Goal: Task Accomplishment & Management: Use online tool/utility

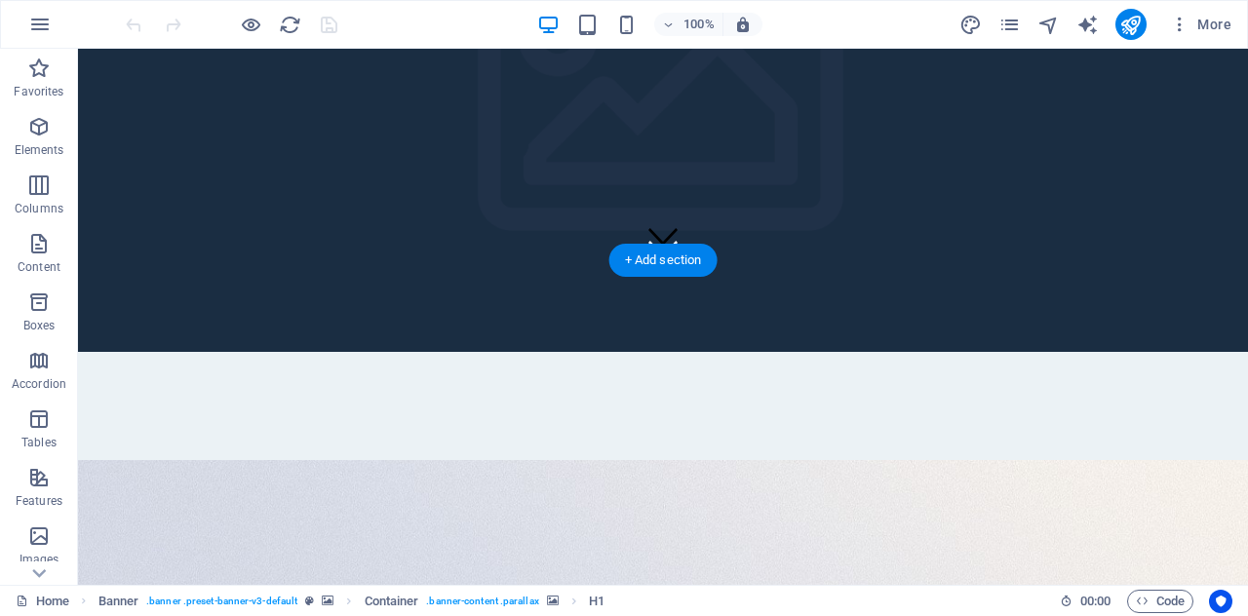
scroll to position [312, 0]
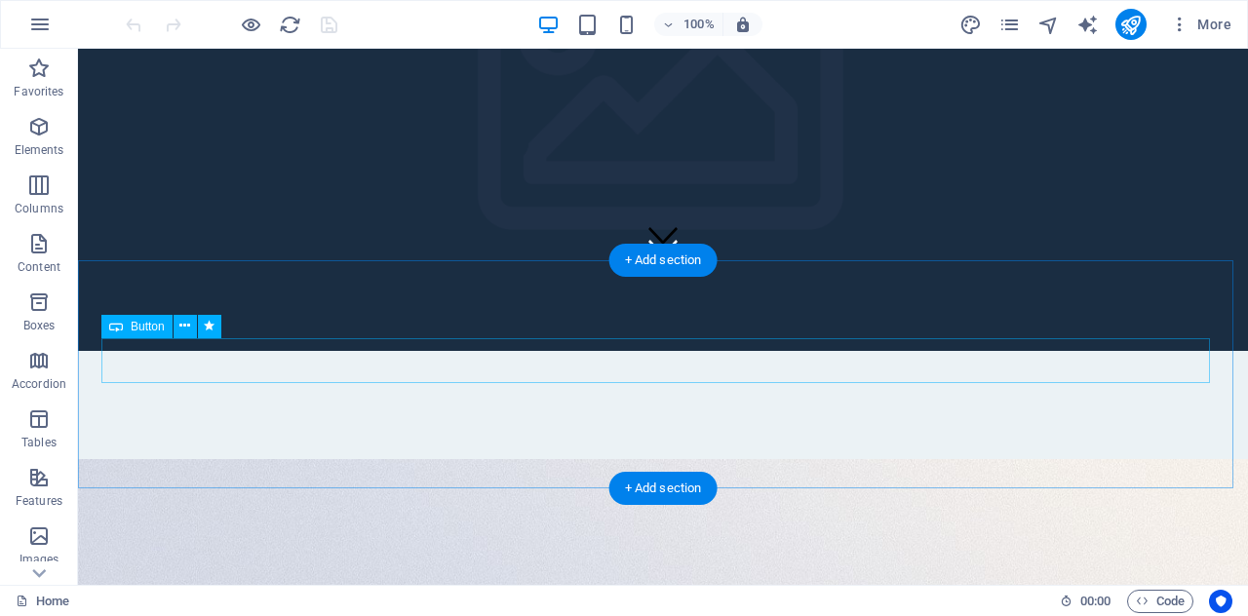
select select "18"
select select
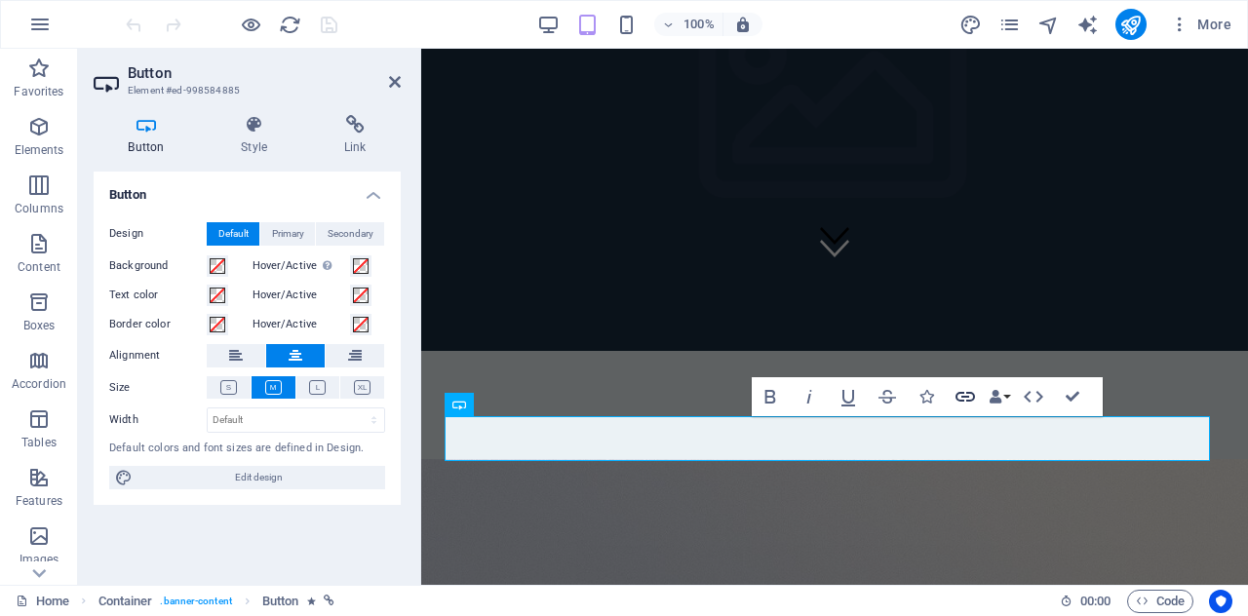
click at [965, 399] on icon "button" at bounding box center [965, 396] width 23 height 23
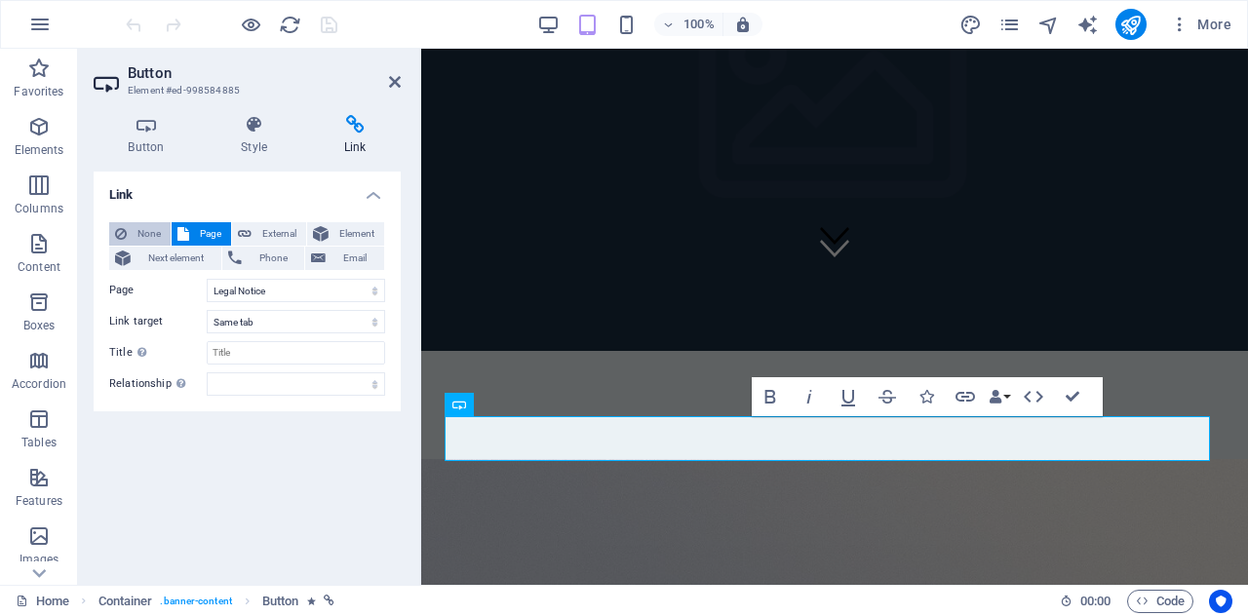
click at [150, 232] on span "None" at bounding box center [149, 233] width 32 height 23
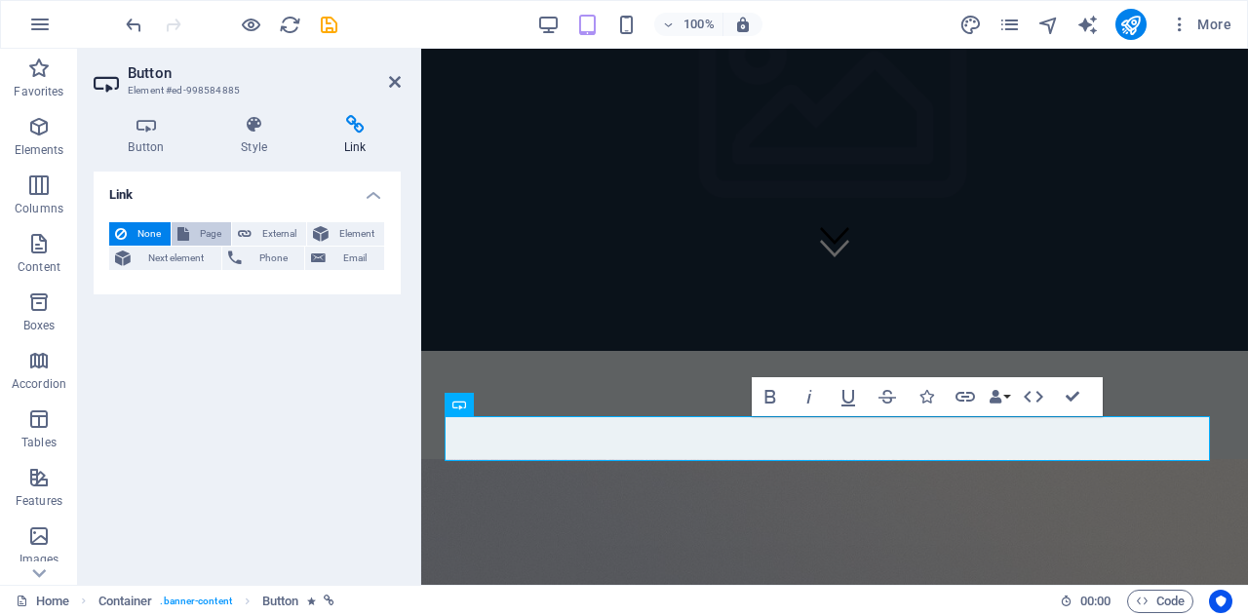
click at [203, 227] on span "Page" at bounding box center [210, 233] width 30 height 23
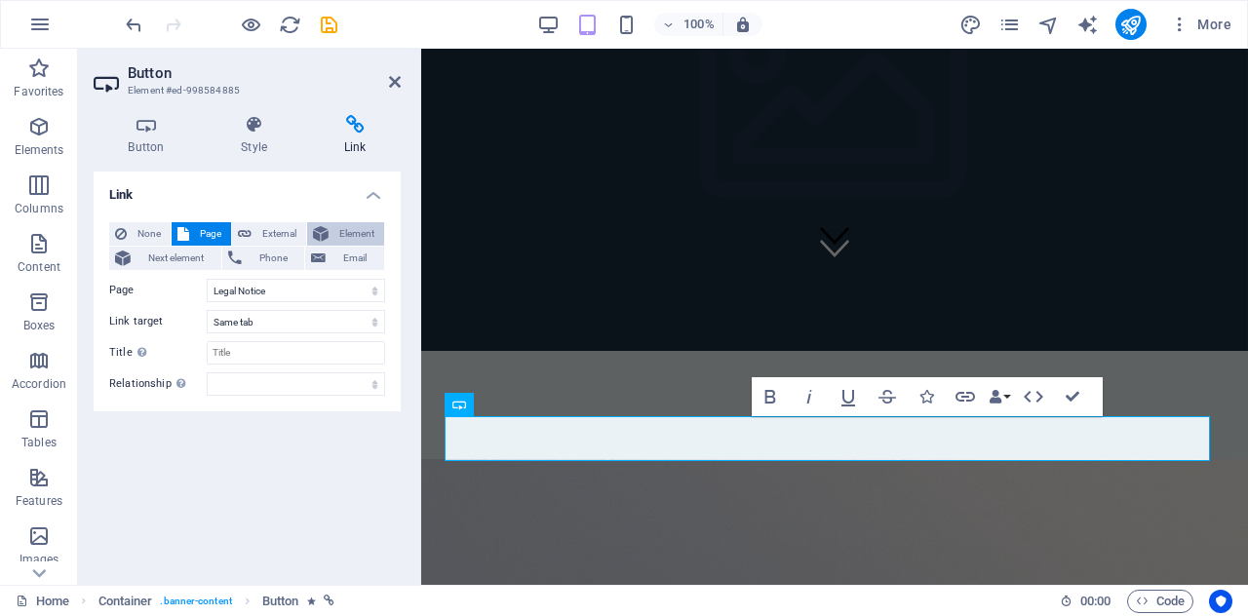
click at [357, 223] on span "Element" at bounding box center [357, 233] width 44 height 23
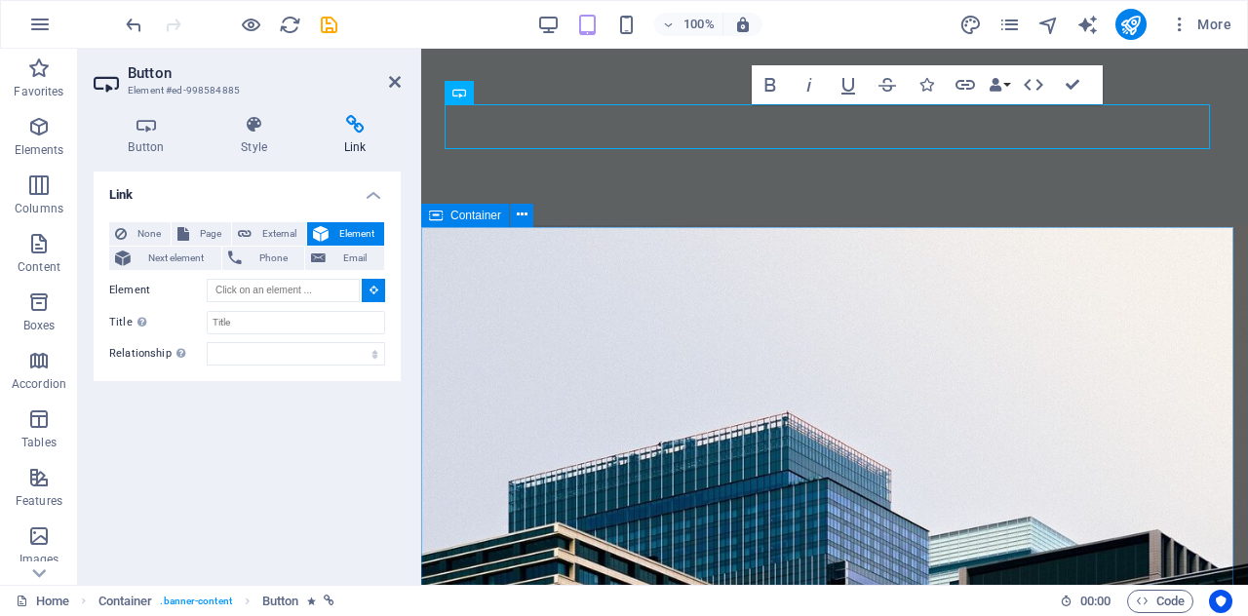
scroll to position [626, 0]
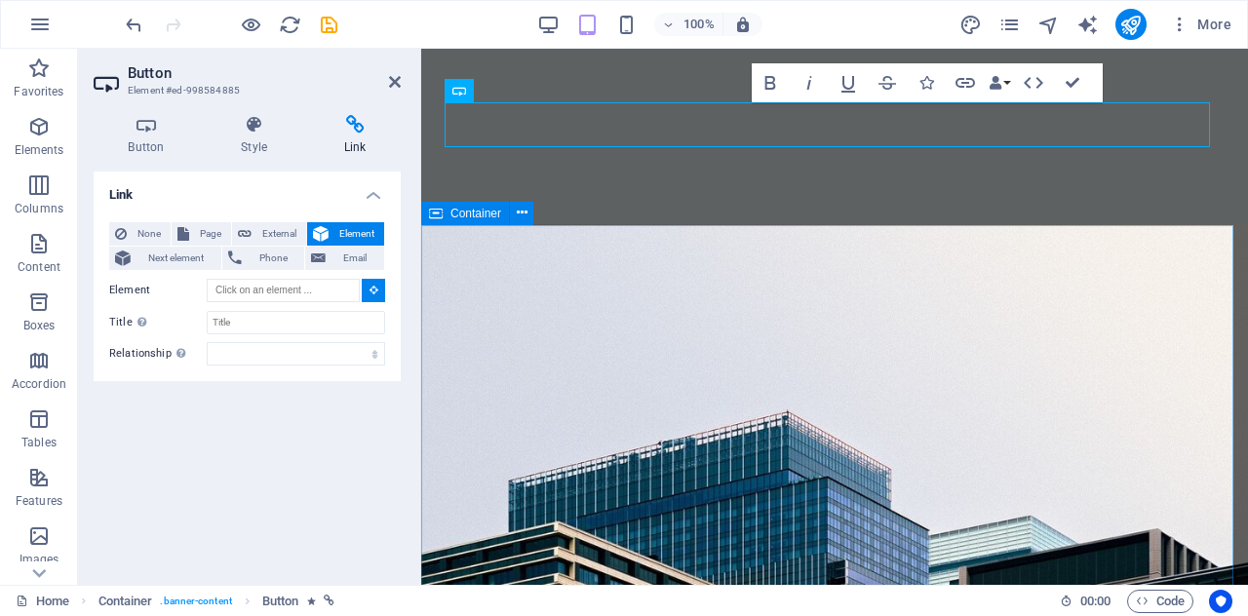
type input "#ed-998584798"
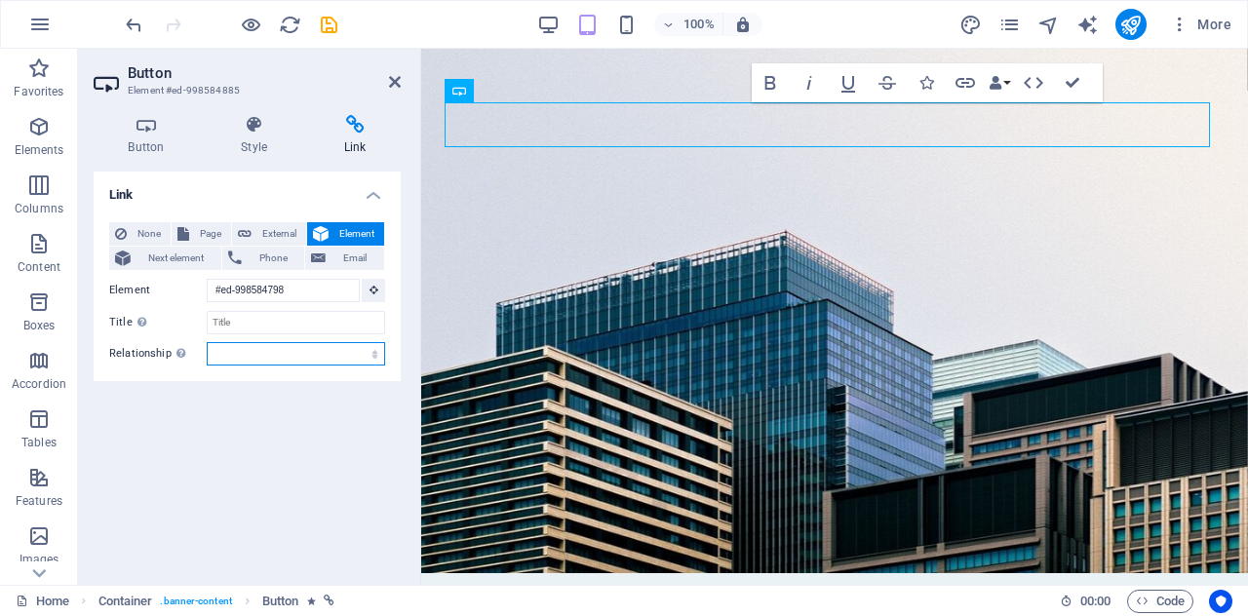
click at [349, 358] on select "alternate author bookmark external help license next nofollow noreferrer noopen…" at bounding box center [296, 353] width 178 height 23
select select "alternate"
click at [207, 342] on select "alternate author bookmark external help license next nofollow noreferrer noopen…" at bounding box center [296, 353] width 178 height 23
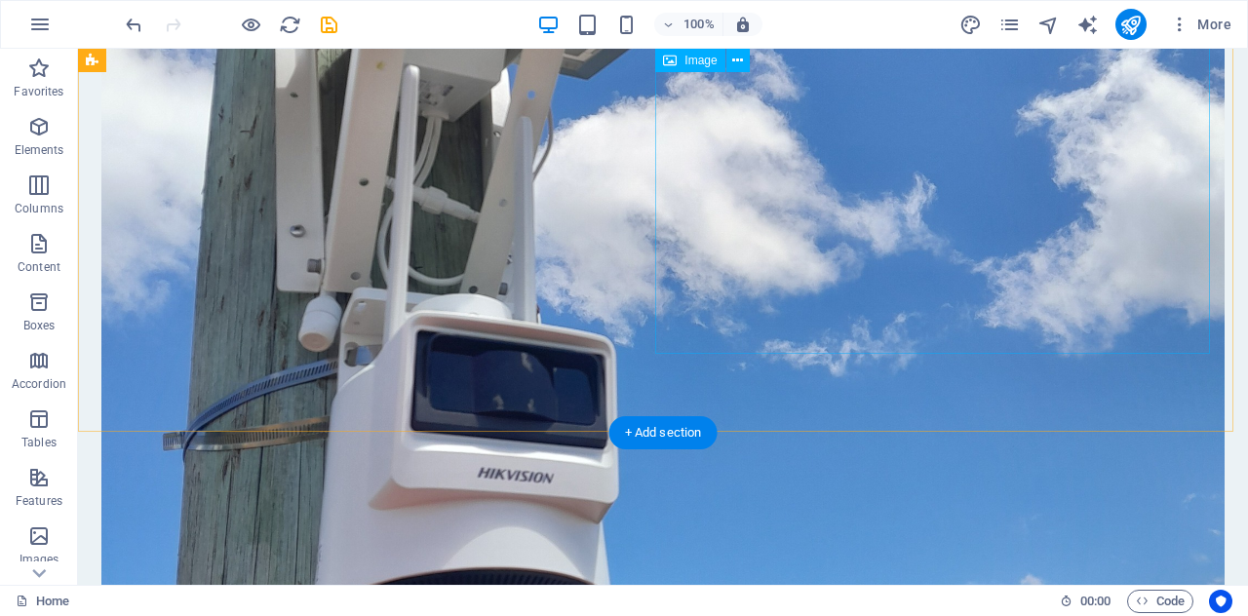
scroll to position [9425, 0]
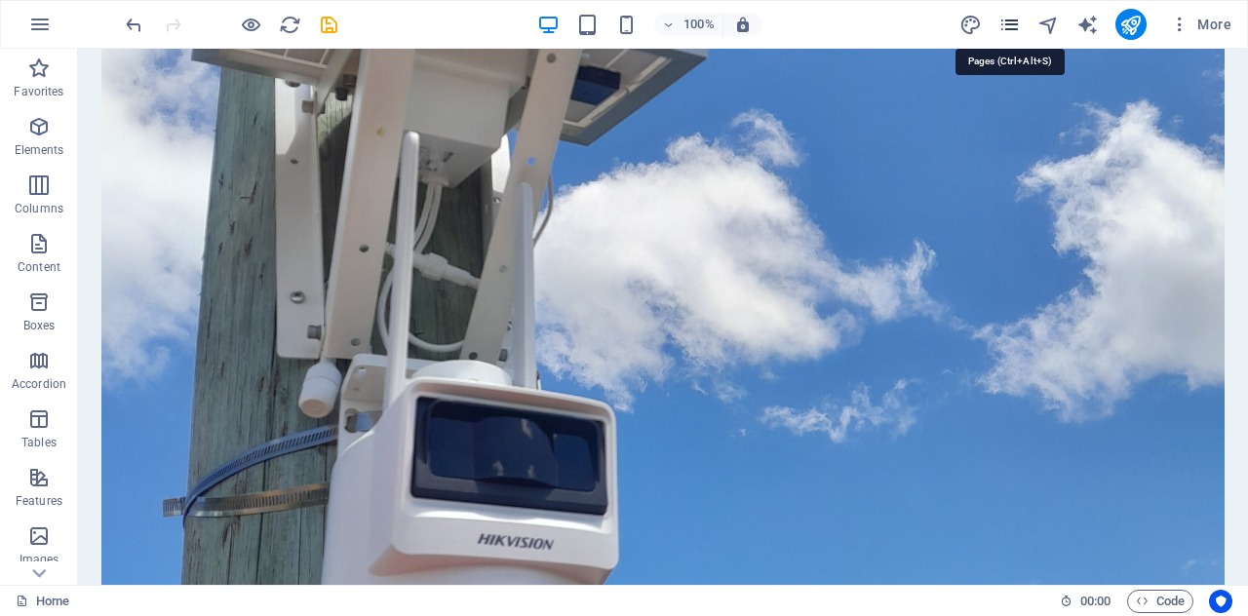
click at [1010, 31] on icon "pages" at bounding box center [1010, 25] width 22 height 22
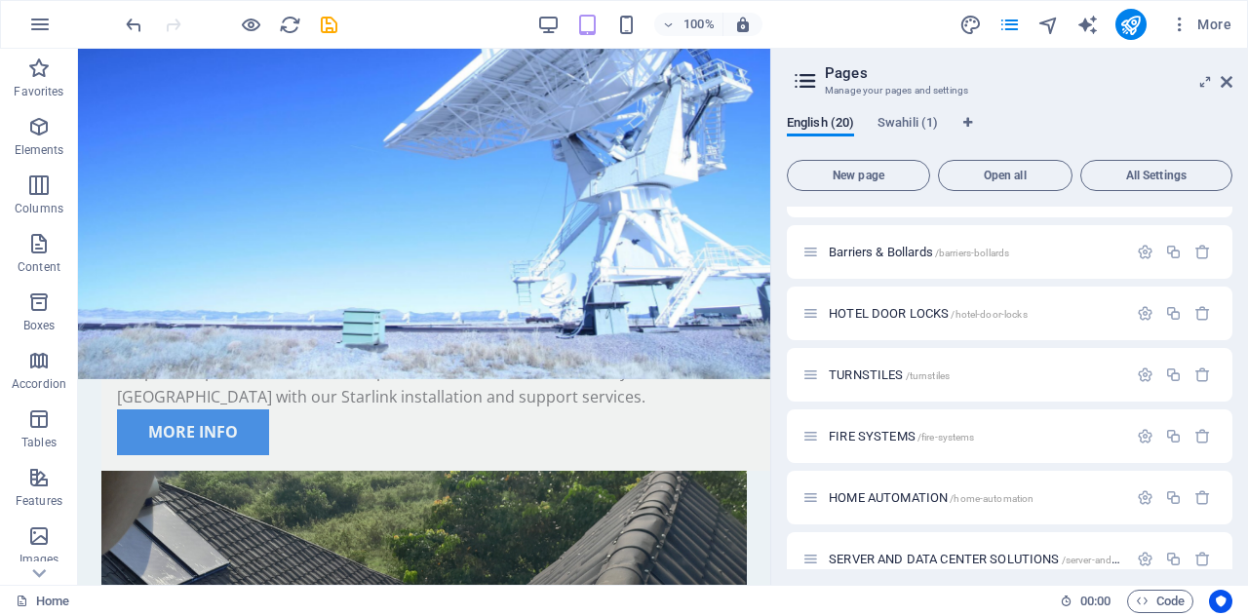
scroll to position [866, 0]
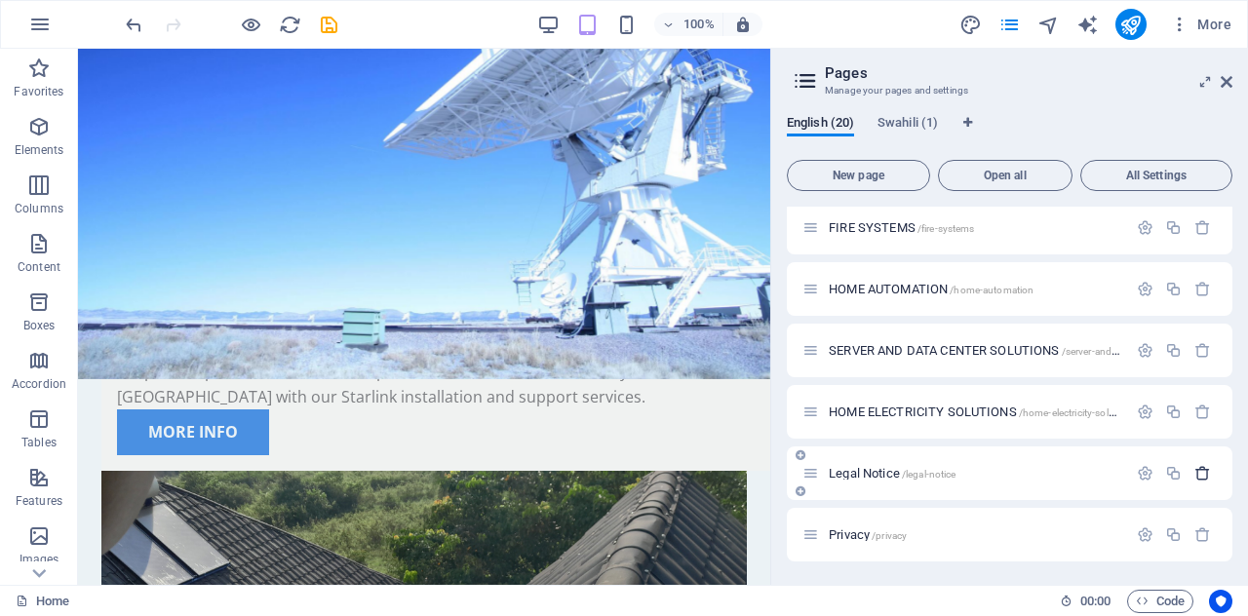
click at [1195, 470] on icon "button" at bounding box center [1203, 473] width 17 height 17
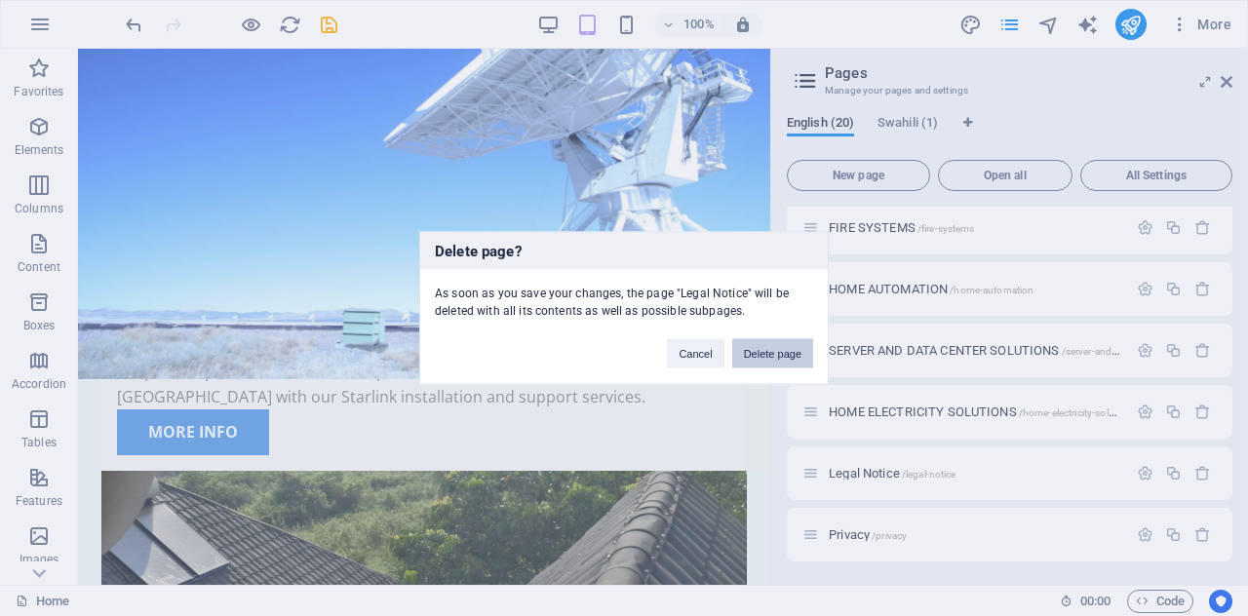
click at [753, 362] on button "Delete page" at bounding box center [772, 353] width 81 height 29
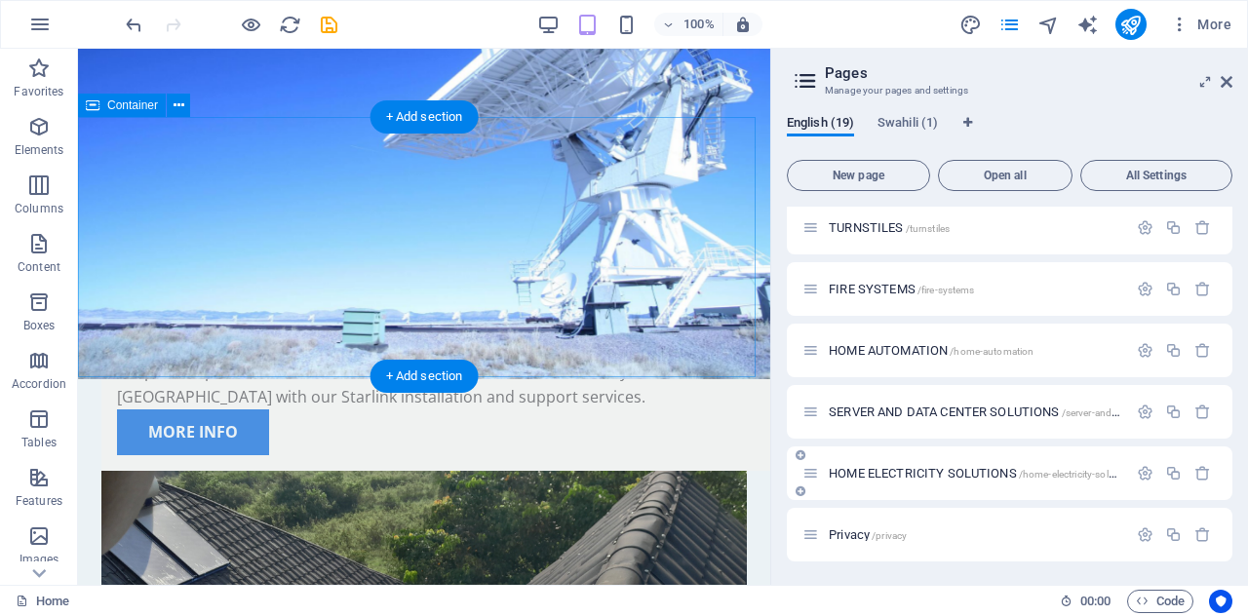
scroll to position [805, 0]
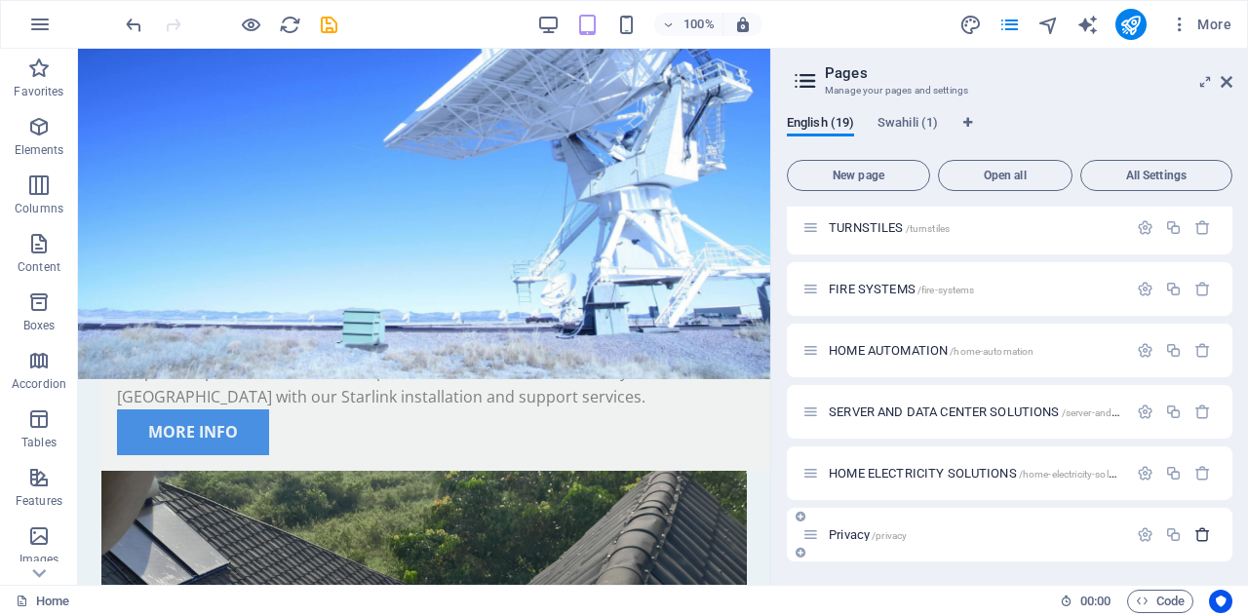
click at [1202, 533] on icon "button" at bounding box center [1203, 535] width 17 height 17
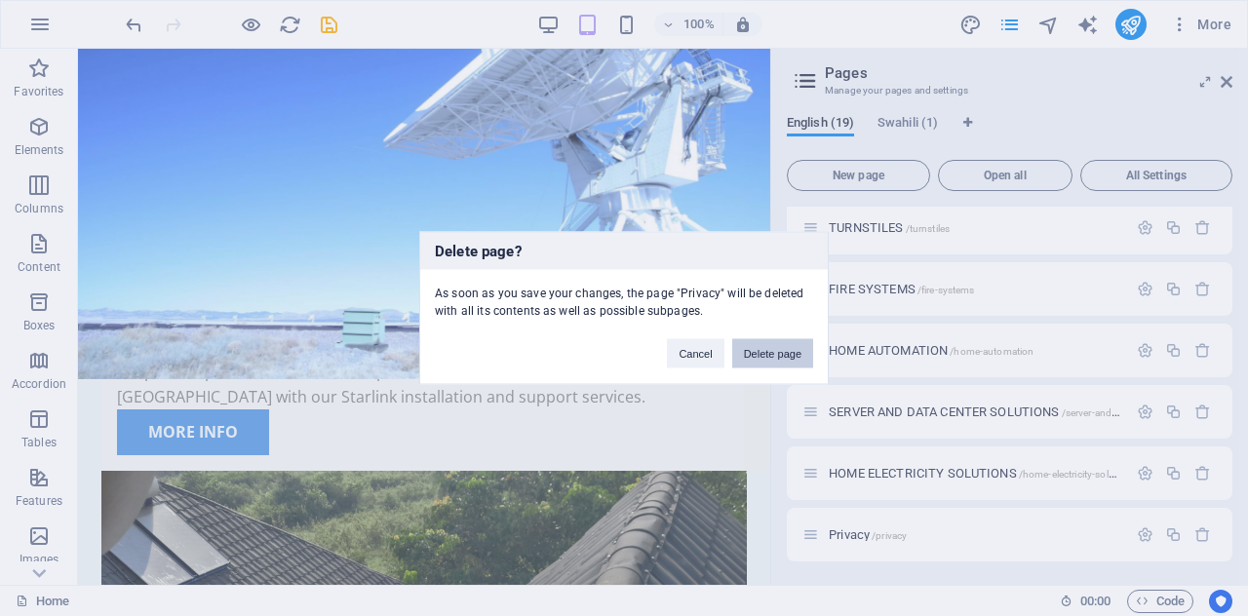
click at [759, 361] on button "Delete page" at bounding box center [772, 353] width 81 height 29
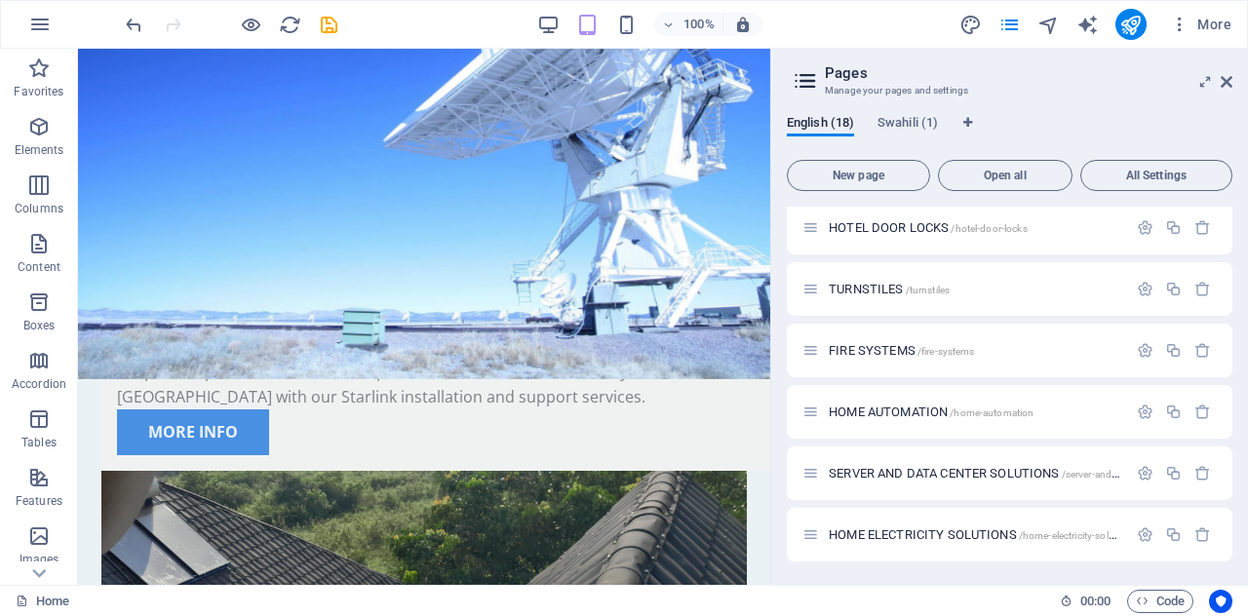
scroll to position [743, 0]
click at [1226, 73] on h2 "Pages" at bounding box center [1029, 73] width 408 height 18
click at [1226, 75] on icon at bounding box center [1227, 82] width 12 height 16
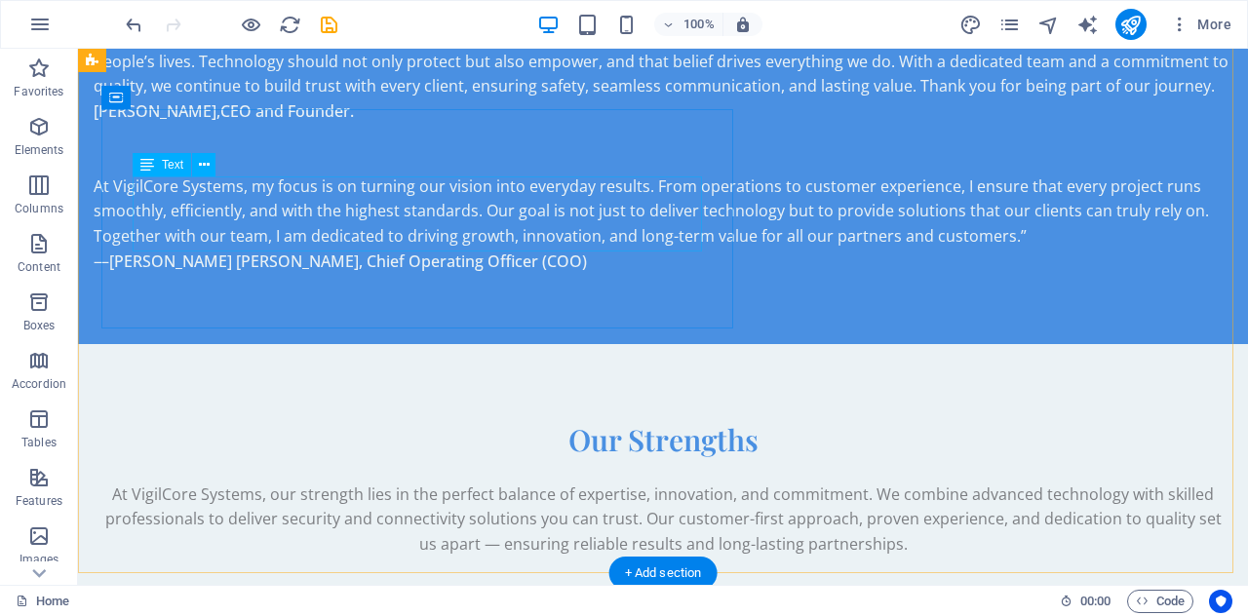
scroll to position [3506, 0]
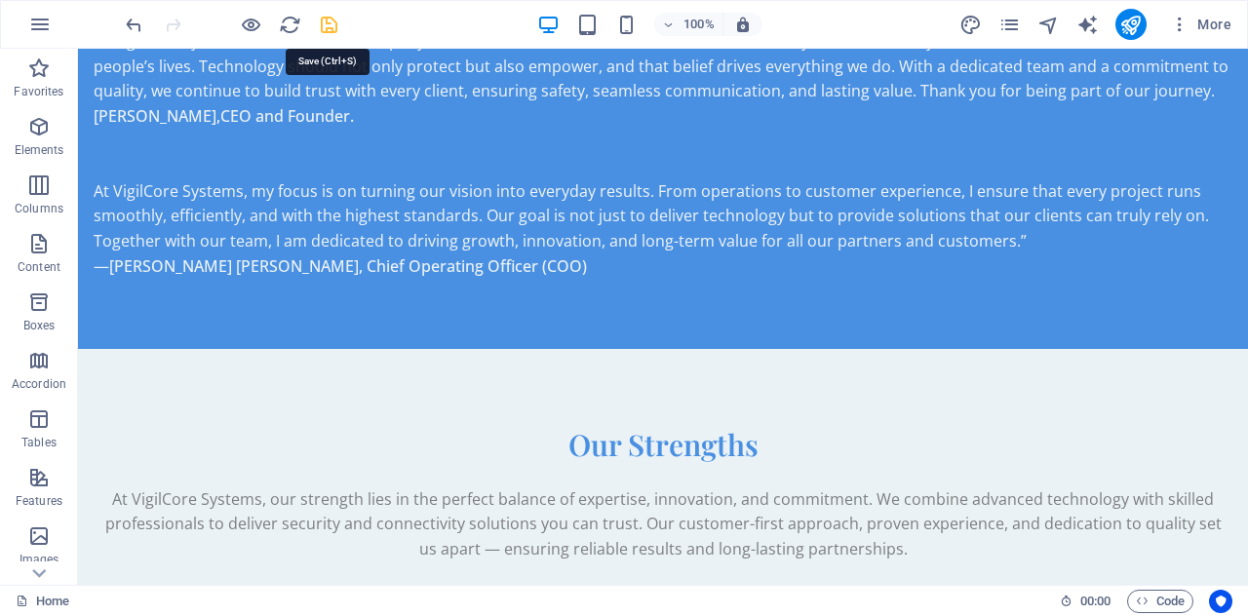
click at [335, 20] on icon "save" at bounding box center [329, 25] width 22 height 22
checkbox input "false"
click at [1174, 26] on icon "button" at bounding box center [1180, 25] width 20 height 20
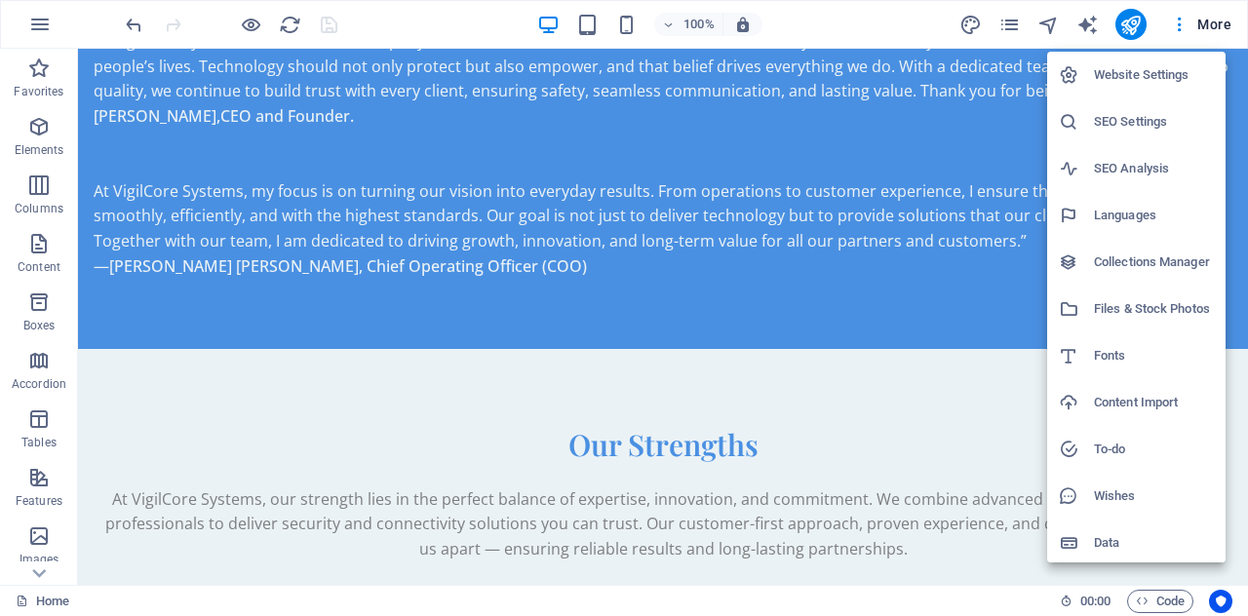
click at [1146, 118] on h6 "SEO Settings" at bounding box center [1154, 121] width 120 height 23
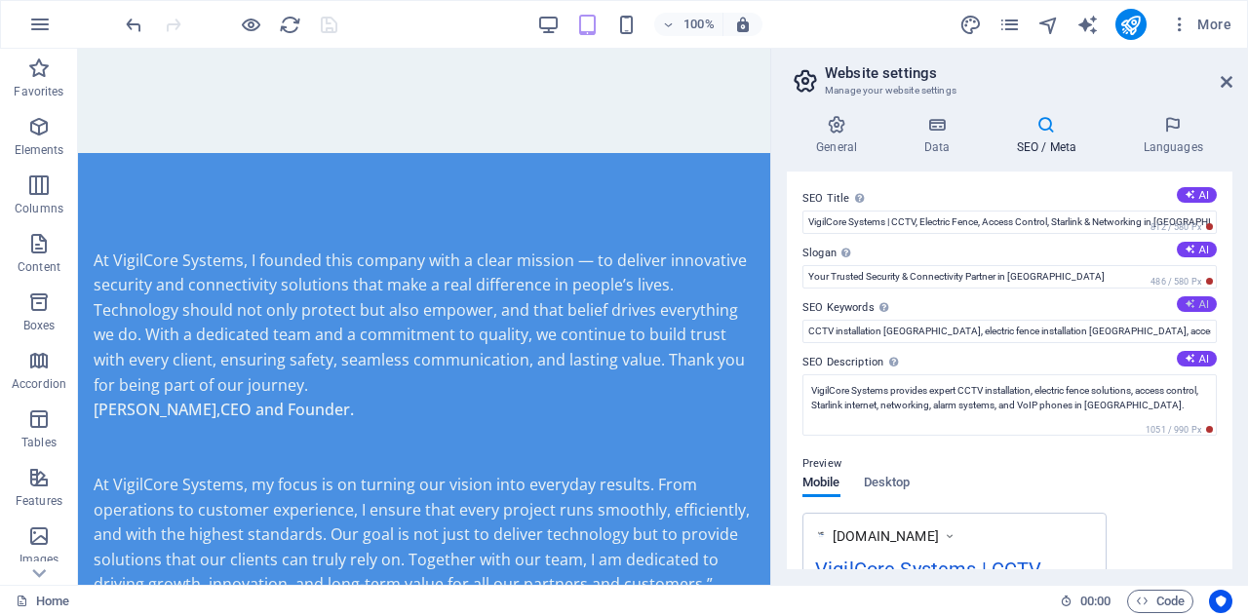
click at [1185, 307] on icon at bounding box center [1190, 303] width 11 height 11
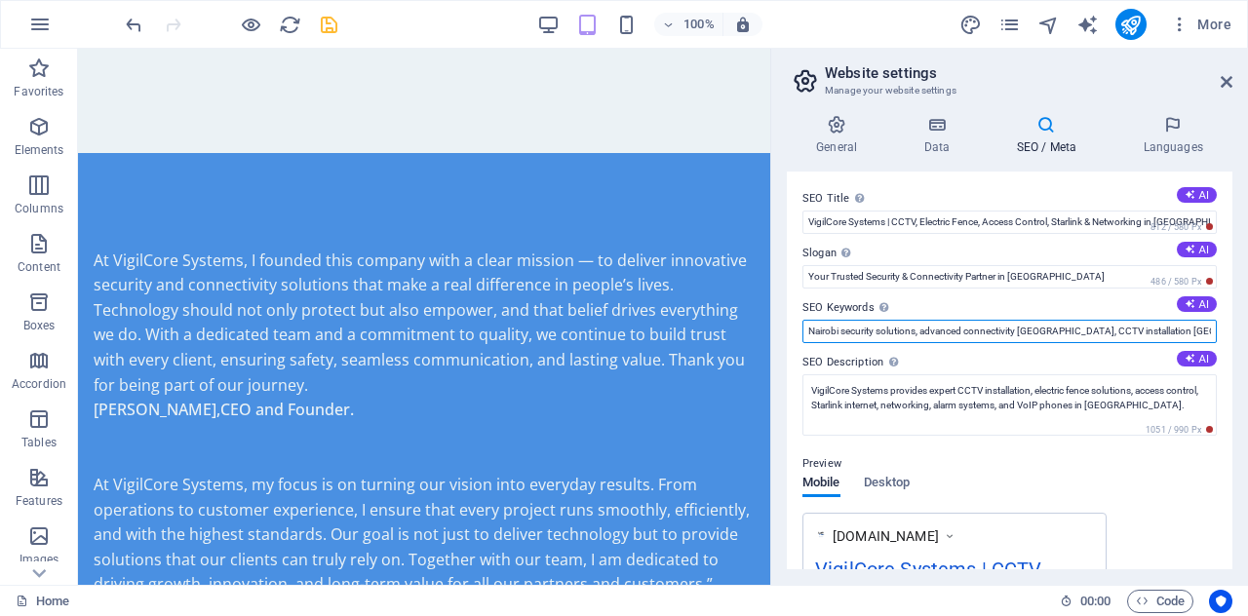
drag, startPoint x: 806, startPoint y: 328, endPoint x: 1247, endPoint y: 358, distance: 442.8
click at [1247, 358] on div "General Data SEO / Meta Languages Website name vigilcore systems Logo Drag file…" at bounding box center [1009, 342] width 477 height 486
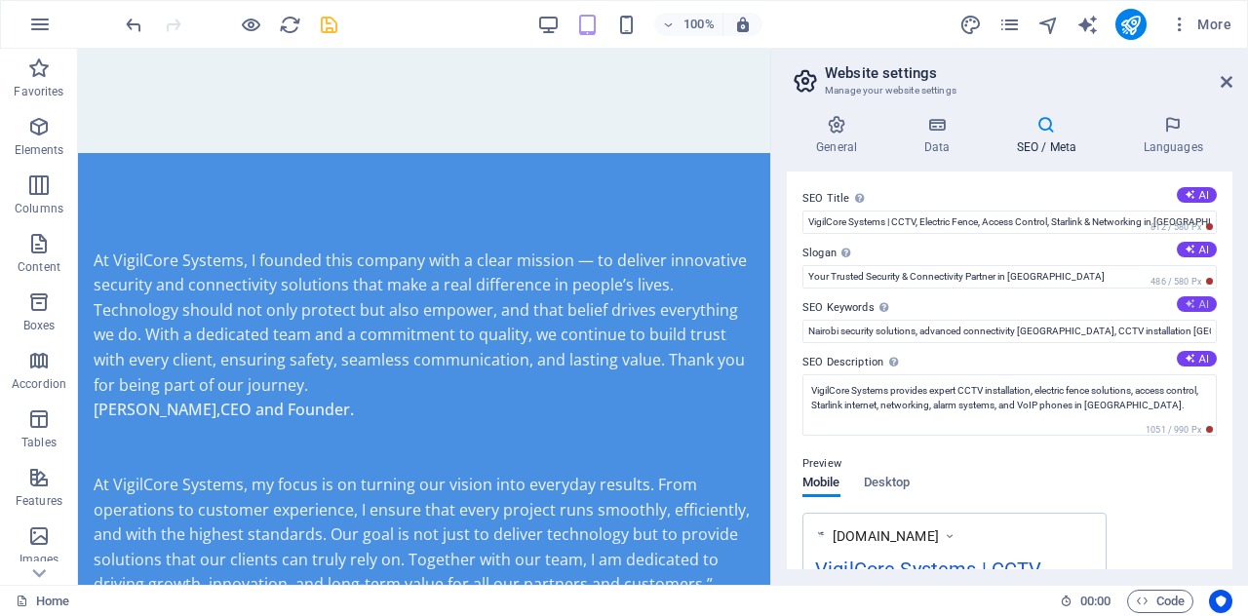
click at [1202, 296] on button "AI" at bounding box center [1197, 304] width 40 height 16
type input "security solutions, connectivity solutions, CCTV installation, Starlink interne…"
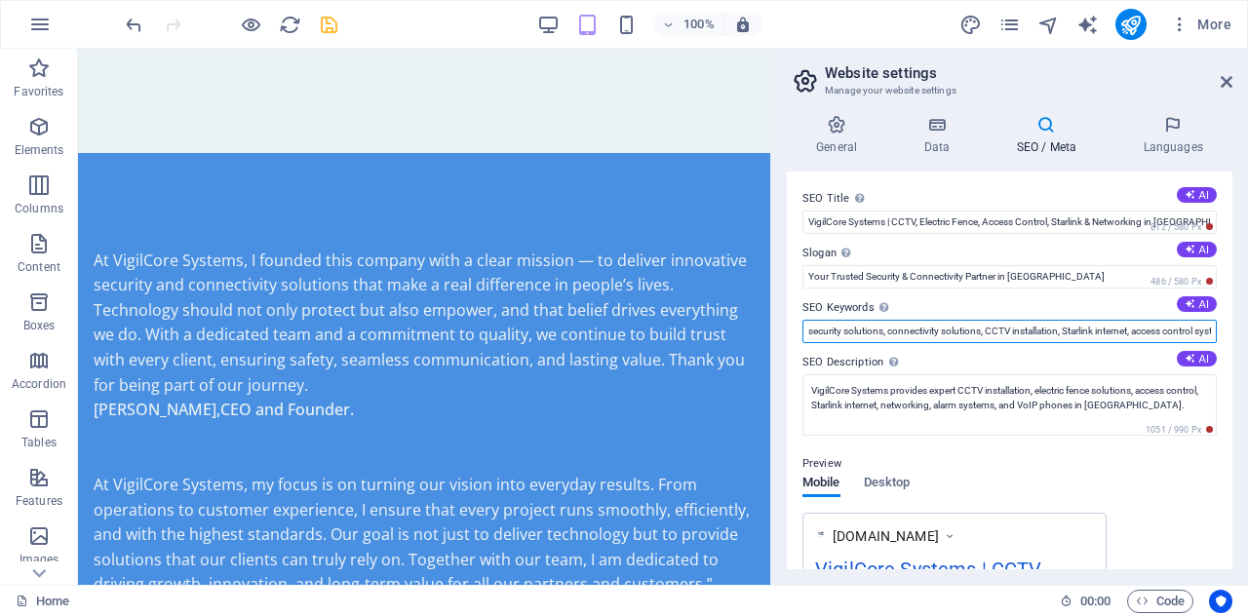
click at [1193, 330] on input "security solutions, connectivity solutions, CCTV installation, Starlink interne…" at bounding box center [1010, 331] width 414 height 23
click at [808, 327] on input "security solutions, connectivity solutions, CCTV installation, Starlink interne…" at bounding box center [1010, 331] width 414 height 23
drag, startPoint x: 808, startPoint y: 327, endPoint x: 830, endPoint y: 328, distance: 22.5
click at [830, 328] on input "security solutions, connectivity solutions, CCTV installation, Starlink interne…" at bounding box center [1010, 331] width 414 height 23
click at [810, 323] on input "security solutions, connectivity solutions, CCTV installation, Starlink interne…" at bounding box center [1010, 331] width 414 height 23
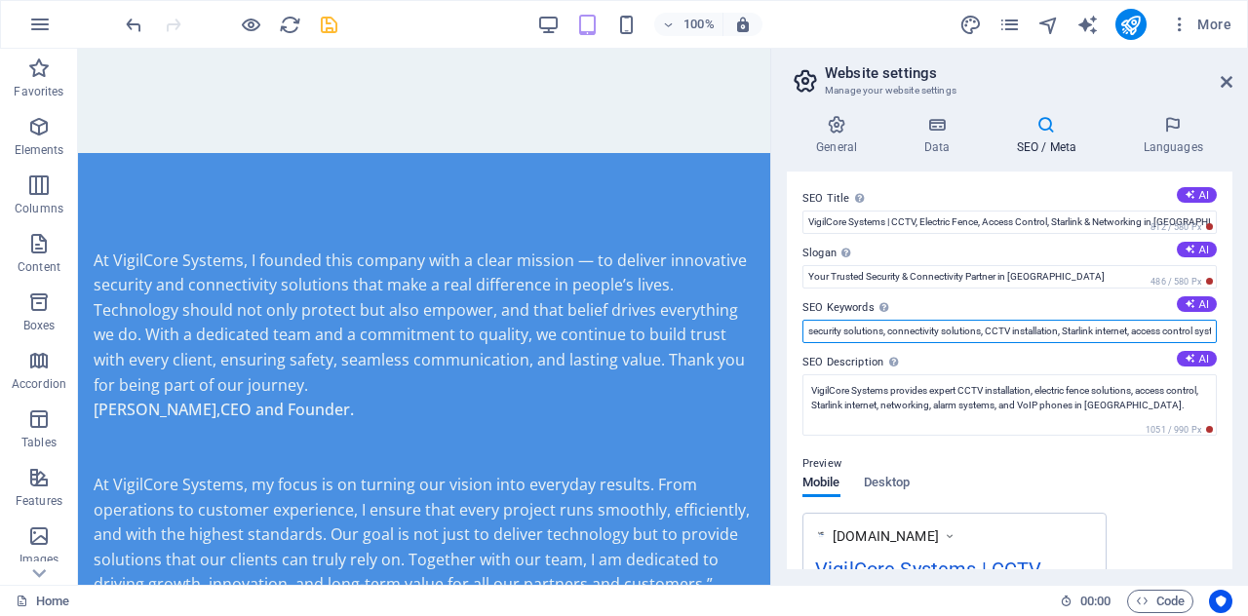
scroll to position [0, 99]
drag, startPoint x: 809, startPoint y: 331, endPoint x: 1247, endPoint y: 406, distance: 444.3
click at [1247, 406] on div "General Data SEO / Meta Languages Website name vigilcore systems Logo Drag file…" at bounding box center [1009, 342] width 477 height 486
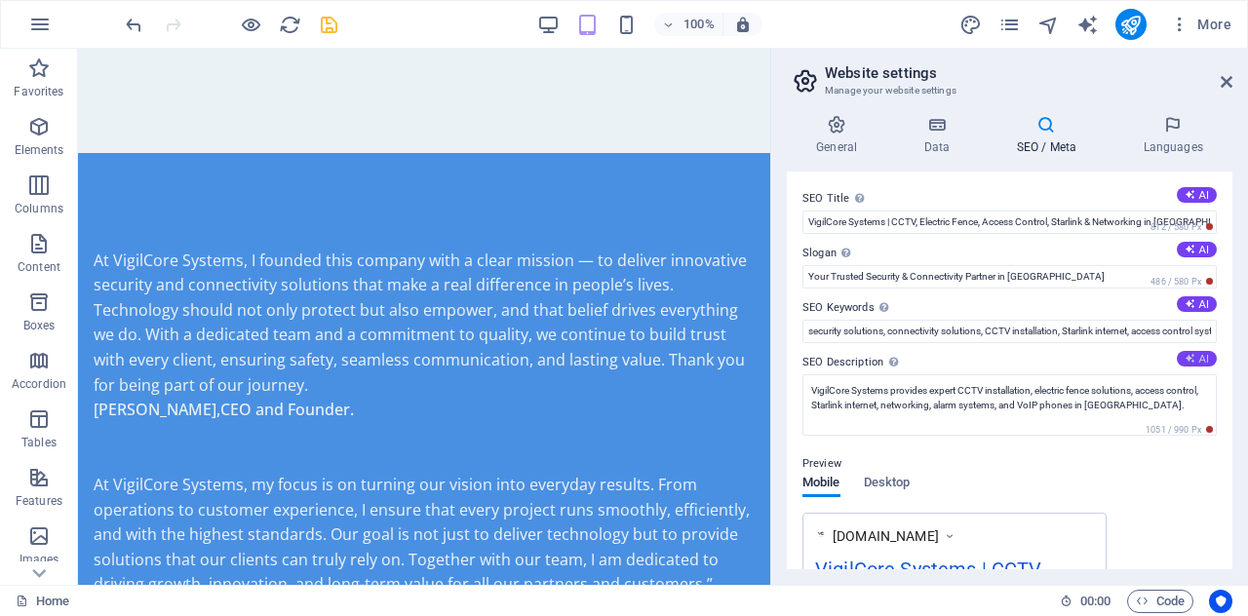
click at [1191, 356] on icon at bounding box center [1190, 358] width 11 height 11
type textarea "Elevate your safety and connectivity with VigilCore Systems advanced security s…"
click at [1194, 301] on button "AI" at bounding box center [1197, 304] width 40 height 16
type input "Nairobi security solutions, smart connectivity Kenya, CCTV installation Nairobi…"
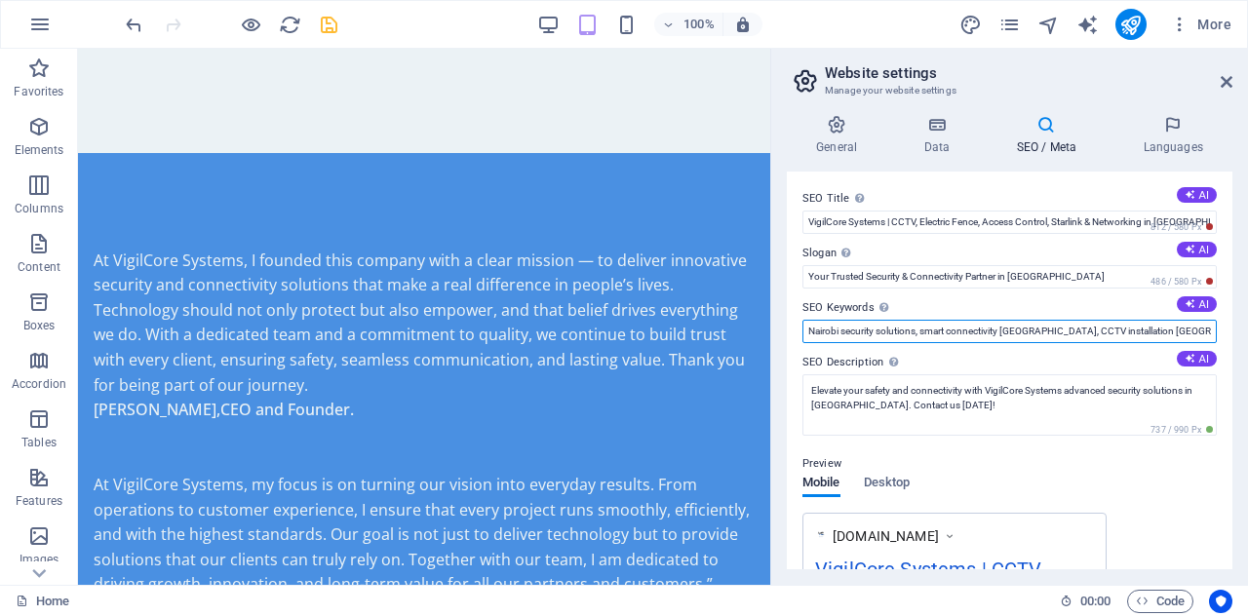
click at [1126, 335] on input "Nairobi security solutions, smart connectivity Kenya, CCTV installation Nairobi…" at bounding box center [1010, 331] width 414 height 23
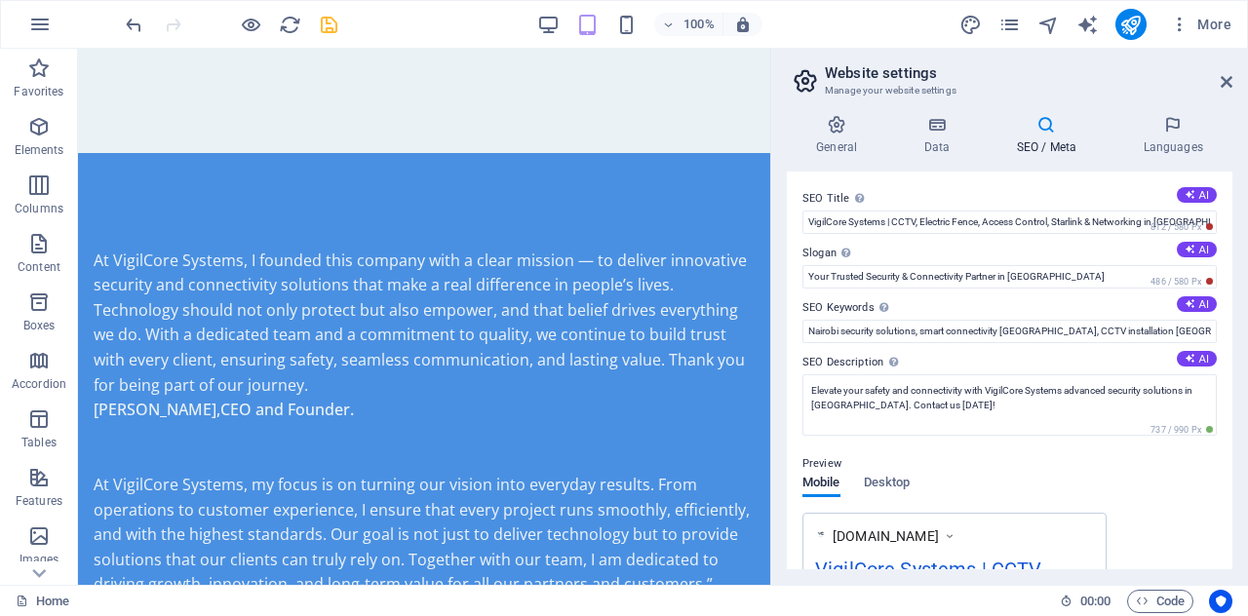
click at [1188, 240] on div "SEO Title The title of your website - make it something that stands out in sear…" at bounding box center [1010, 371] width 446 height 398
click at [1191, 245] on icon at bounding box center [1190, 249] width 11 height 11
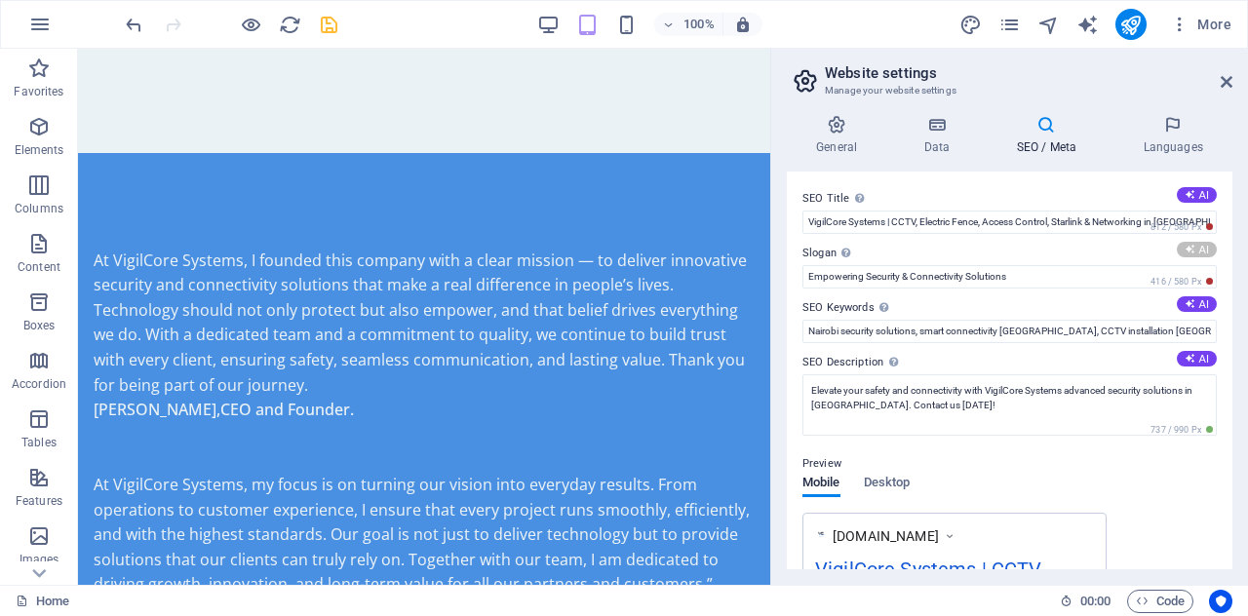
type input "Secure Your Future with Smart Connectivity Solutions"
click at [1202, 192] on button "AI" at bounding box center [1197, 195] width 40 height 16
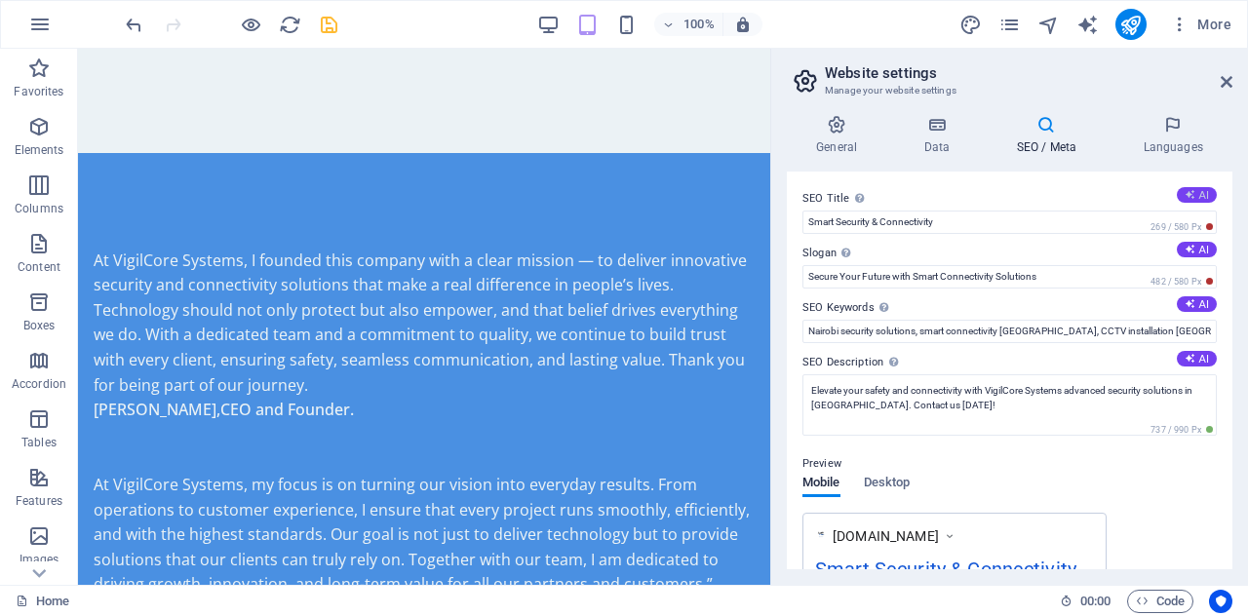
click at [1202, 192] on button "AI" at bounding box center [1197, 195] width 40 height 16
click at [1190, 194] on icon at bounding box center [1190, 194] width 11 height 11
type input "Smart Security & Connectivity"
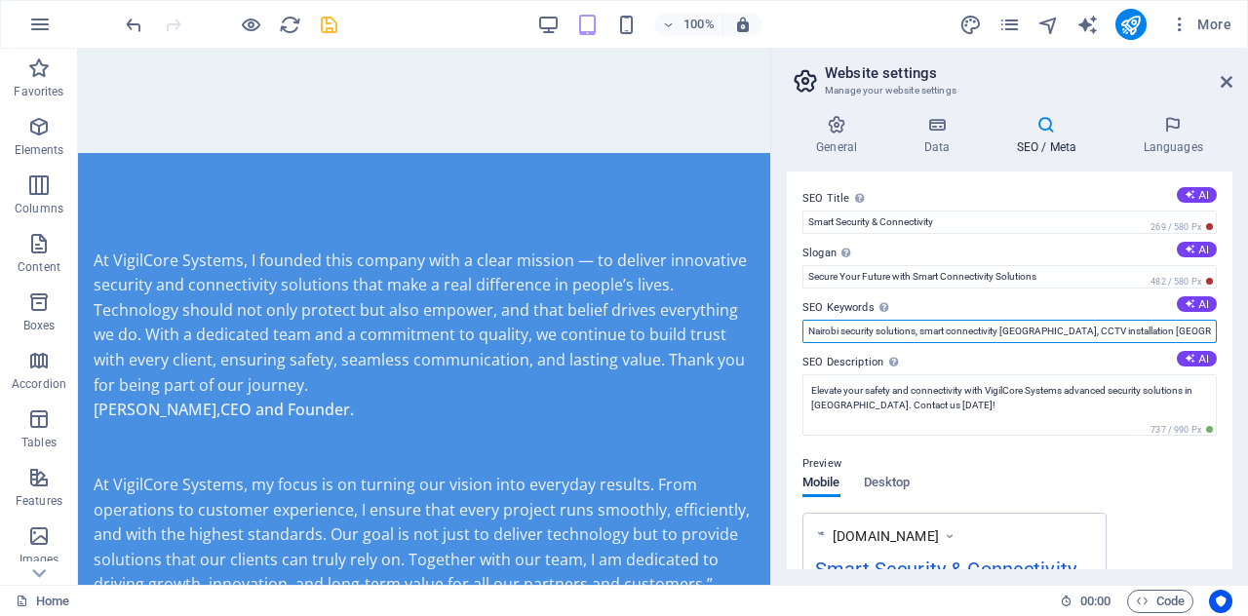
click at [1186, 323] on input "Nairobi security solutions, smart connectivity Kenya, CCTV installation Nairobi…" at bounding box center [1010, 331] width 414 height 23
click at [808, 336] on input "Nairobi security solutions, smart connectivity Kenya, CCTV installation Nairobi…" at bounding box center [1010, 331] width 414 height 23
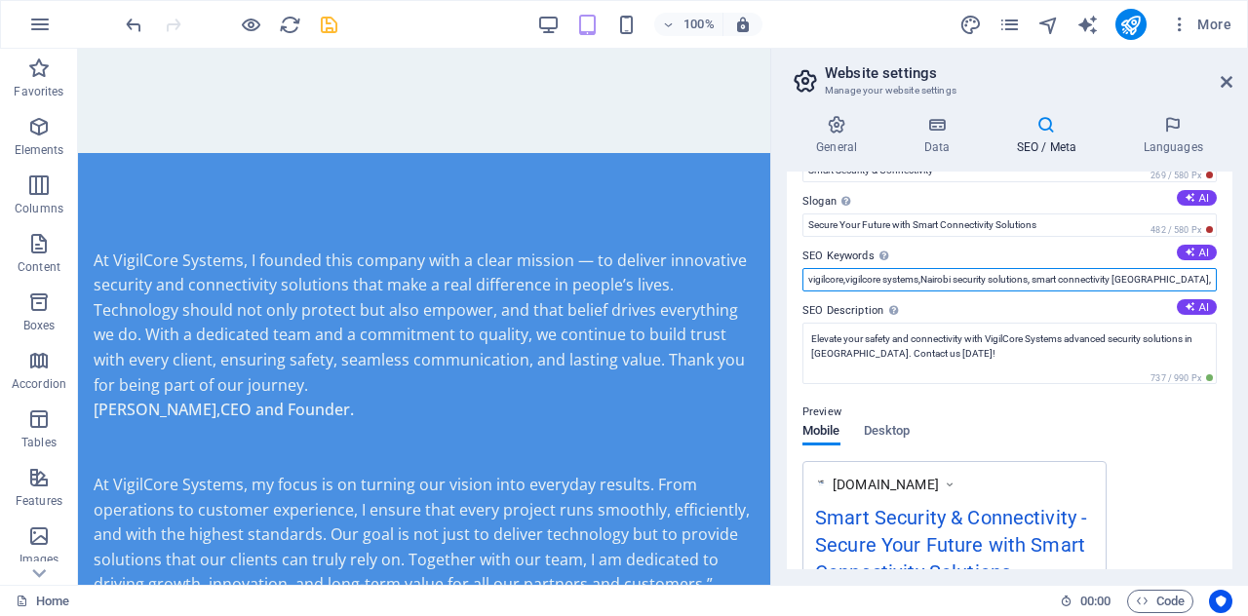
scroll to position [53, 0]
type input "vigilcore,vigilcore systems,Nairobi security solutions, smart connectivity [GEO…"
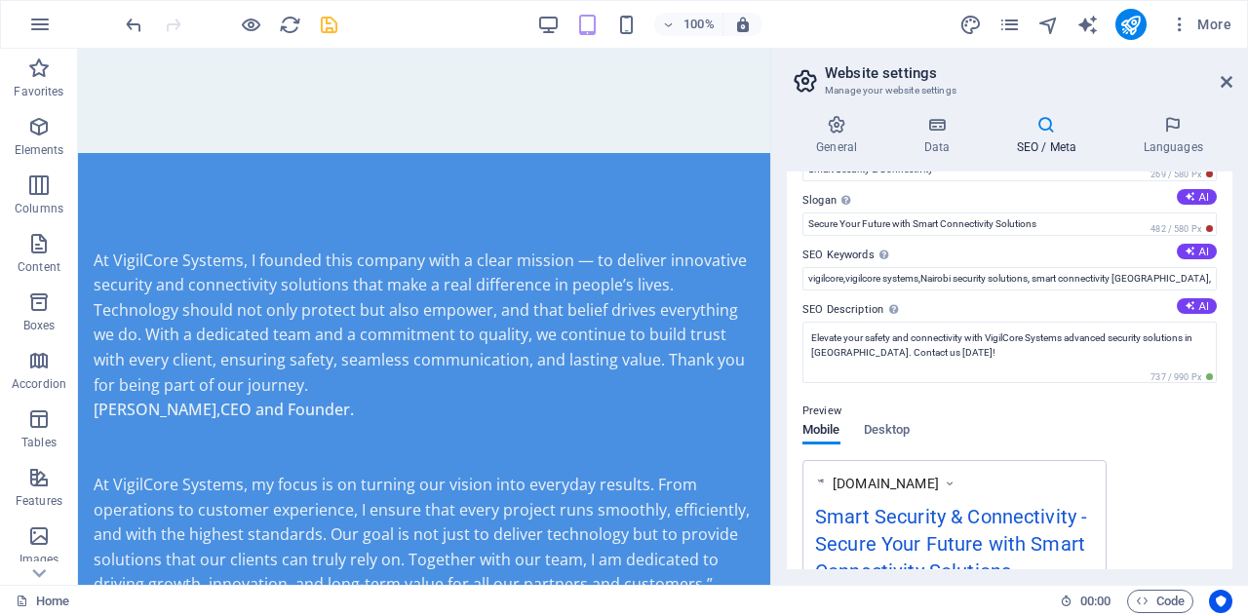
click at [331, 9] on div at bounding box center [231, 24] width 218 height 31
click at [328, 21] on icon "save" at bounding box center [329, 25] width 22 height 22
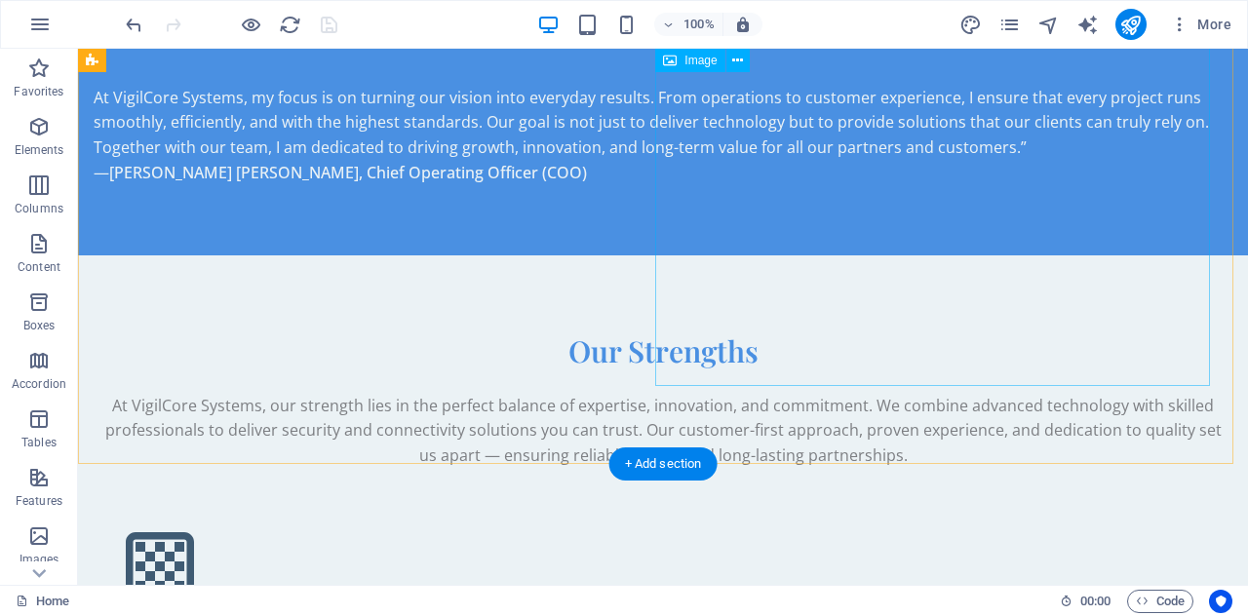
scroll to position [3629, 0]
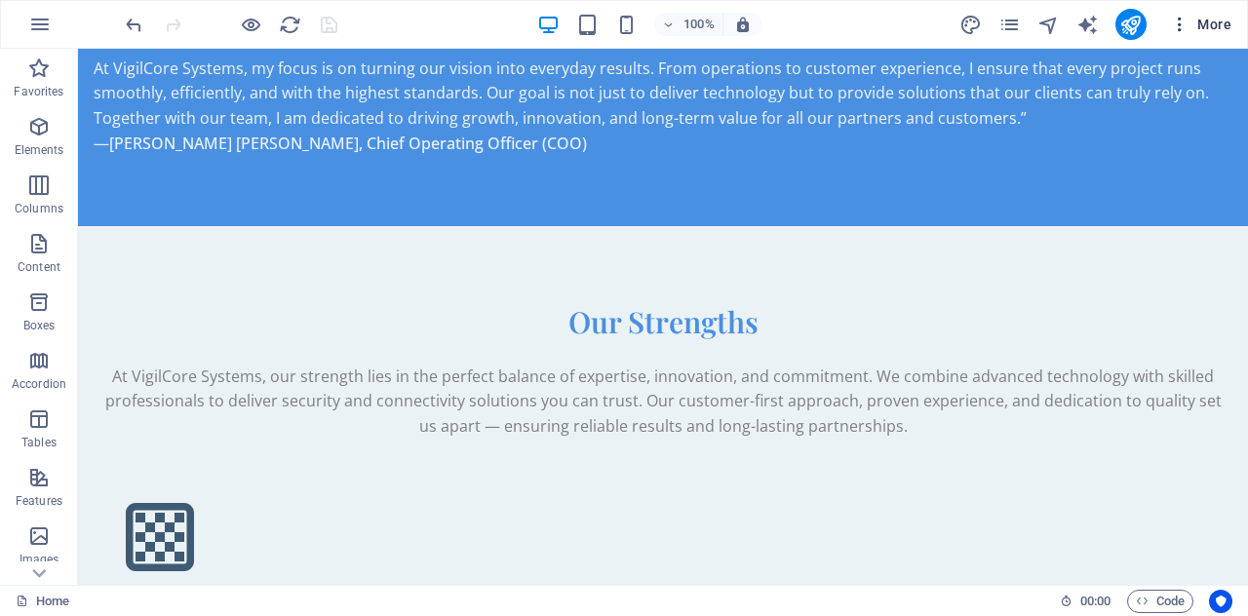
click at [1176, 27] on icon "button" at bounding box center [1180, 25] width 20 height 20
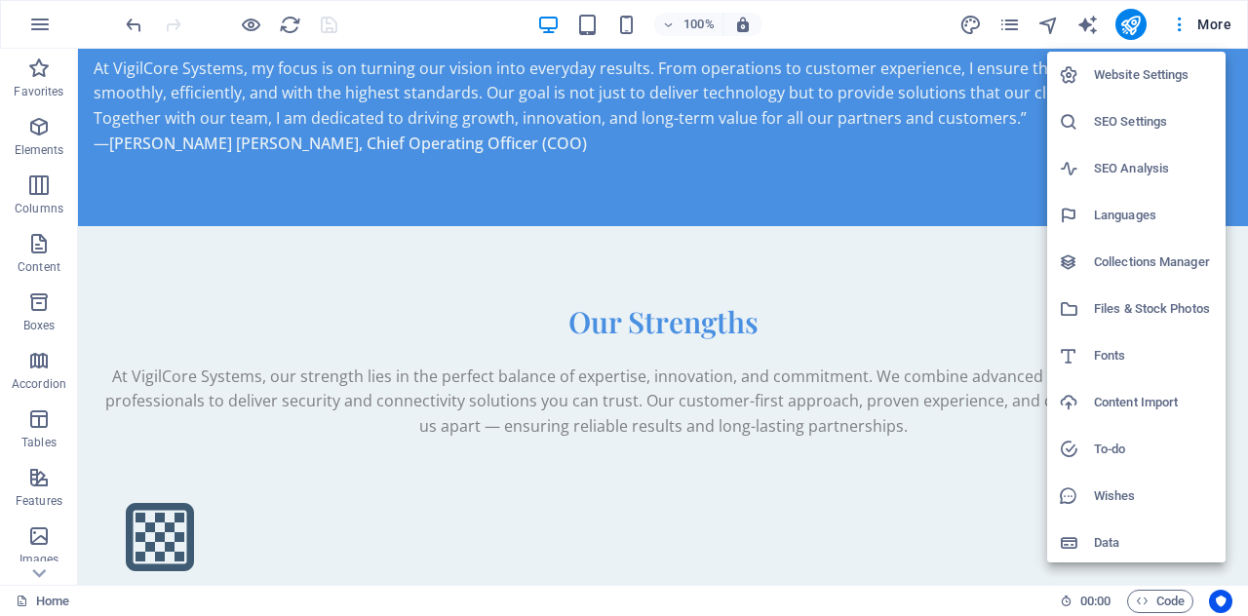
click at [1172, 269] on h6 "Collections Manager" at bounding box center [1154, 262] width 120 height 23
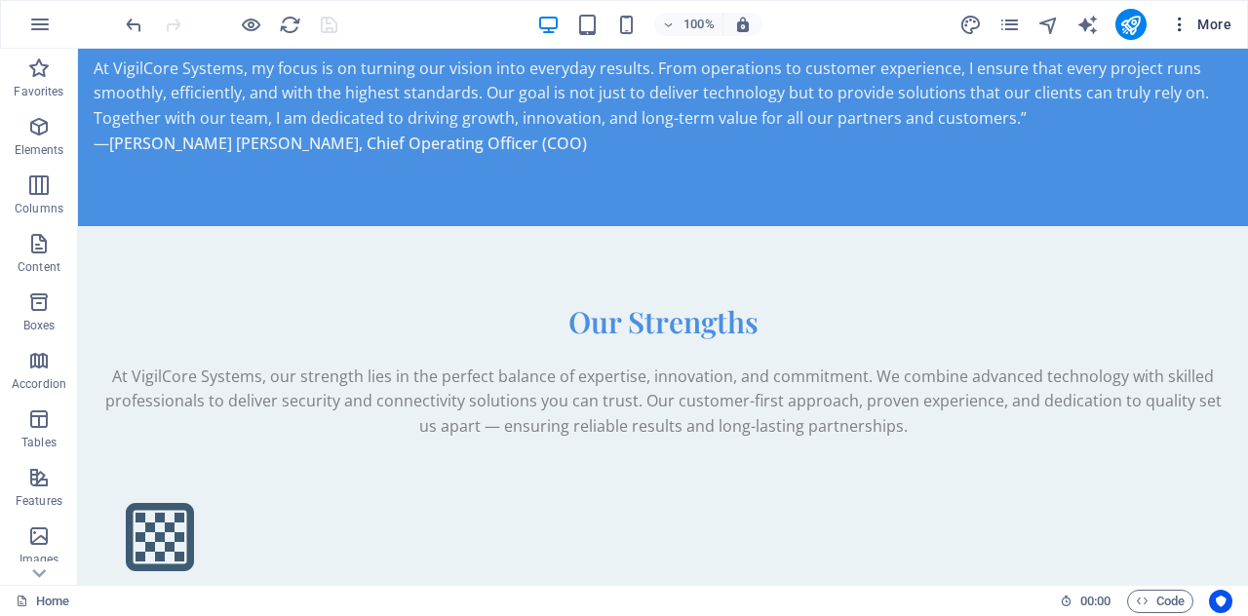
click at [1181, 23] on icon "button" at bounding box center [1180, 25] width 20 height 20
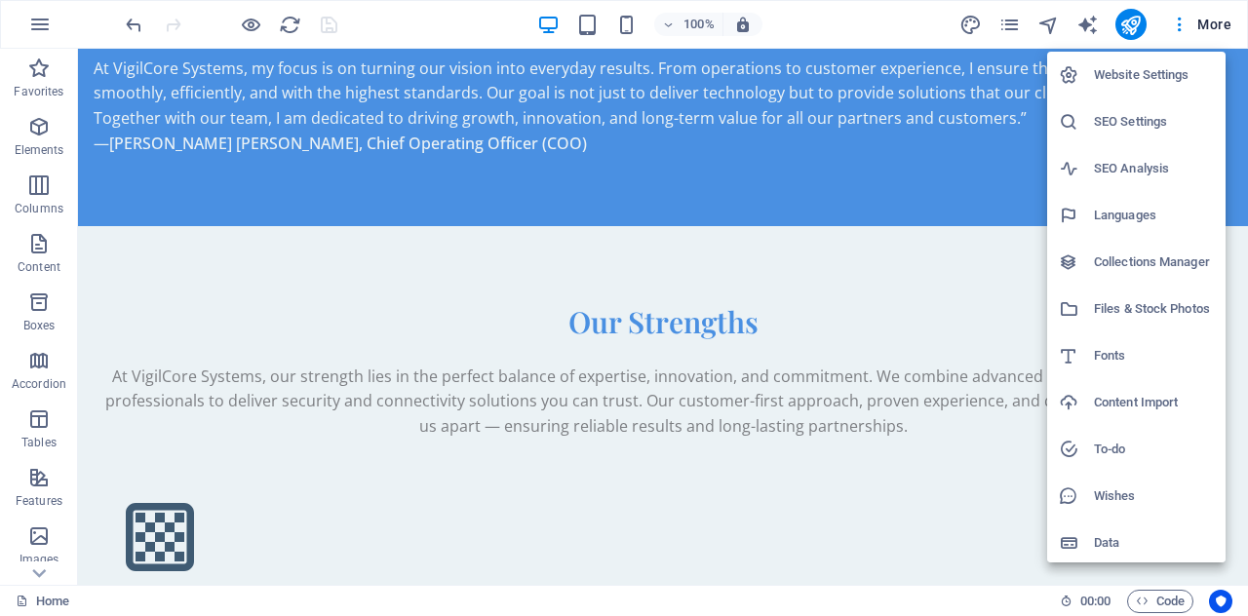
click at [1151, 166] on h6 "SEO Analysis" at bounding box center [1154, 168] width 120 height 23
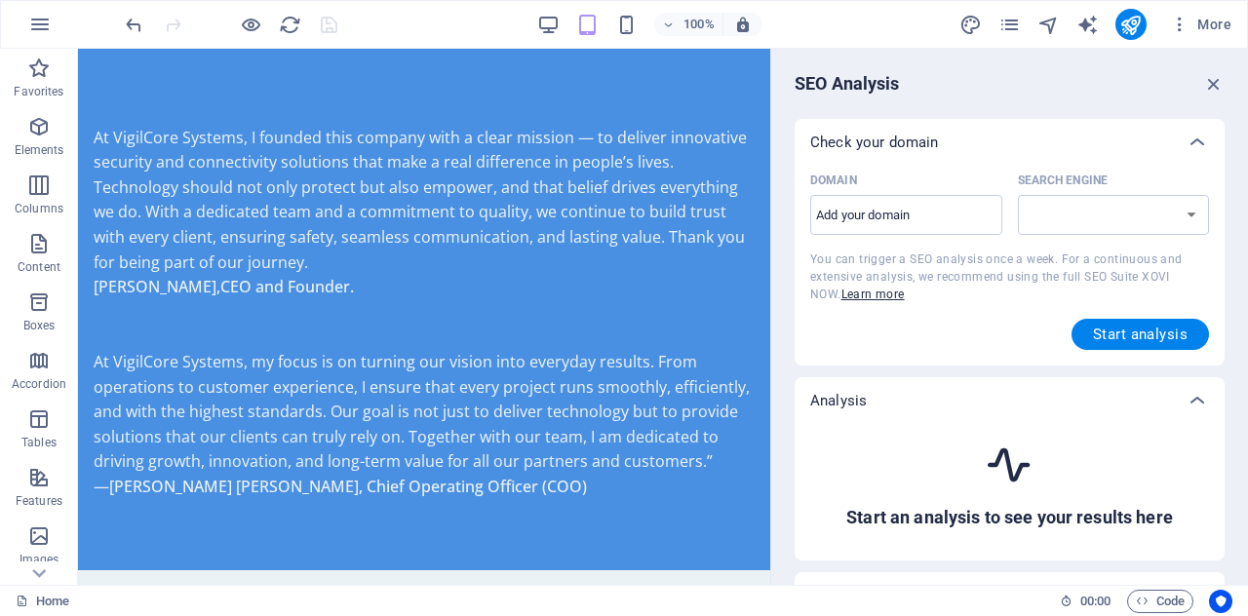
select select "google.com"
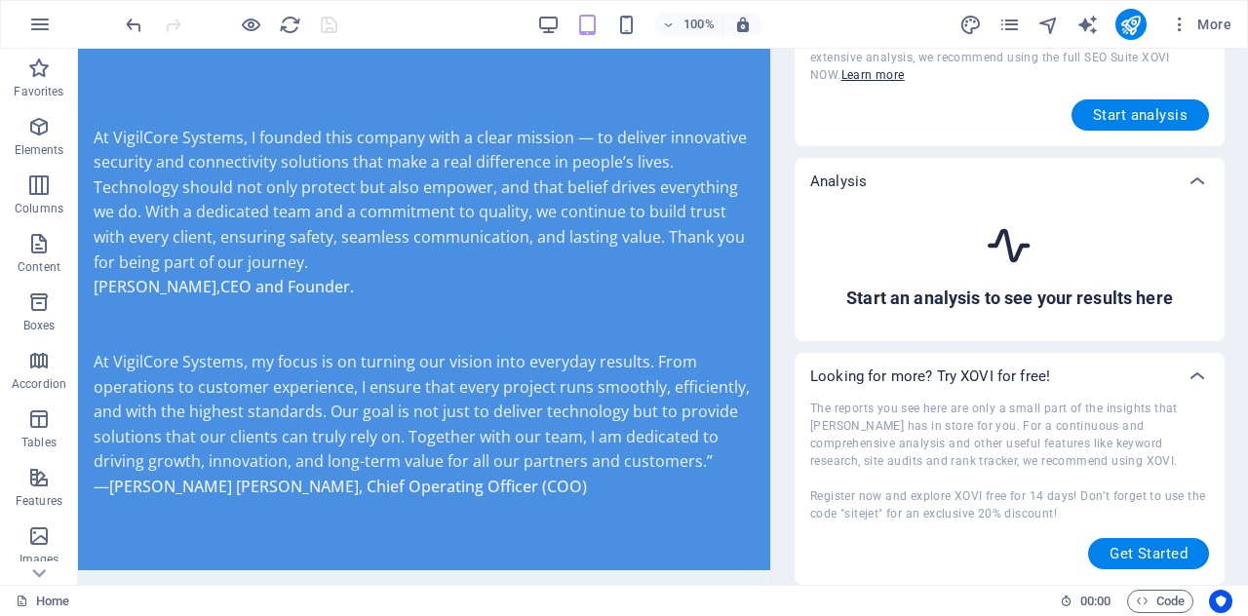
scroll to position [0, 0]
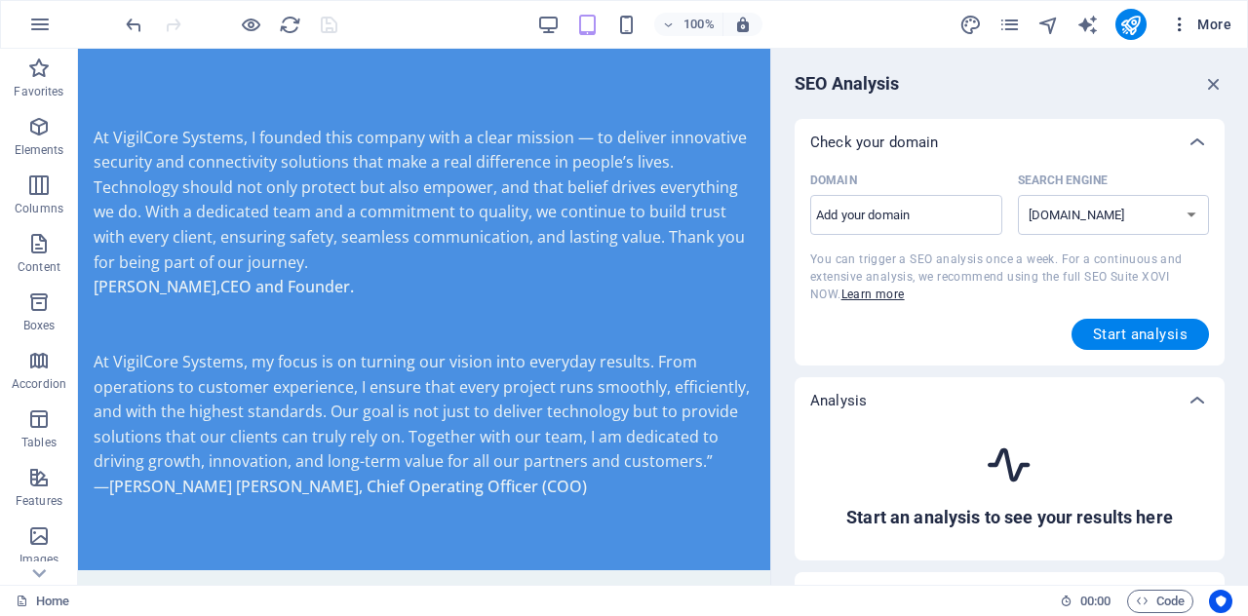
click at [1176, 30] on icon "button" at bounding box center [1180, 25] width 20 height 20
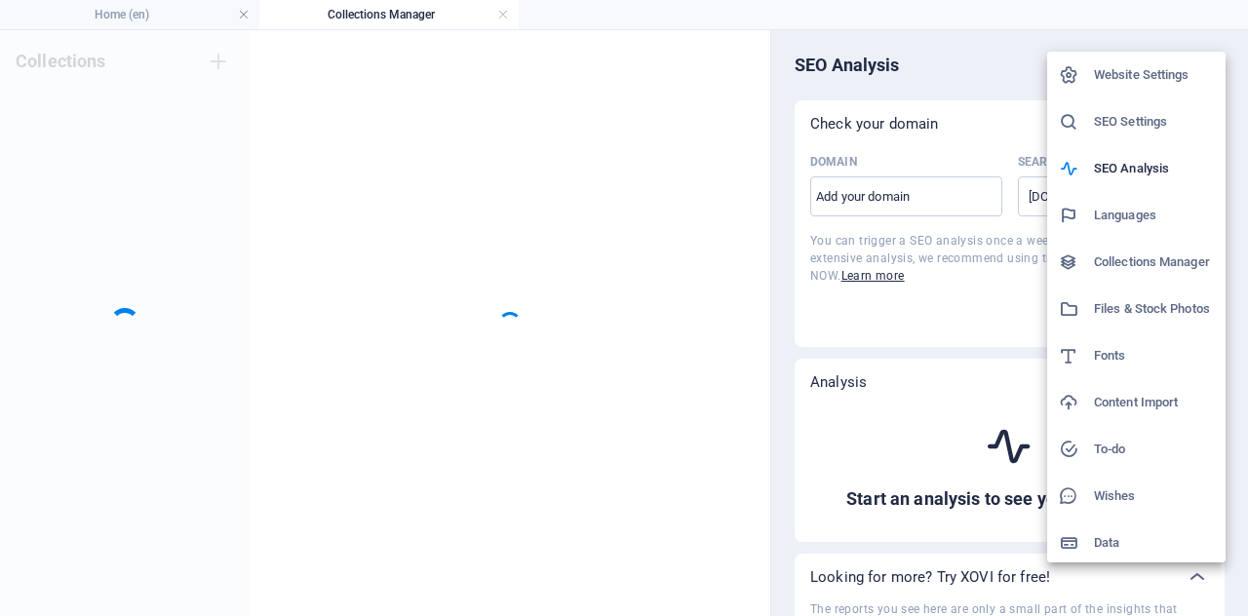
click at [1155, 112] on h6 "SEO Settings" at bounding box center [1154, 121] width 120 height 23
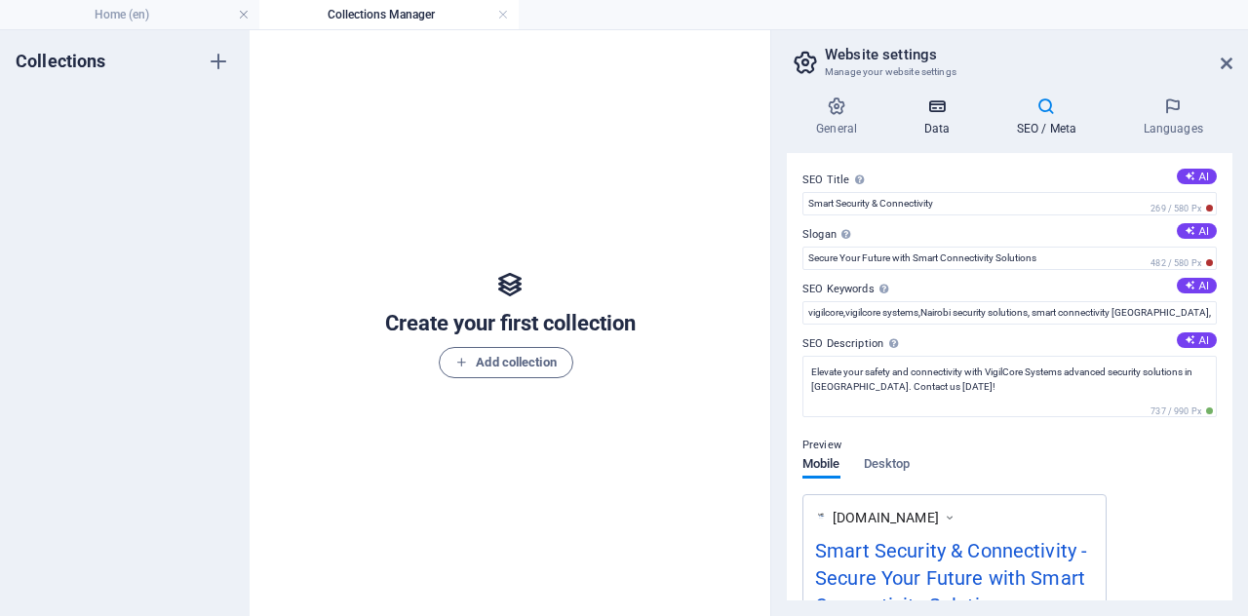
click at [955, 129] on h4 "Data" at bounding box center [940, 117] width 93 height 41
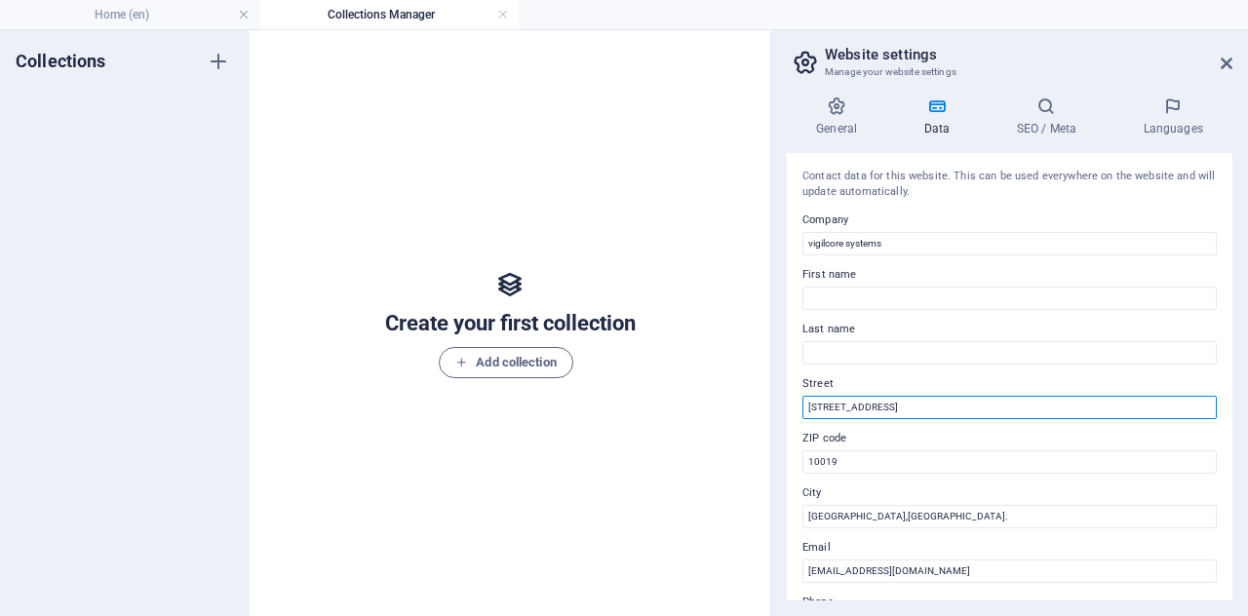
drag, startPoint x: 912, startPoint y: 413, endPoint x: 704, endPoint y: 448, distance: 210.7
click at [704, 448] on div "Home (en) Collections Manager Favorites Elements Columns Content Boxes Accordio…" at bounding box center [624, 322] width 1248 height 587
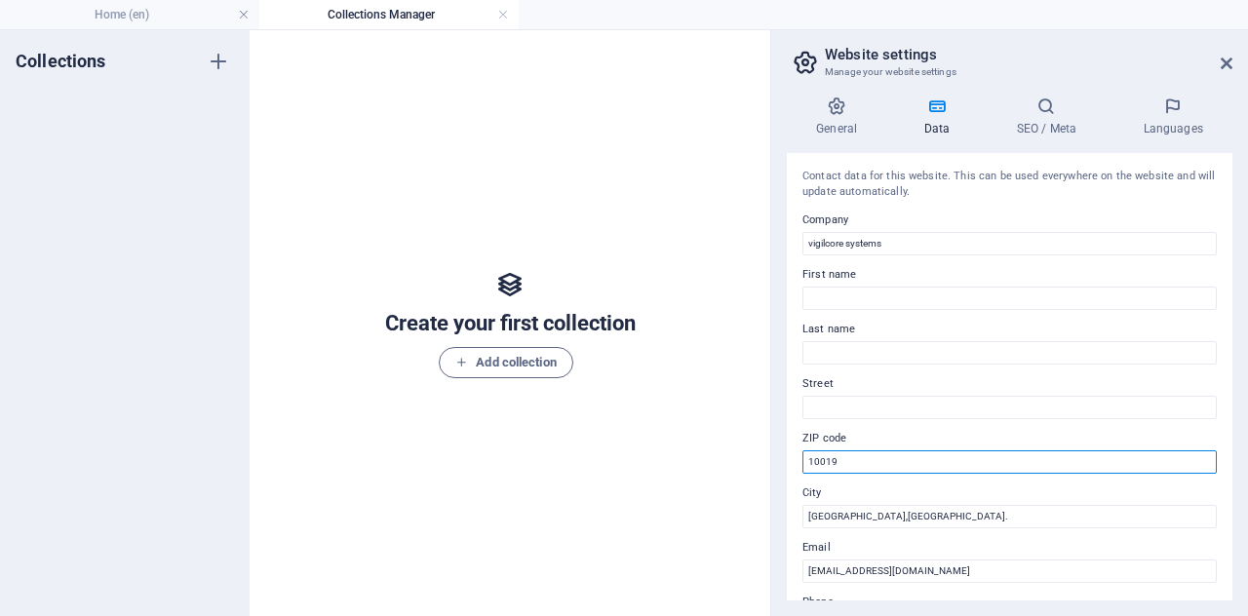
drag, startPoint x: 852, startPoint y: 454, endPoint x: 706, endPoint y: 463, distance: 146.6
click at [706, 463] on div "Home (en) Collections Manager Favorites Elements Columns Content Boxes Accordio…" at bounding box center [624, 322] width 1248 height 587
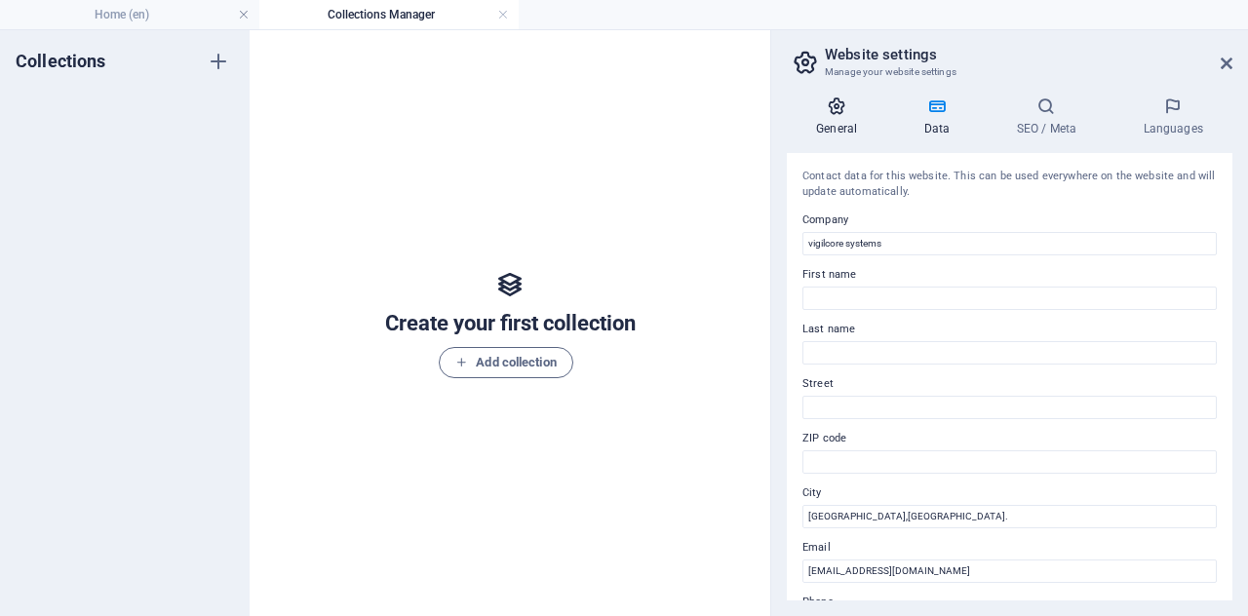
click at [831, 108] on icon at bounding box center [836, 107] width 99 height 20
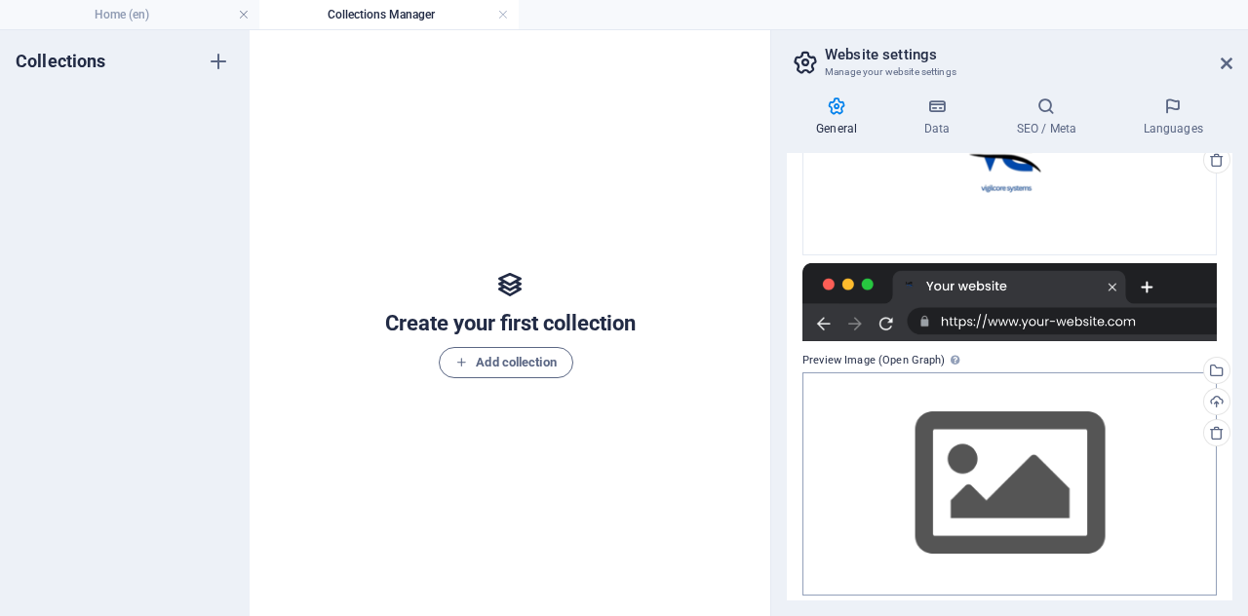
scroll to position [344, 0]
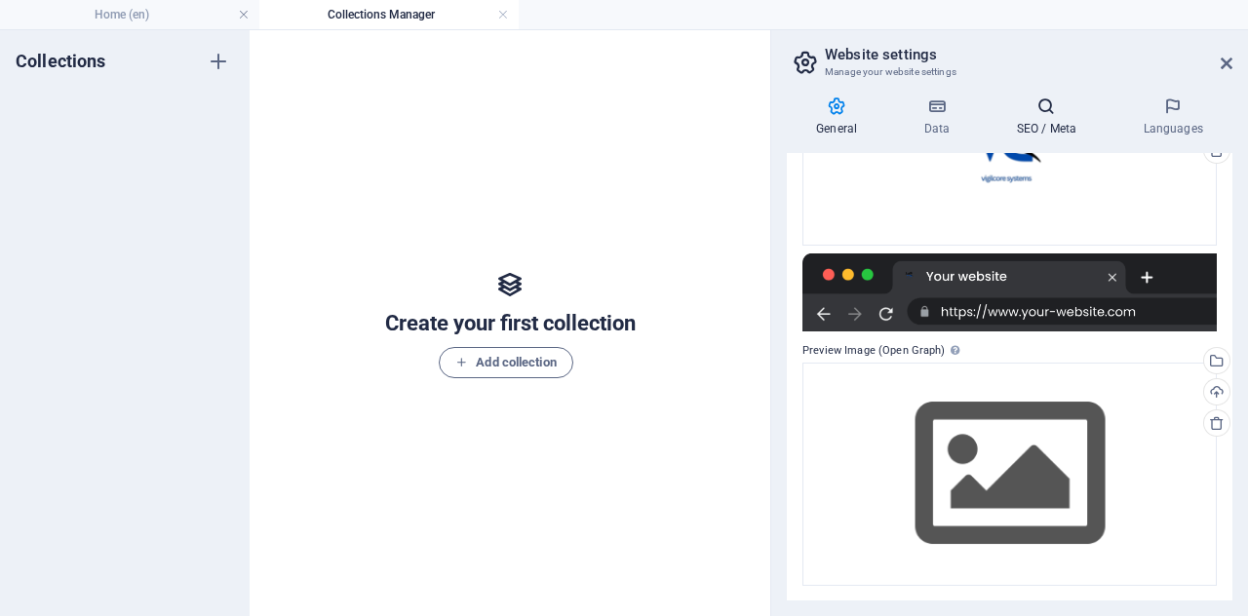
click at [1036, 116] on h4 "SEO / Meta" at bounding box center [1050, 117] width 127 height 41
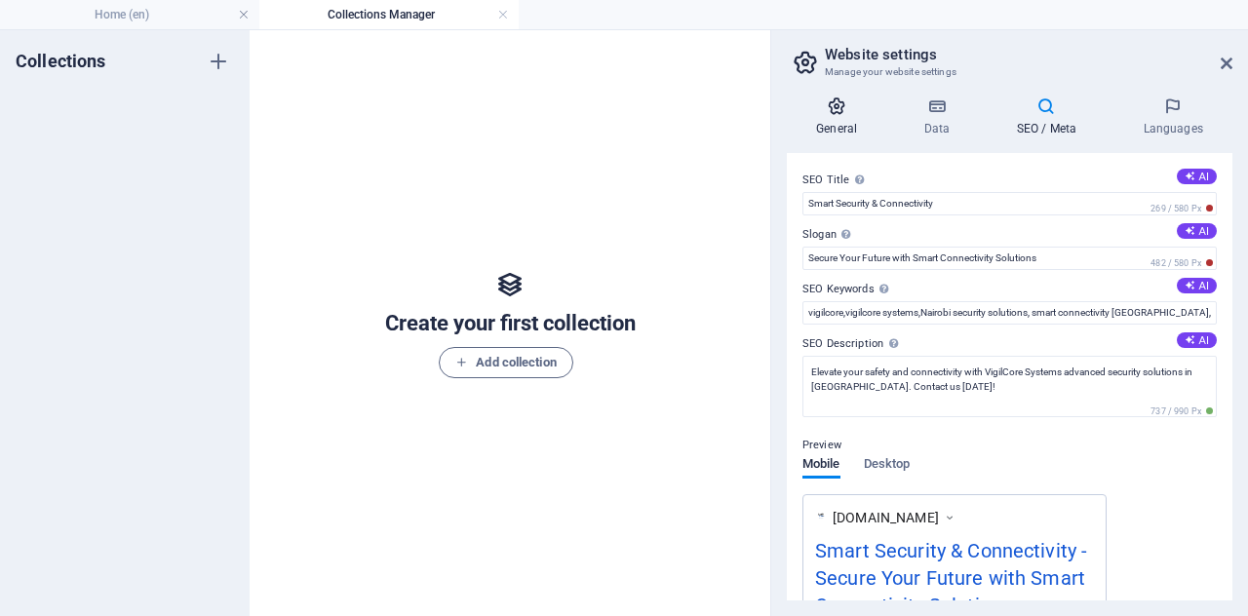
click at [831, 123] on h4 "General" at bounding box center [840, 117] width 107 height 41
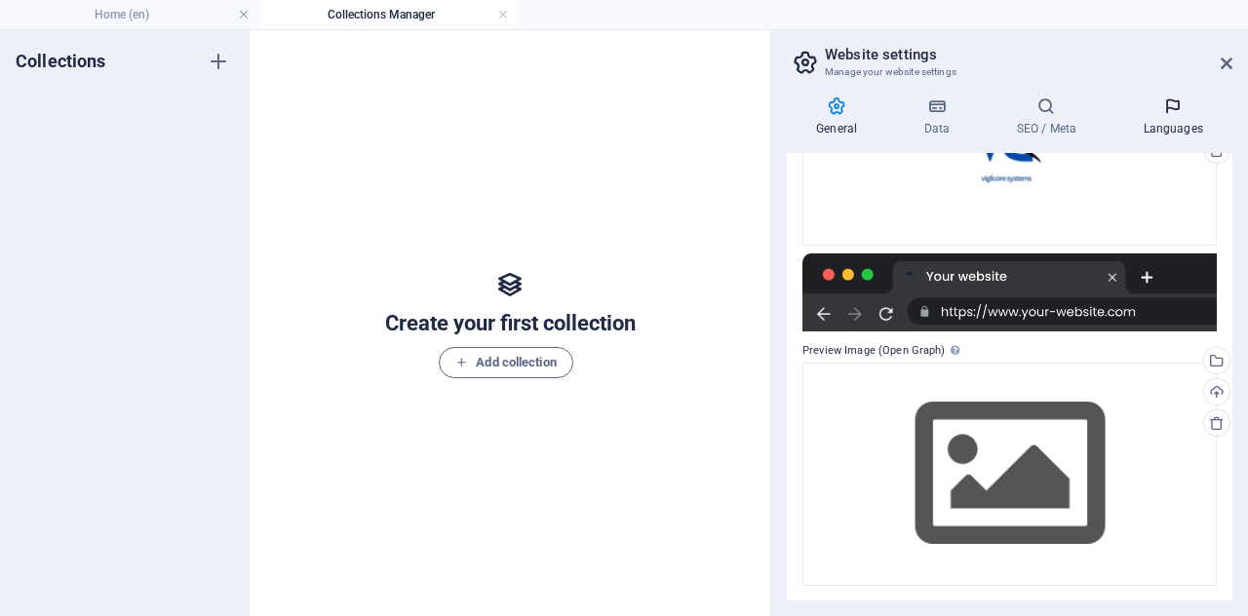
click at [1166, 118] on h4 "Languages" at bounding box center [1173, 117] width 119 height 41
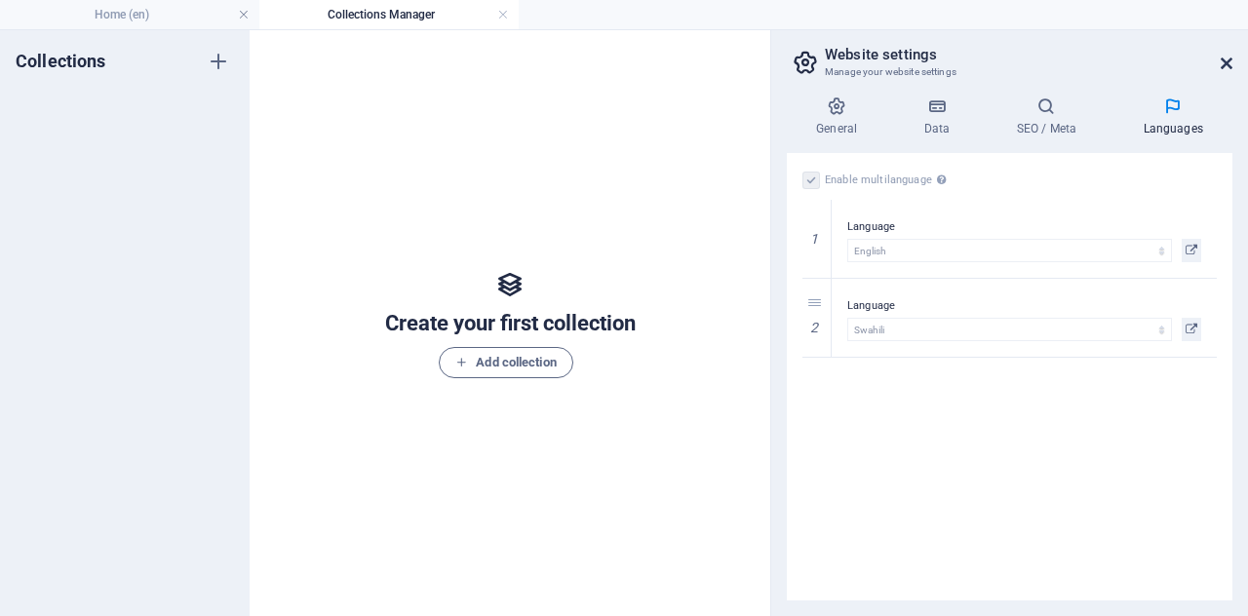
click at [1227, 56] on icon at bounding box center [1227, 64] width 12 height 16
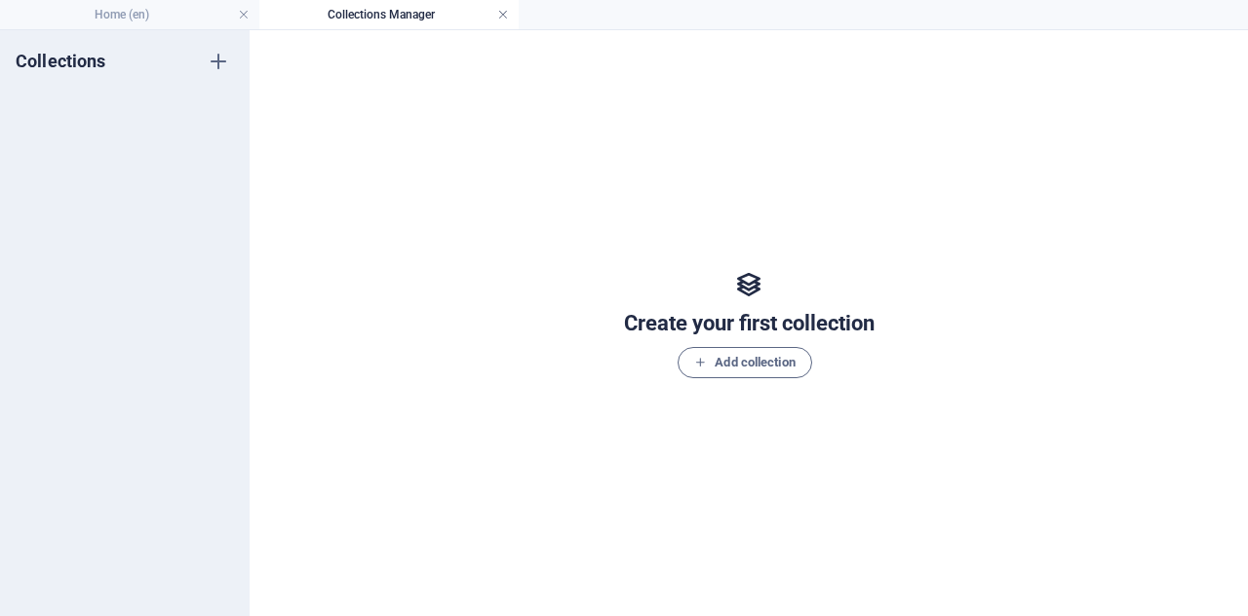
click at [505, 20] on link at bounding box center [503, 15] width 12 height 19
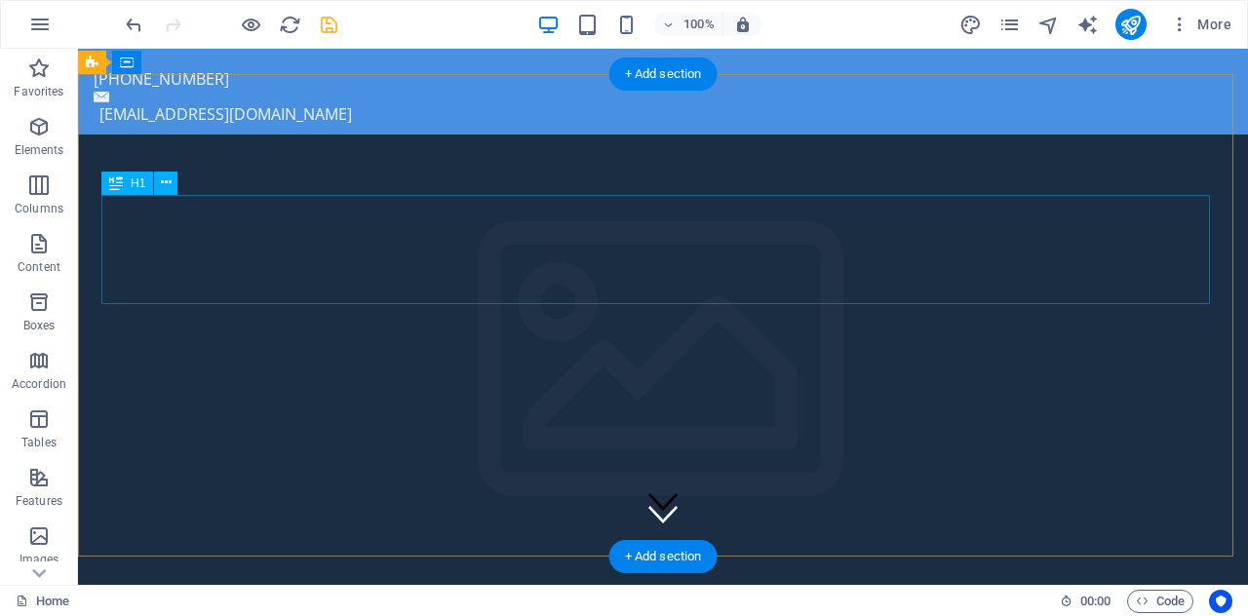
scroll to position [0, 0]
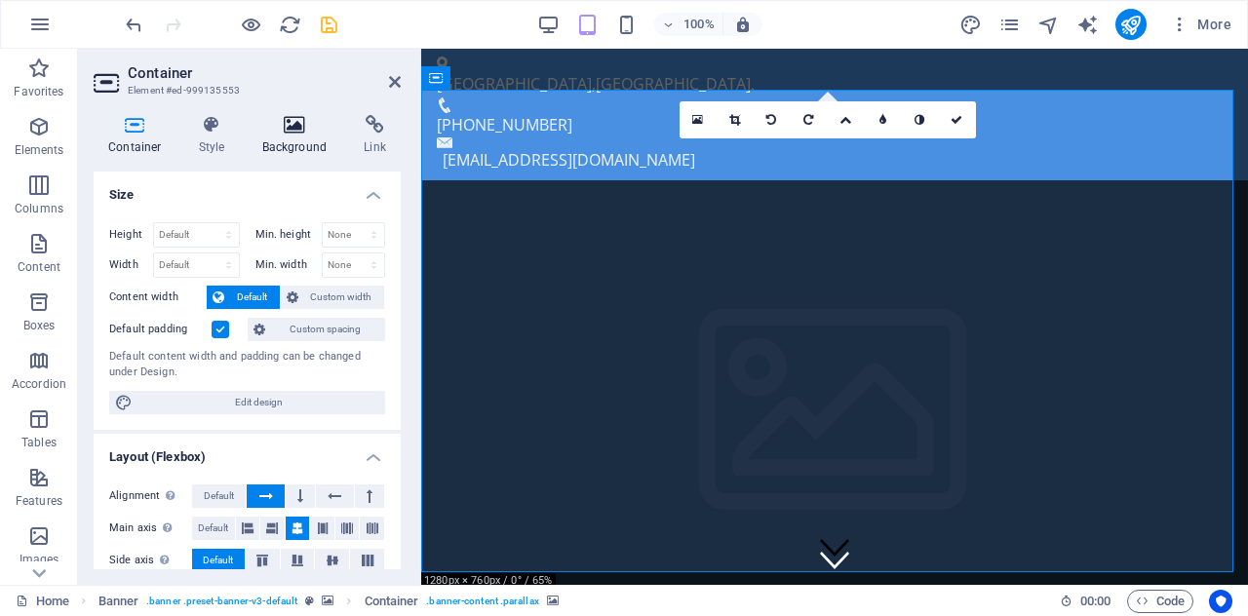
click at [298, 143] on h4 "Background" at bounding box center [299, 135] width 102 height 41
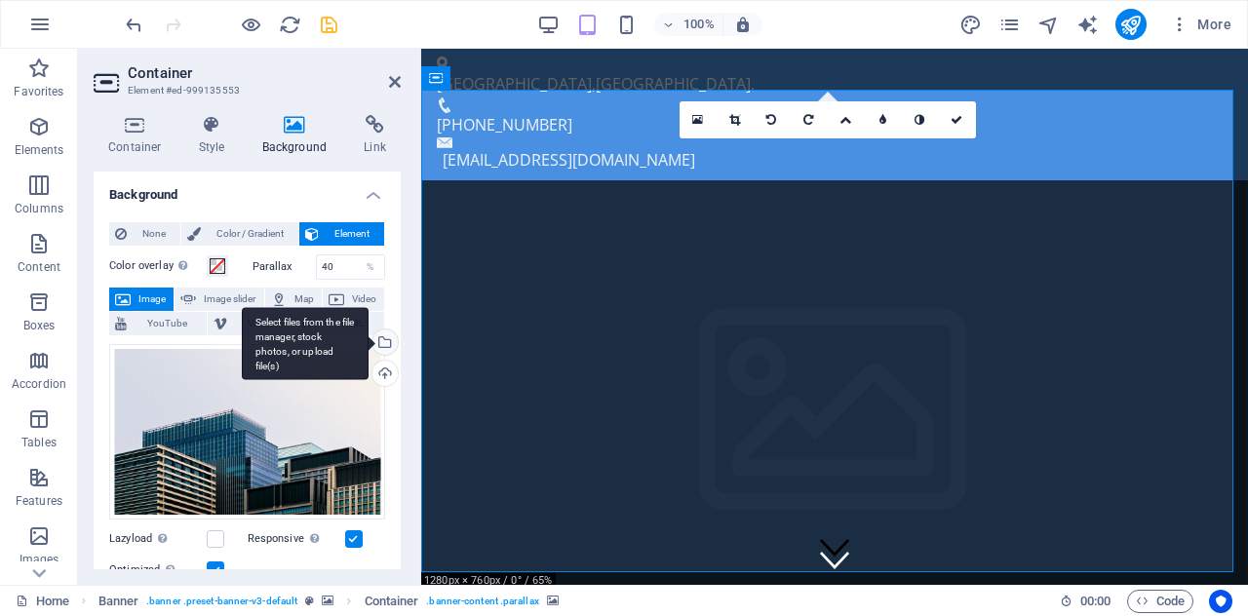
click at [390, 338] on div "Select files from the file manager, stock photos, or upload file(s)" at bounding box center [383, 344] width 29 height 29
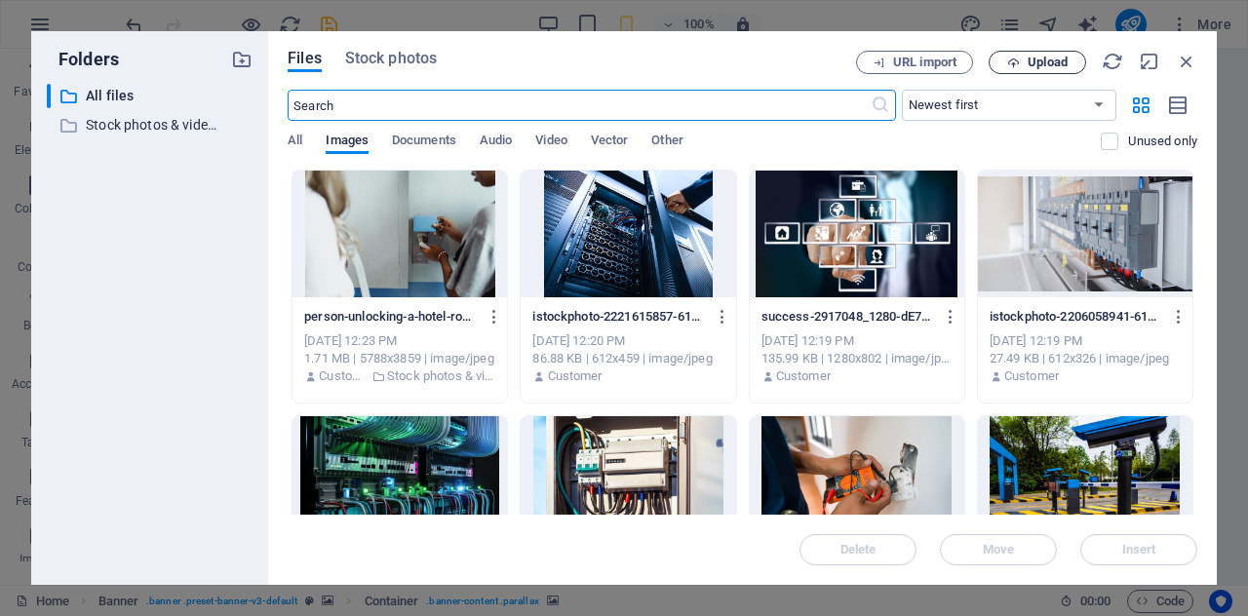
click at [1014, 65] on icon "button" at bounding box center [1013, 63] width 13 height 13
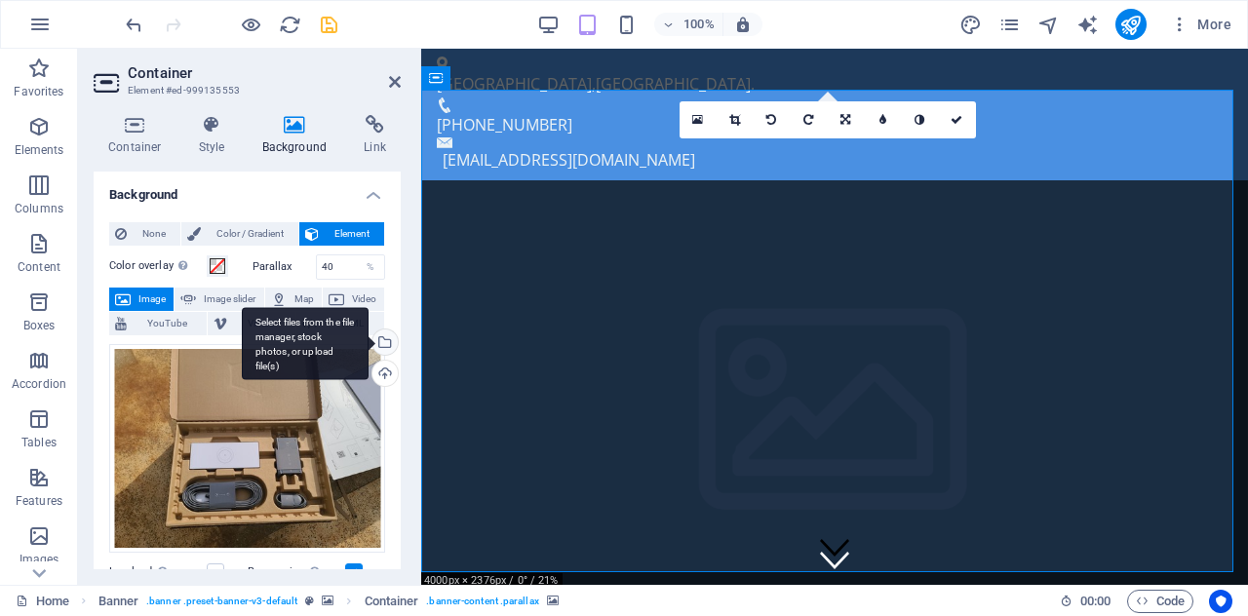
click at [369, 335] on div "Select files from the file manager, stock photos, or upload file(s)" at bounding box center [305, 343] width 127 height 73
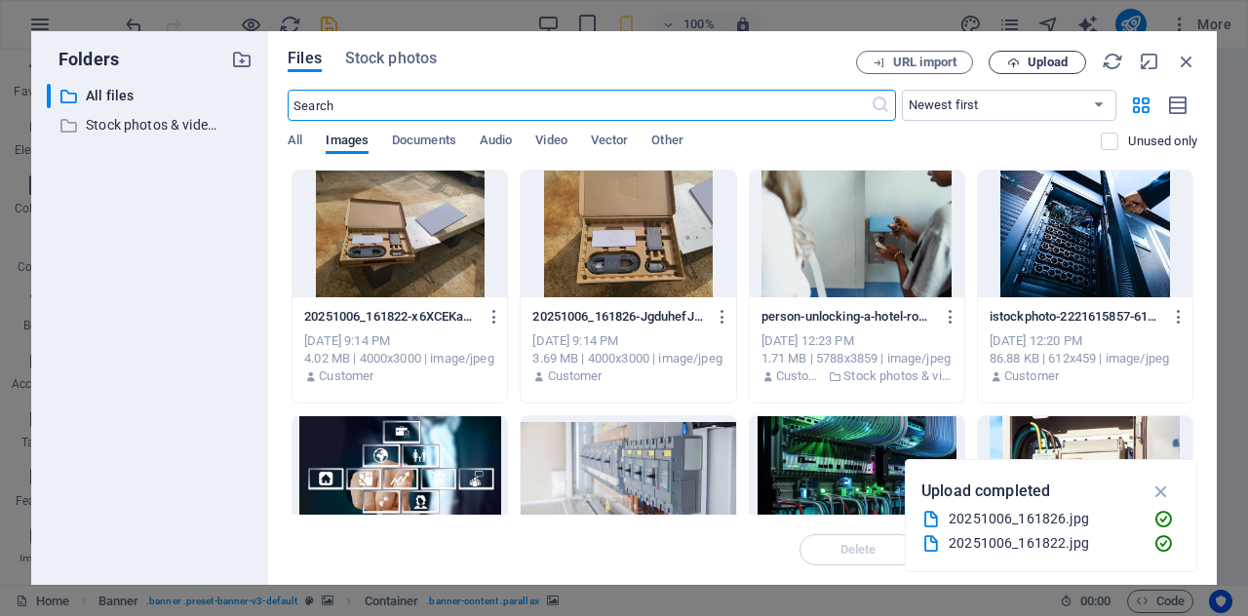
click at [1020, 65] on span "Upload" at bounding box center [1038, 63] width 80 height 13
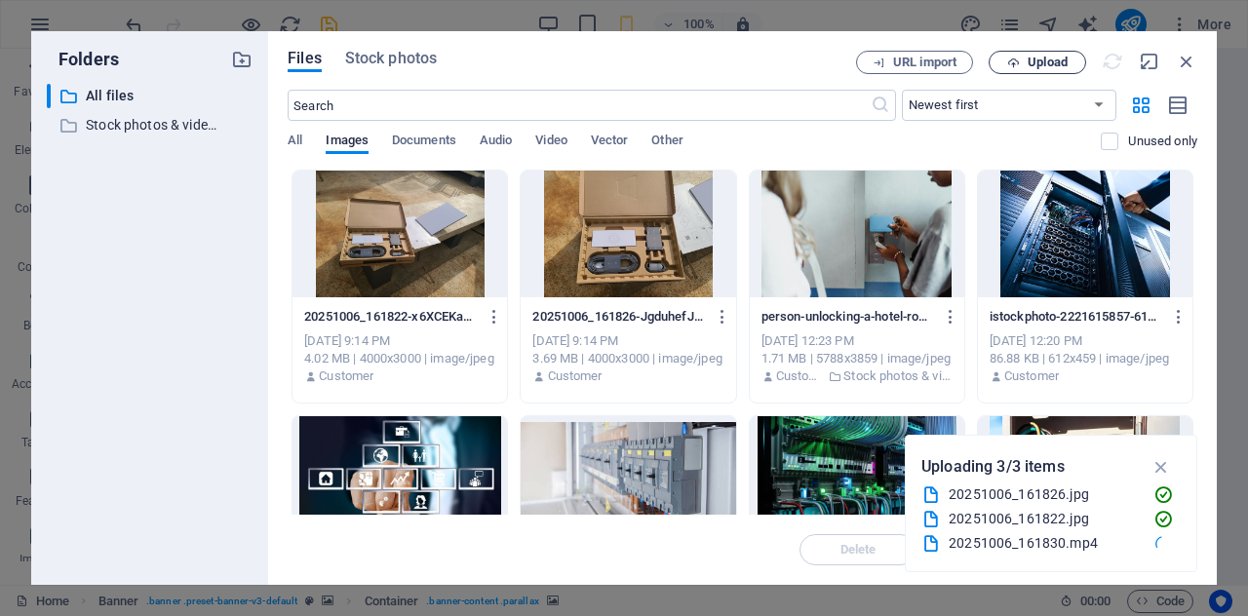
click at [1047, 57] on span "Upload" at bounding box center [1048, 63] width 40 height 12
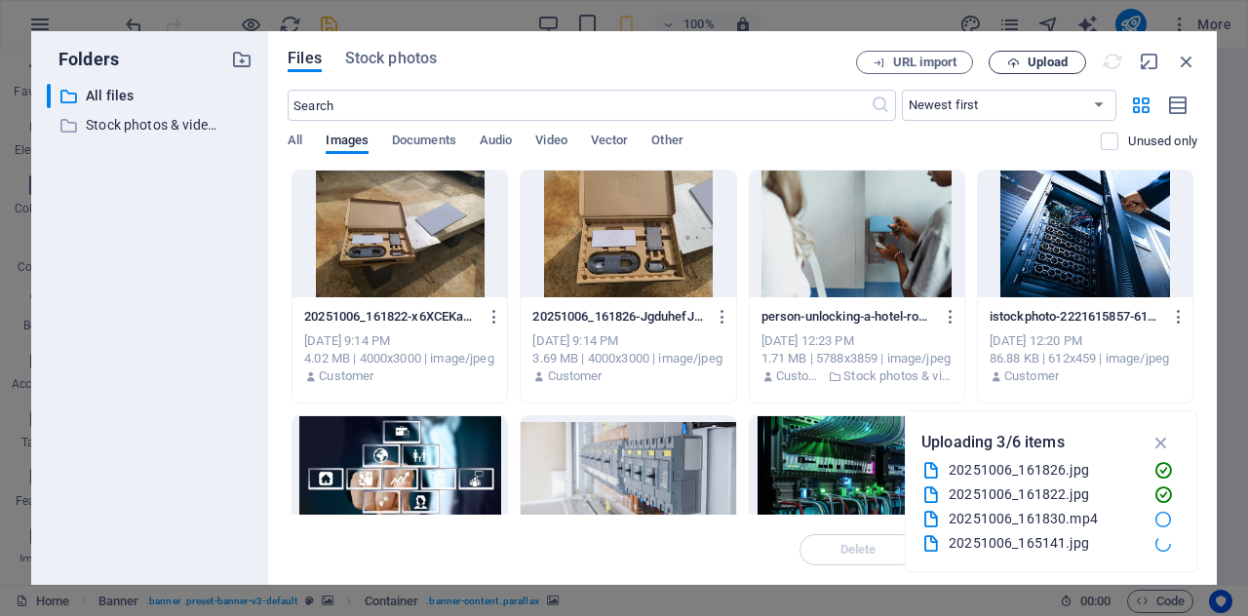
click at [1026, 67] on span "Upload" at bounding box center [1038, 63] width 80 height 13
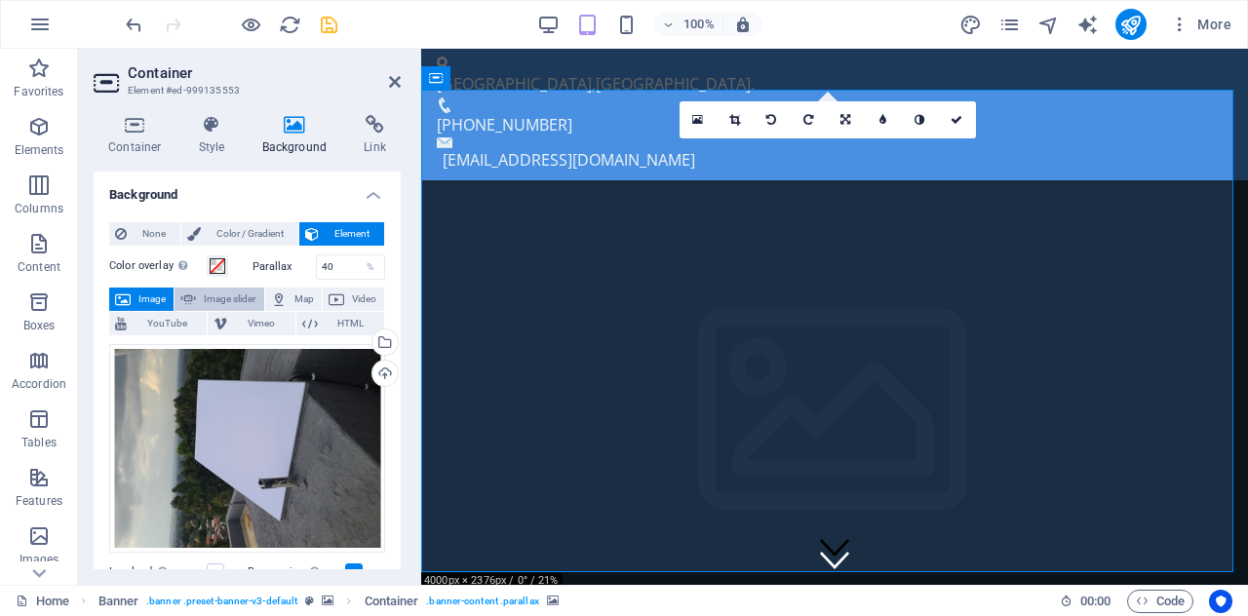
click at [235, 295] on span "Image slider" at bounding box center [230, 299] width 56 height 23
select select "ms"
select select "s"
select select "progressive"
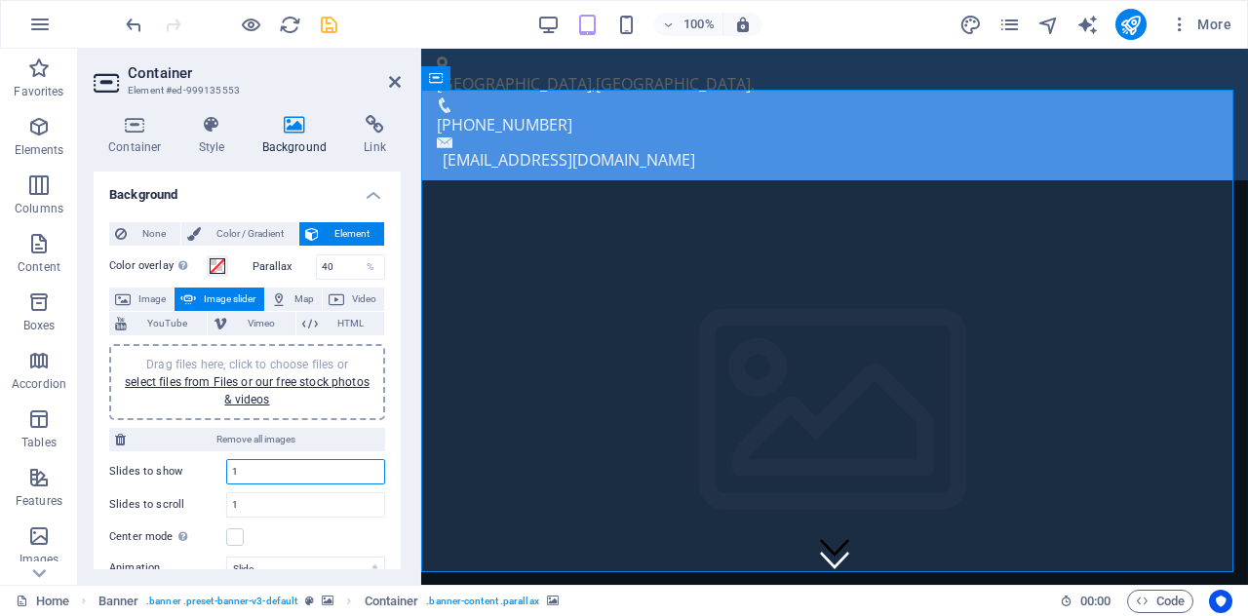
click at [242, 460] on input "1" at bounding box center [305, 471] width 157 height 23
type input "4"
click at [242, 498] on input "1" at bounding box center [305, 504] width 157 height 23
type input "1"
click at [236, 531] on label at bounding box center [235, 538] width 18 height 18
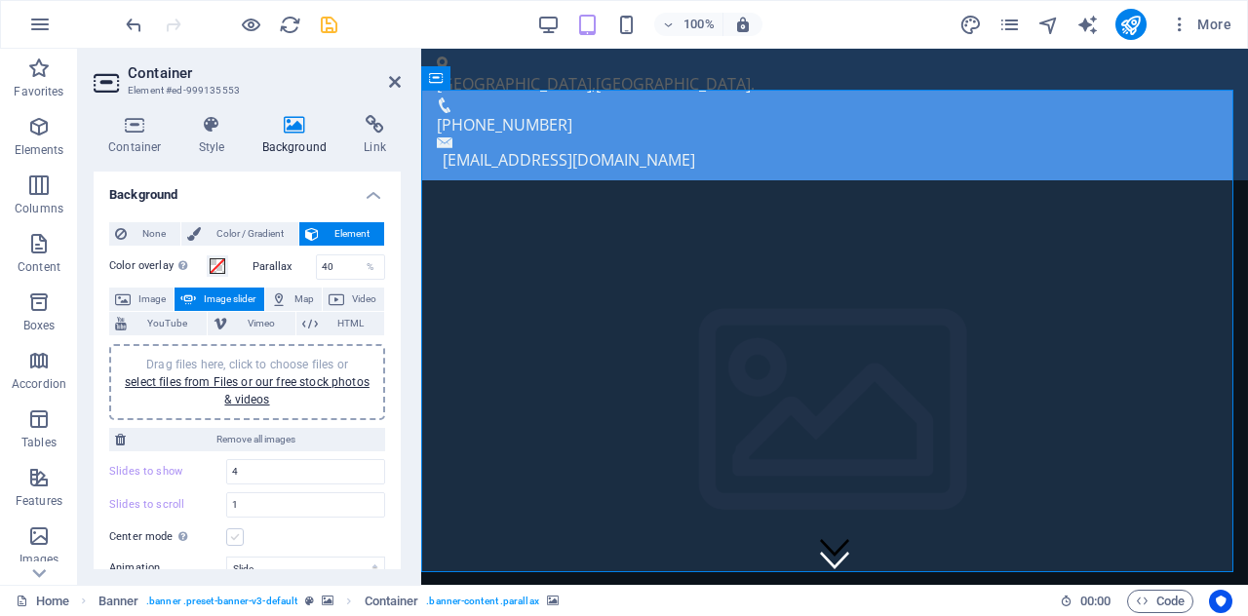
click at [0, 0] on input "Center mode Enables centered view with partial previous/next slide. Use with od…" at bounding box center [0, 0] width 0 height 0
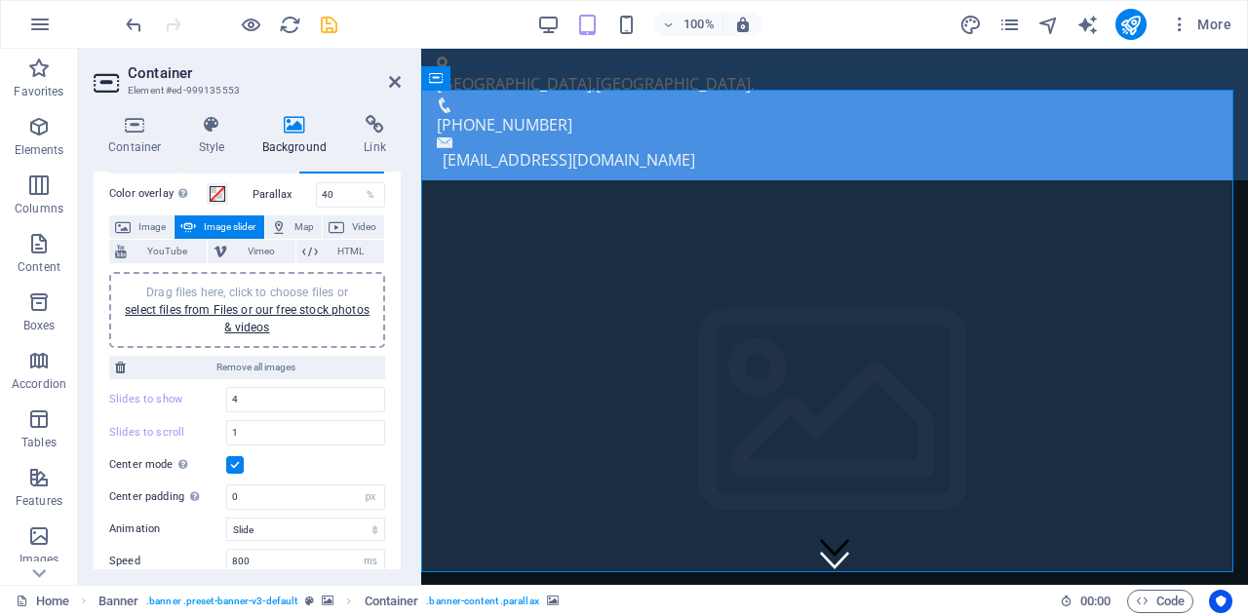
scroll to position [76, 0]
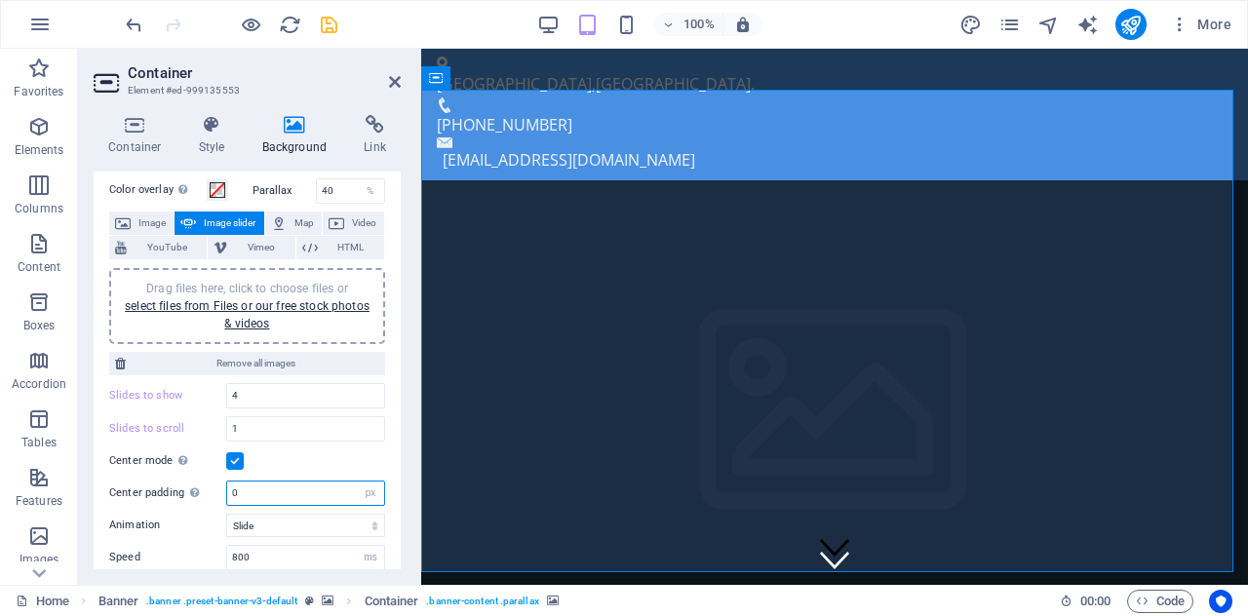
click at [306, 491] on input "0" at bounding box center [305, 493] width 157 height 23
click at [299, 514] on select "Slide Fade" at bounding box center [305, 525] width 159 height 23
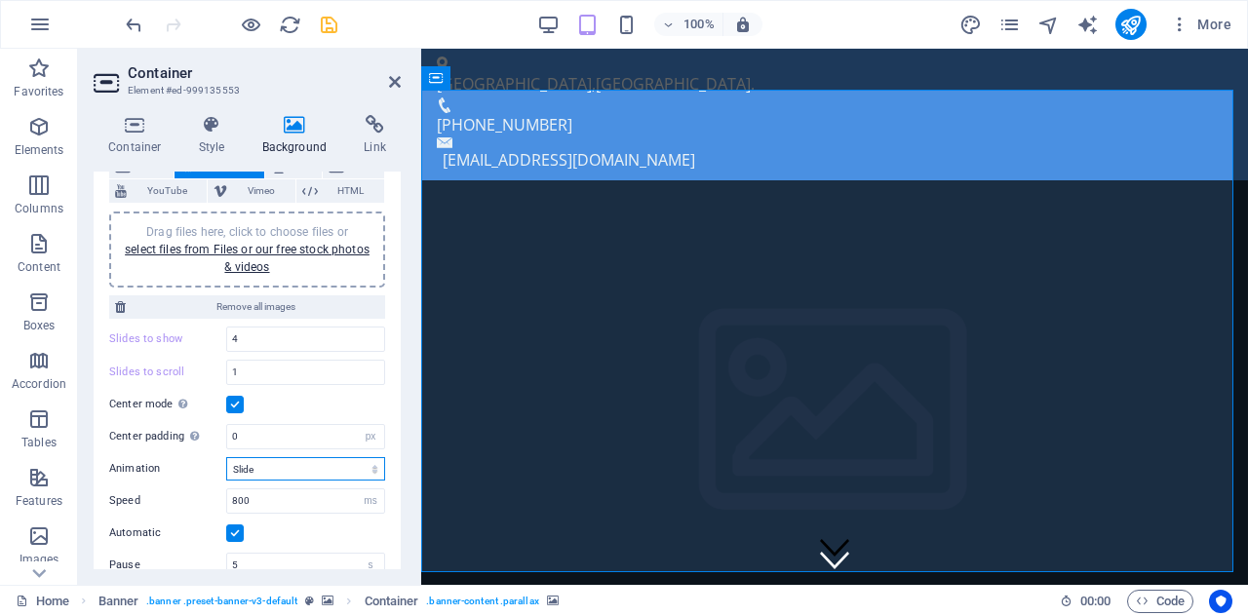
scroll to position [137, 0]
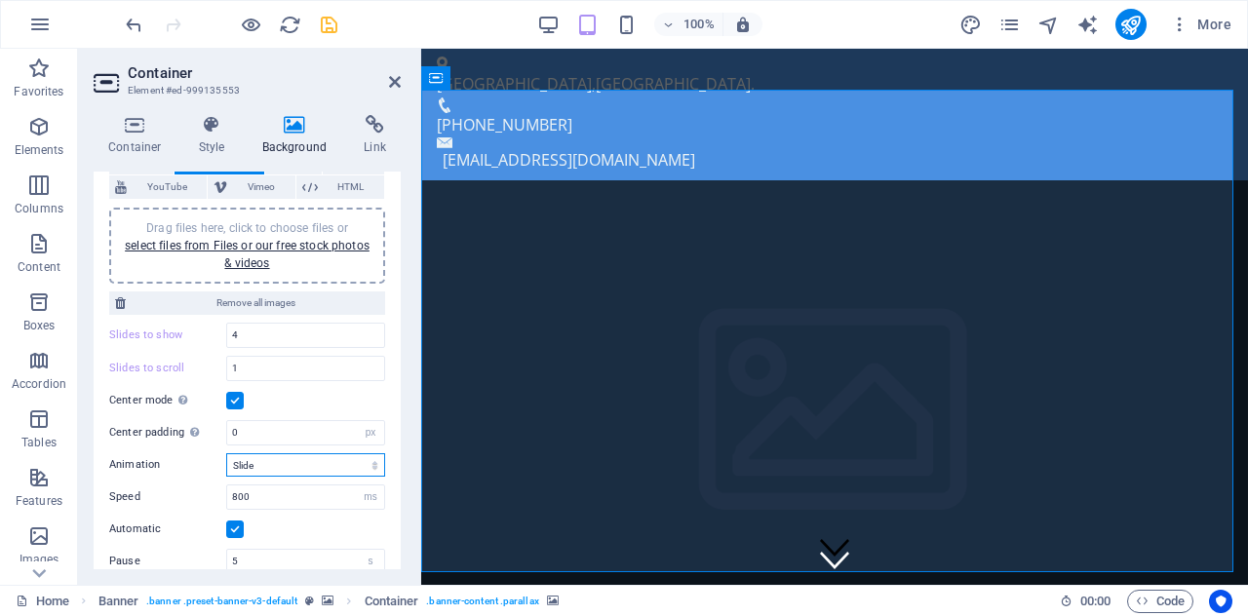
click at [322, 467] on select "Slide Fade" at bounding box center [305, 464] width 159 height 23
select select "fade"
click at [226, 453] on select "Slide Fade" at bounding box center [305, 464] width 159 height 23
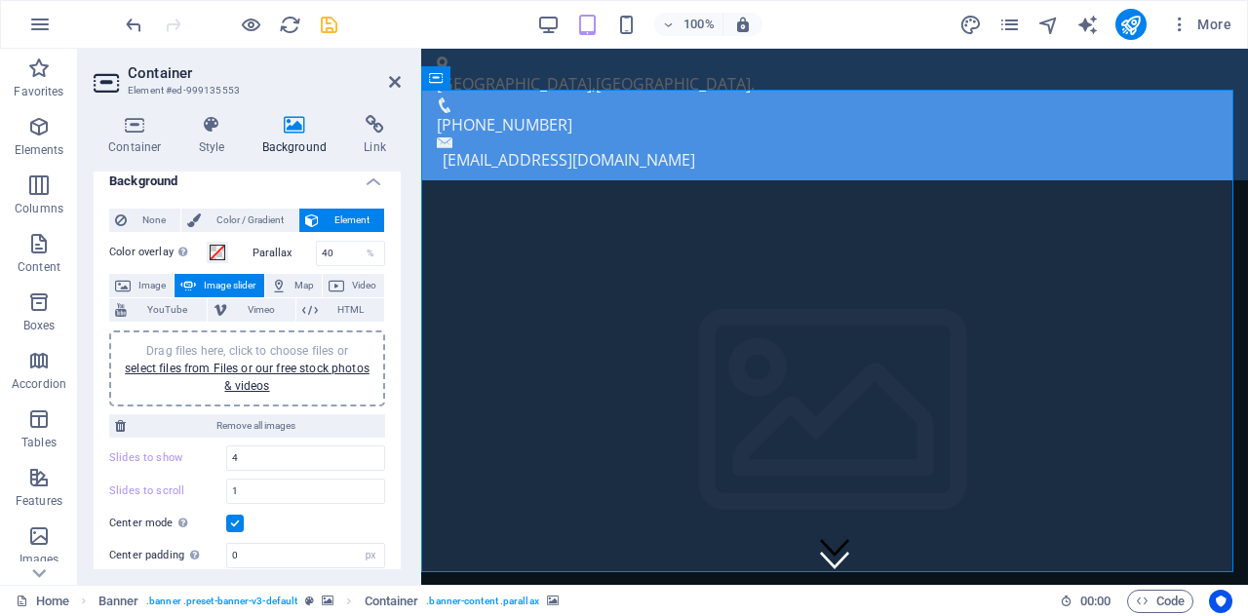
scroll to position [0, 0]
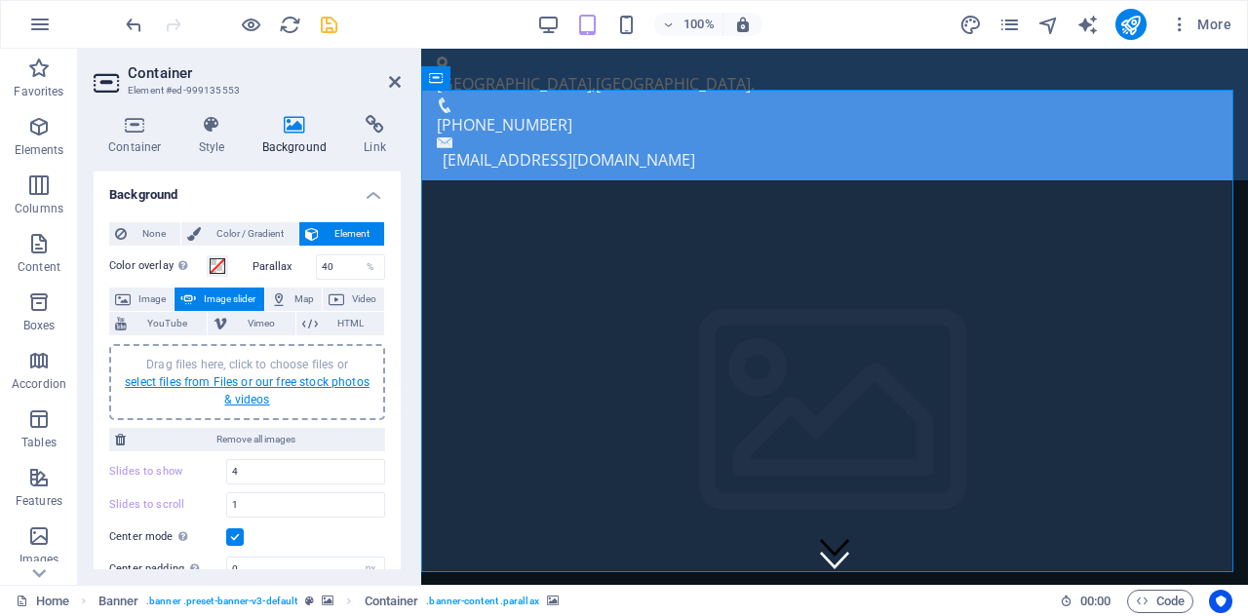
click at [209, 380] on link "select files from Files or our free stock photos & videos" at bounding box center [247, 390] width 245 height 31
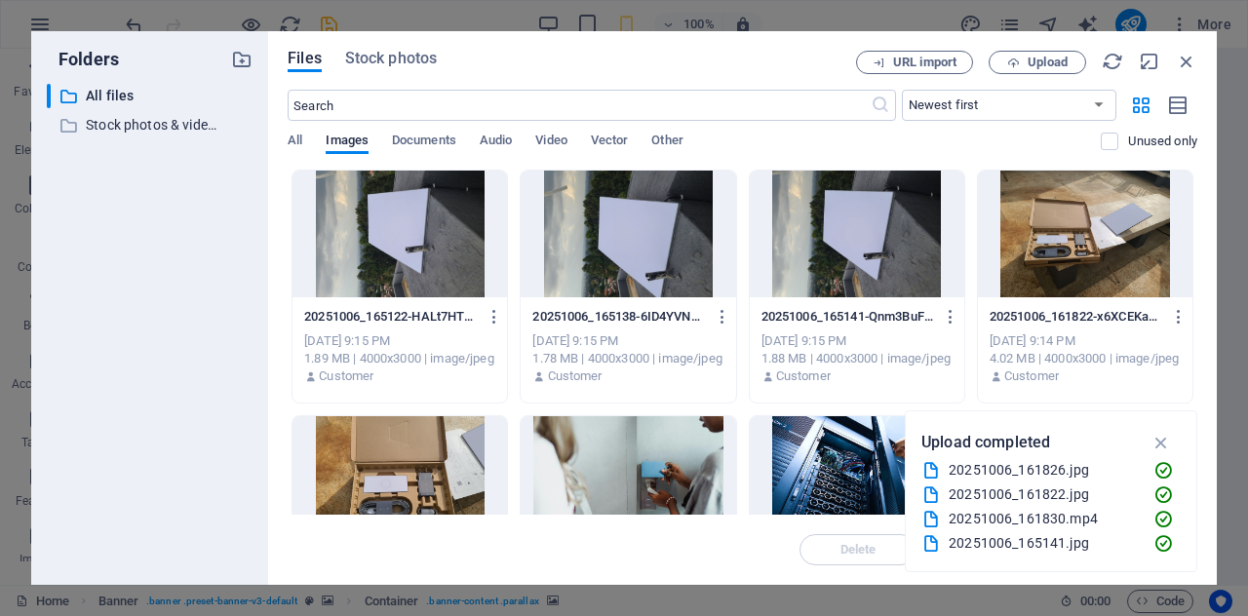
click at [435, 243] on div at bounding box center [400, 234] width 215 height 127
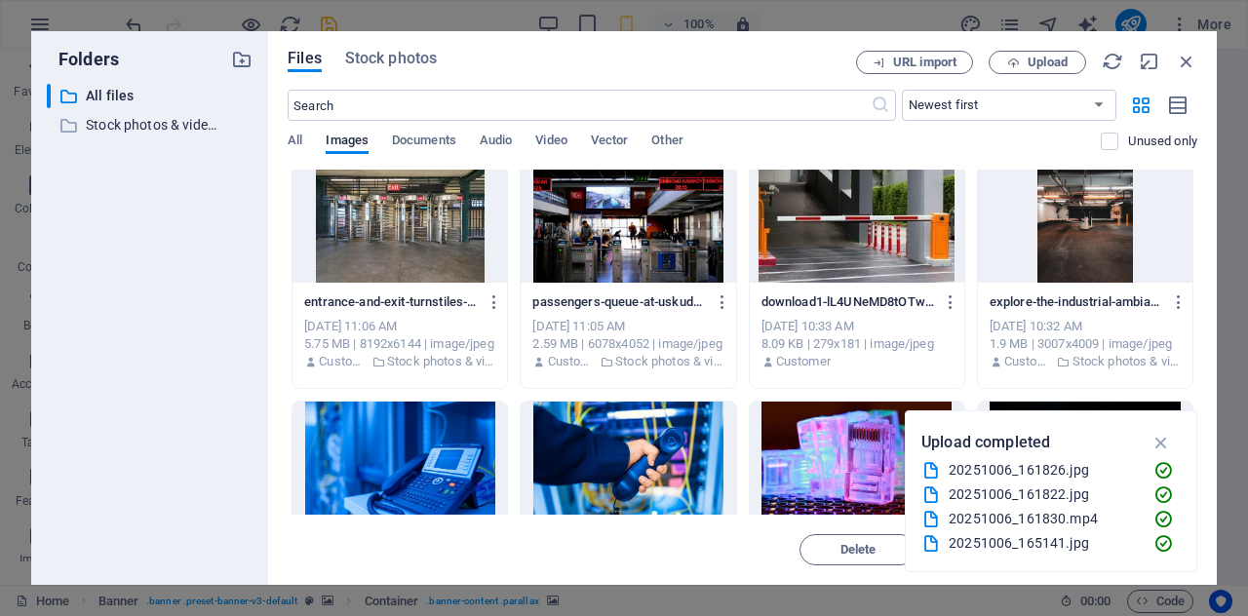
scroll to position [1982, 0]
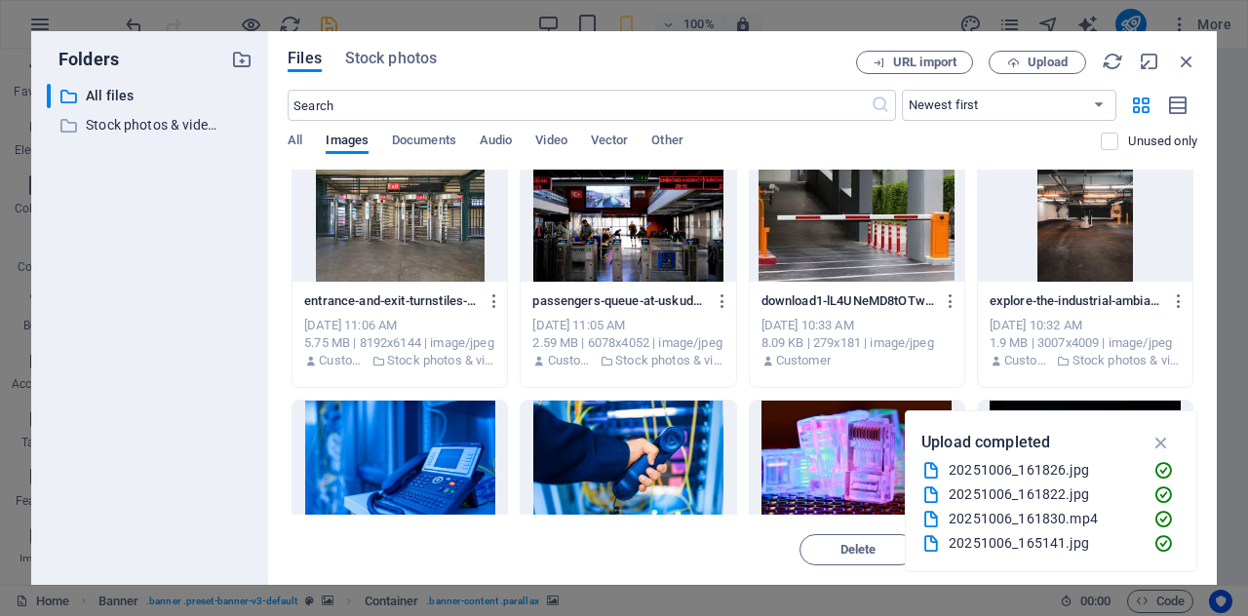
click at [822, 224] on div at bounding box center [857, 218] width 215 height 127
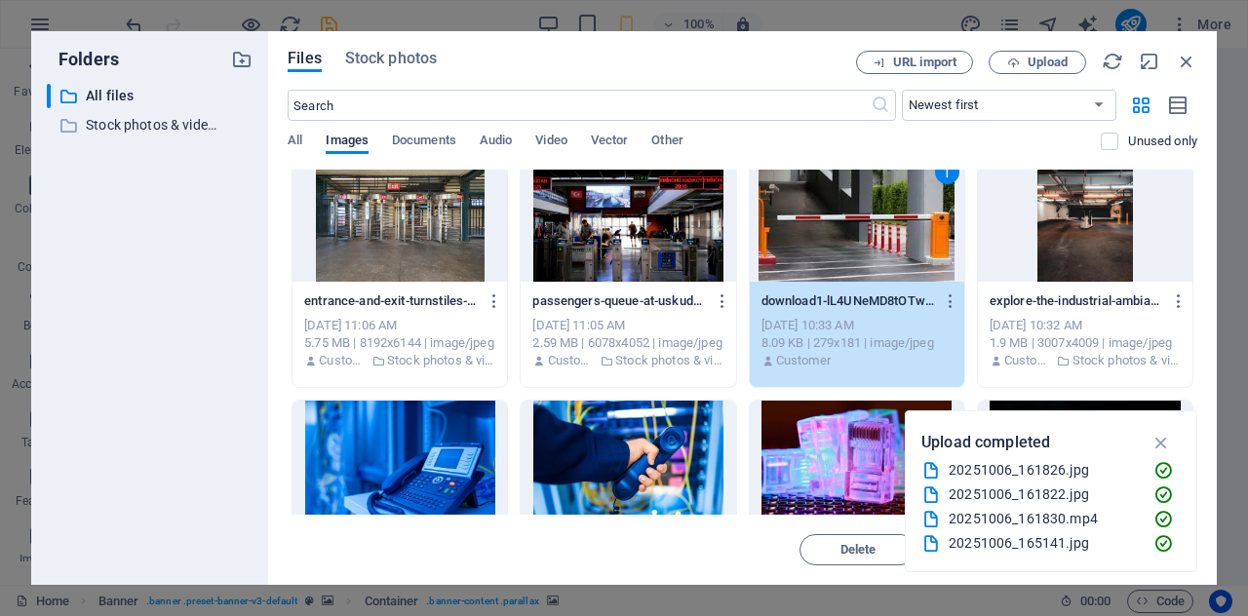
click at [423, 221] on div at bounding box center [400, 218] width 215 height 127
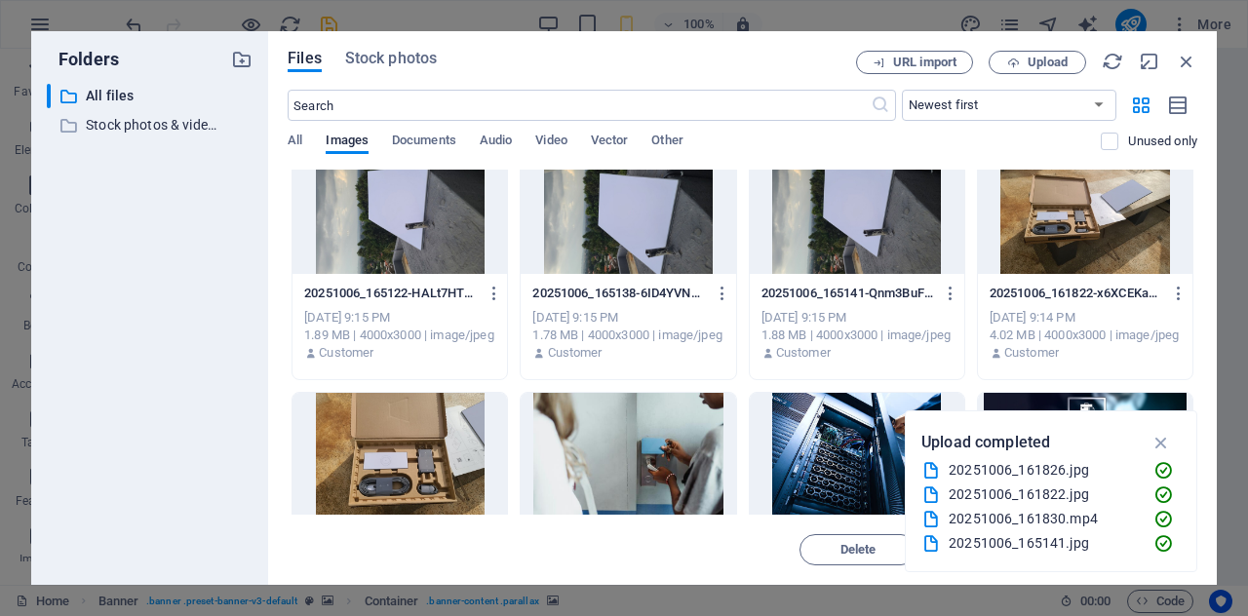
scroll to position [0, 0]
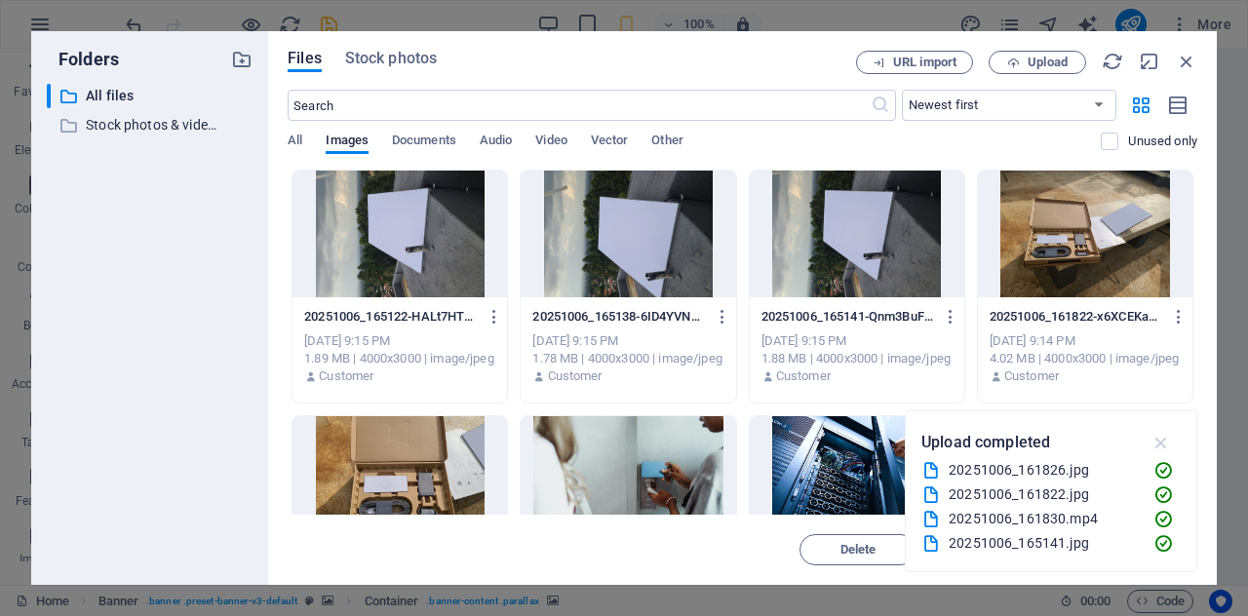
click at [1160, 447] on icon "button" at bounding box center [1162, 442] width 22 height 21
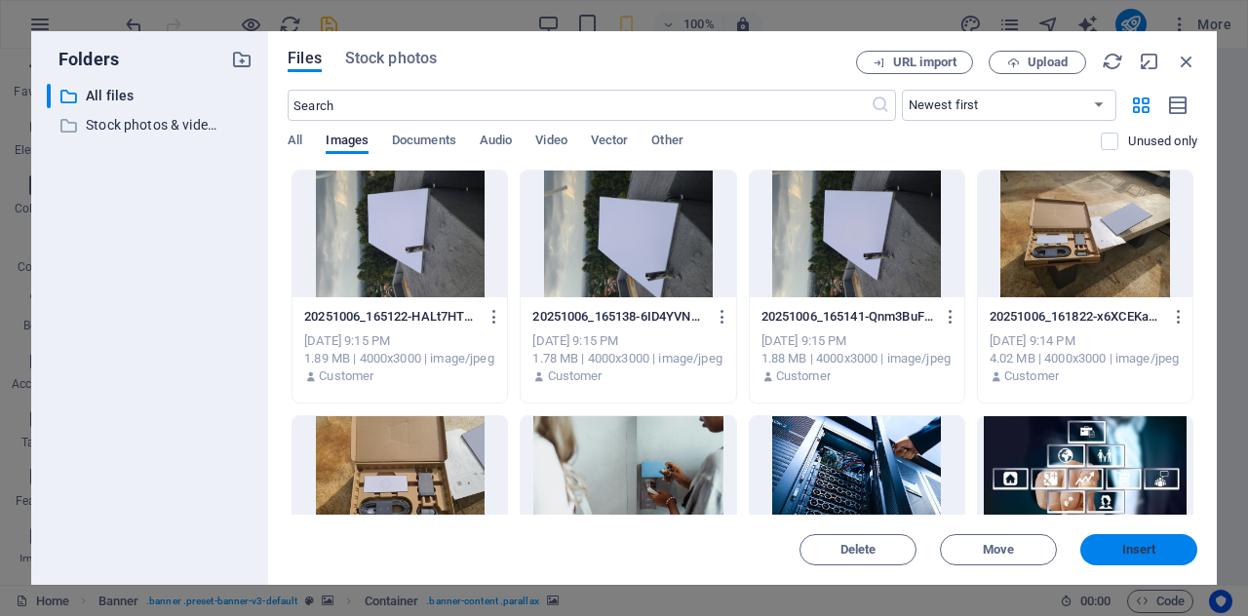
click at [1113, 544] on span "Insert" at bounding box center [1138, 550] width 101 height 12
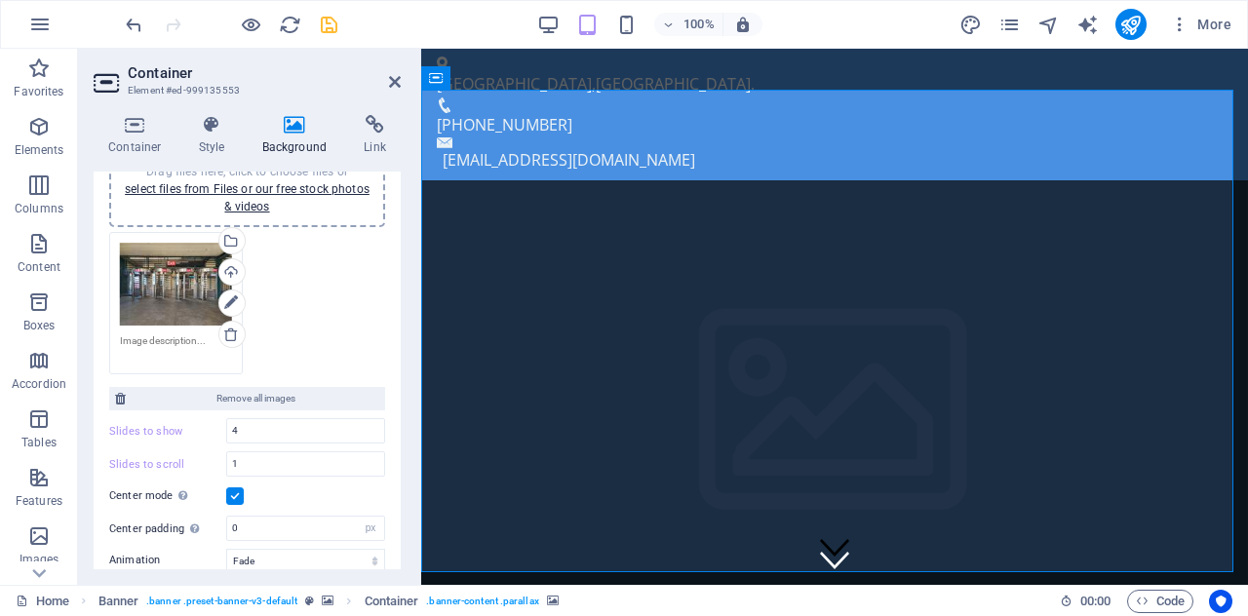
scroll to position [197, 0]
click at [236, 495] on label at bounding box center [235, 493] width 18 height 18
click at [0, 0] on input "Center mode Enables centered view with partial previous/next slide. Use with od…" at bounding box center [0, 0] width 0 height 0
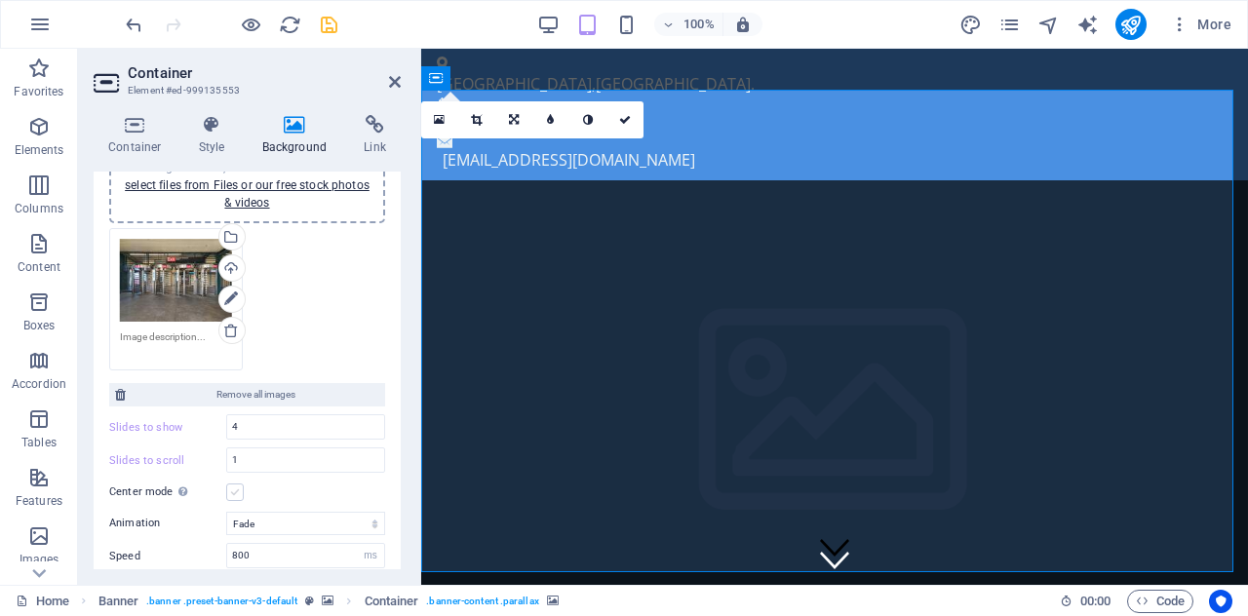
click at [236, 495] on label at bounding box center [235, 493] width 18 height 18
click at [0, 0] on input "Center mode Enables centered view with partial previous/next slide. Use with od…" at bounding box center [0, 0] width 0 height 0
click at [293, 454] on input "1" at bounding box center [305, 460] width 157 height 23
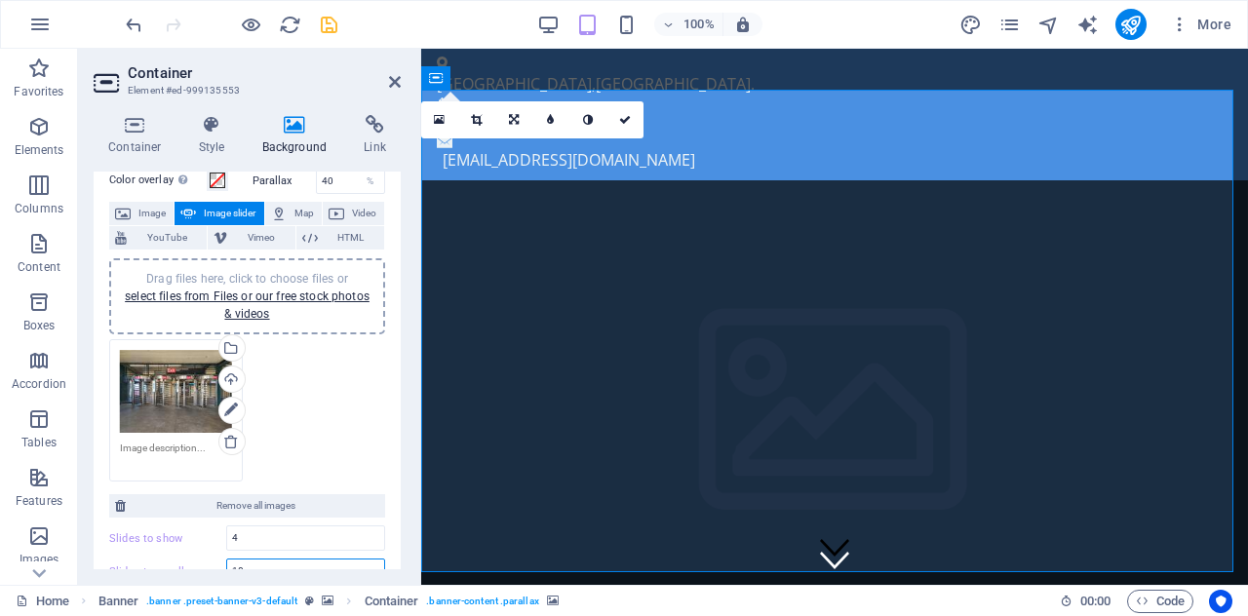
scroll to position [66, 0]
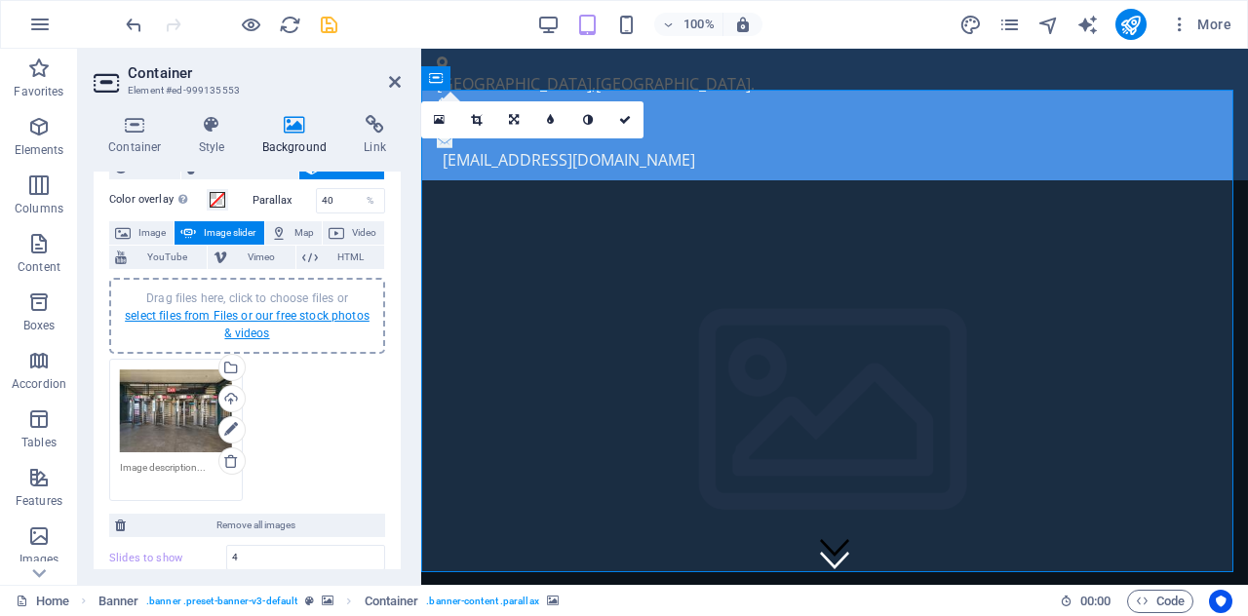
type input "18"
click at [259, 312] on link "select files from Files or our free stock photos & videos" at bounding box center [247, 324] width 245 height 31
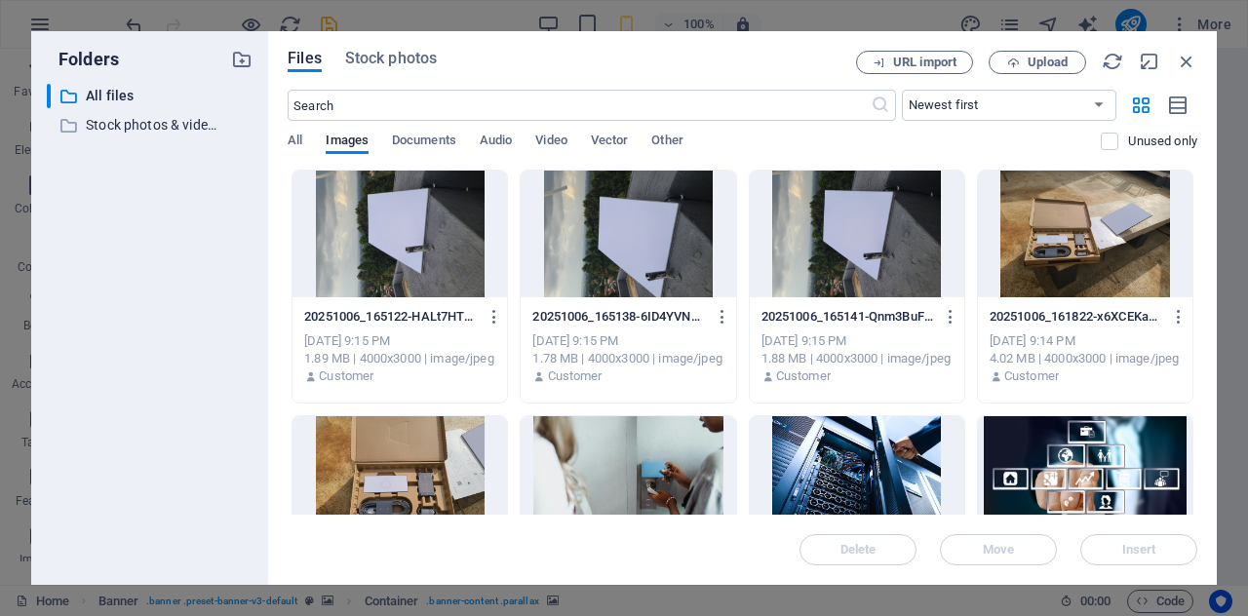
click at [839, 267] on div at bounding box center [857, 234] width 215 height 127
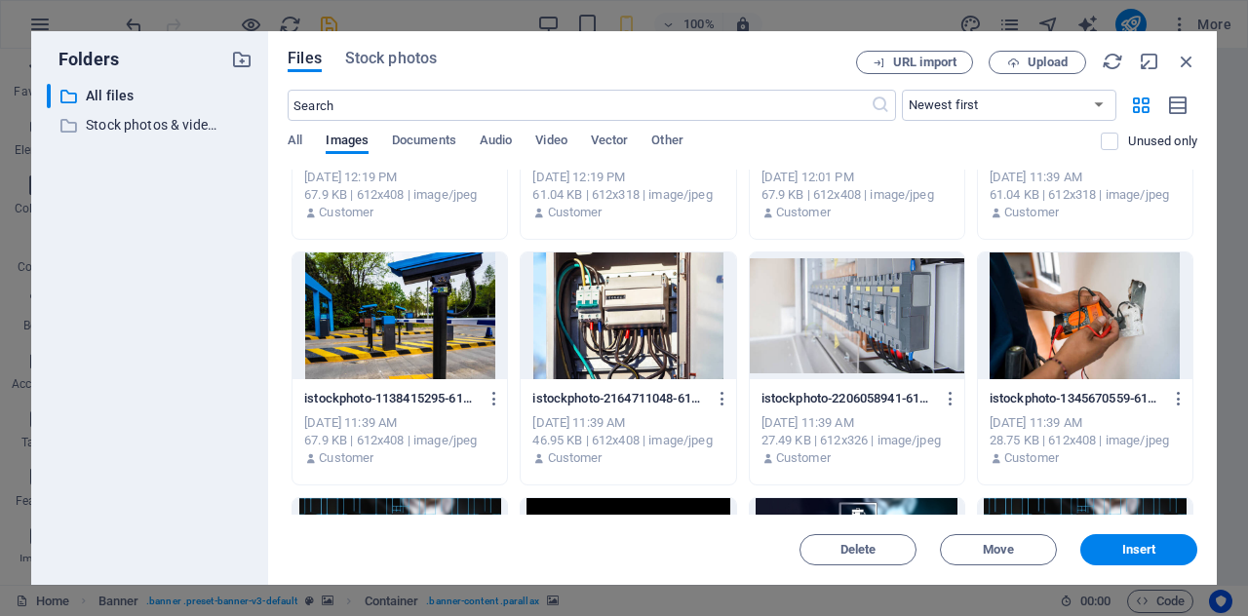
scroll to position [899, 0]
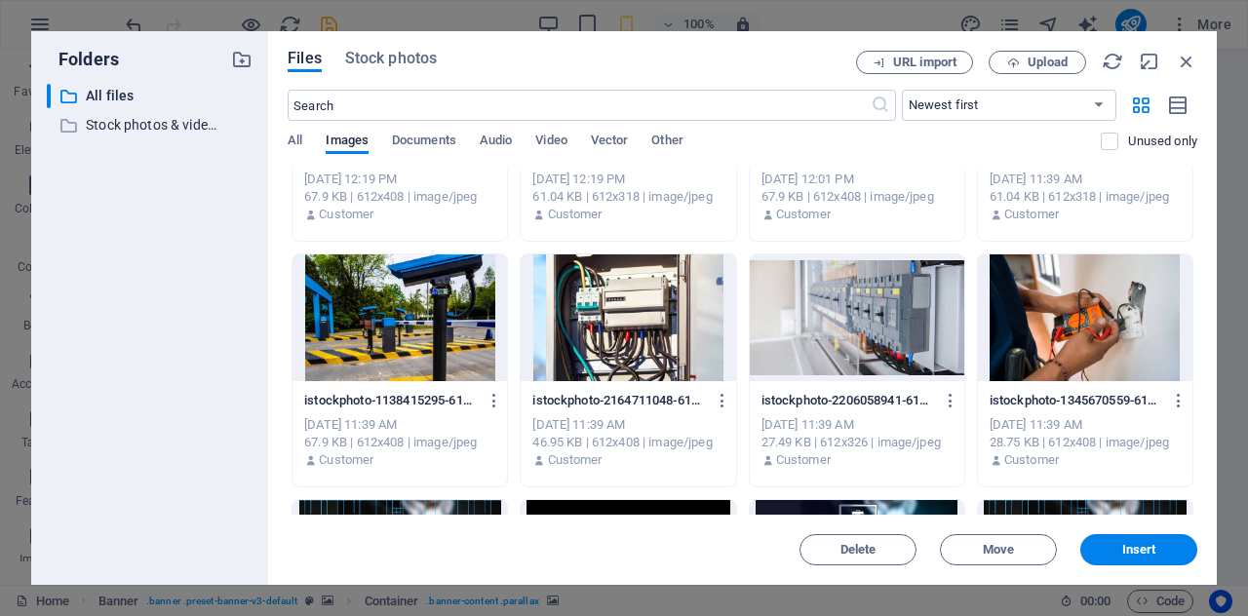
click at [628, 346] on div at bounding box center [628, 318] width 215 height 127
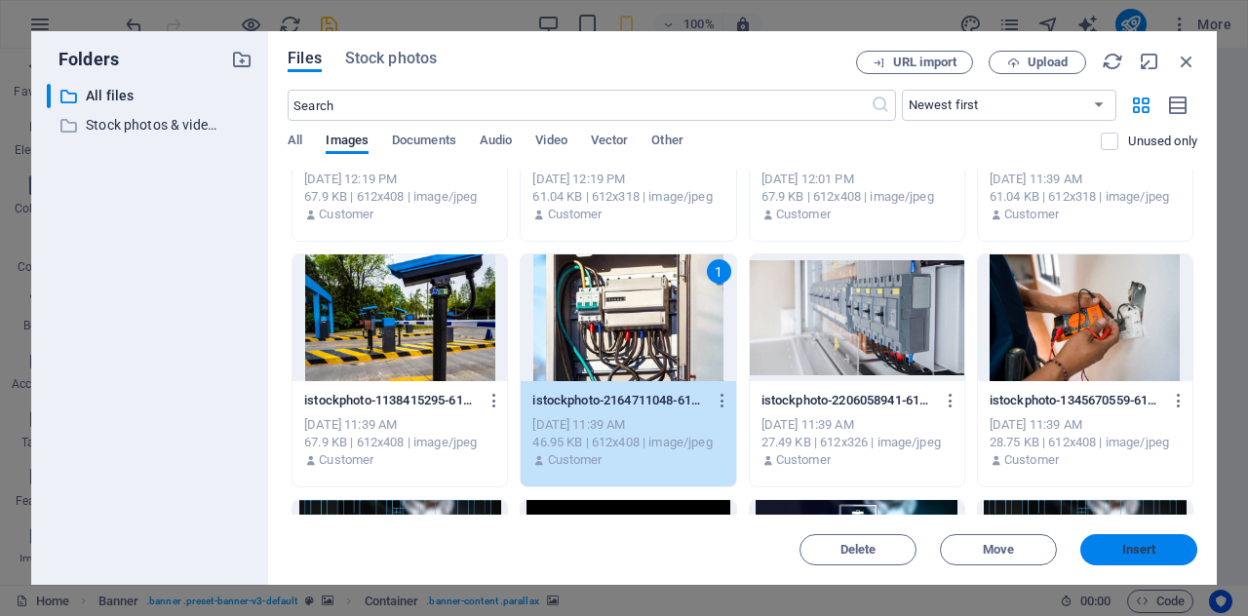
click at [1121, 541] on button "Insert" at bounding box center [1139, 549] width 117 height 31
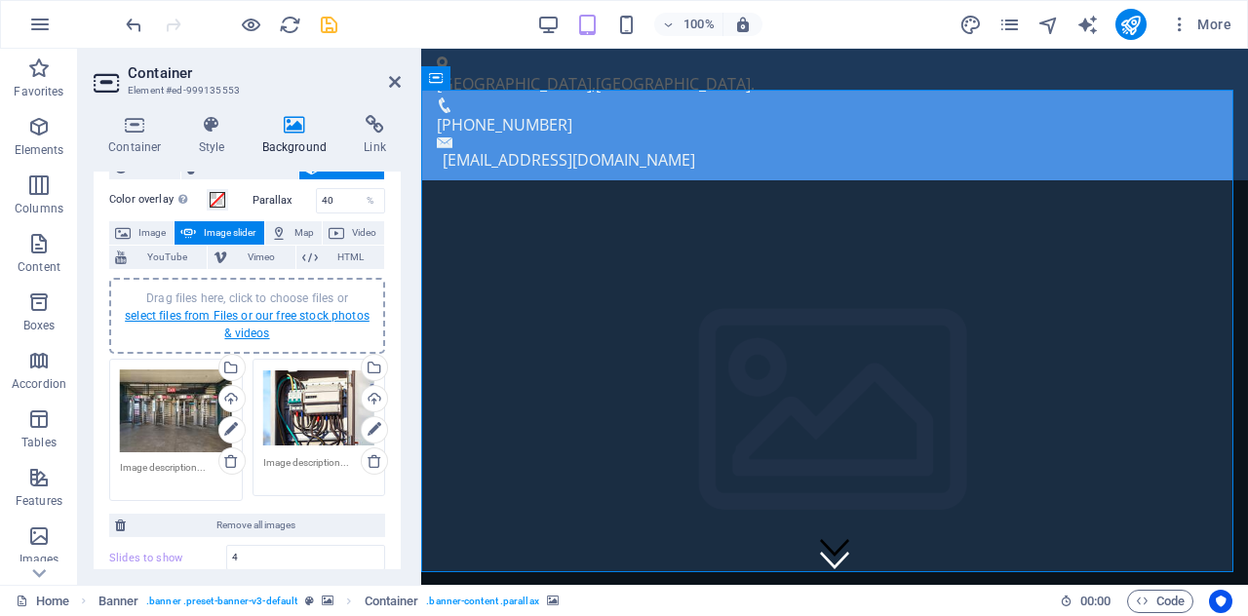
click at [288, 311] on link "select files from Files or our free stock photos & videos" at bounding box center [247, 324] width 245 height 31
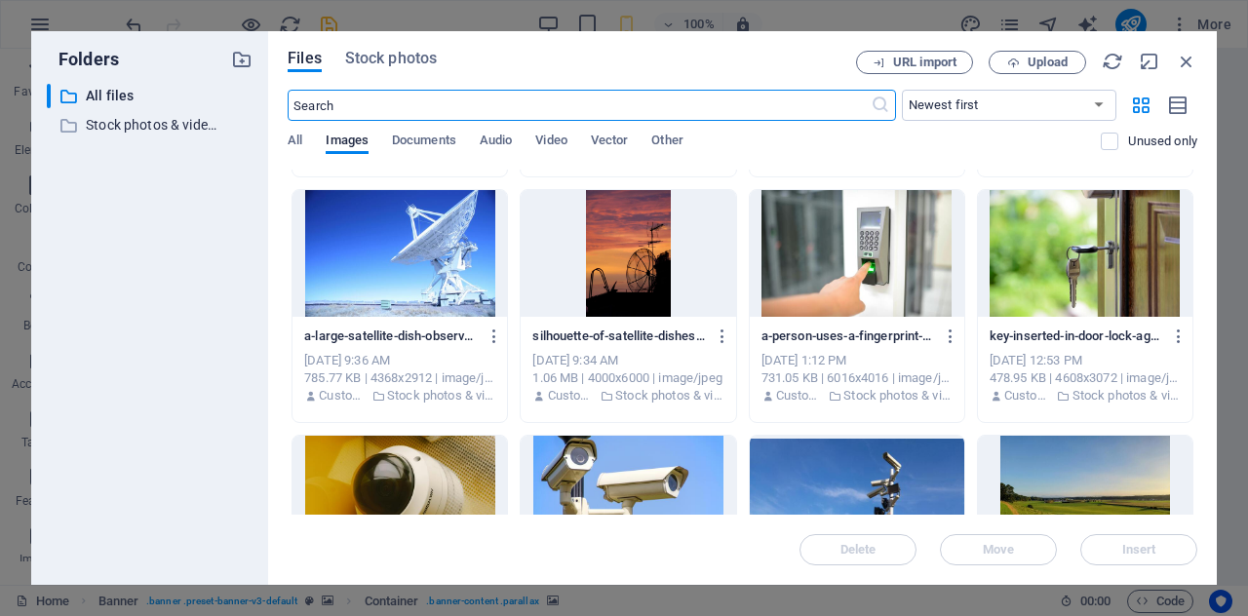
scroll to position [2929, 0]
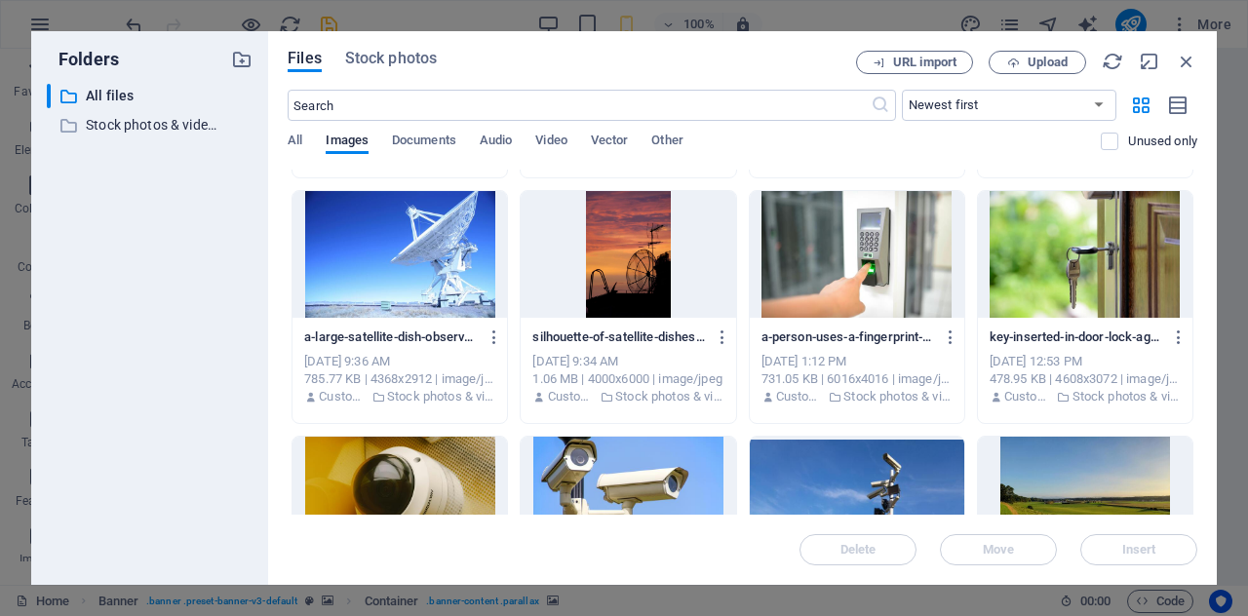
click at [899, 251] on div at bounding box center [857, 254] width 215 height 127
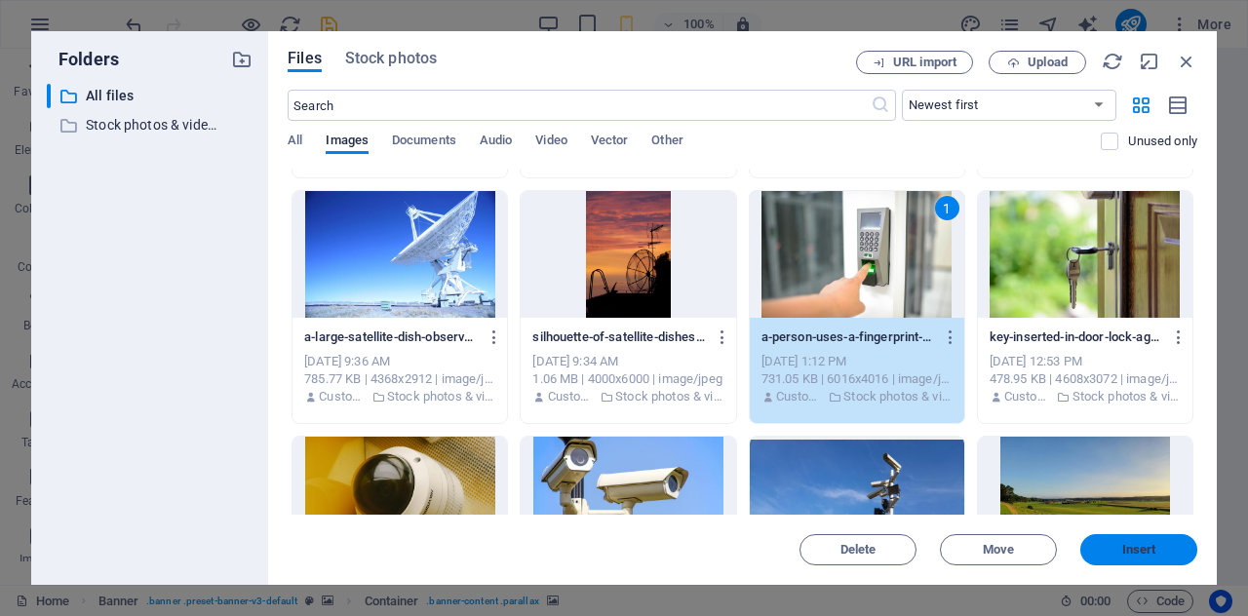
click at [1102, 545] on span "Insert" at bounding box center [1138, 550] width 101 height 12
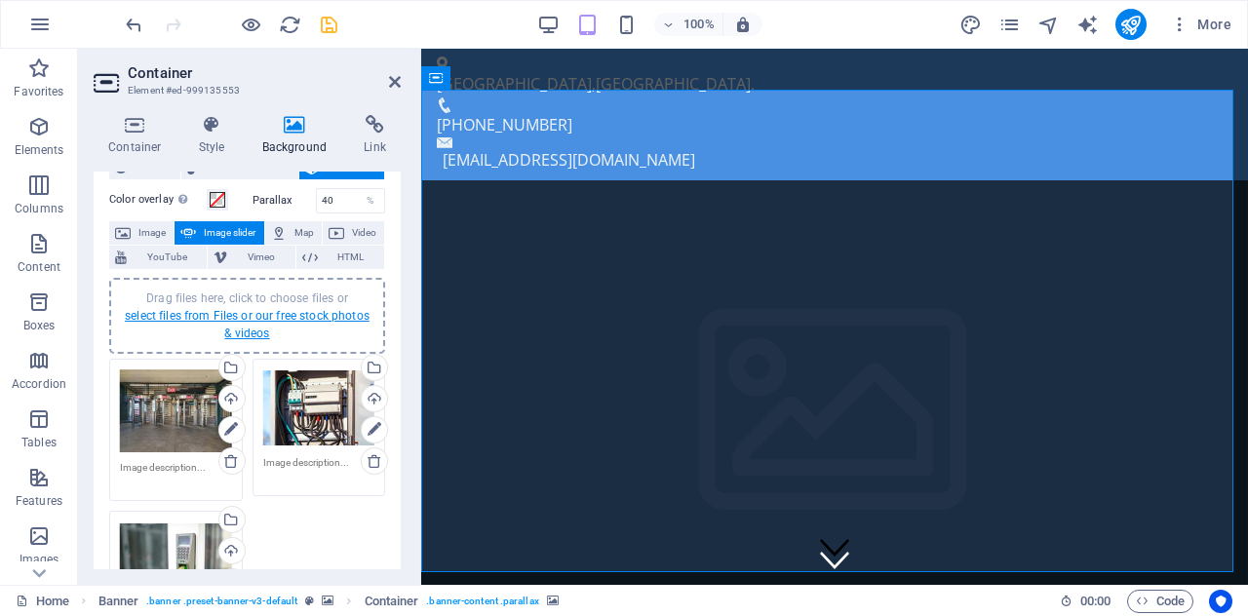
click at [291, 317] on link "select files from Files or our free stock photos & videos" at bounding box center [247, 324] width 245 height 31
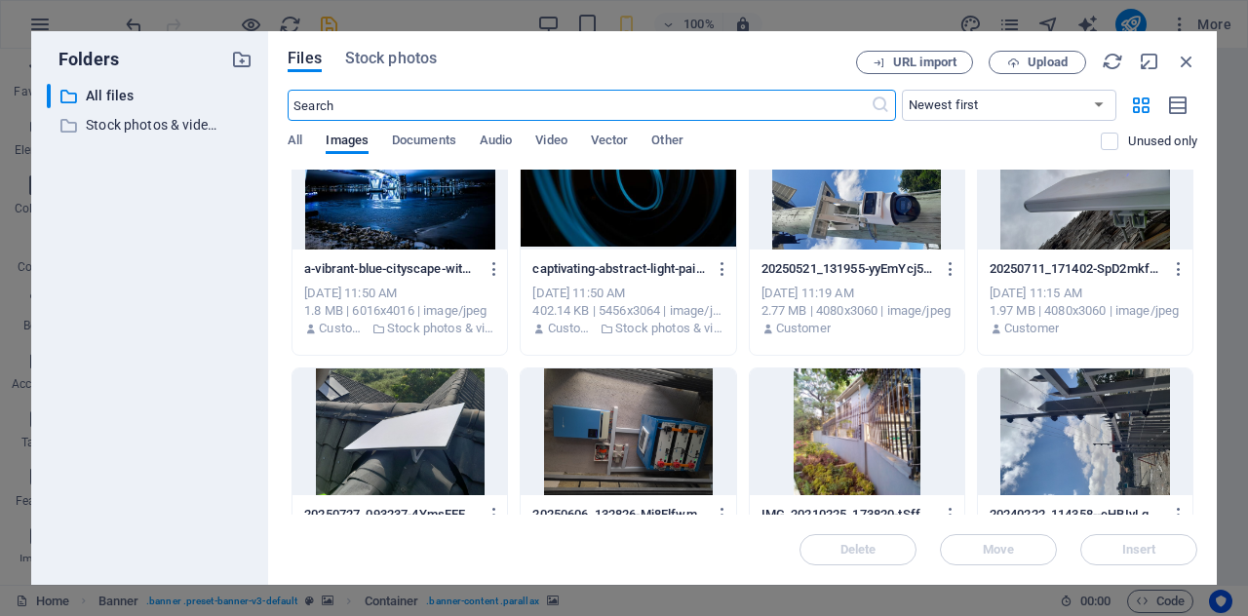
scroll to position [3508, 0]
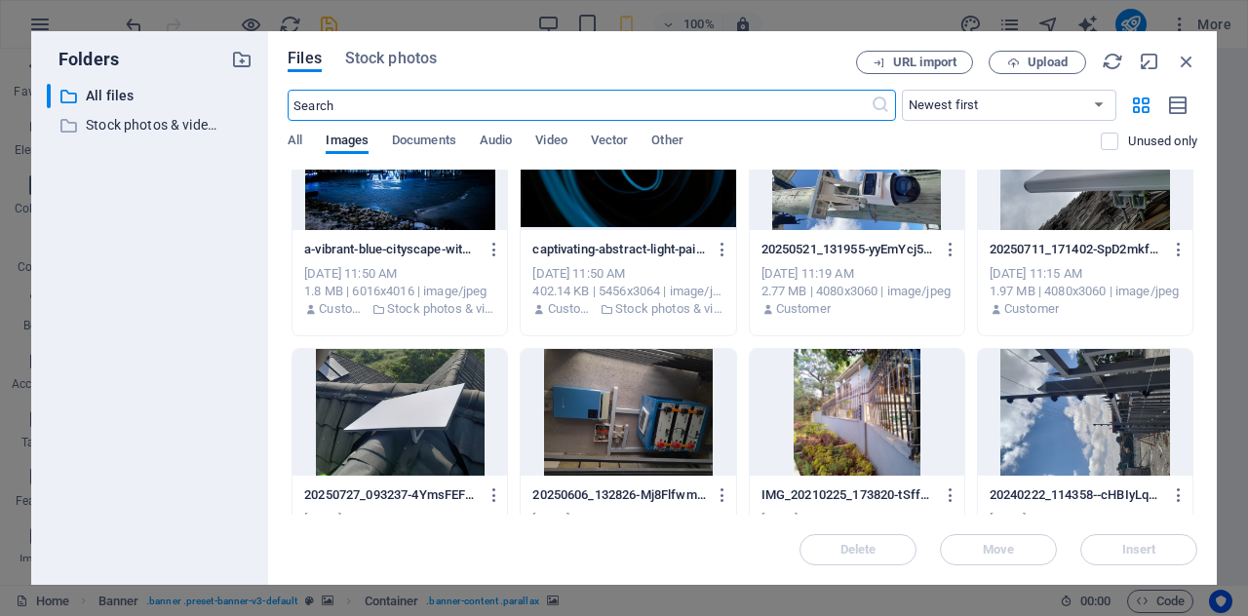
click at [454, 414] on div at bounding box center [400, 412] width 215 height 127
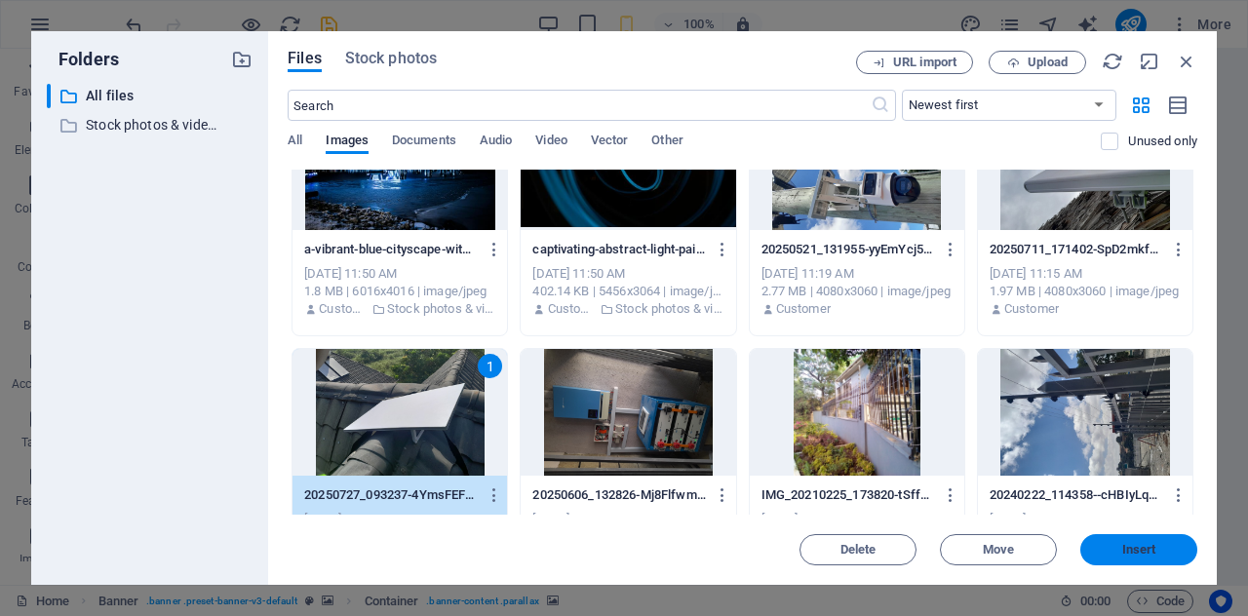
click at [1114, 544] on span "Insert" at bounding box center [1138, 550] width 101 height 12
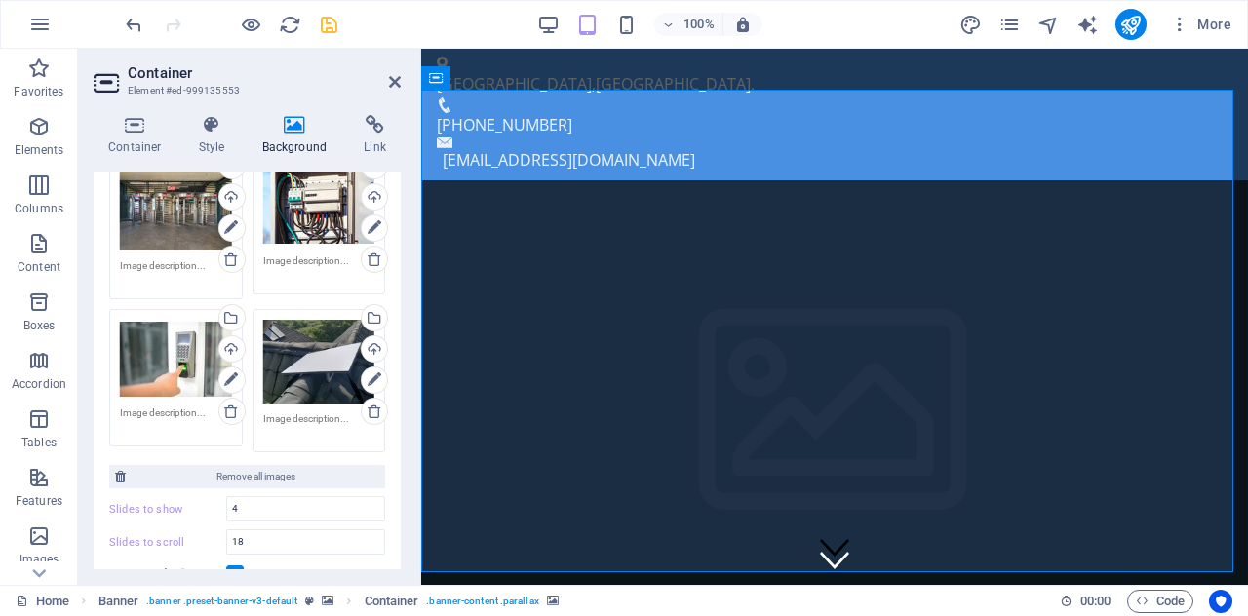
scroll to position [271, 0]
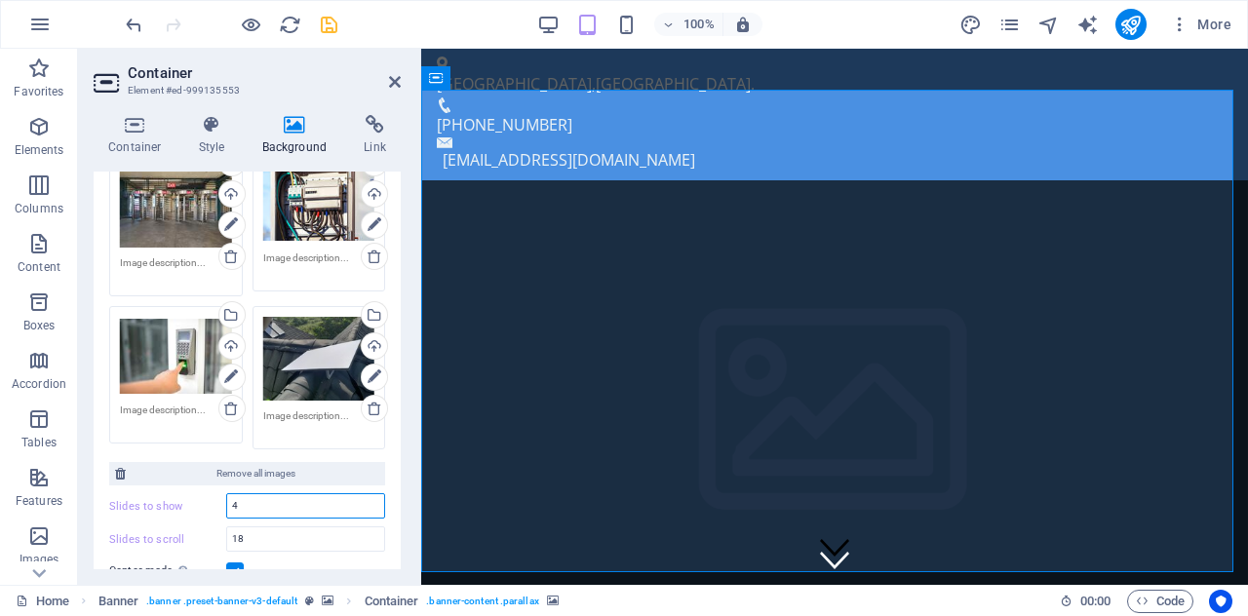
click at [284, 499] on input "4" at bounding box center [305, 505] width 157 height 23
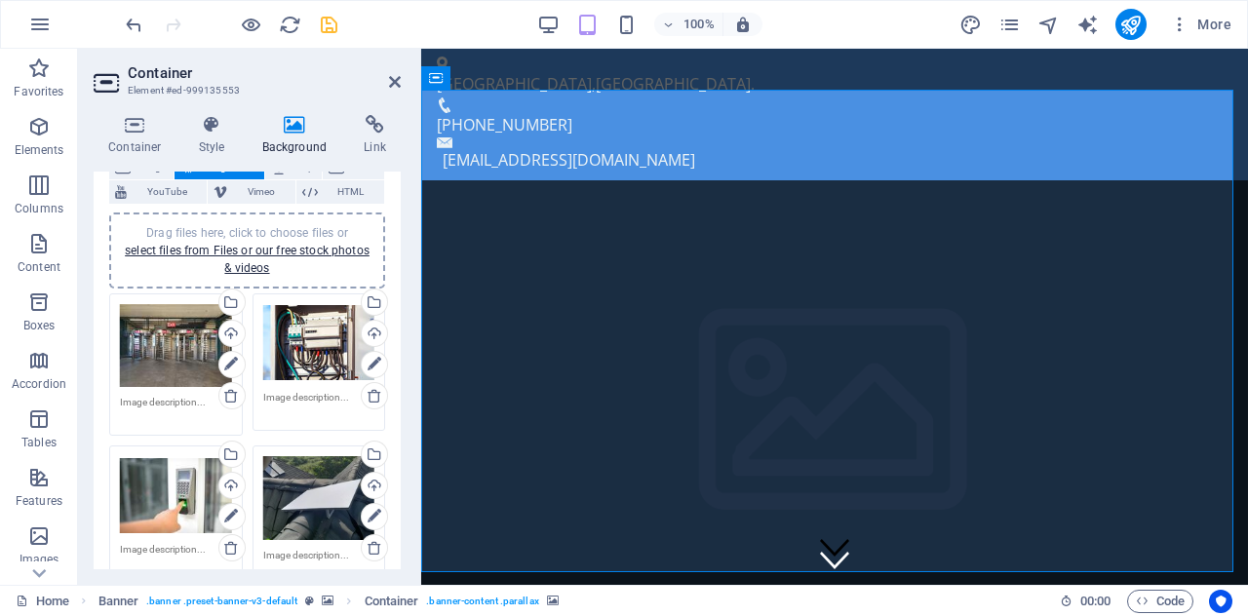
scroll to position [125, 0]
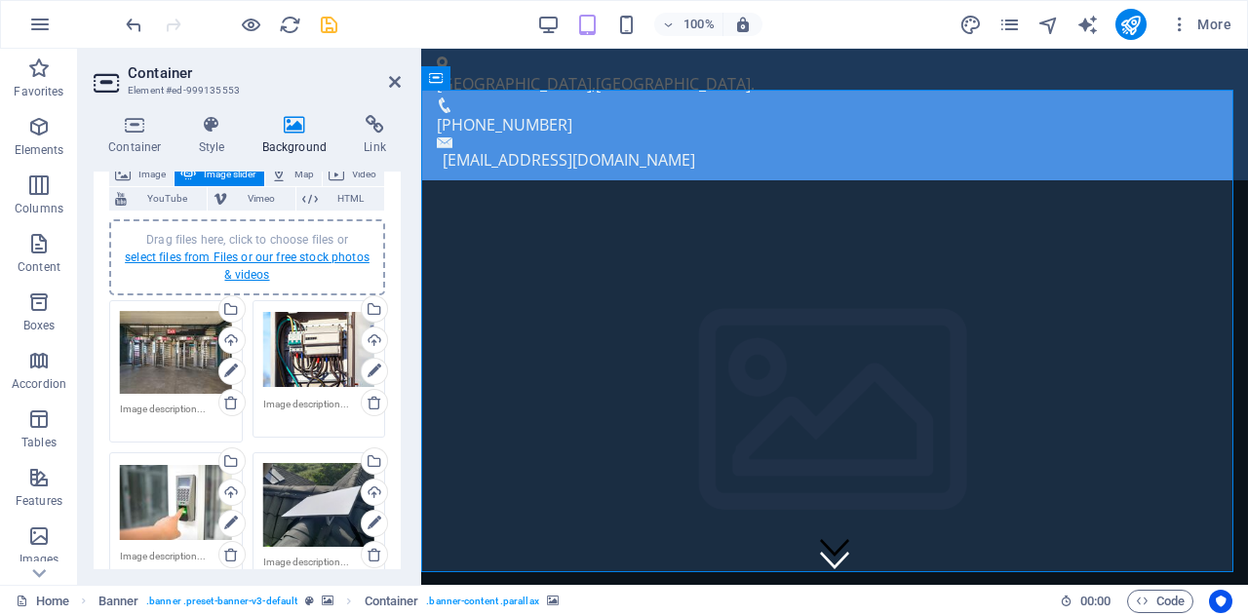
type input "6"
click at [304, 255] on link "select files from Files or our free stock photos & videos" at bounding box center [247, 266] width 245 height 31
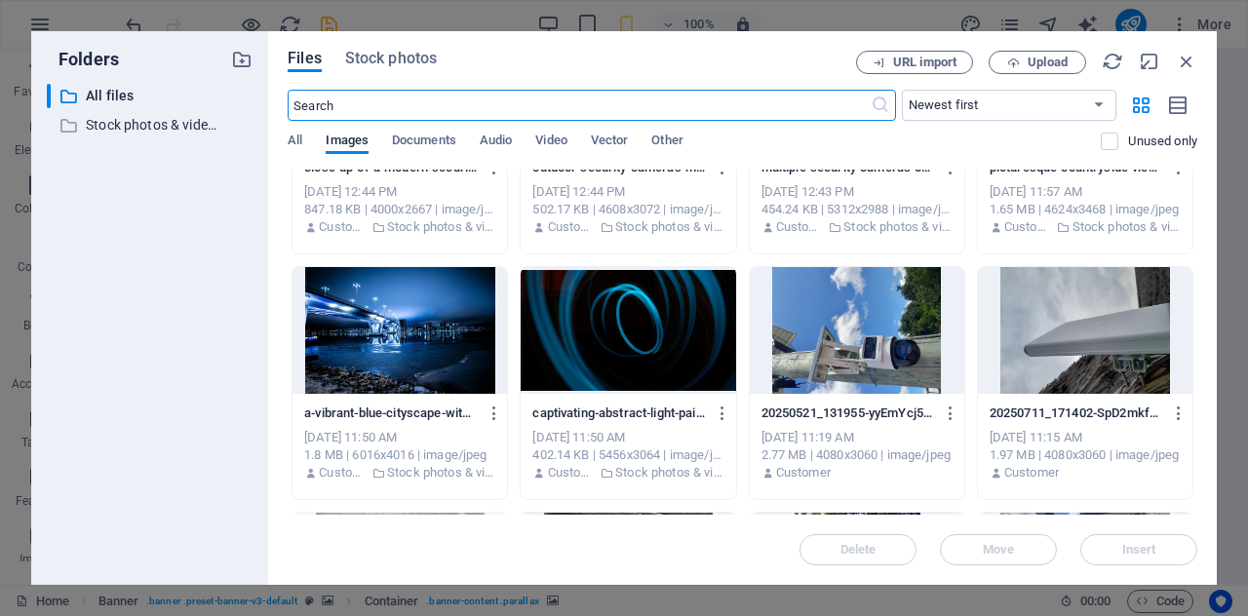
scroll to position [3340, 0]
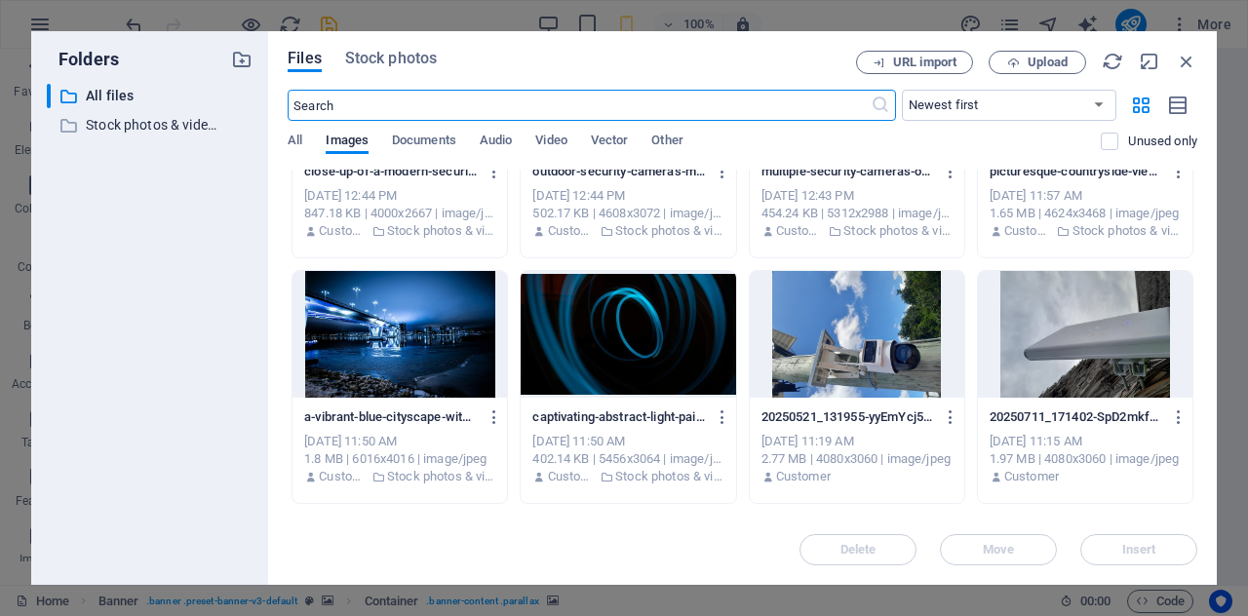
click at [1087, 336] on div at bounding box center [1085, 334] width 215 height 127
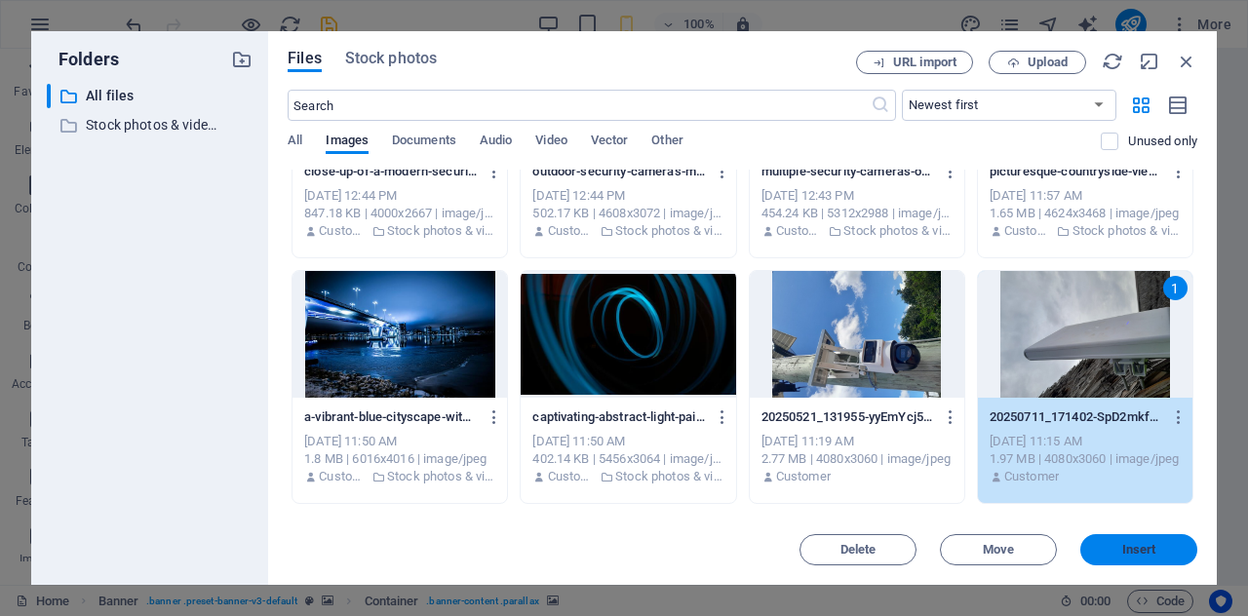
click at [1100, 558] on button "Insert" at bounding box center [1139, 549] width 117 height 31
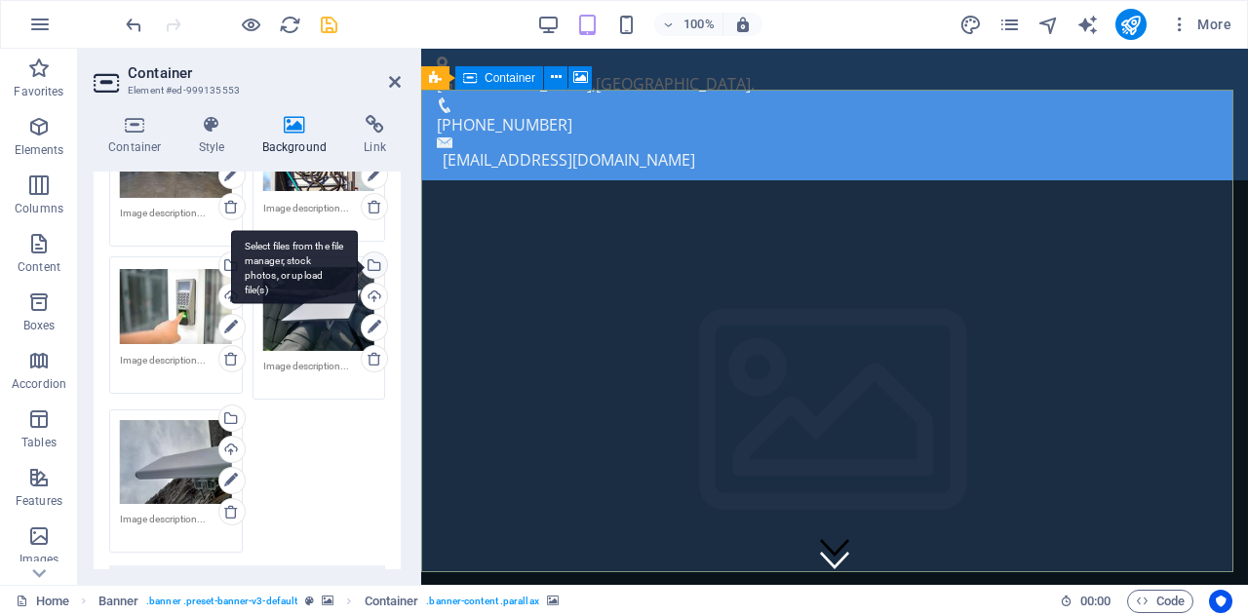
scroll to position [335, 0]
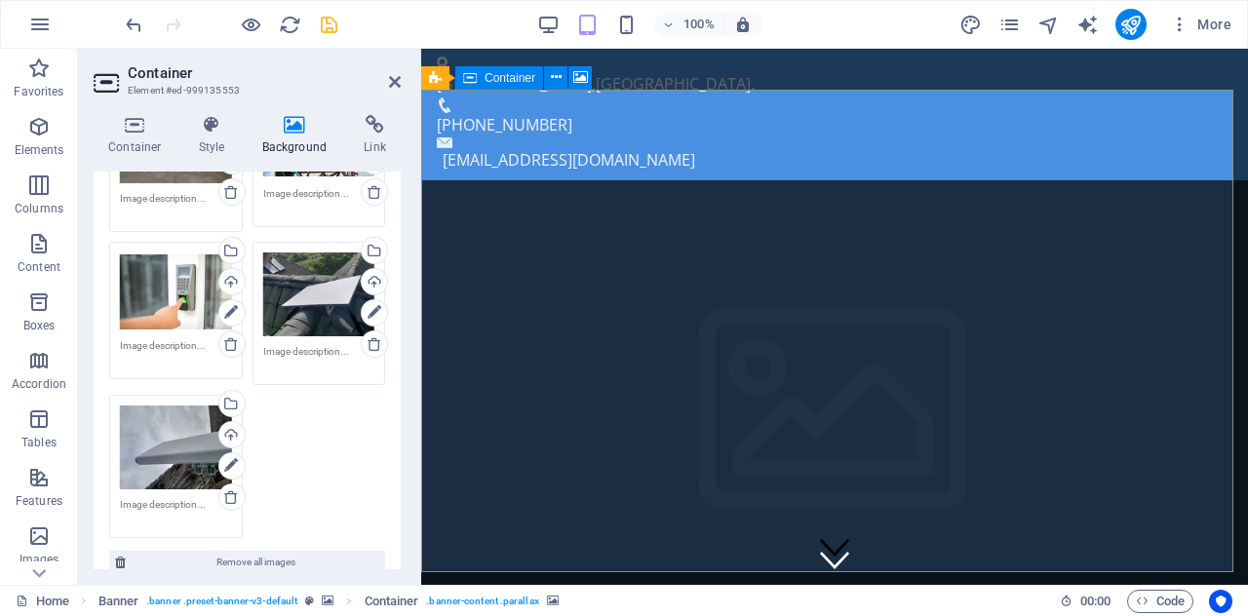
click at [190, 446] on div "Drag files here, click to choose files or select files from Files or our free s…" at bounding box center [176, 448] width 112 height 84
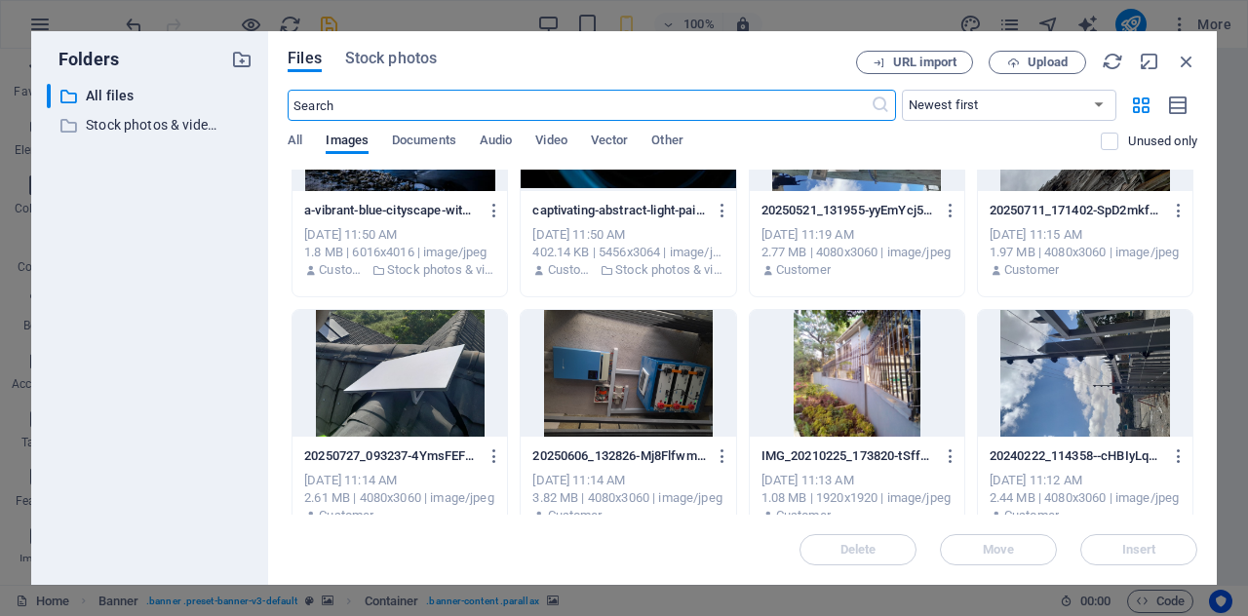
scroll to position [3561, 0]
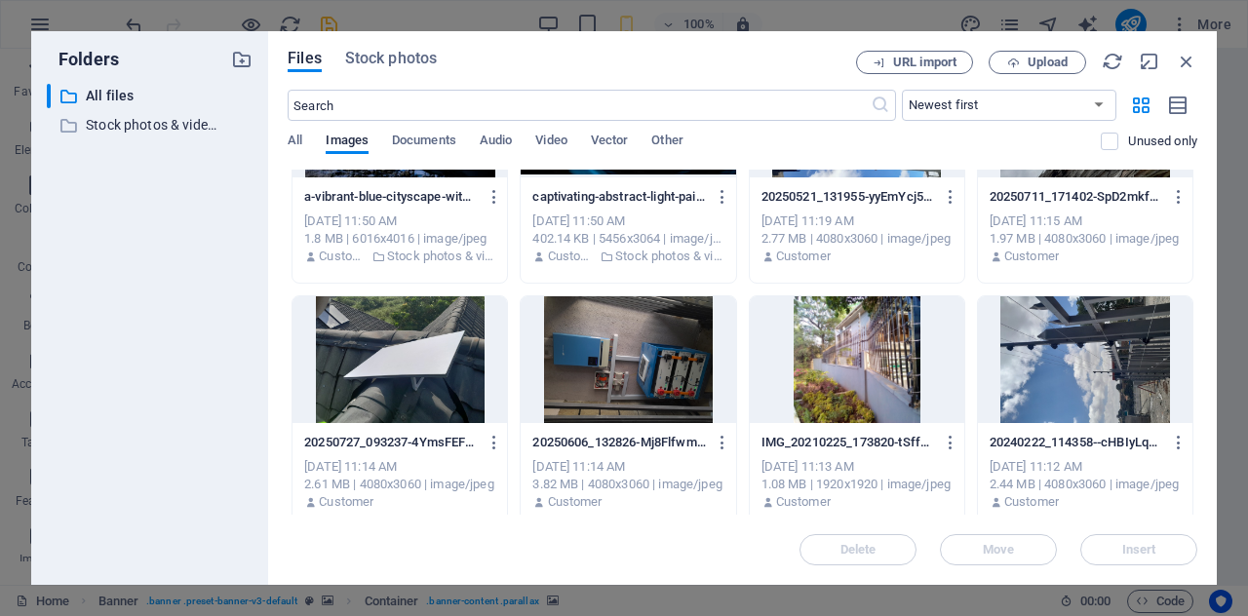
click at [831, 357] on div at bounding box center [857, 359] width 215 height 127
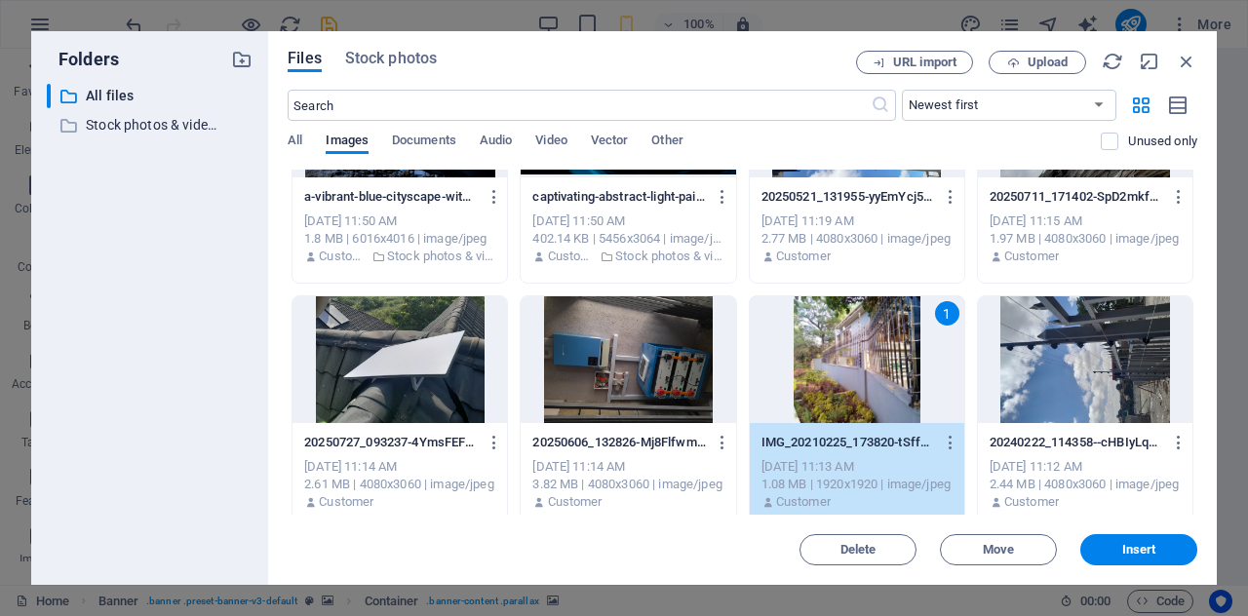
click at [1086, 536] on div "Delete Move Insert" at bounding box center [743, 540] width 910 height 51
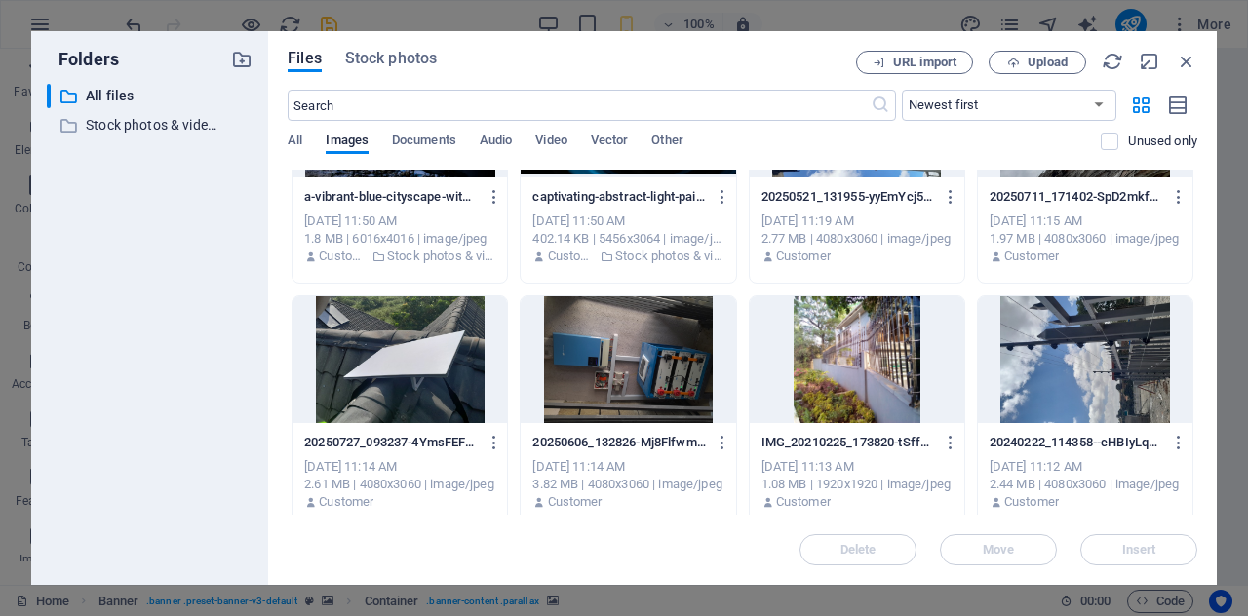
click at [813, 367] on div at bounding box center [857, 359] width 215 height 127
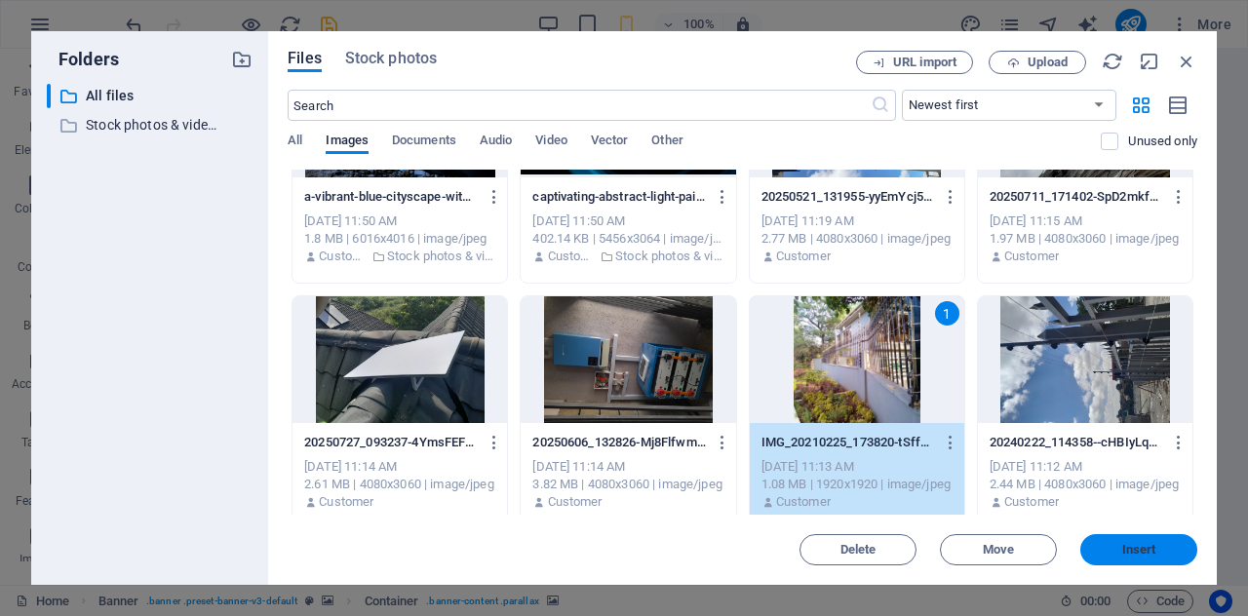
click at [1133, 547] on span "Insert" at bounding box center [1140, 550] width 34 height 12
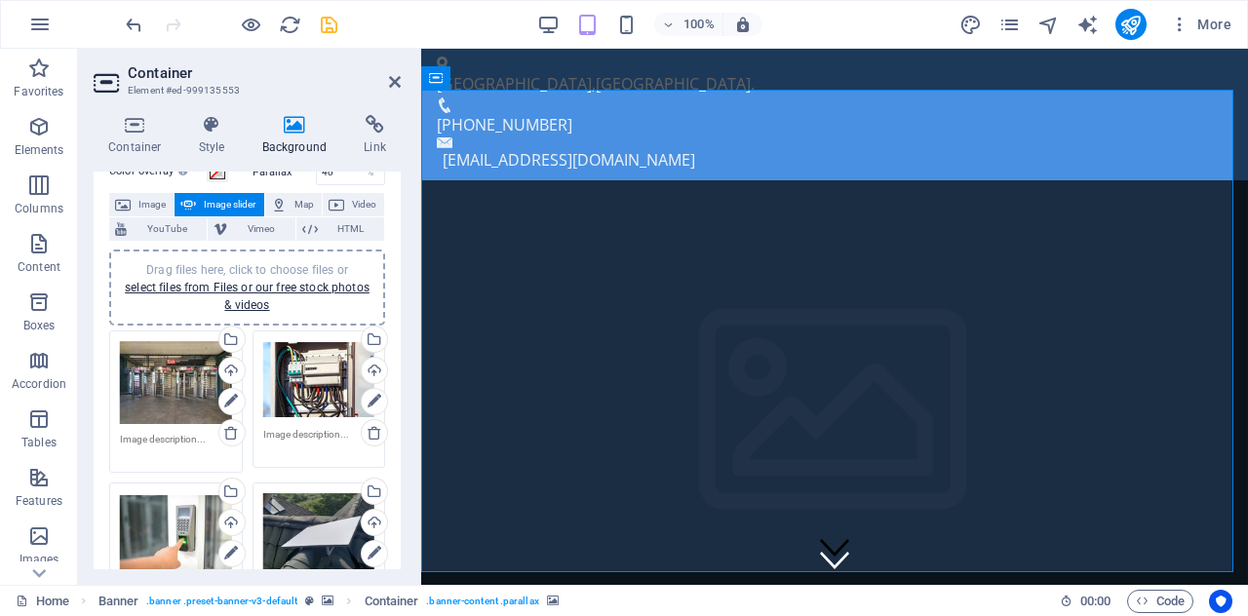
scroll to position [56, 0]
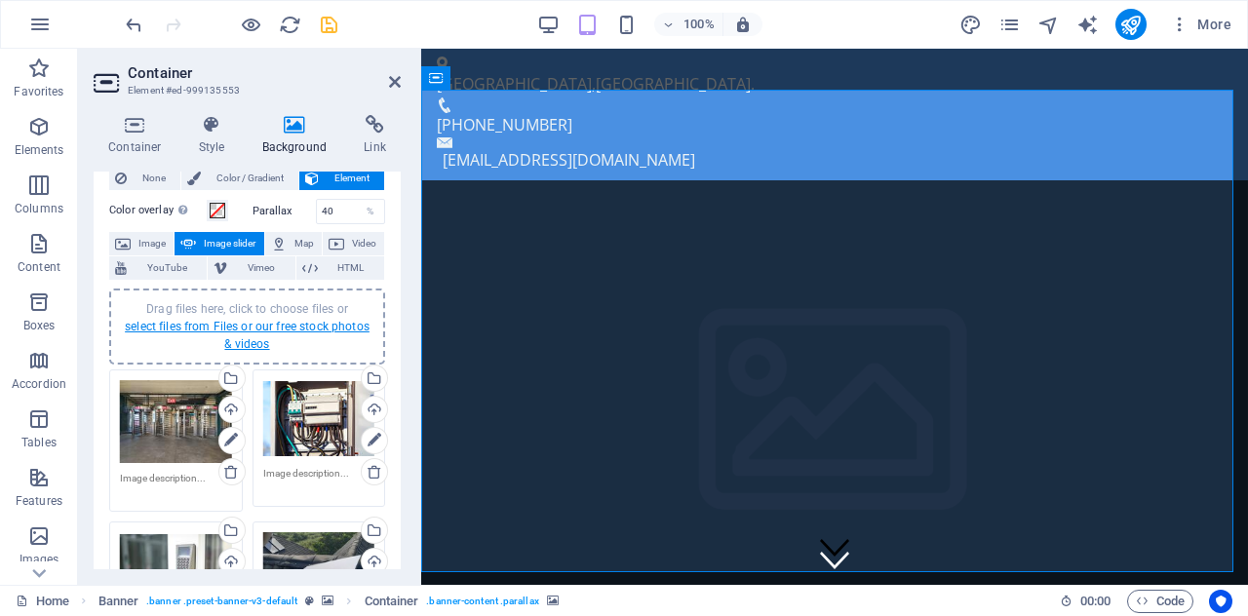
click at [307, 323] on link "select files from Files or our free stock photos & videos" at bounding box center [247, 335] width 245 height 31
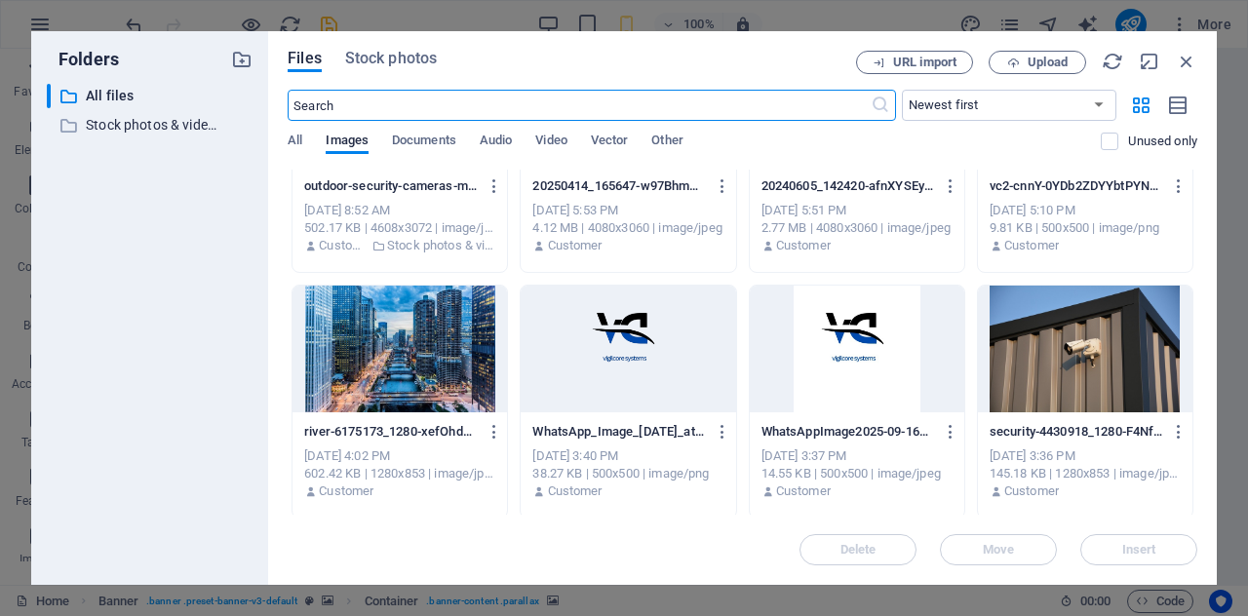
scroll to position [4563, 0]
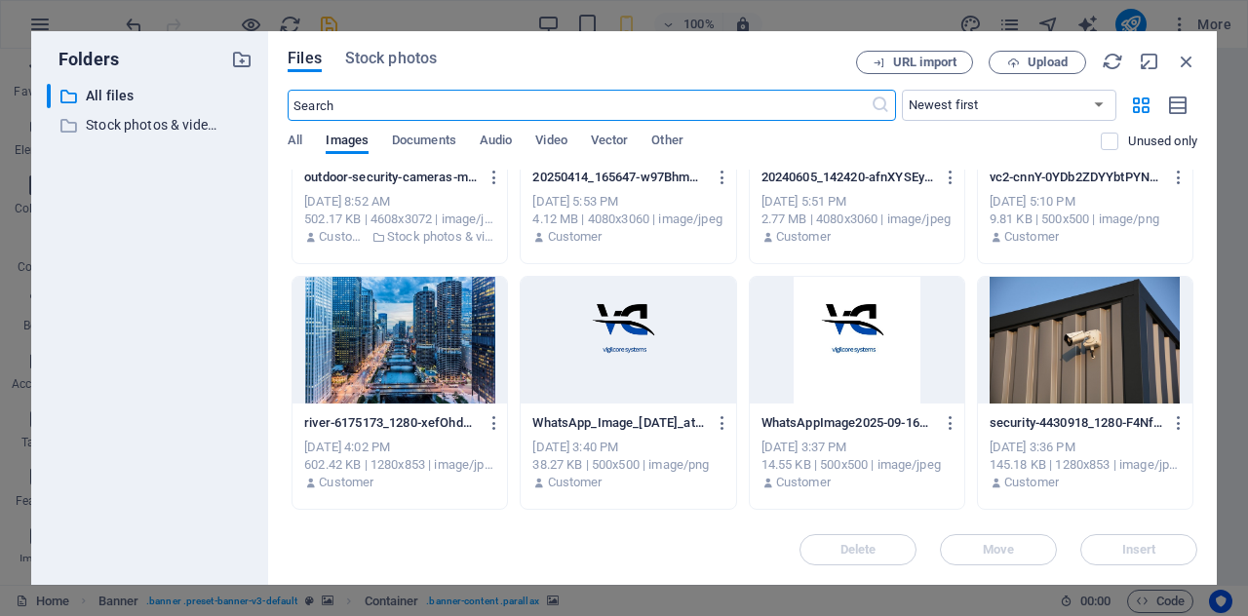
click at [1028, 325] on div at bounding box center [1085, 340] width 215 height 127
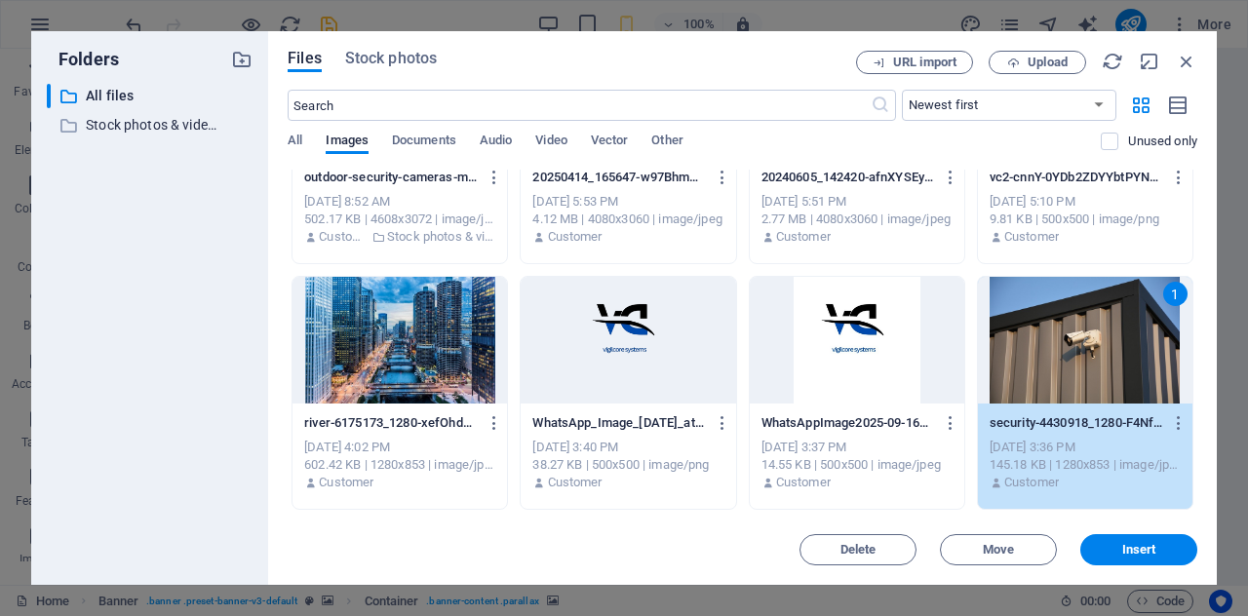
click at [1028, 325] on div "1" at bounding box center [1085, 340] width 215 height 127
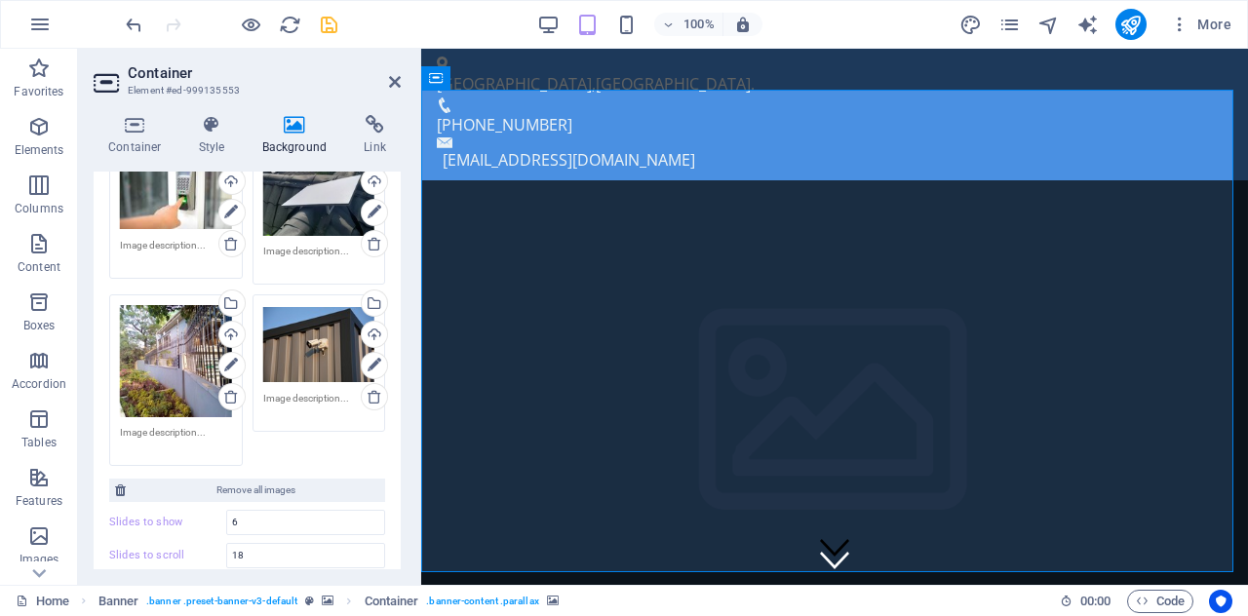
scroll to position [437, 0]
click at [330, 27] on icon "save" at bounding box center [329, 25] width 22 height 22
checkbox input "false"
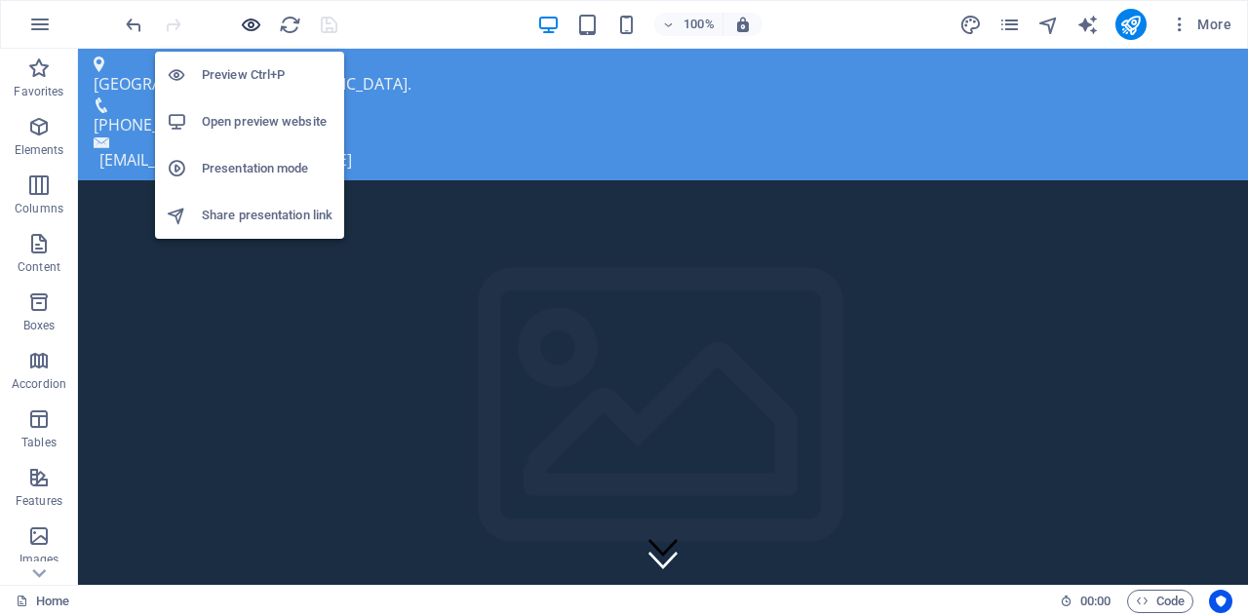
click at [252, 22] on icon "button" at bounding box center [251, 25] width 22 height 22
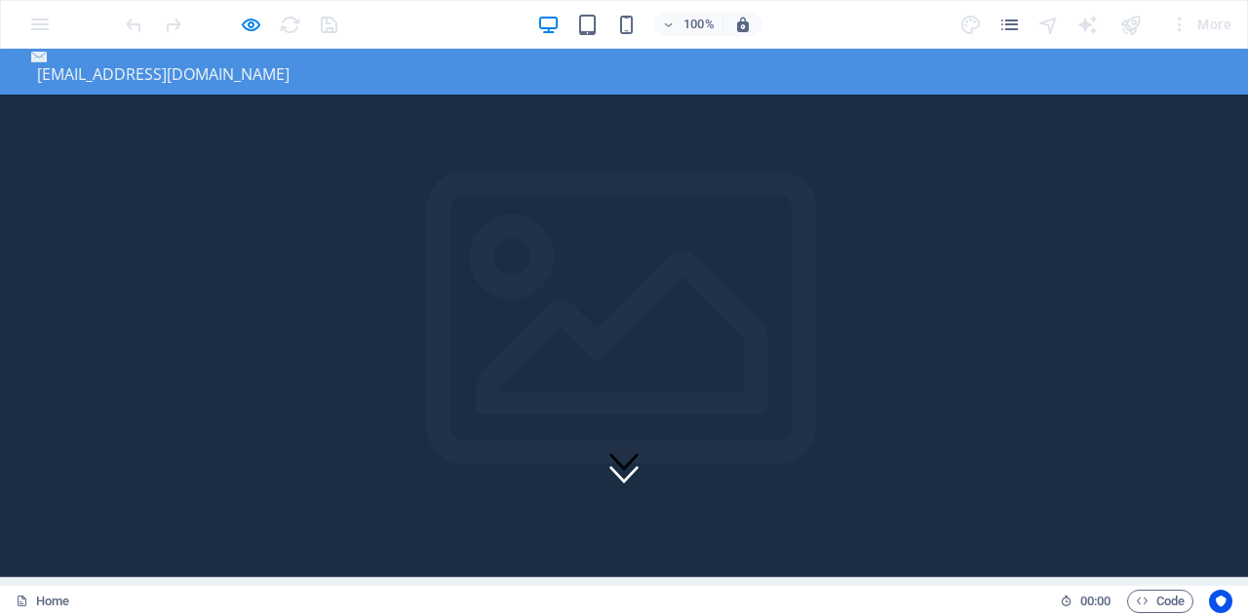
scroll to position [0, 0]
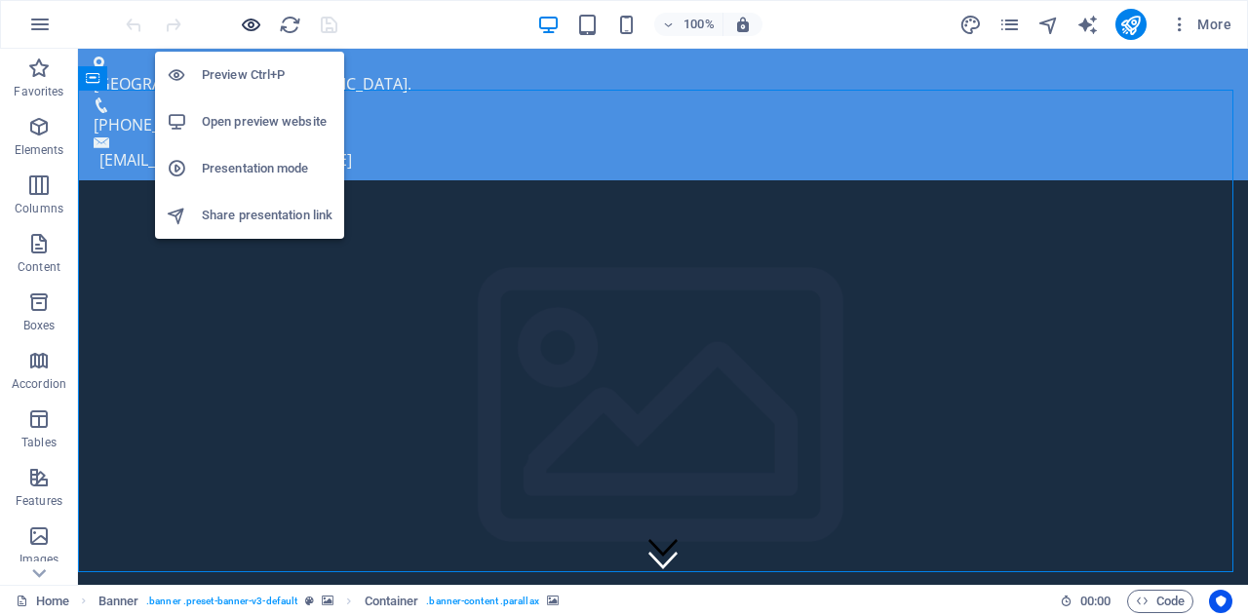
click at [252, 18] on icon "button" at bounding box center [251, 25] width 22 height 22
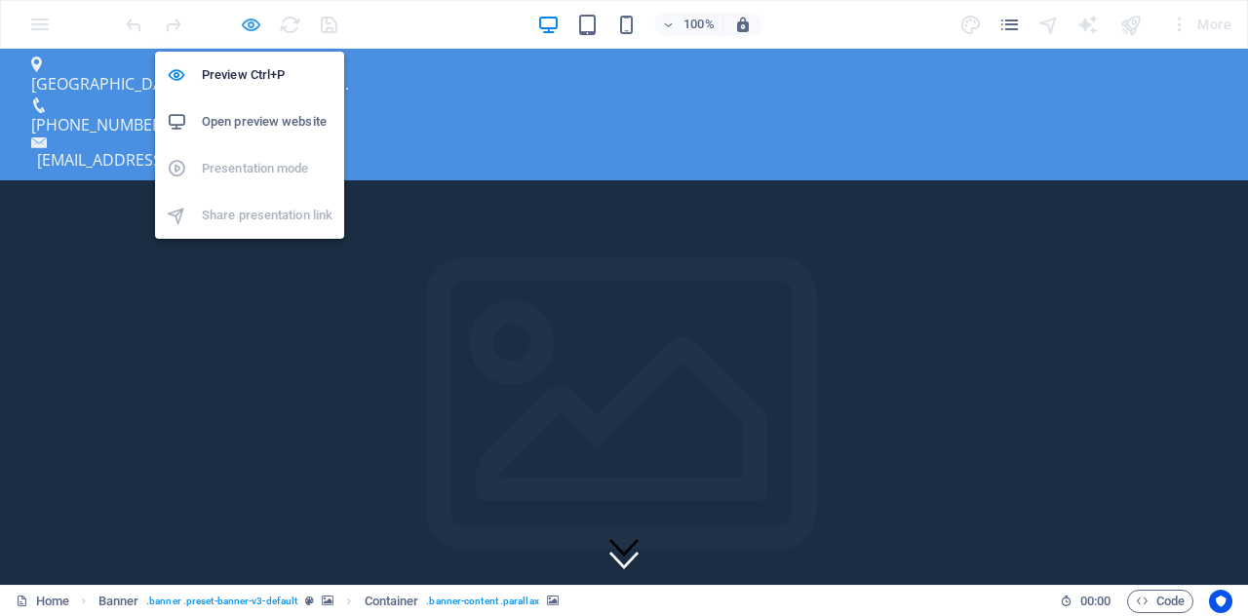
click at [252, 22] on icon "button" at bounding box center [251, 25] width 22 height 22
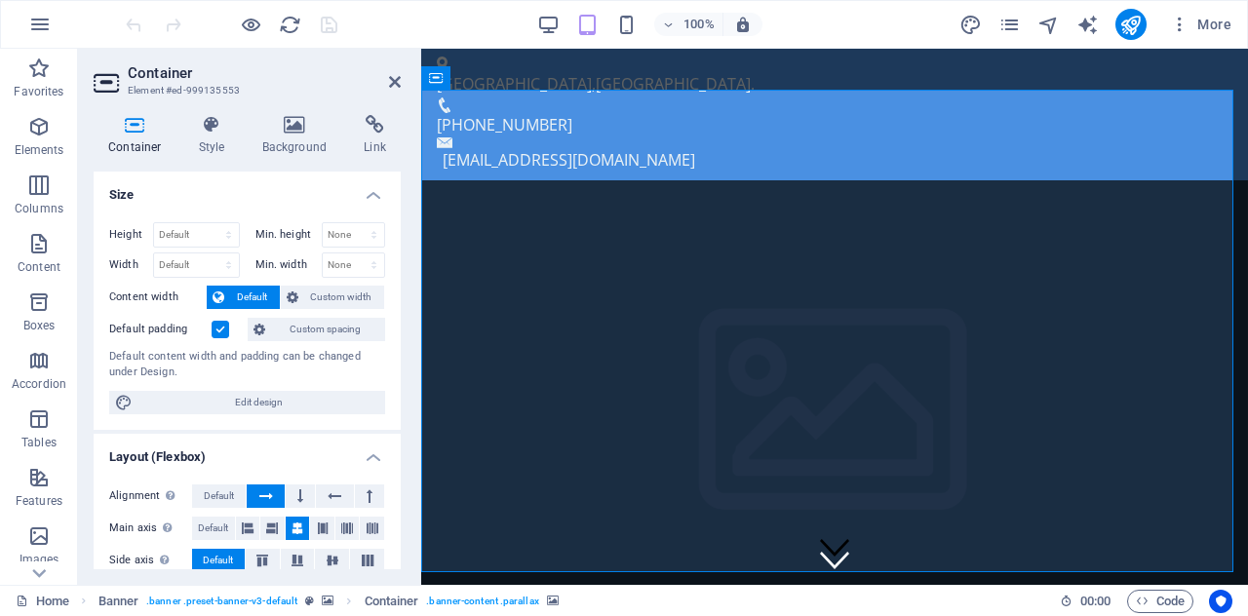
scroll to position [37, 0]
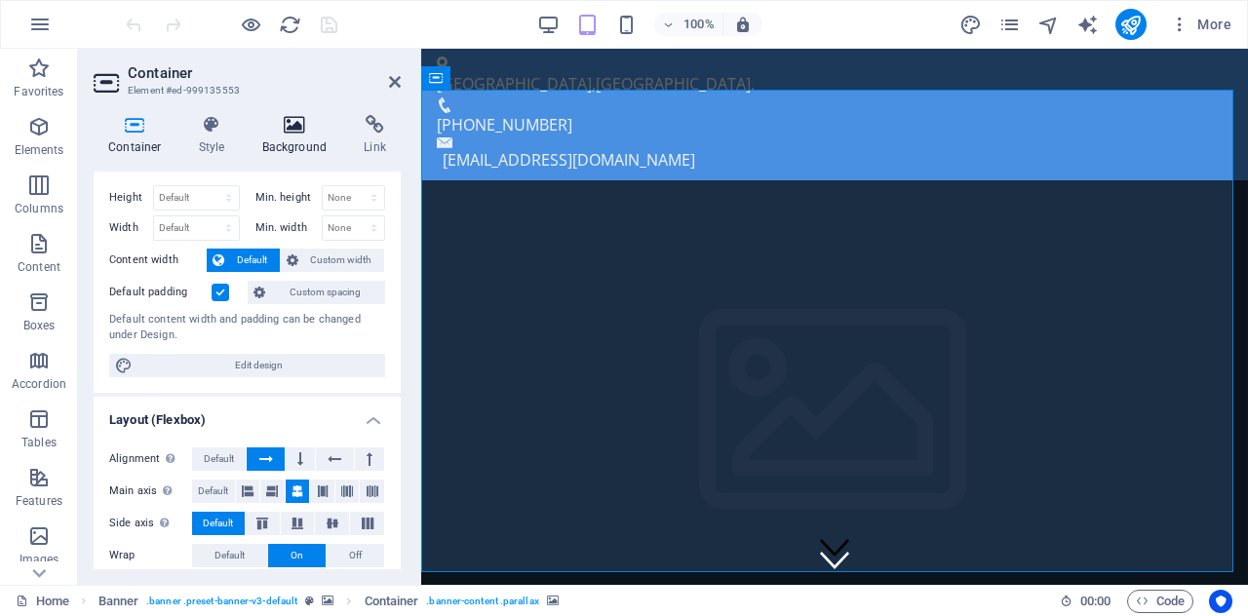
click at [297, 144] on h4 "Background" at bounding box center [299, 135] width 102 height 41
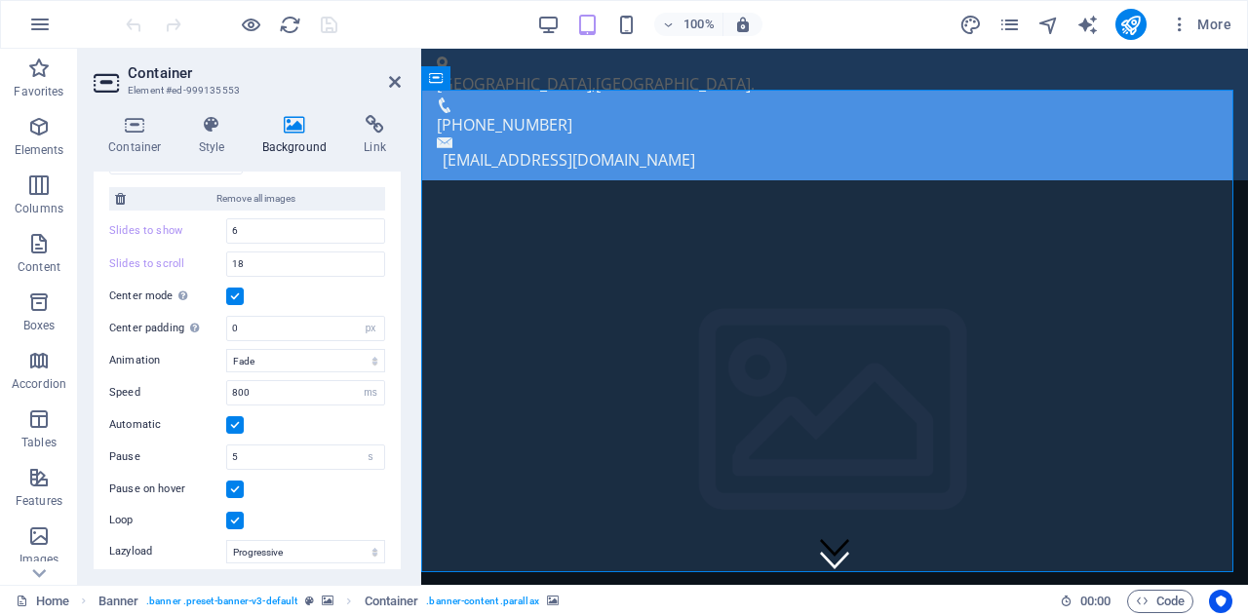
scroll to position [729, 0]
click at [296, 382] on input "800" at bounding box center [305, 391] width 157 height 23
type input "8"
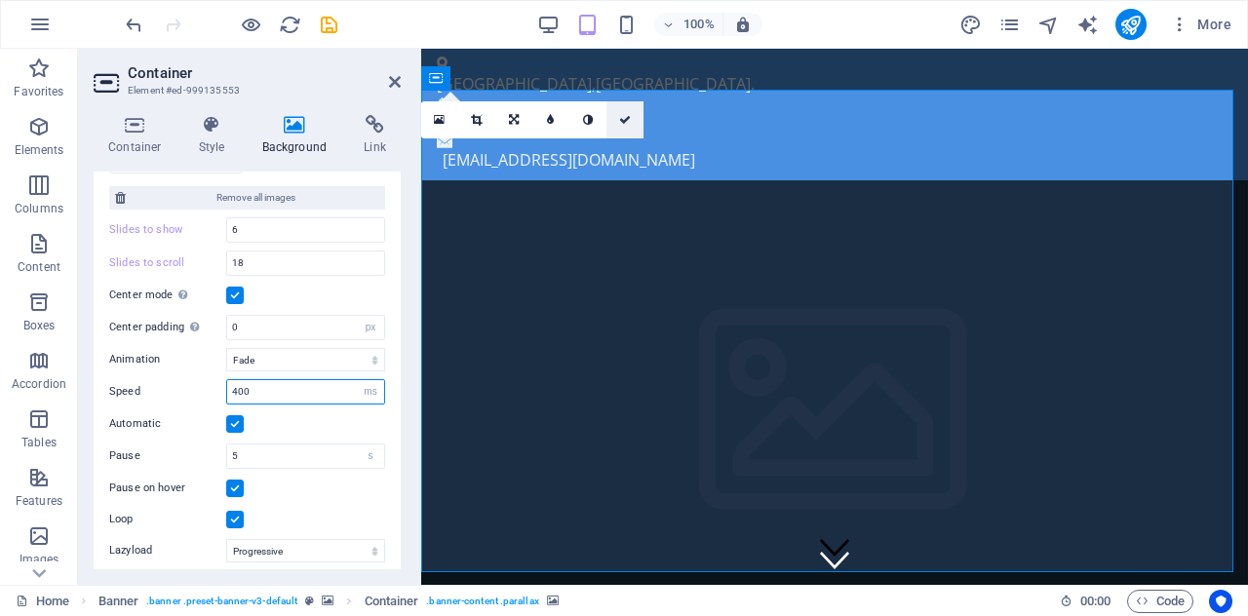
type input "400"
click at [618, 122] on link at bounding box center [625, 119] width 37 height 37
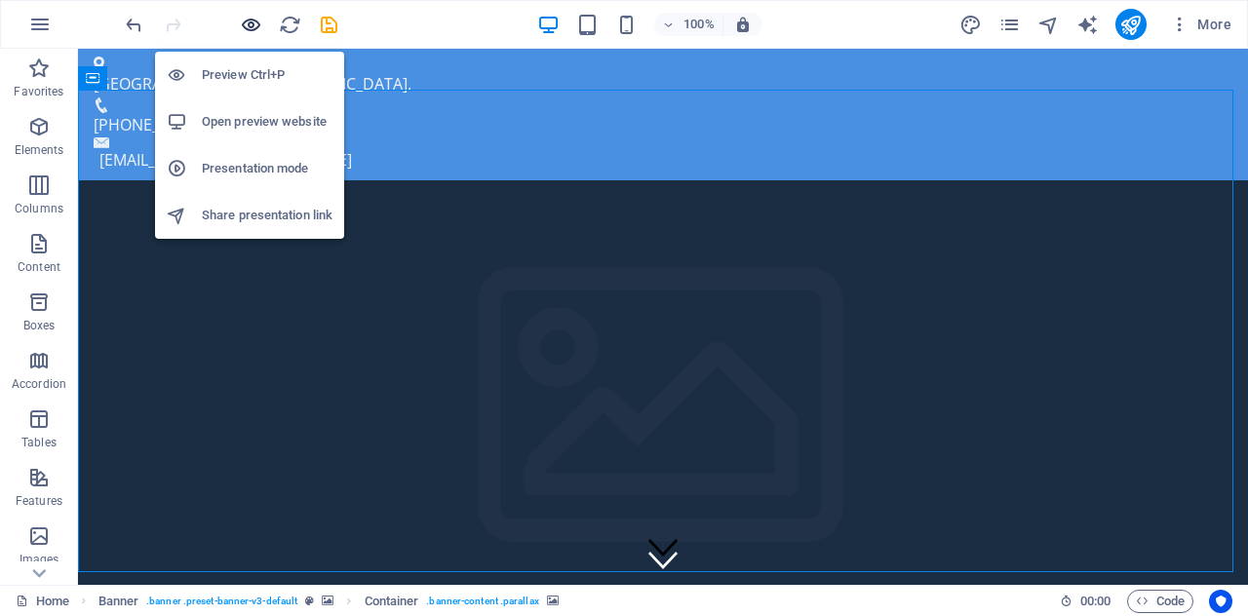
click at [245, 23] on icon "button" at bounding box center [251, 25] width 22 height 22
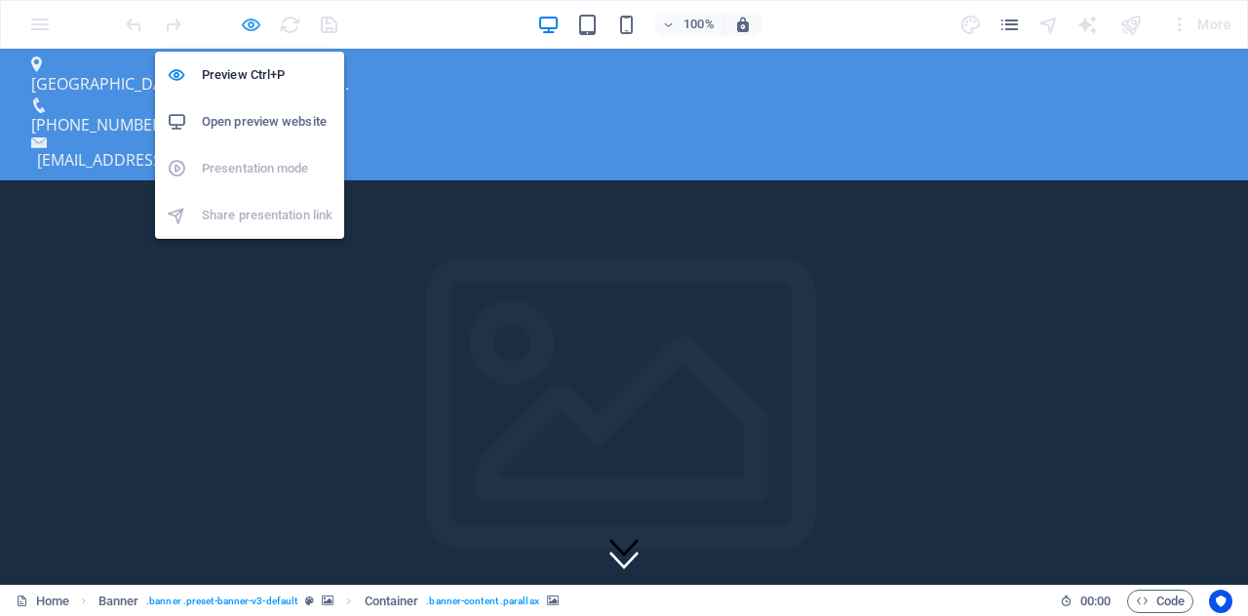
click at [251, 17] on icon "button" at bounding box center [251, 25] width 22 height 22
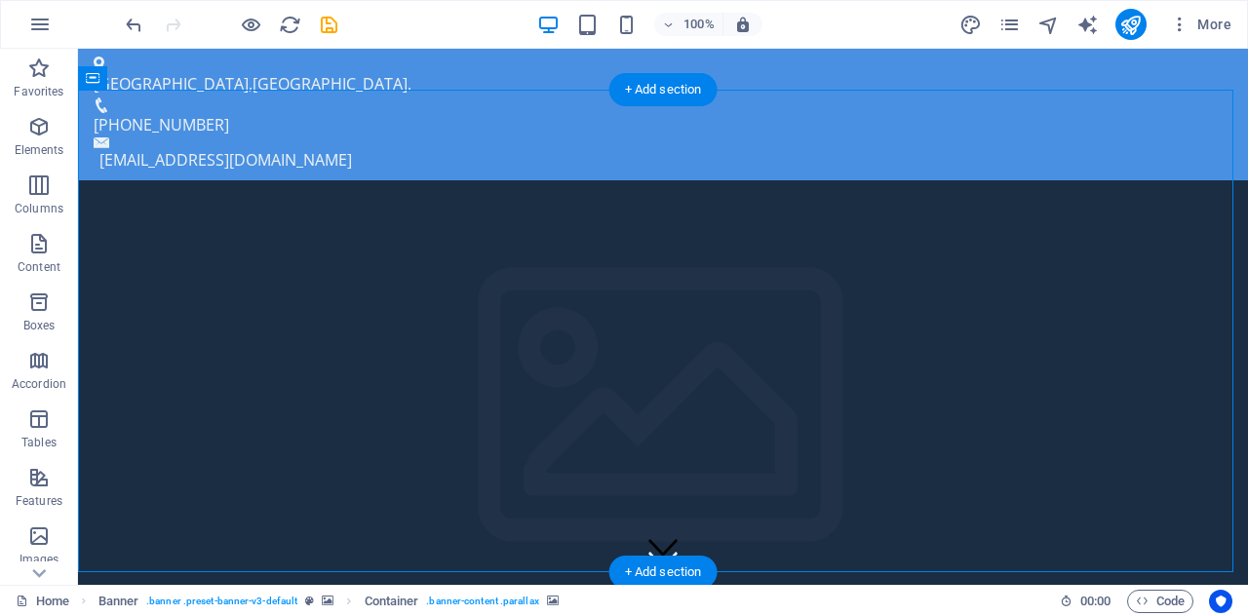
select select "px"
select select "fade"
select select "ms"
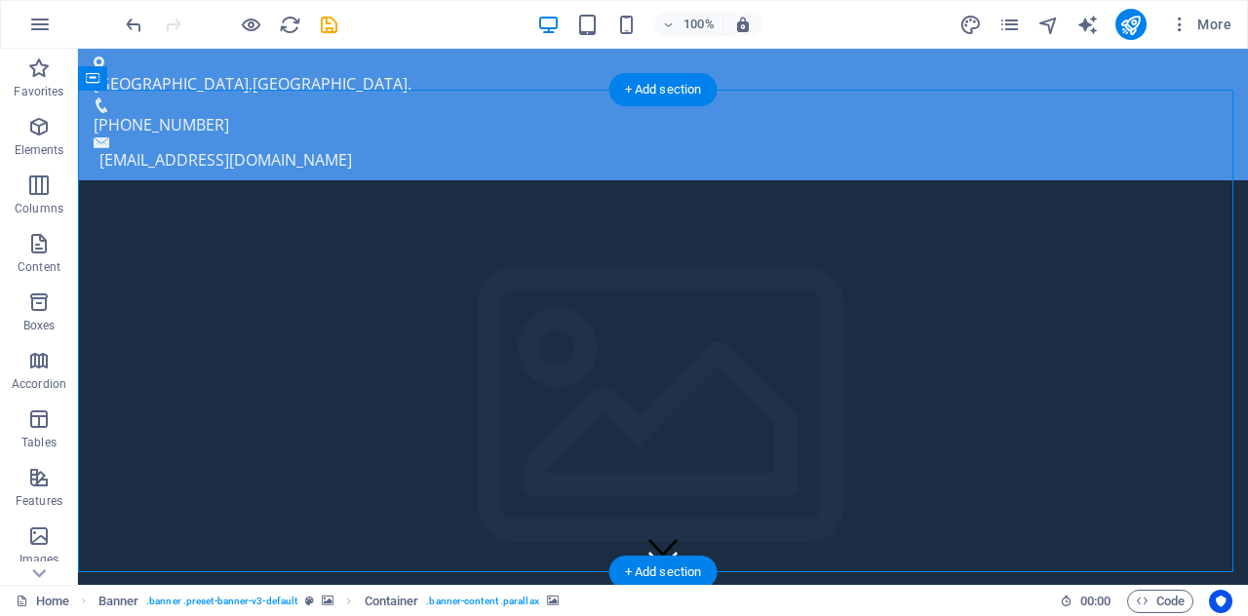
select select "s"
select select "progressive"
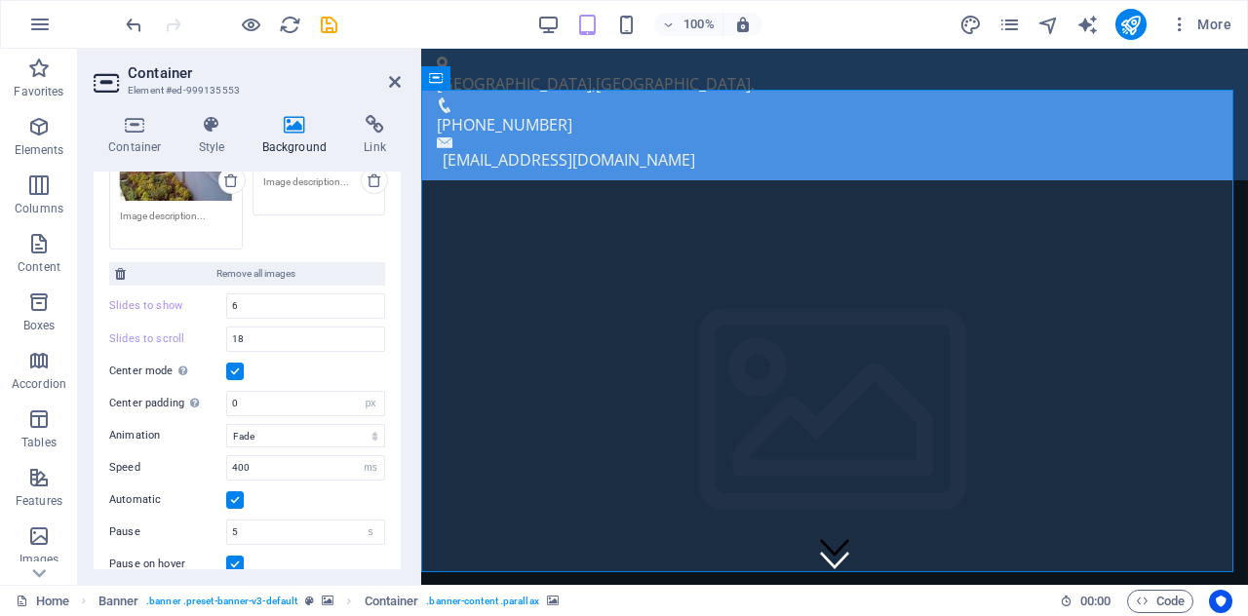
scroll to position [653, 0]
click at [273, 438] on select "Slide Fade" at bounding box center [305, 434] width 159 height 23
select select "slide"
click at [226, 423] on select "Slide Fade" at bounding box center [305, 434] width 159 height 23
click at [399, 76] on icon at bounding box center [395, 82] width 12 height 16
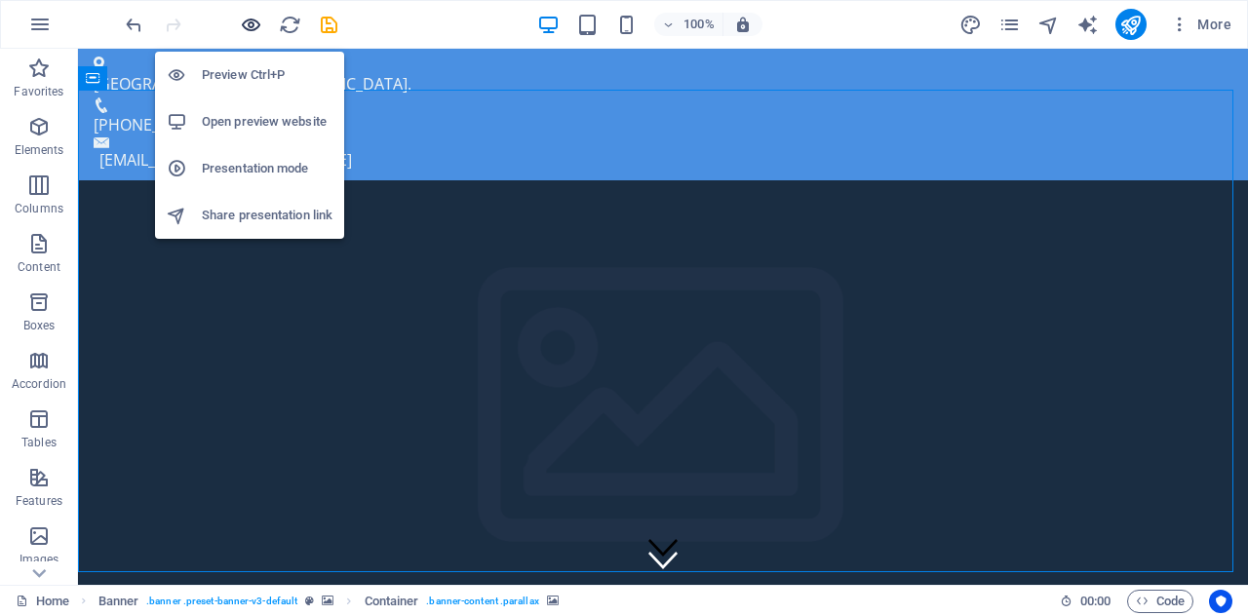
click at [244, 20] on icon "button" at bounding box center [251, 25] width 22 height 22
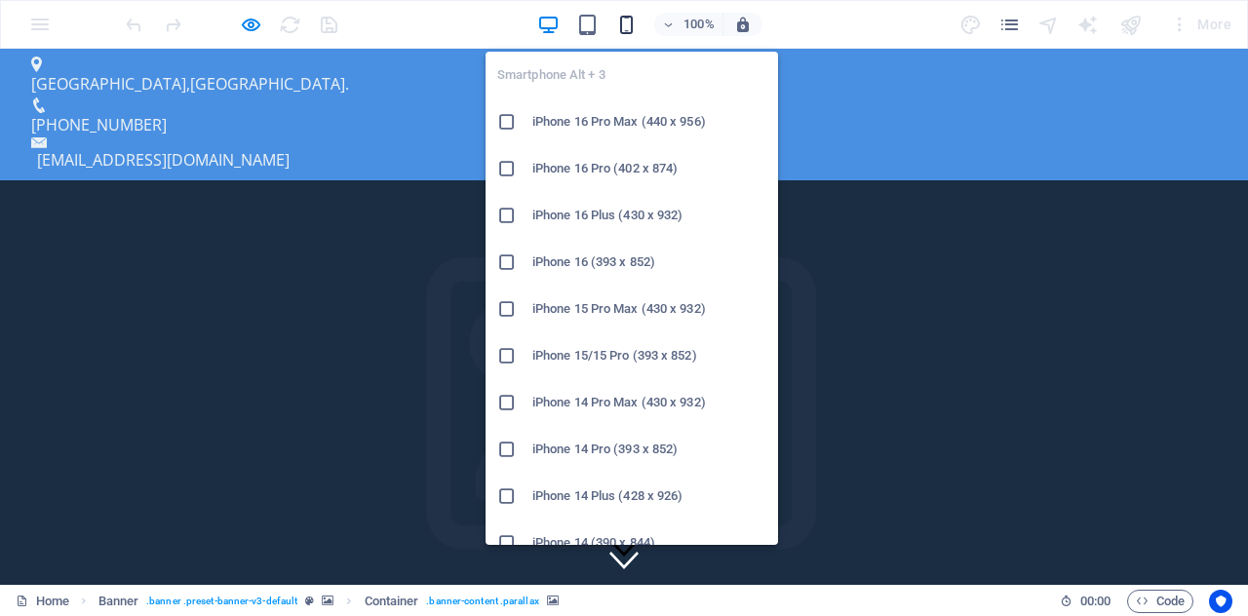
click at [619, 30] on icon "button" at bounding box center [626, 25] width 22 height 22
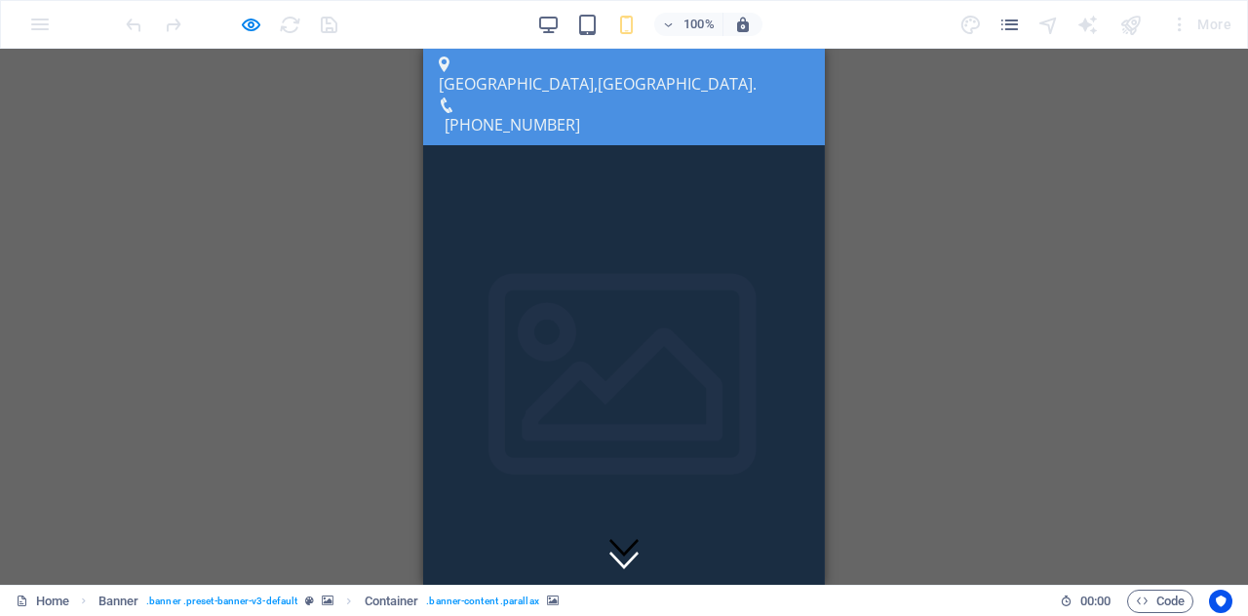
click at [585, 38] on div "100%" at bounding box center [649, 24] width 225 height 31
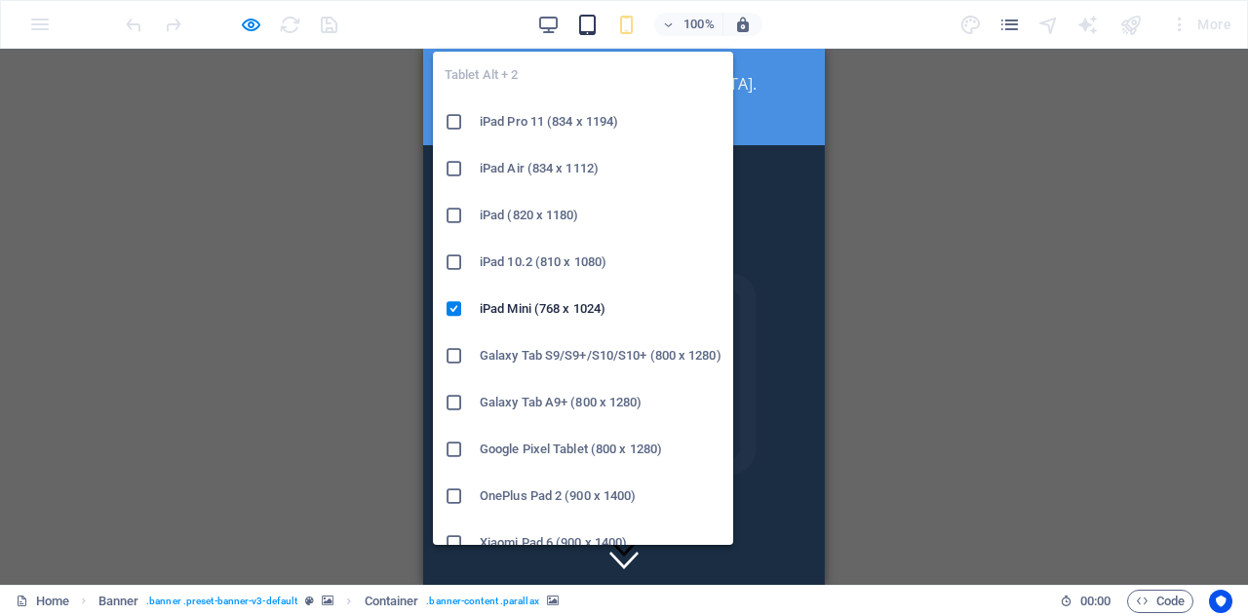
click at [591, 26] on icon "button" at bounding box center [587, 25] width 22 height 22
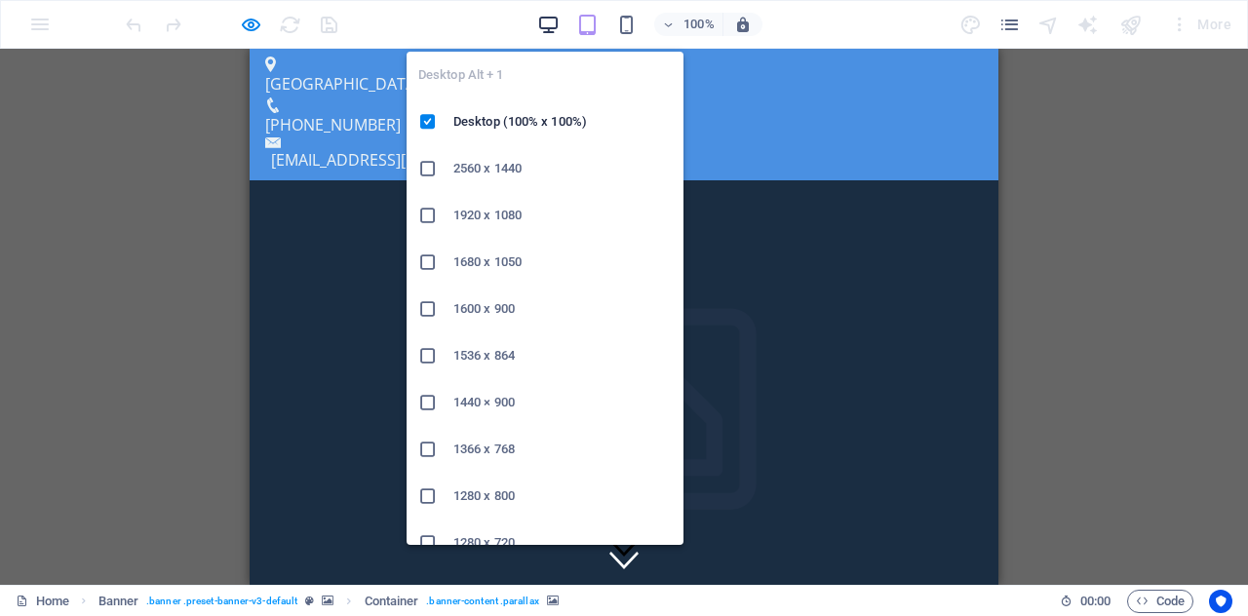
click at [546, 14] on icon "button" at bounding box center [548, 25] width 22 height 22
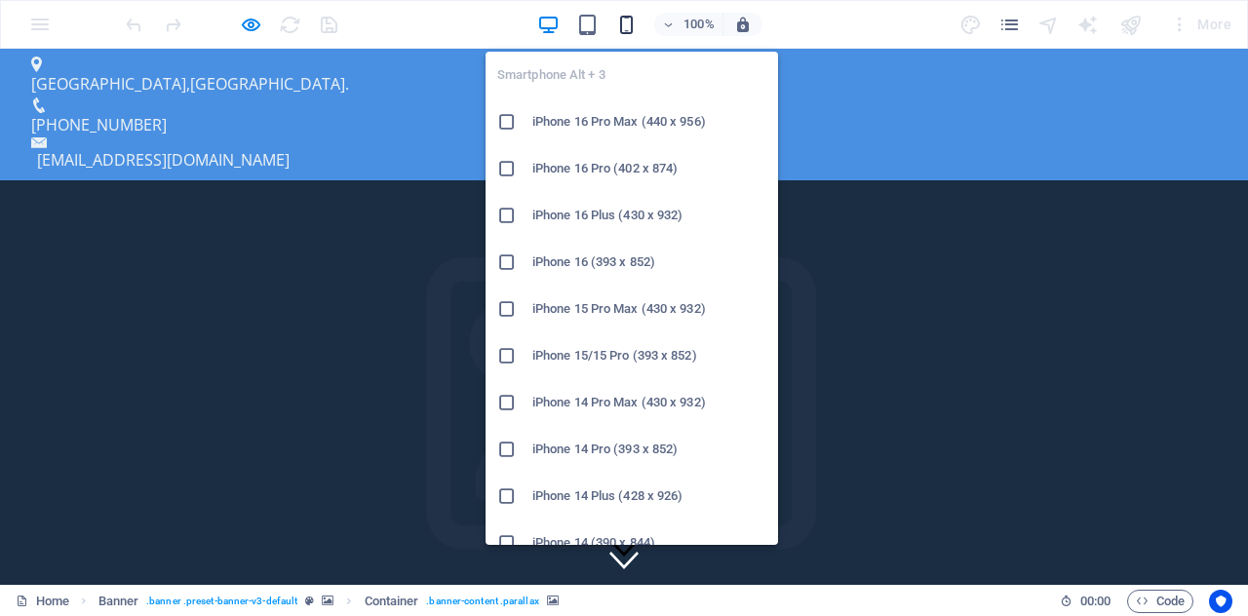
click at [630, 27] on icon "button" at bounding box center [626, 25] width 22 height 22
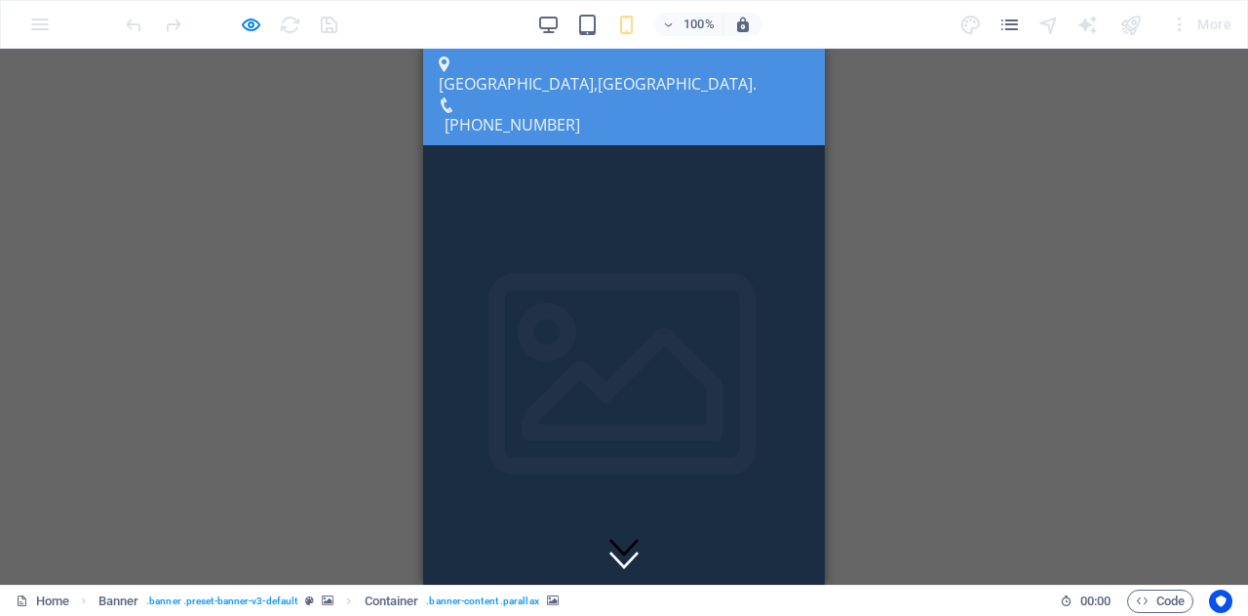
click at [835, 174] on div "Drag here to replace the existing content. Press “Ctrl” if you want to create a…" at bounding box center [624, 317] width 1248 height 536
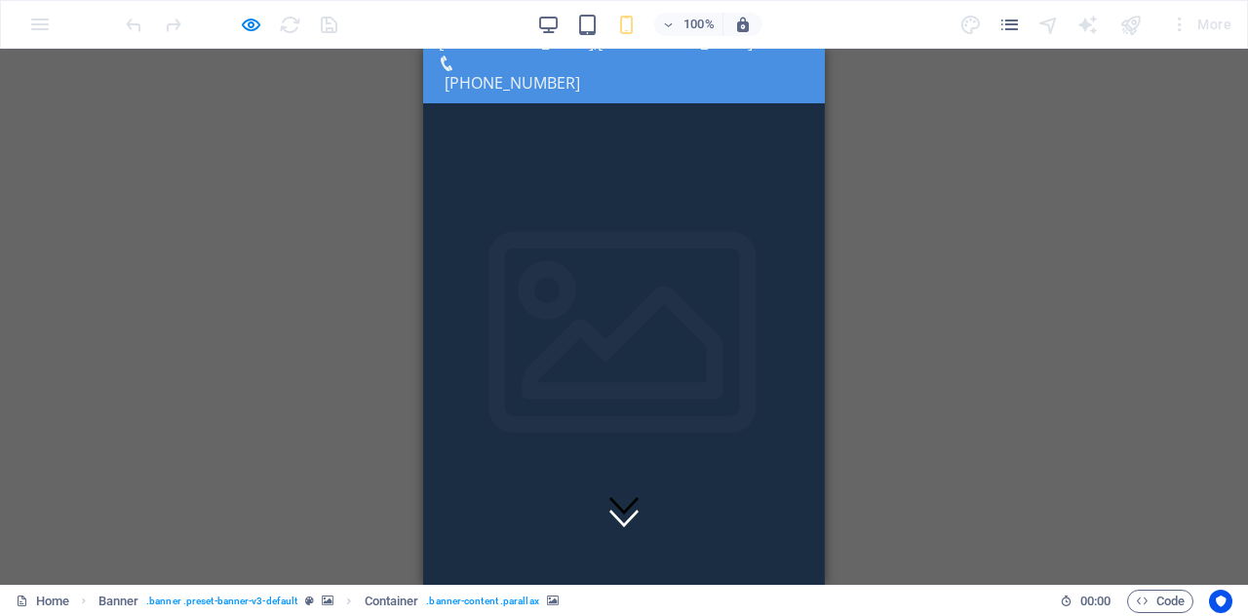
scroll to position [0, 0]
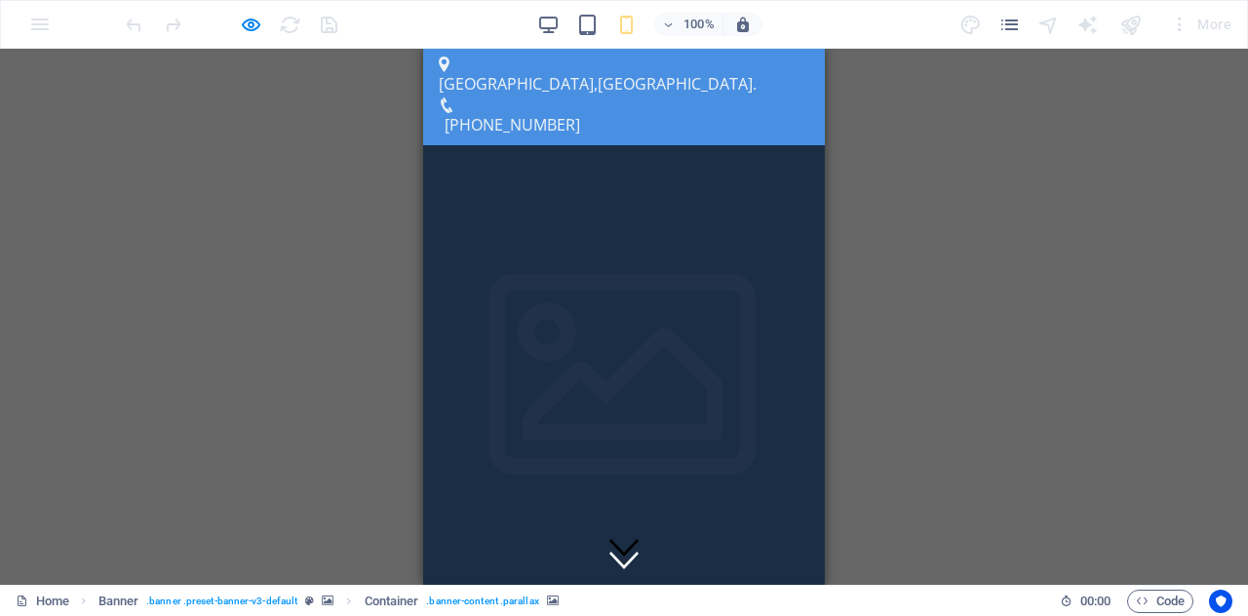
click at [659, 612] on div at bounding box center [750, 612] width 392 height 0
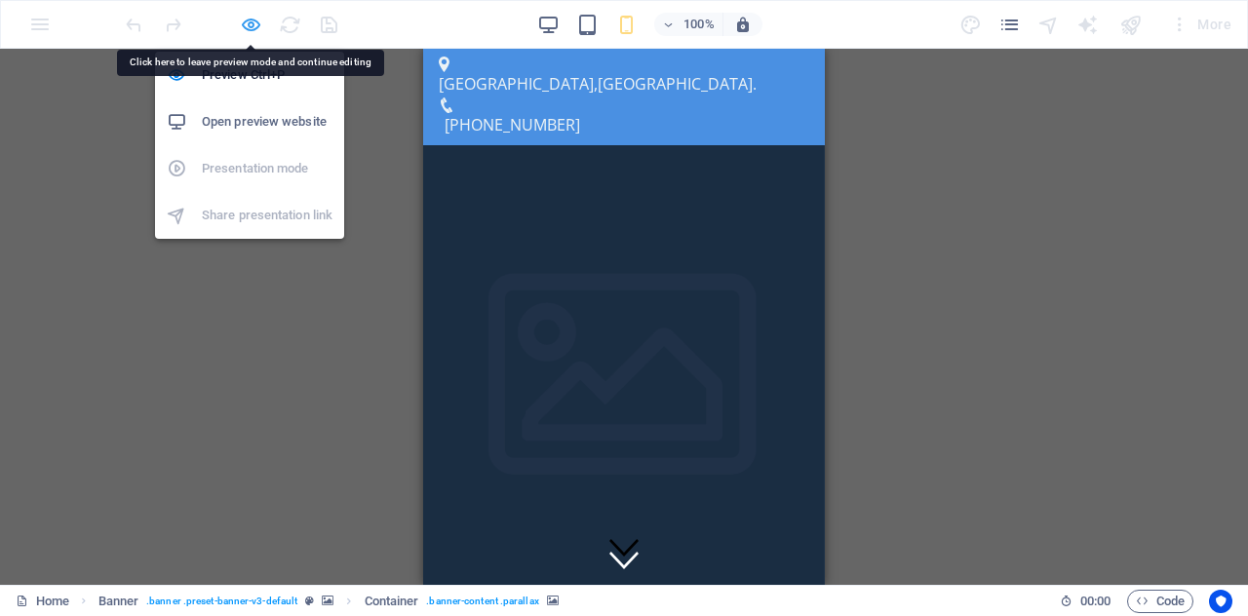
click at [256, 24] on icon "button" at bounding box center [251, 25] width 22 height 22
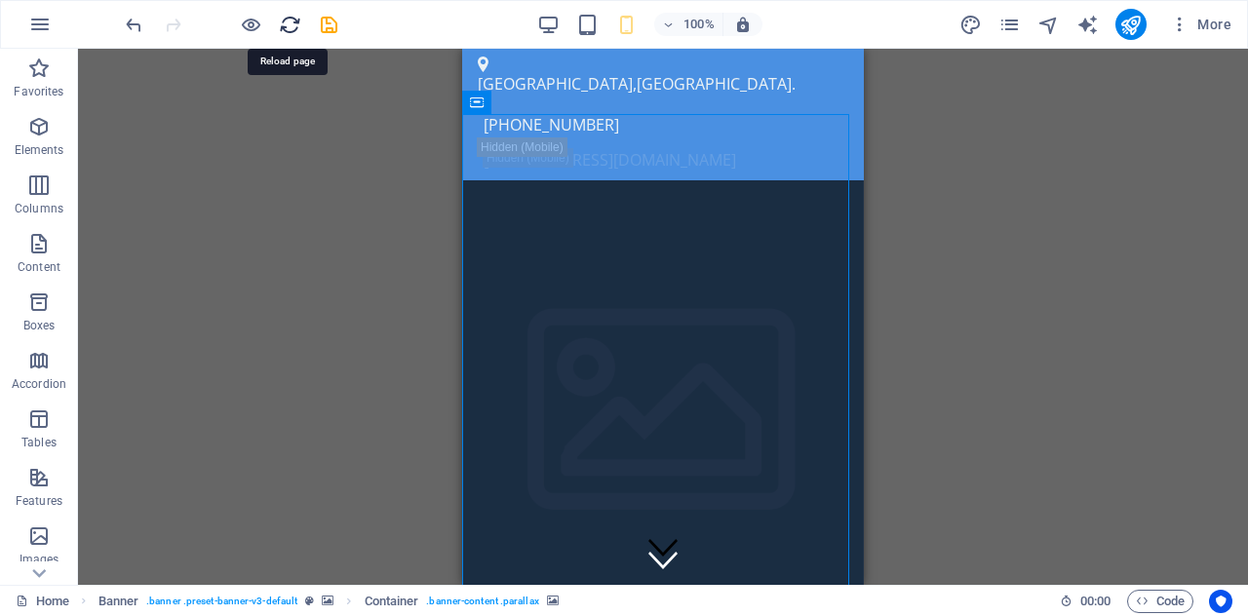
click at [293, 26] on icon "reload" at bounding box center [290, 25] width 22 height 22
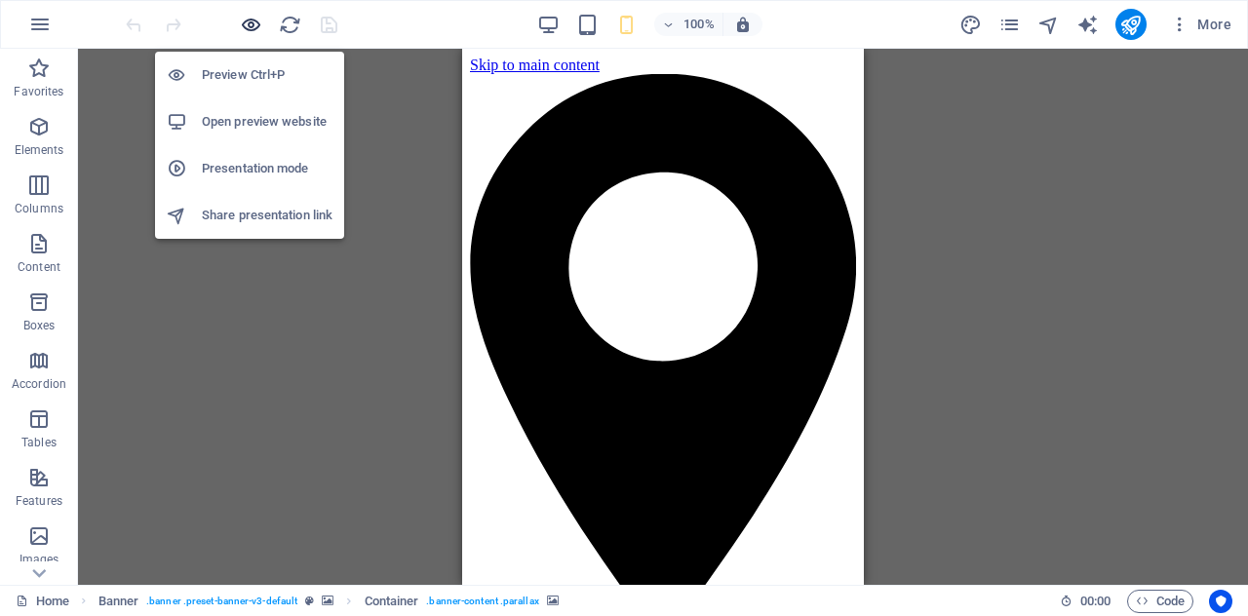
click at [248, 18] on icon "button" at bounding box center [251, 25] width 22 height 22
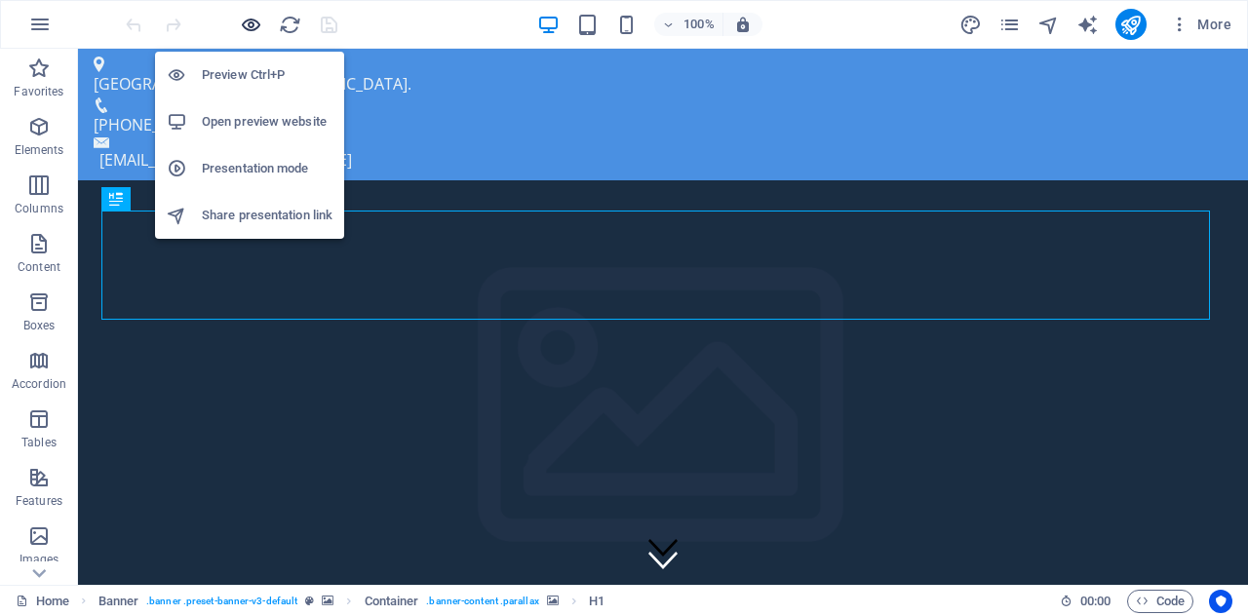
click at [252, 21] on icon "button" at bounding box center [251, 25] width 22 height 22
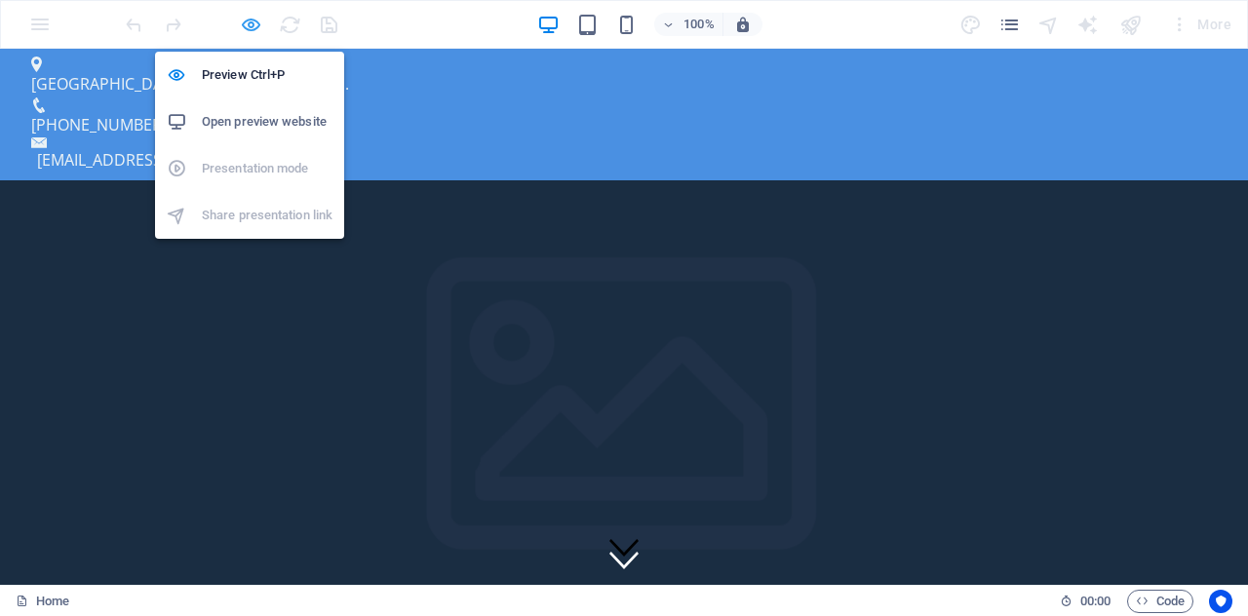
click at [246, 15] on icon "button" at bounding box center [251, 25] width 22 height 22
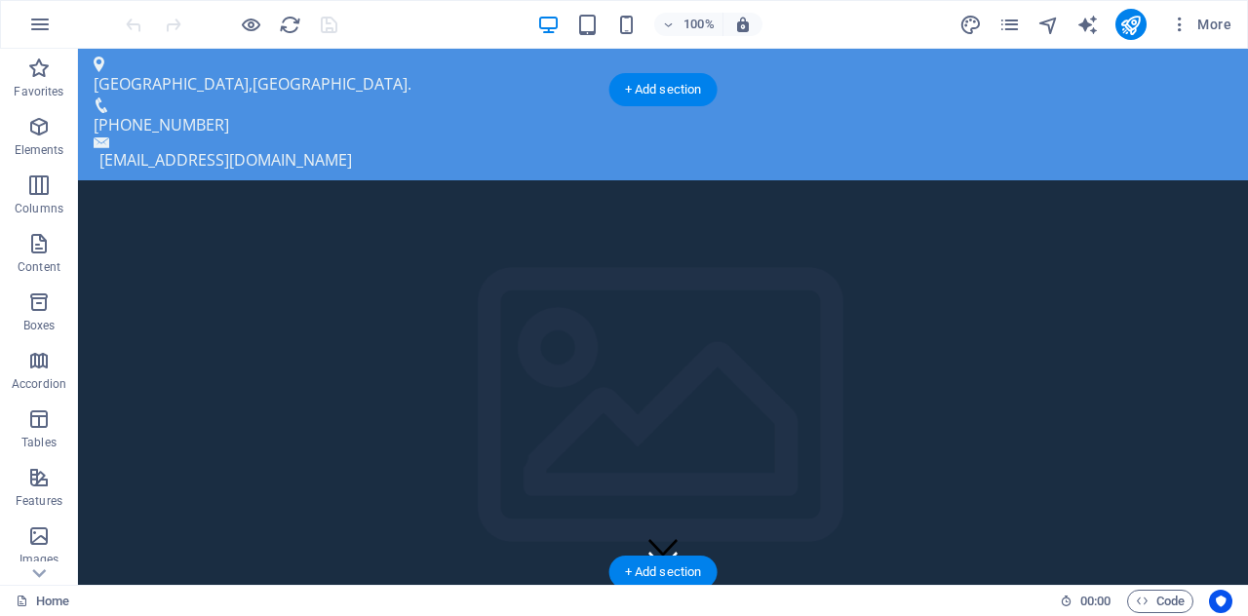
select select "px"
select select "fade"
select select "ms"
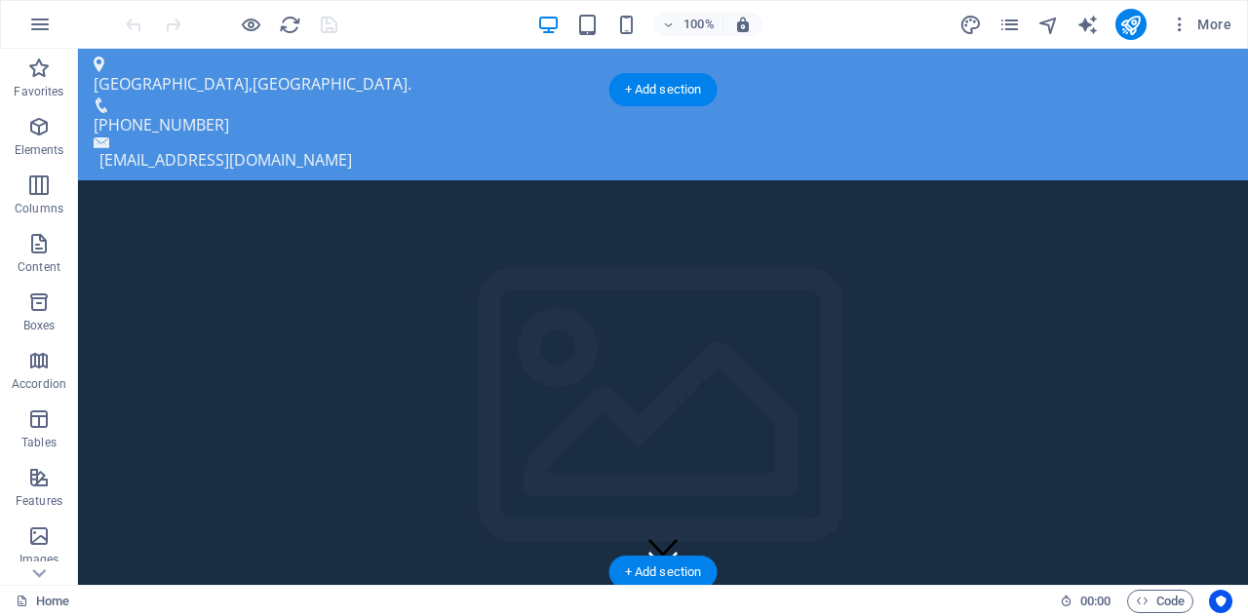
select select "s"
select select "progressive"
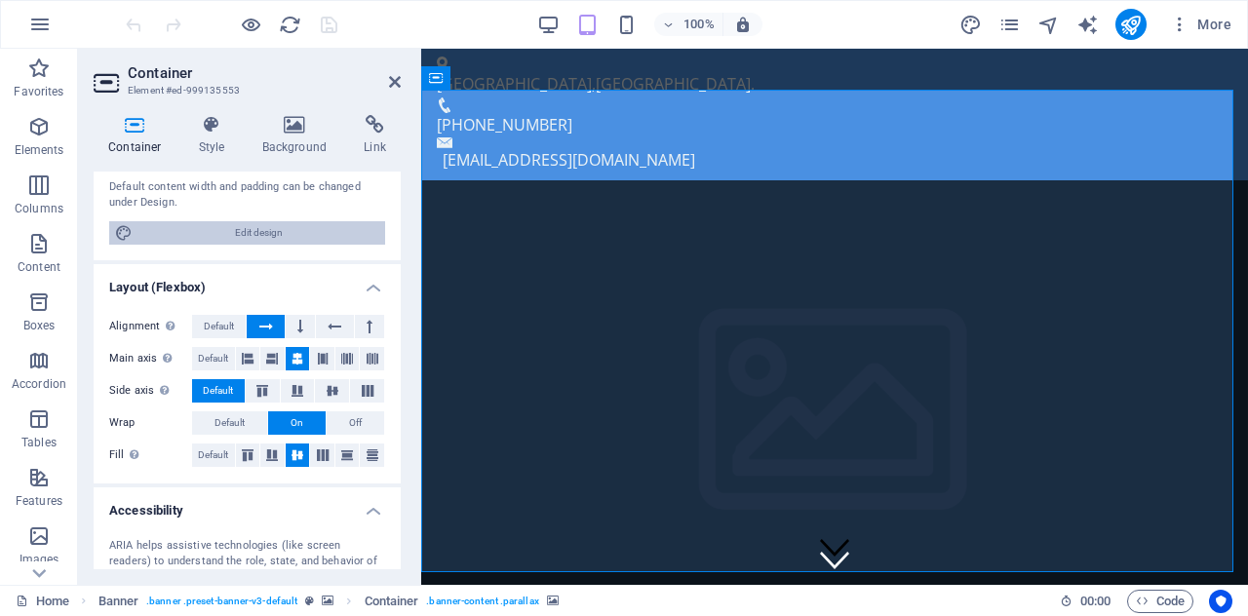
scroll to position [281, 0]
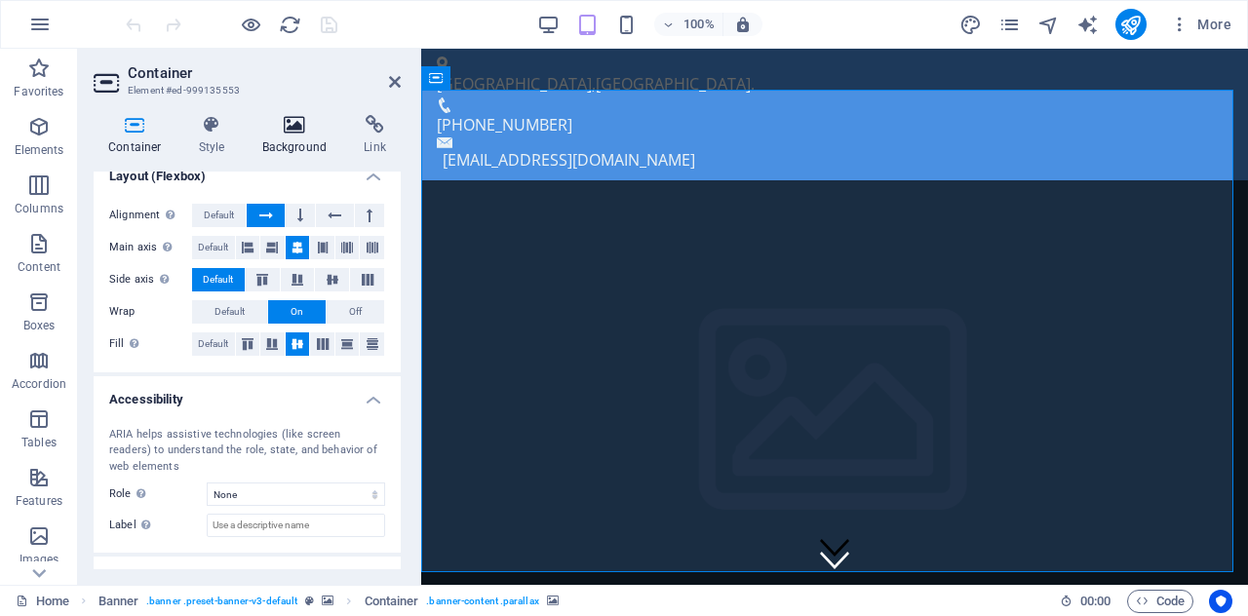
click at [303, 135] on h4 "Background" at bounding box center [299, 135] width 102 height 41
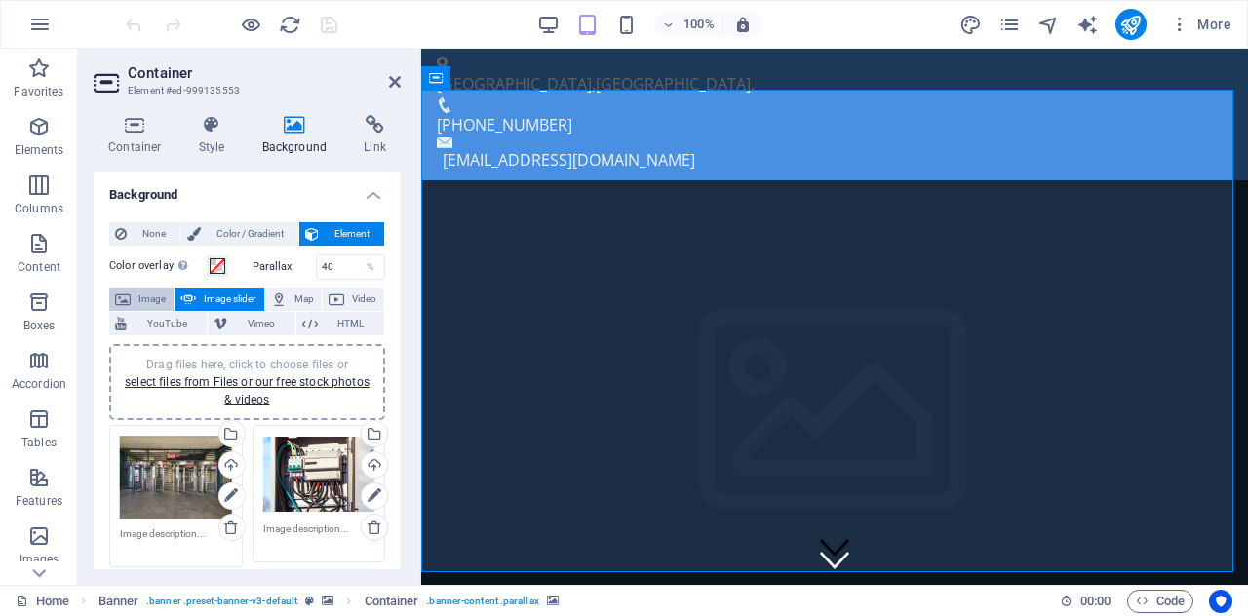
click at [158, 296] on span "Image" at bounding box center [152, 299] width 31 height 23
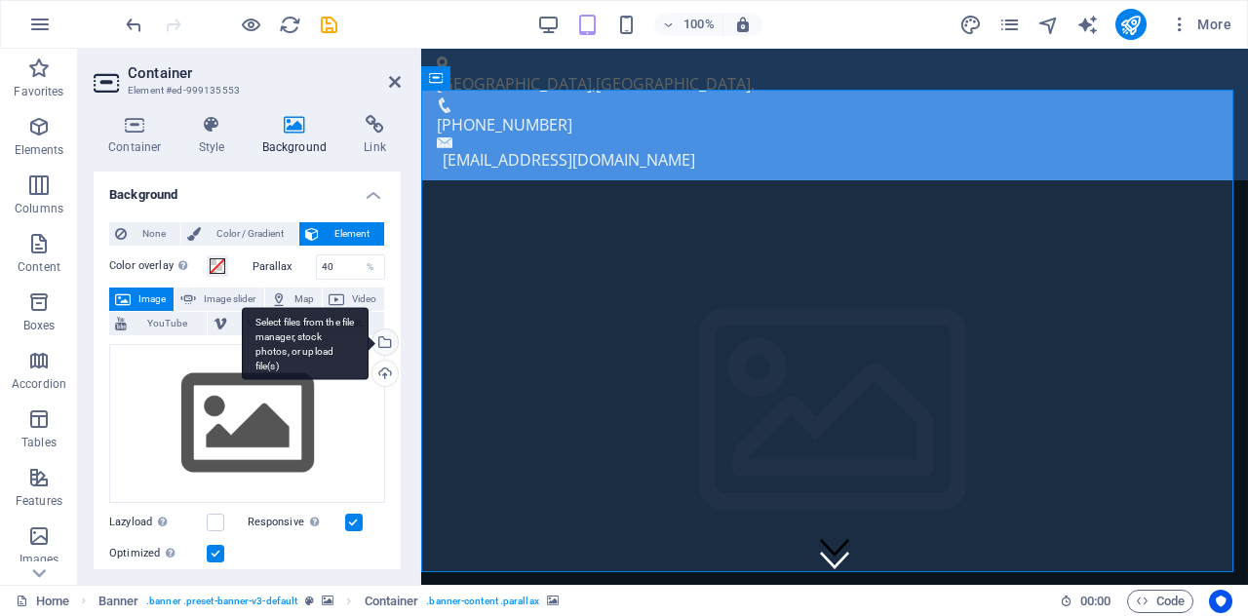
click at [369, 348] on div "Select files from the file manager, stock photos, or upload file(s)" at bounding box center [305, 343] width 127 height 73
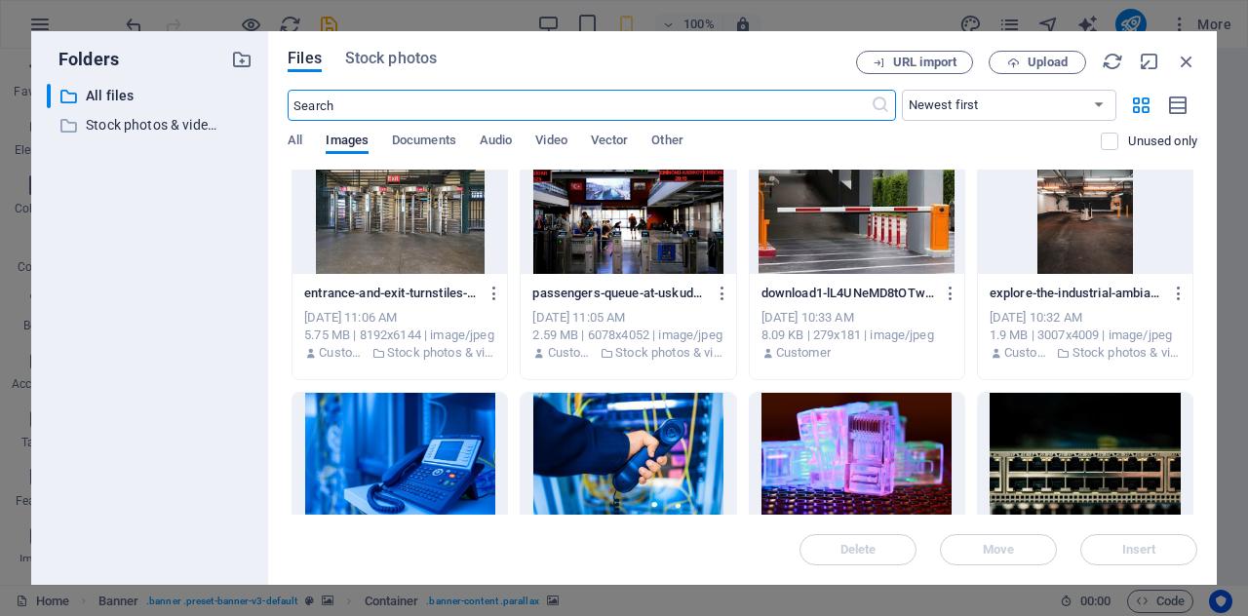
scroll to position [2027, 0]
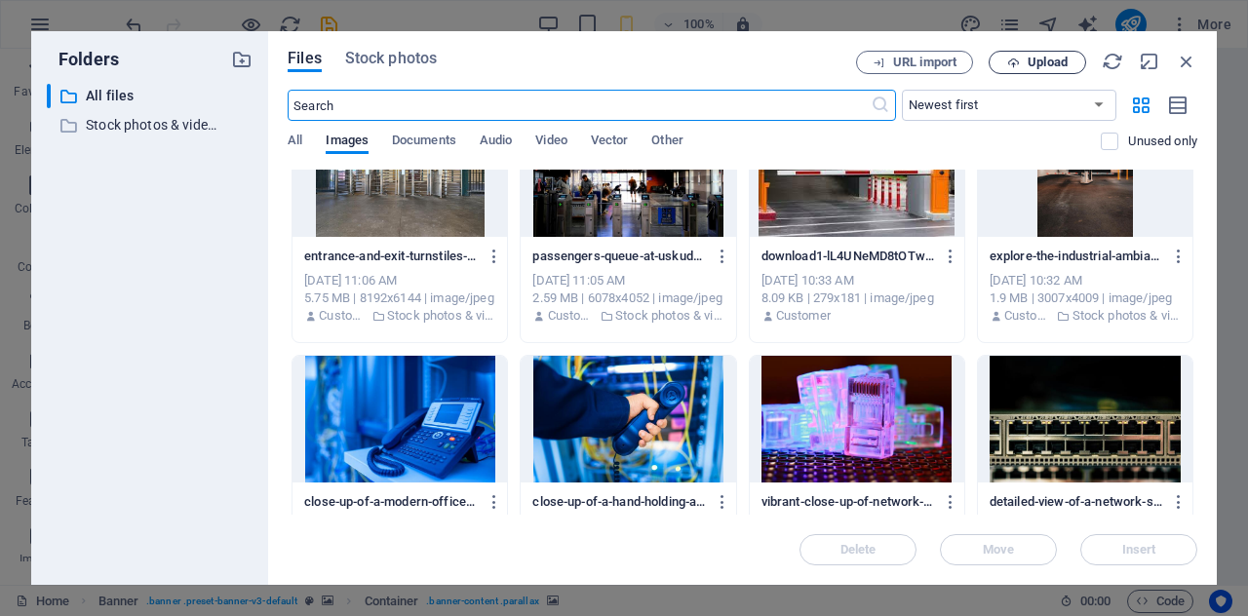
click at [1050, 65] on span "Upload" at bounding box center [1048, 63] width 40 height 12
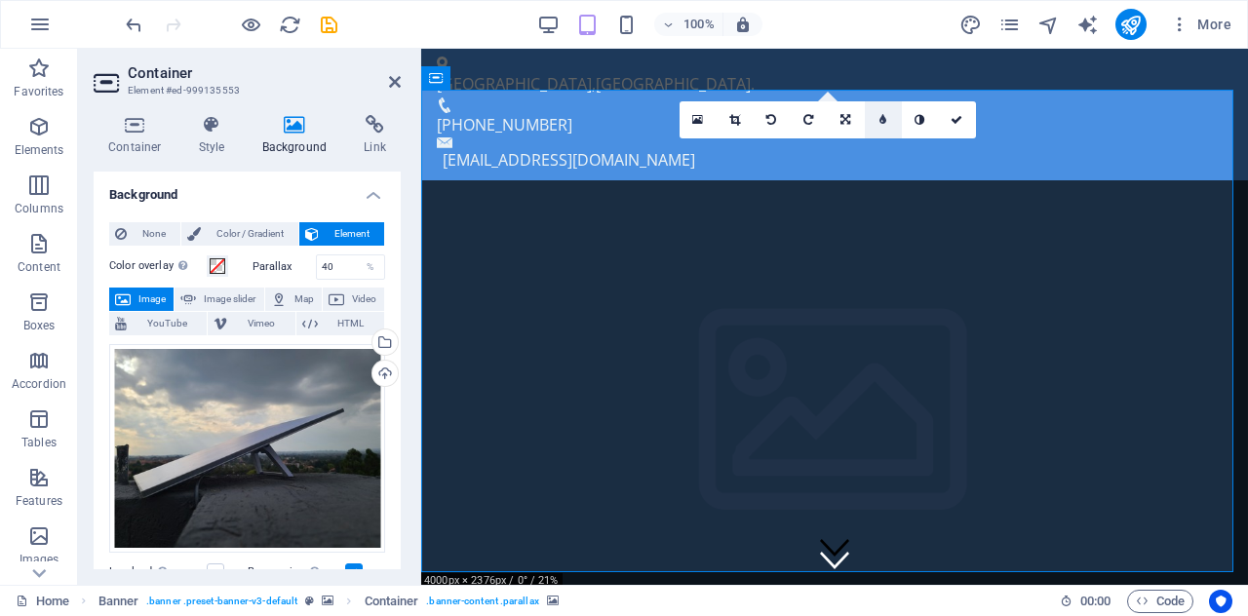
click at [880, 118] on icon at bounding box center [883, 120] width 7 height 12
type input "6"
type input "5"
type input "4"
type input "3"
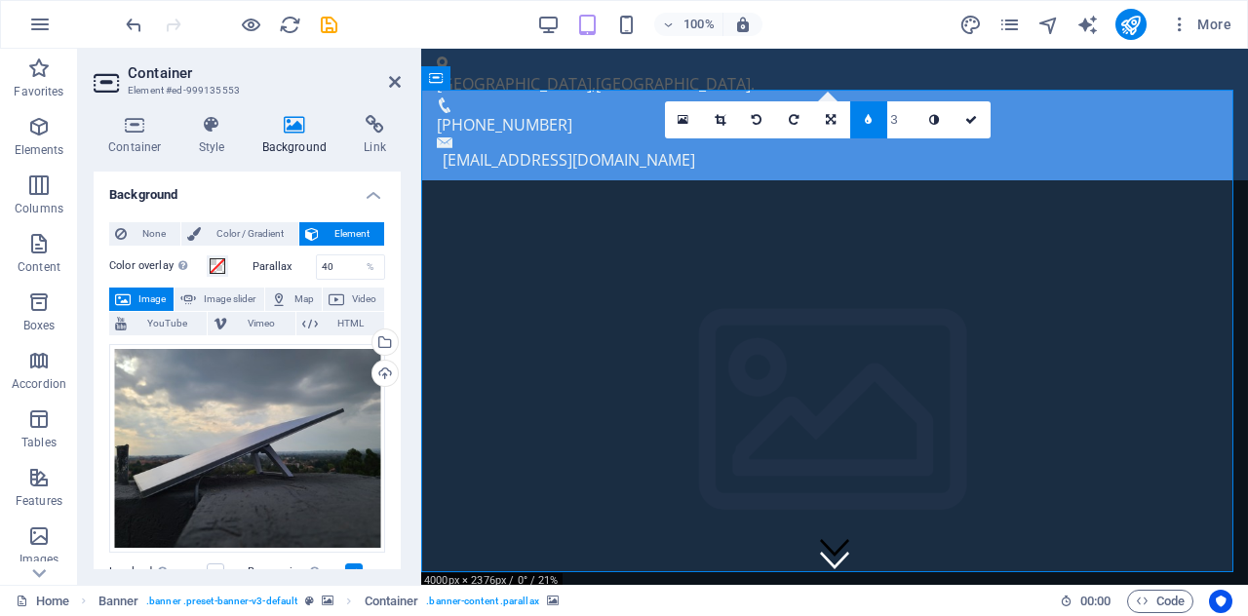
type input "2"
click at [873, 125] on link at bounding box center [868, 119] width 37 height 37
click at [873, 125] on link at bounding box center [883, 119] width 37 height 37
type input "4"
type input "3"
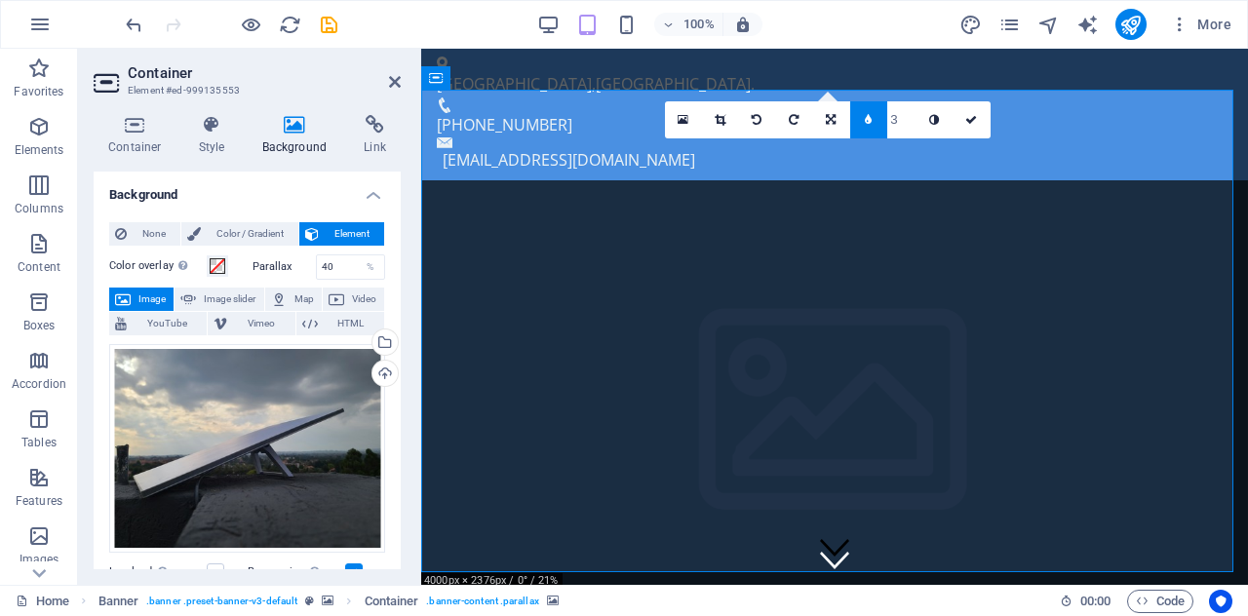
type input "2"
type input "1"
type input "2"
click at [972, 115] on icon at bounding box center [972, 120] width 12 height 12
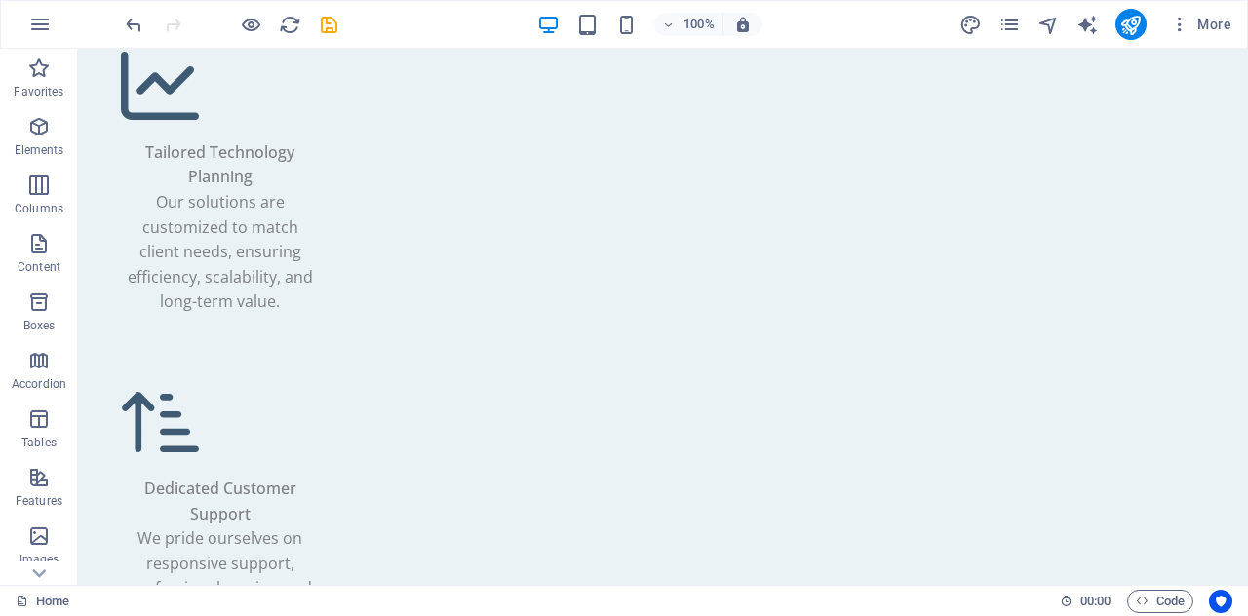
scroll to position [4754, 0]
click at [1182, 21] on icon "button" at bounding box center [1180, 25] width 20 height 20
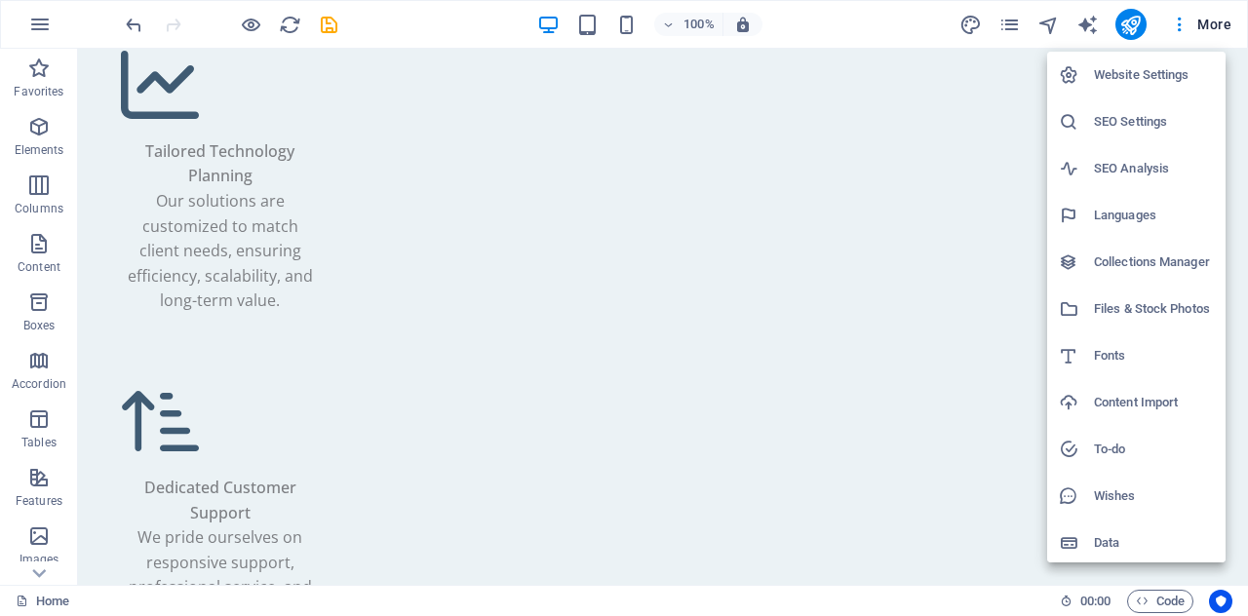
click at [877, 16] on div at bounding box center [624, 308] width 1248 height 616
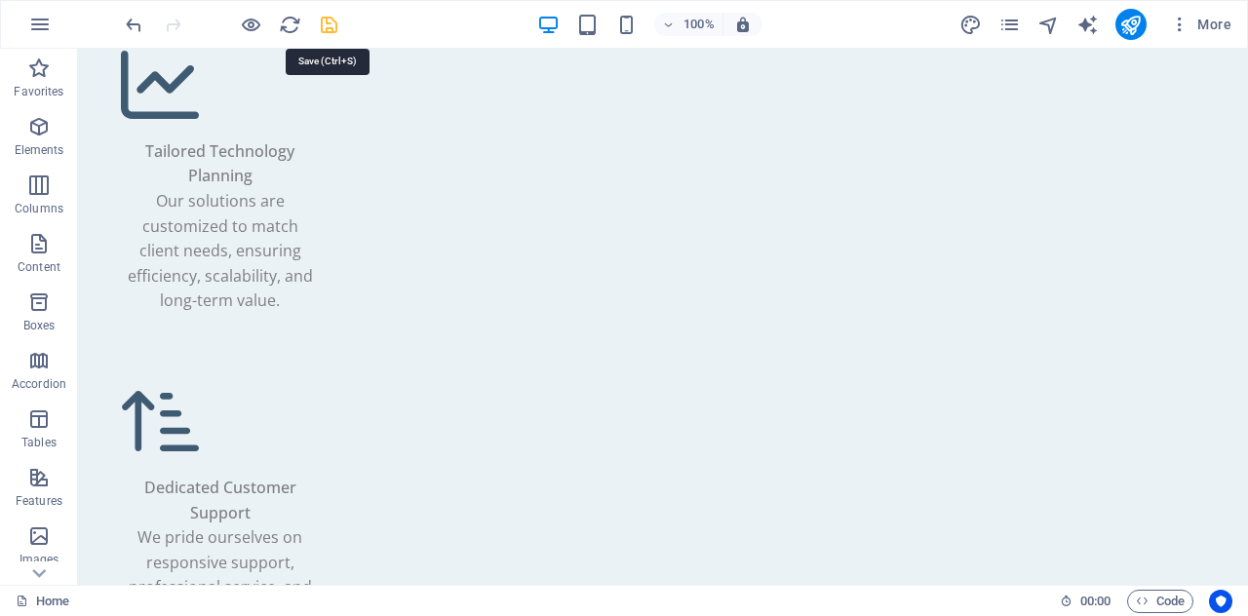
click at [330, 19] on icon "save" at bounding box center [329, 25] width 22 height 22
checkbox input "false"
click at [1176, 20] on icon "button" at bounding box center [1180, 25] width 20 height 20
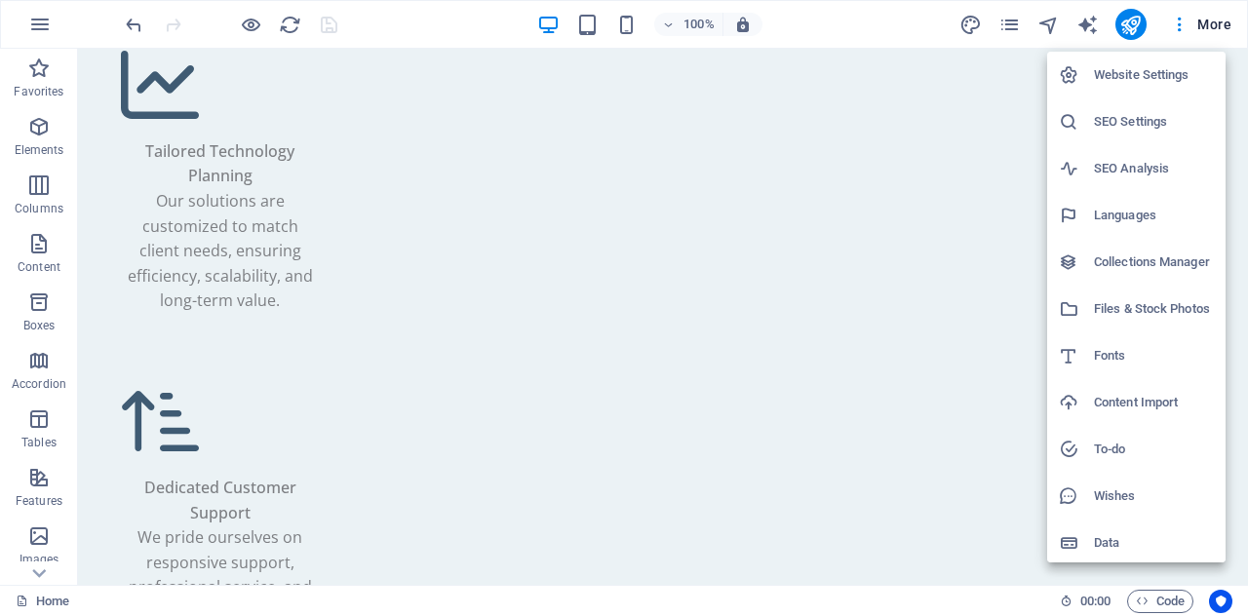
click at [1155, 117] on h6 "SEO Settings" at bounding box center [1154, 121] width 120 height 23
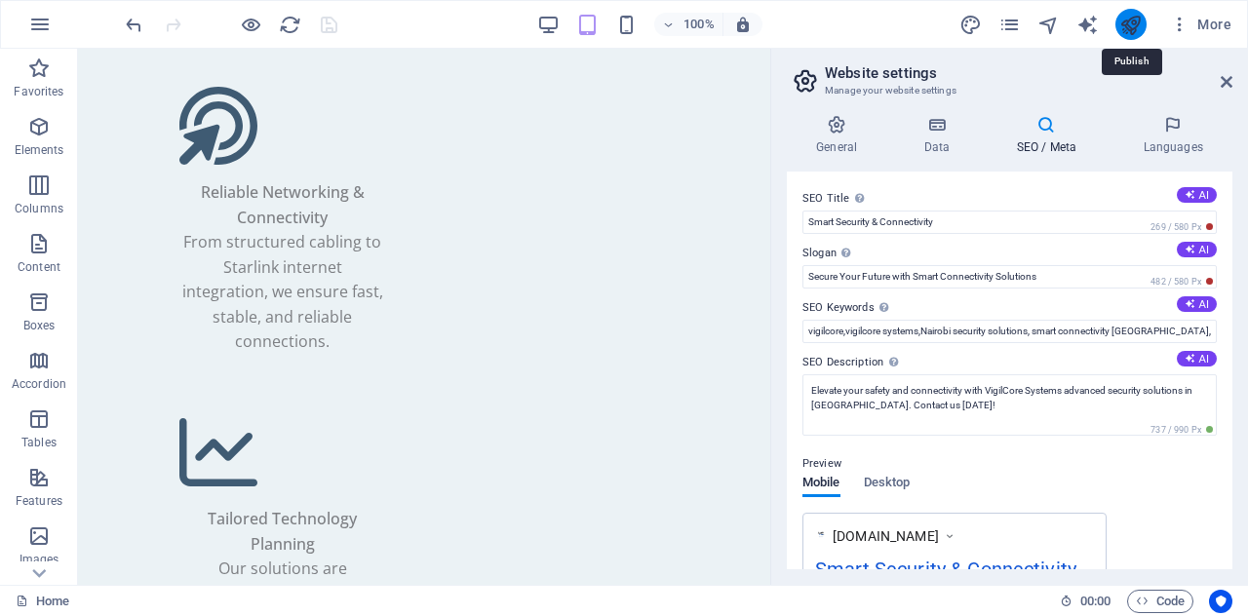
click at [1123, 28] on icon "publish" at bounding box center [1131, 25] width 22 height 22
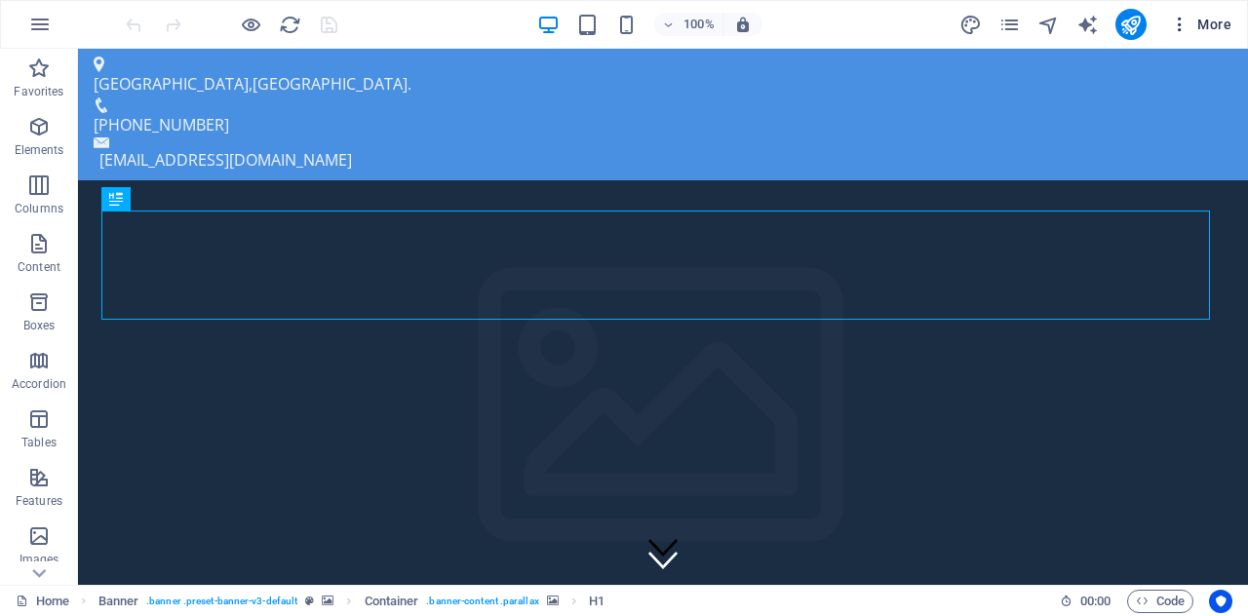
click at [1176, 30] on icon "button" at bounding box center [1180, 25] width 20 height 20
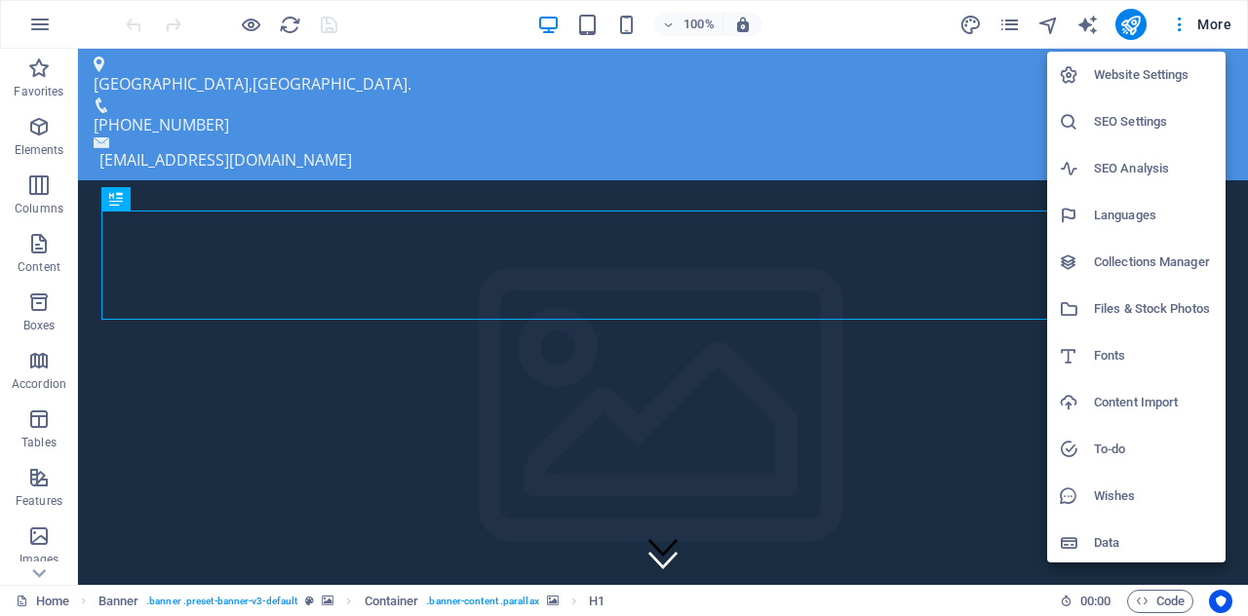
click at [1139, 123] on h6 "SEO Settings" at bounding box center [1154, 121] width 120 height 23
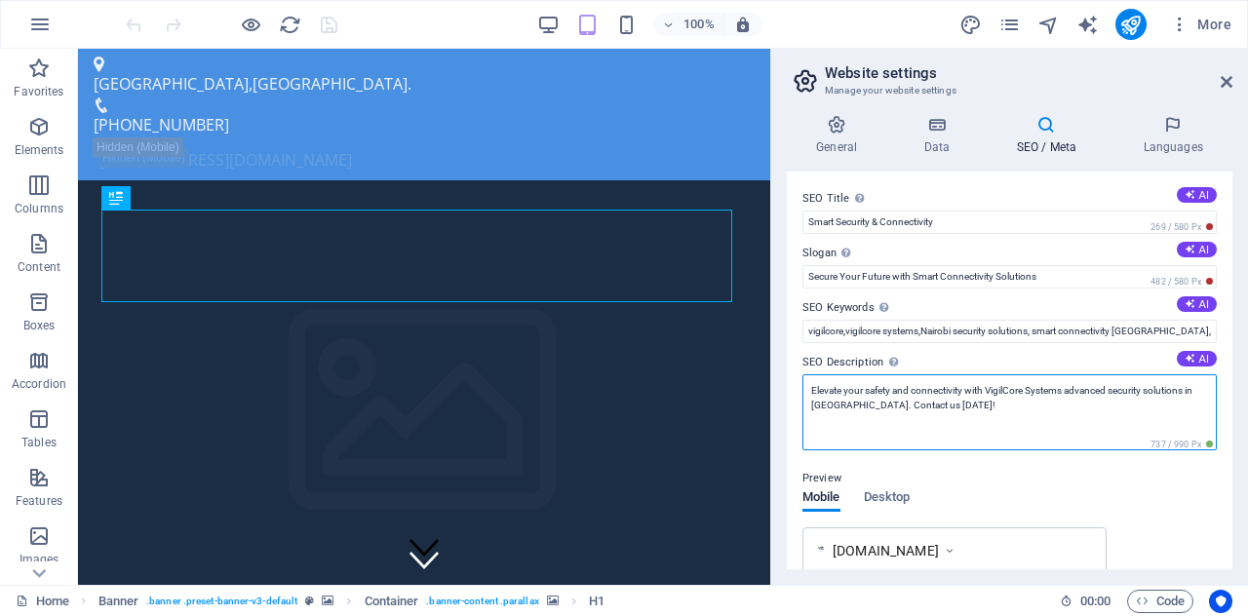
drag, startPoint x: 932, startPoint y: 407, endPoint x: 782, endPoint y: 374, distance: 153.6
click at [782, 374] on div "General Data SEO / Meta Languages Website name vigilcore systems Logo Drag file…" at bounding box center [1009, 342] width 477 height 486
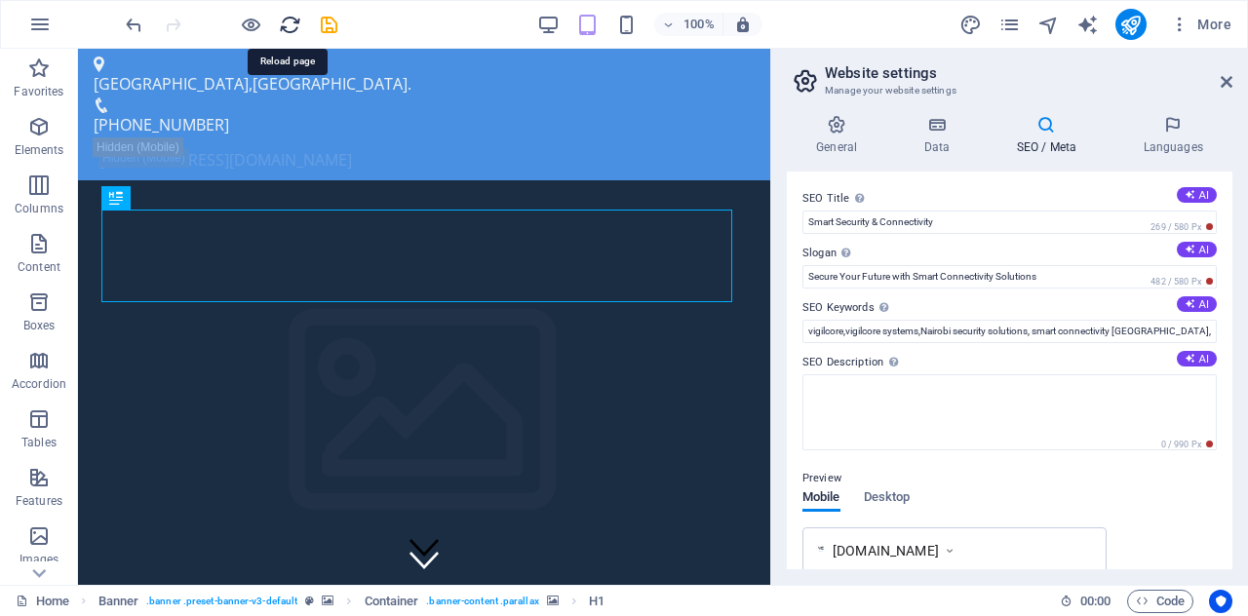
click at [295, 26] on icon "reload" at bounding box center [290, 25] width 22 height 22
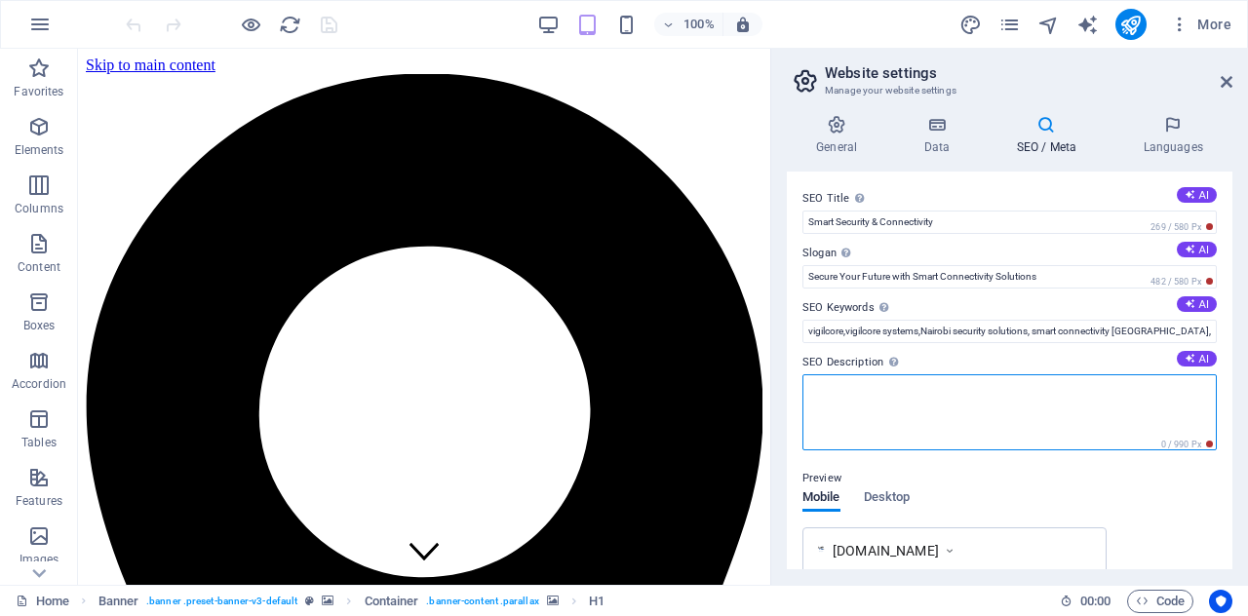
click at [848, 412] on textarea "SEO Description Describe the contents of your website - this is crucial for sea…" at bounding box center [1010, 412] width 414 height 76
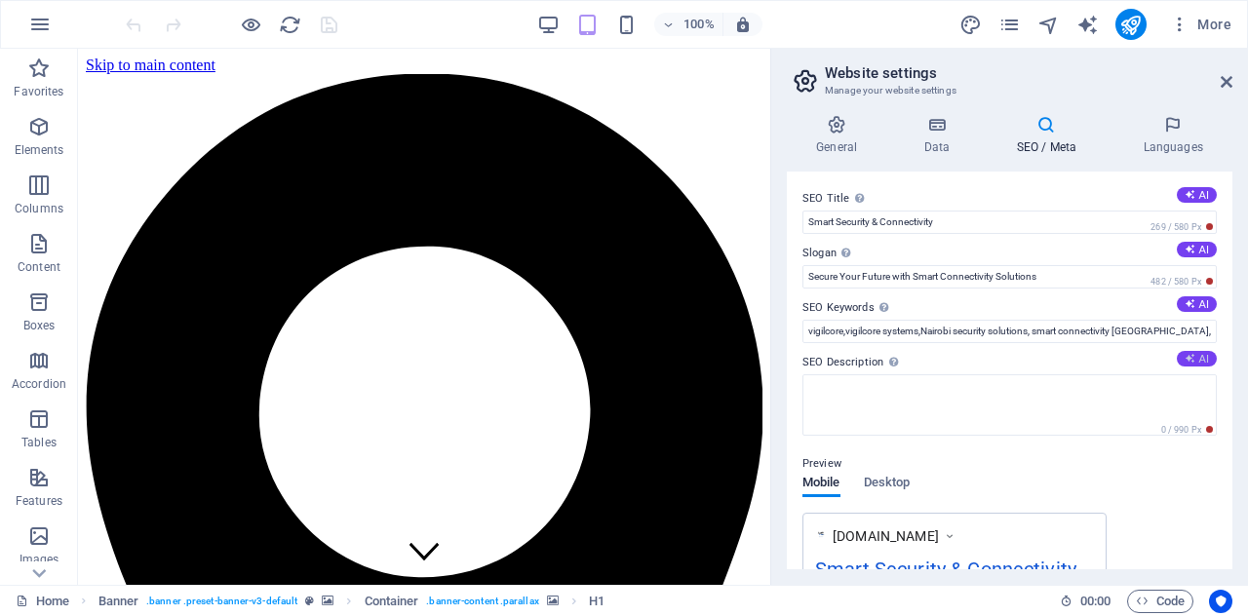
click at [1194, 361] on button "AI" at bounding box center [1197, 359] width 40 height 16
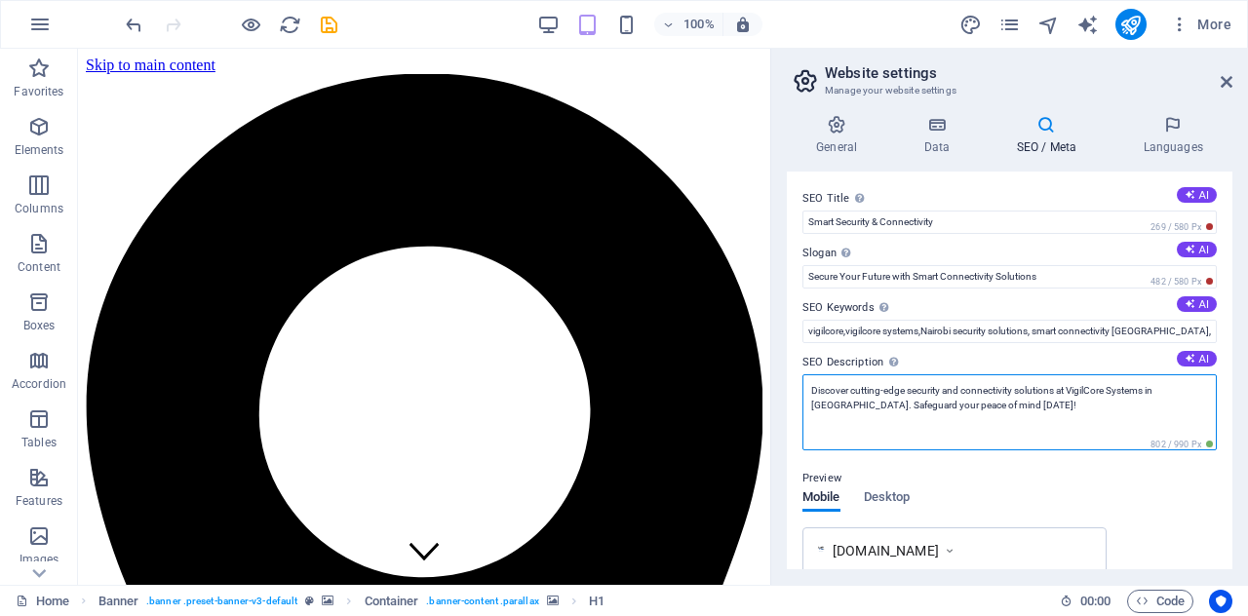
drag, startPoint x: 980, startPoint y: 408, endPoint x: 805, endPoint y: 371, distance: 179.4
click at [805, 371] on div "SEO Description Describe the contents of your website - this is crucial for sea…" at bounding box center [1010, 401] width 414 height 100
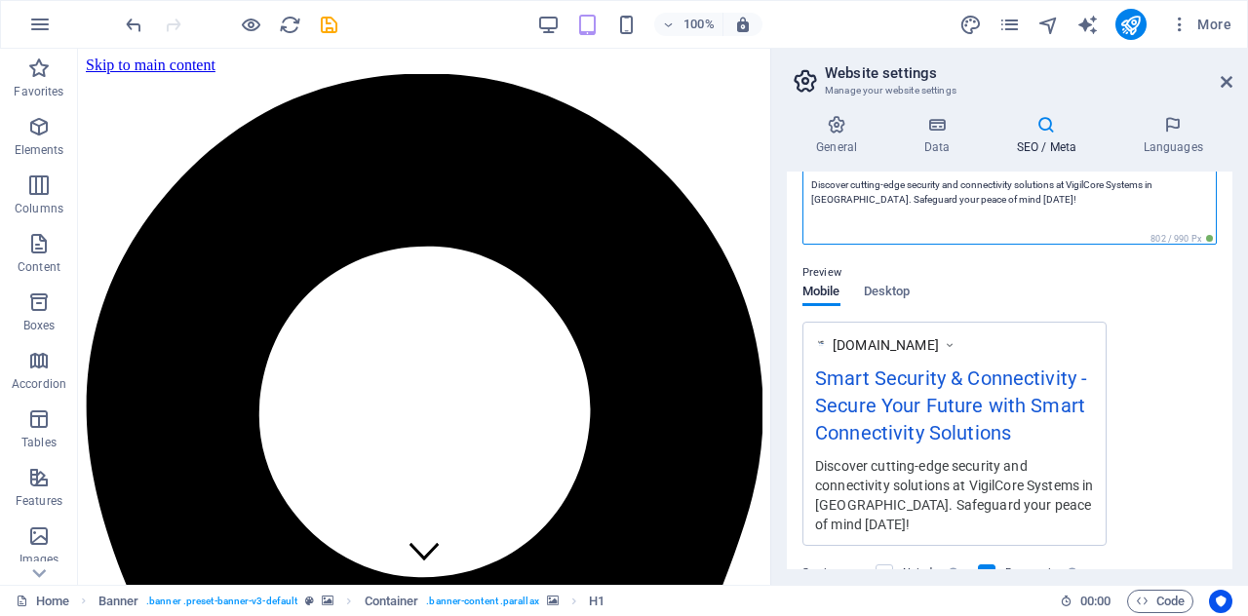
scroll to position [445, 0]
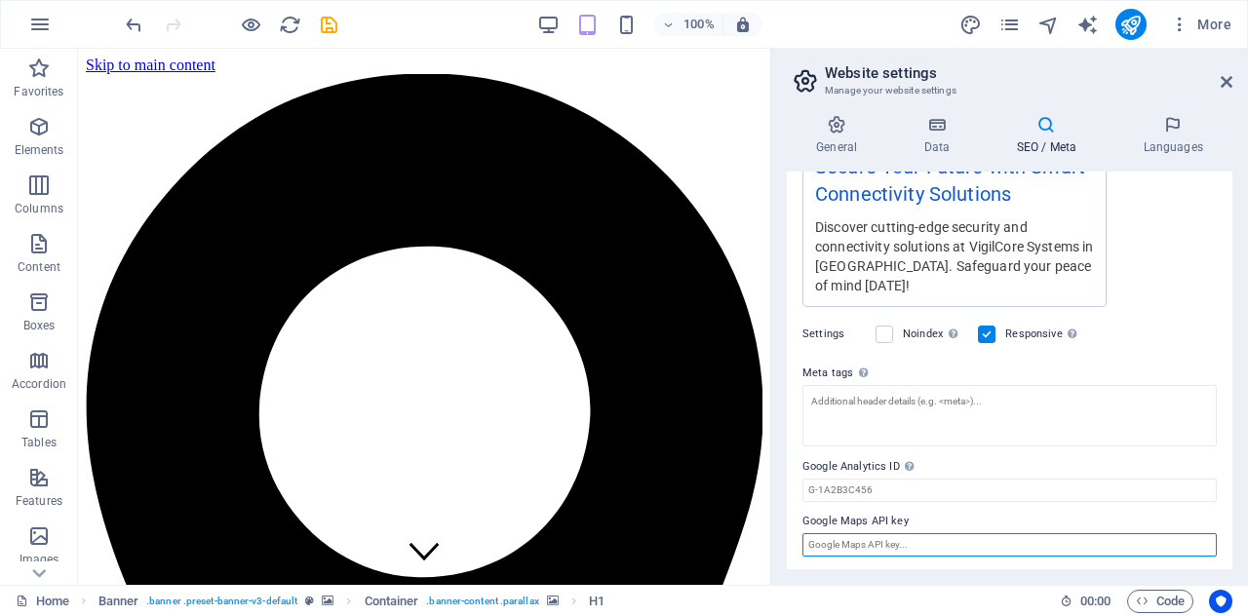
click at [917, 544] on input "Google Maps API key" at bounding box center [1010, 544] width 414 height 23
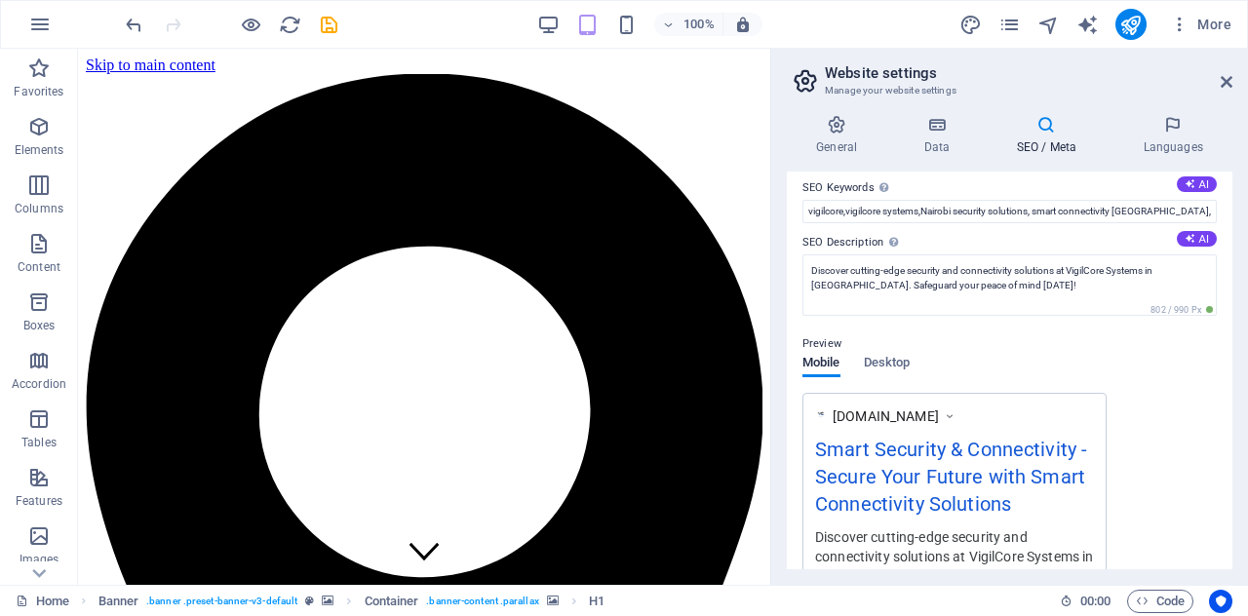
scroll to position [0, 0]
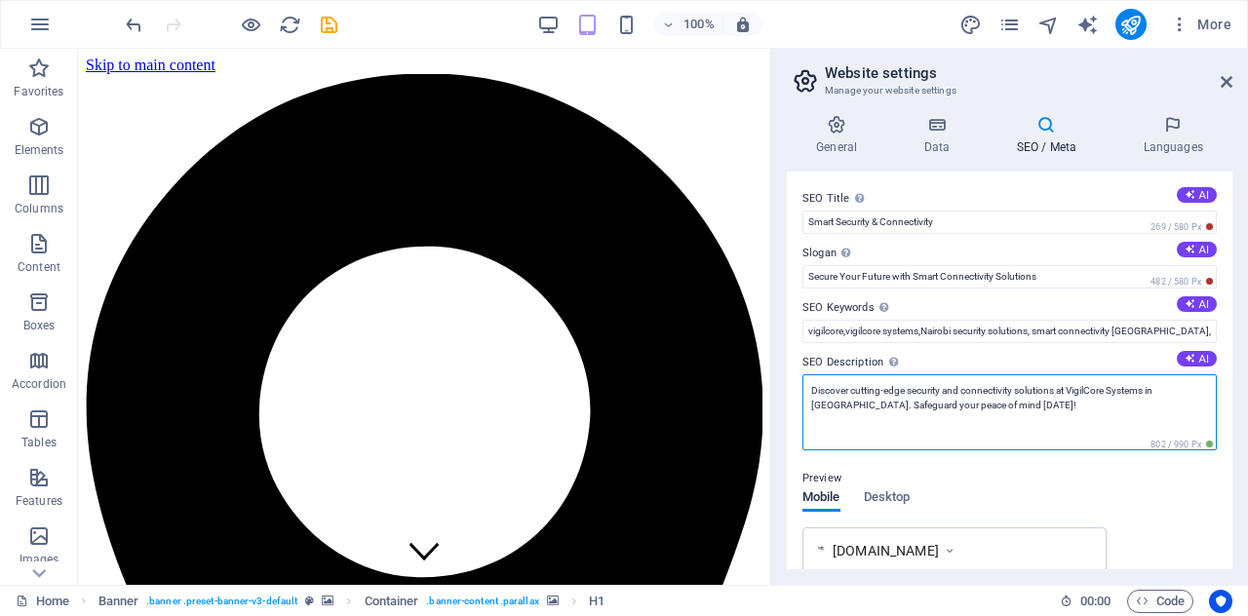
drag, startPoint x: 1052, startPoint y: 453, endPoint x: 767, endPoint y: 369, distance: 298.1
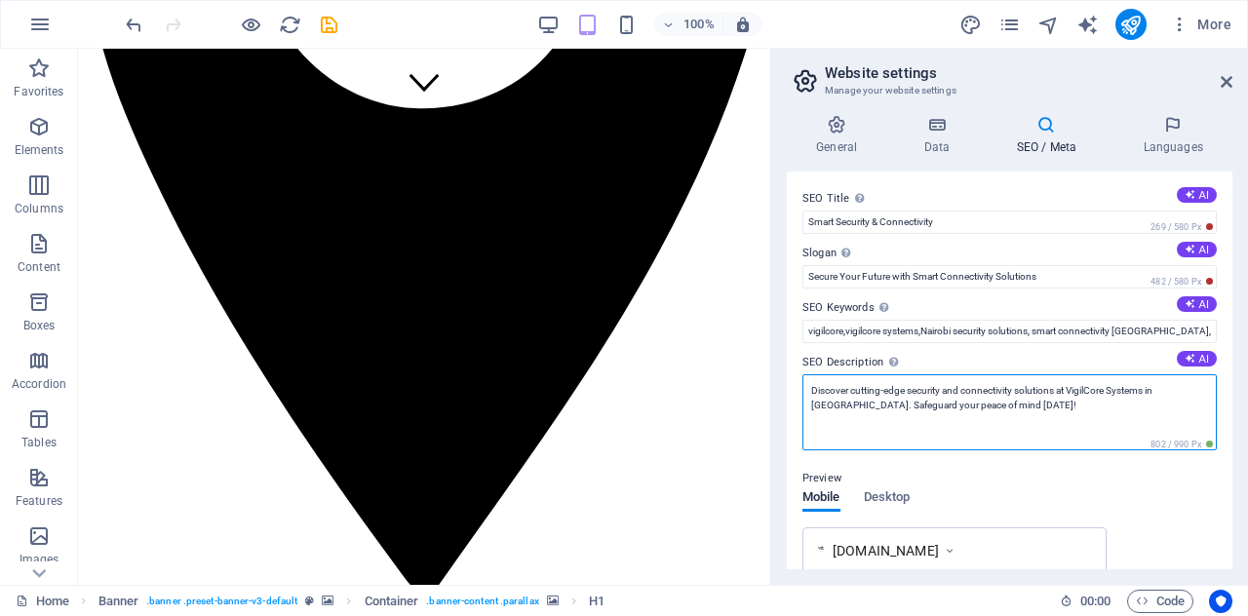
paste textarea "VigilCore Systems in Nairobi, Kenya specializes in CCTV installation, Starlink …"
type textarea "VigilCore Systems in Nairobi, Kenya specializes in CCTV installation, Starlink …"
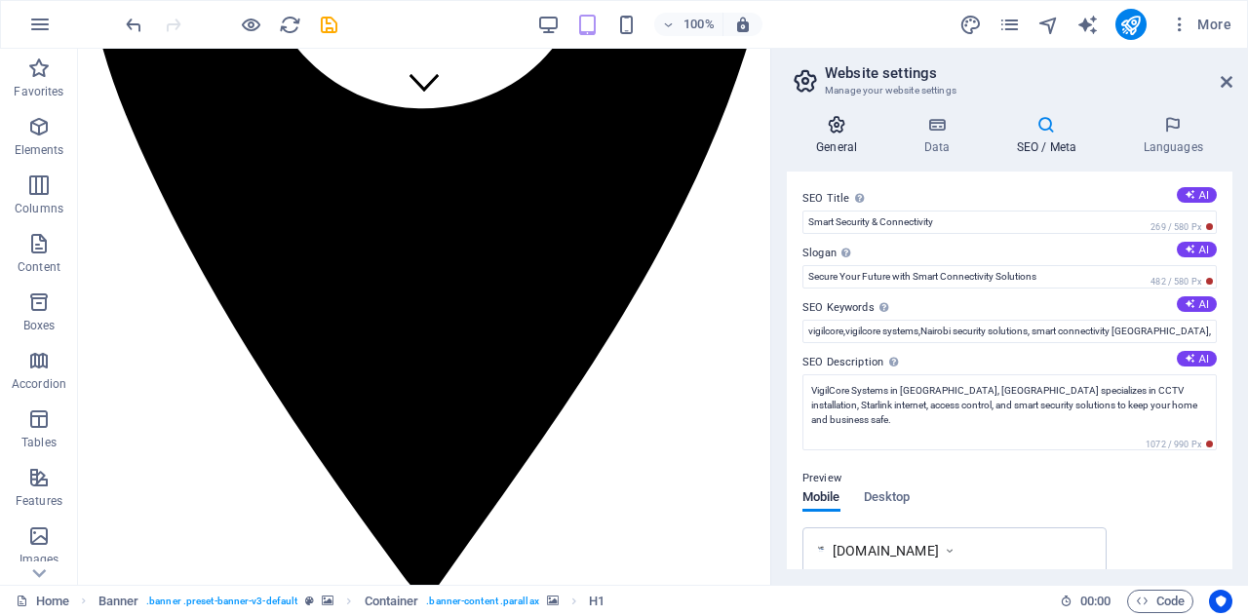
click at [831, 120] on icon at bounding box center [836, 125] width 99 height 20
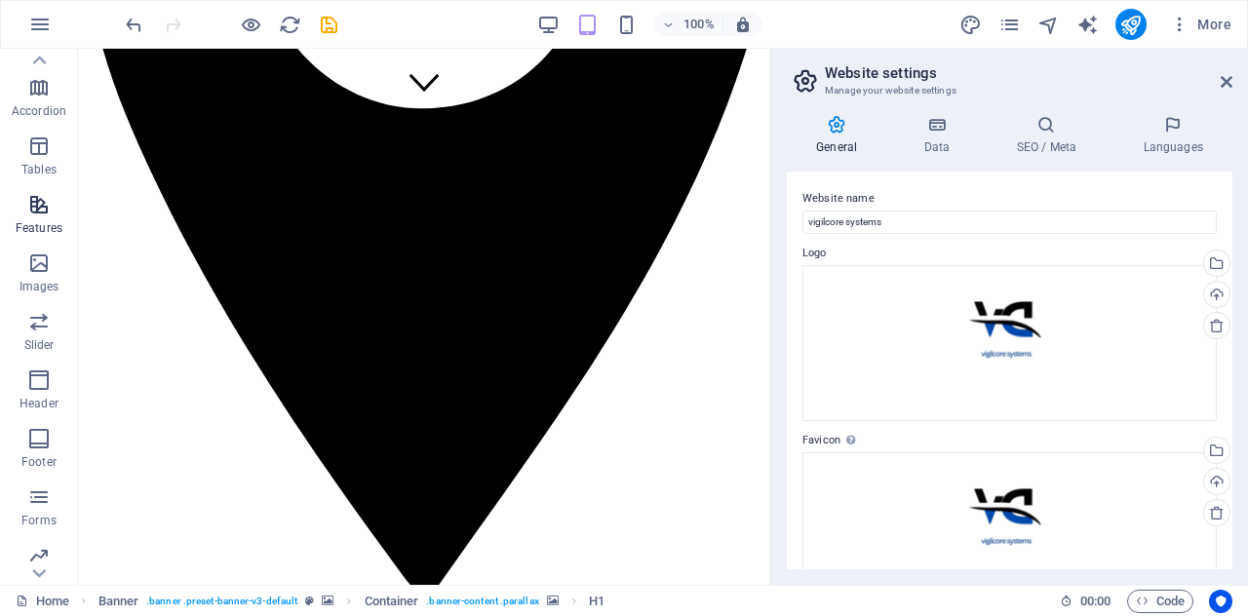
scroll to position [341, 0]
click at [41, 482] on icon "button" at bounding box center [38, 487] width 23 height 23
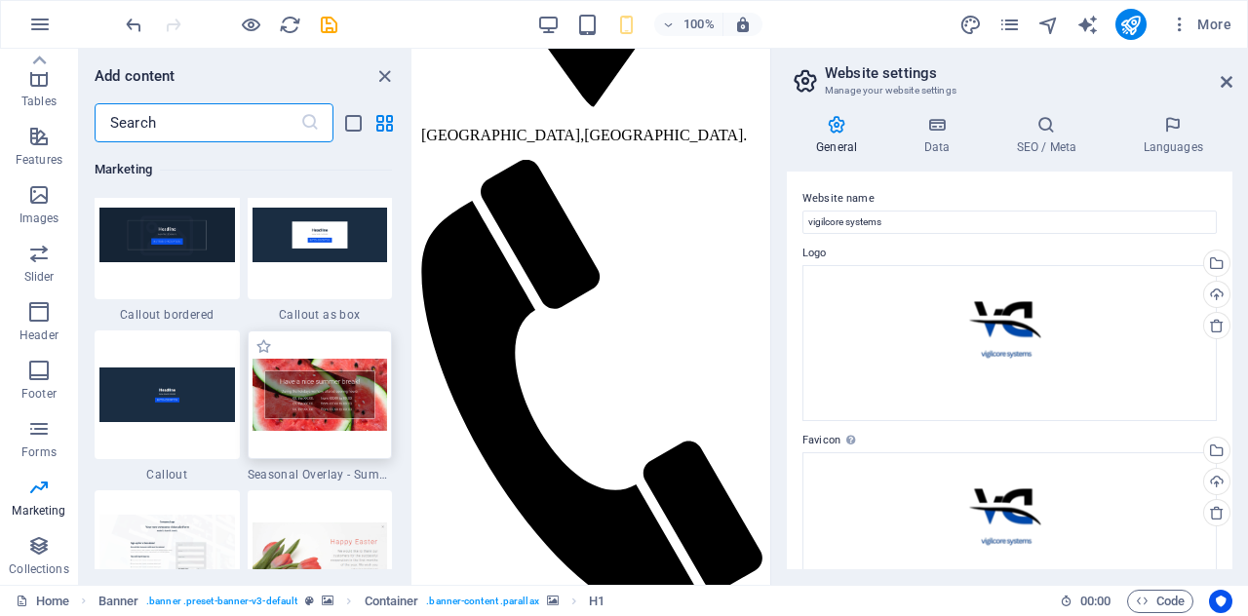
scroll to position [16075, 0]
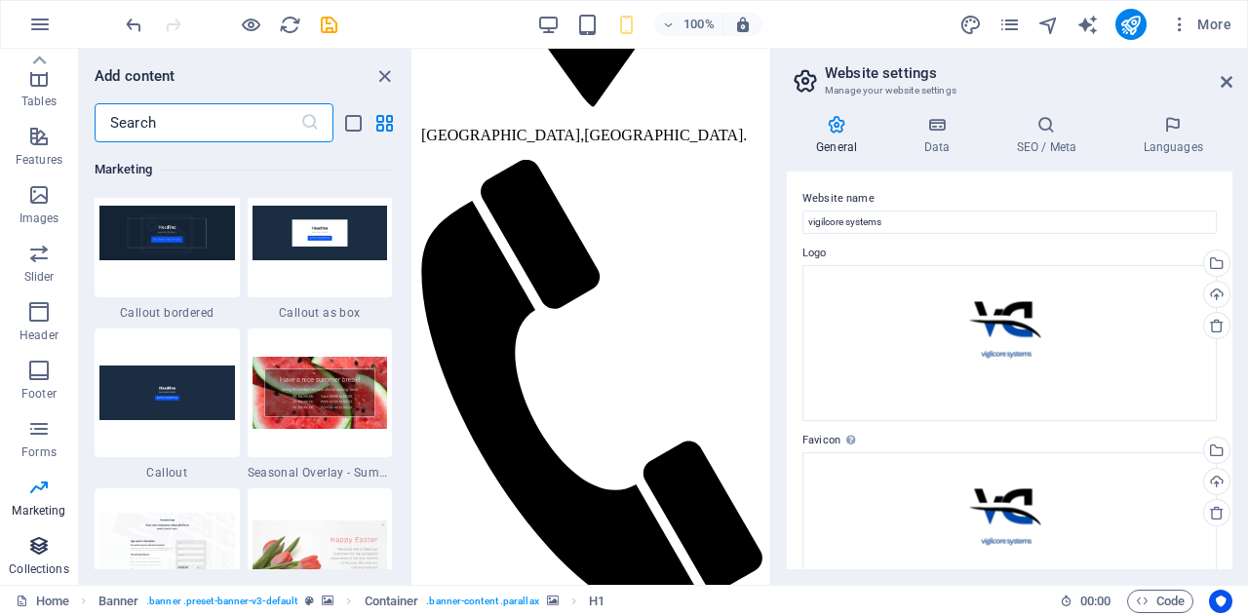
click at [51, 543] on span "Collections" at bounding box center [39, 557] width 78 height 47
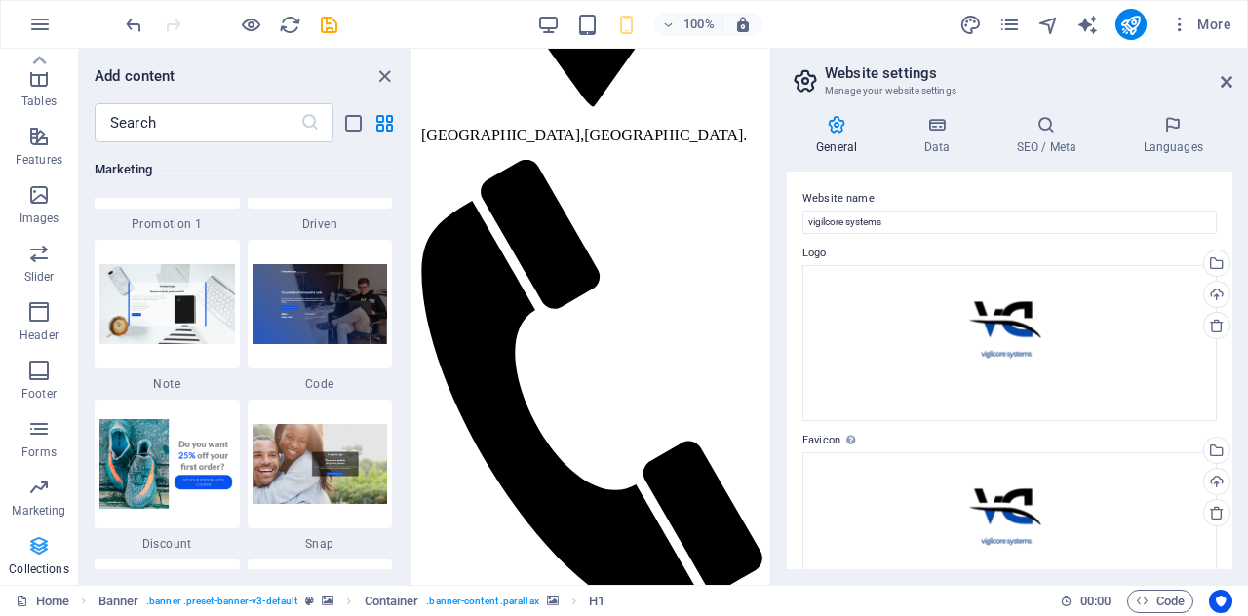
scroll to position [17853, 0]
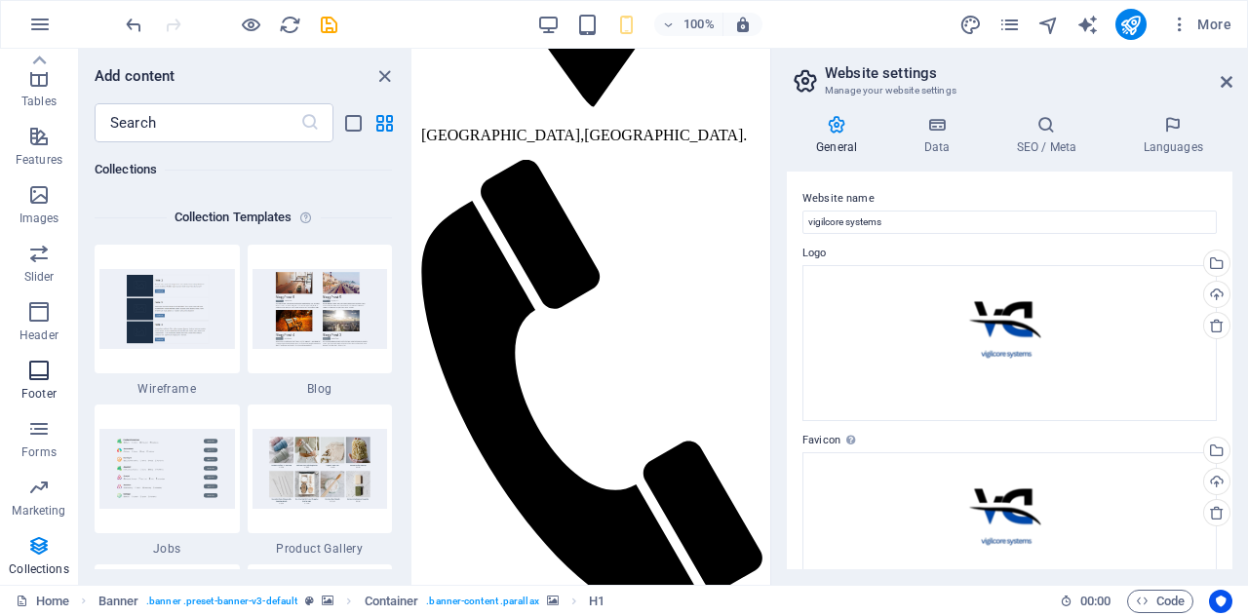
click at [44, 379] on icon "button" at bounding box center [38, 370] width 23 height 23
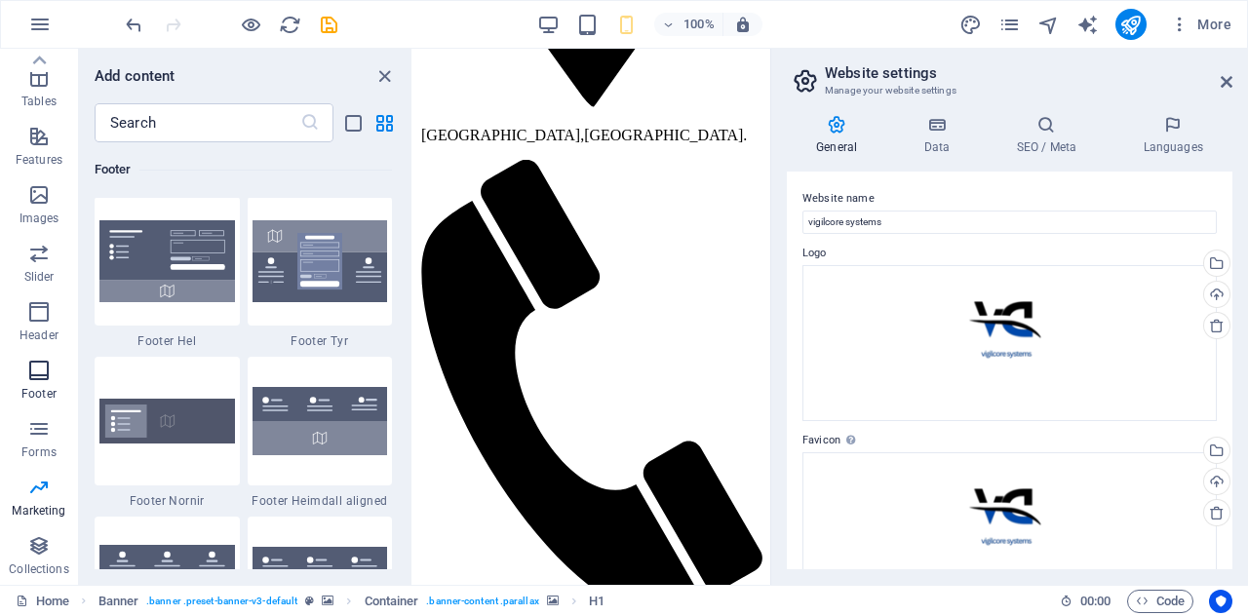
scroll to position [12910, 0]
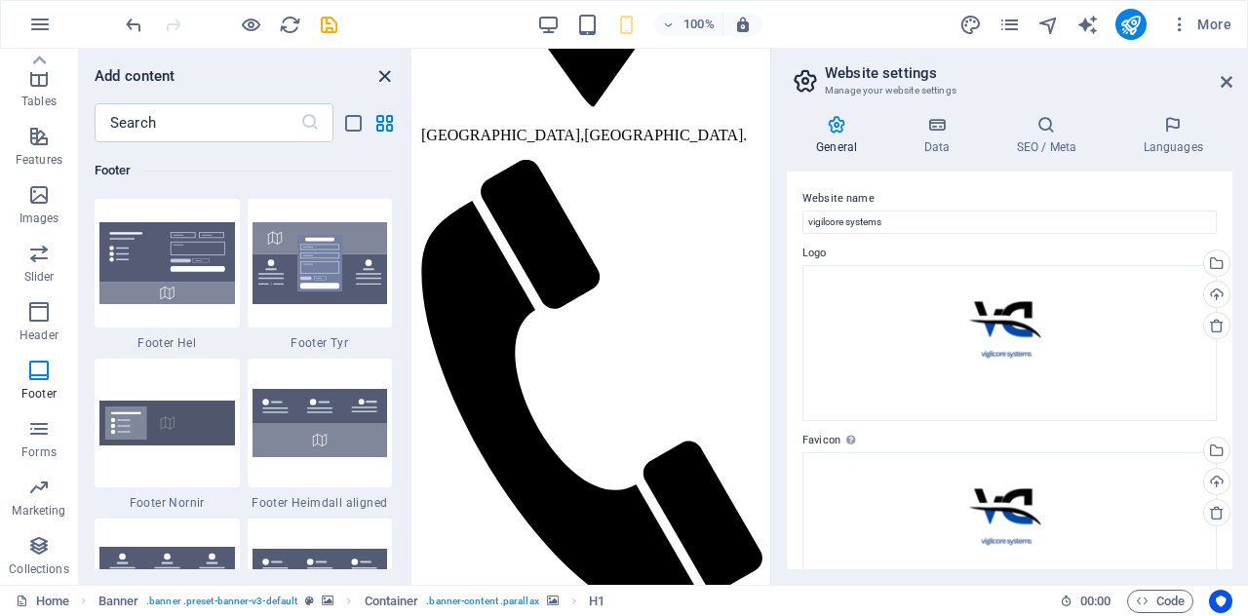
click at [384, 70] on icon "close panel" at bounding box center [385, 76] width 22 height 22
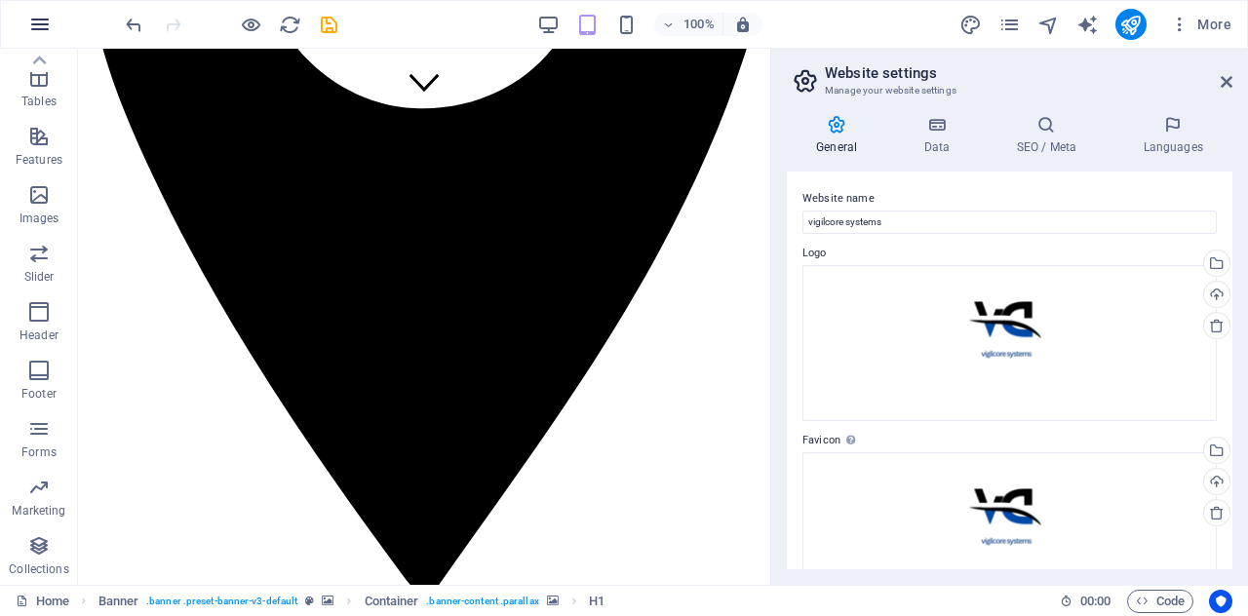
click at [43, 16] on icon "button" at bounding box center [39, 24] width 23 height 23
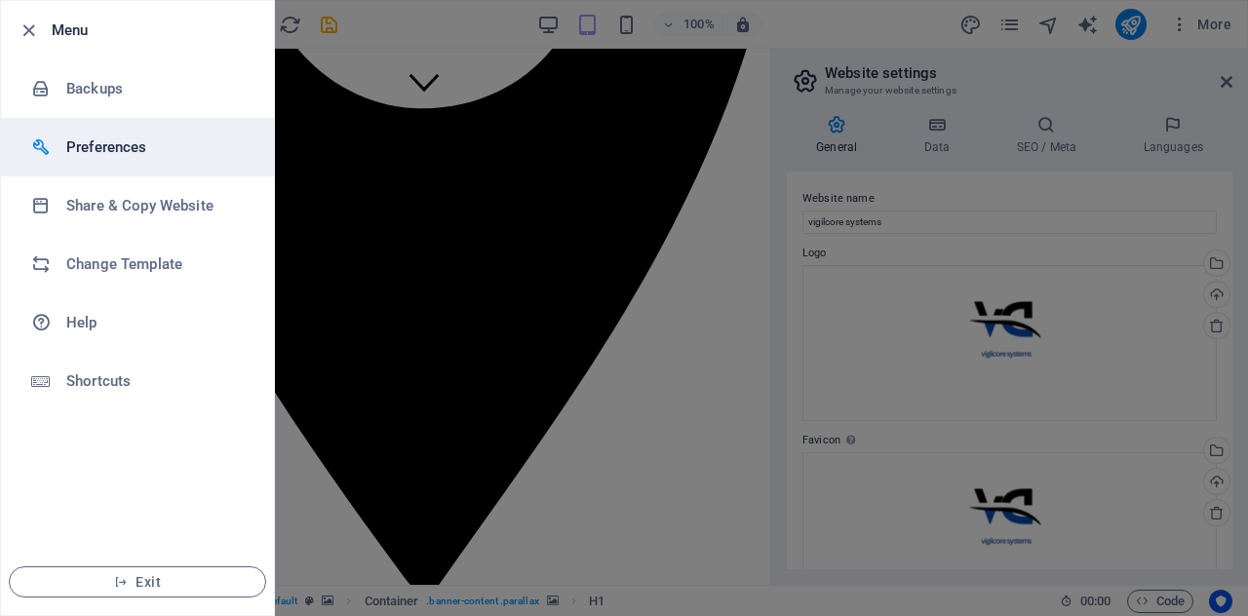
click at [175, 151] on h6 "Preferences" at bounding box center [156, 147] width 180 height 23
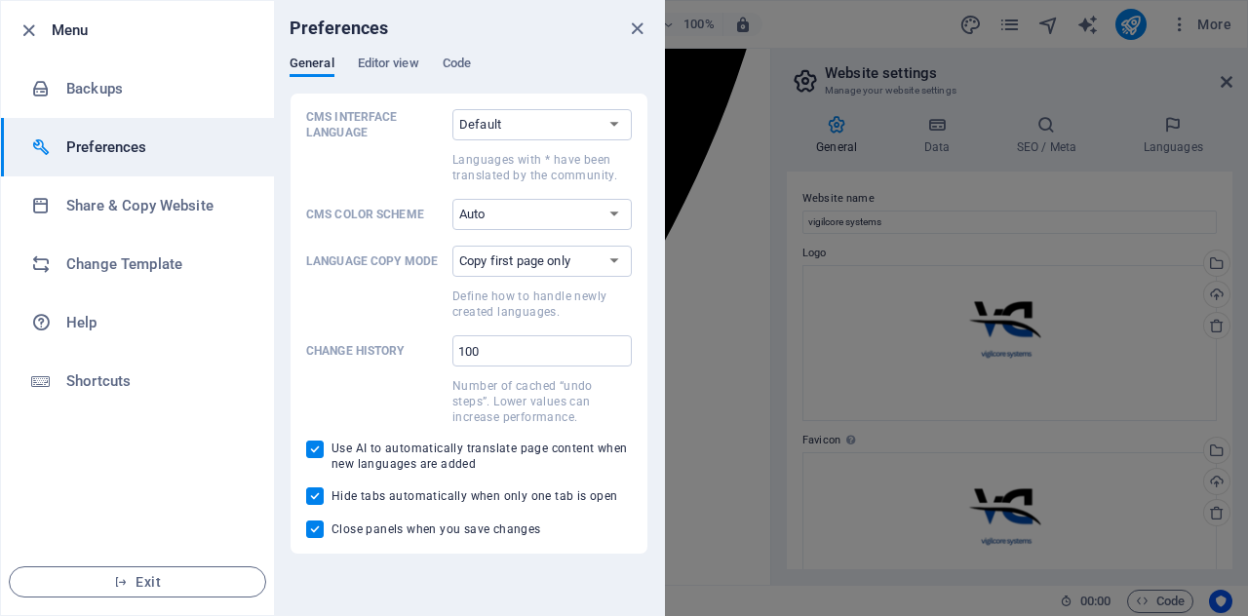
click at [397, 54] on div "Preferences" at bounding box center [469, 28] width 390 height 55
click at [403, 68] on span "Editor view" at bounding box center [388, 65] width 61 height 27
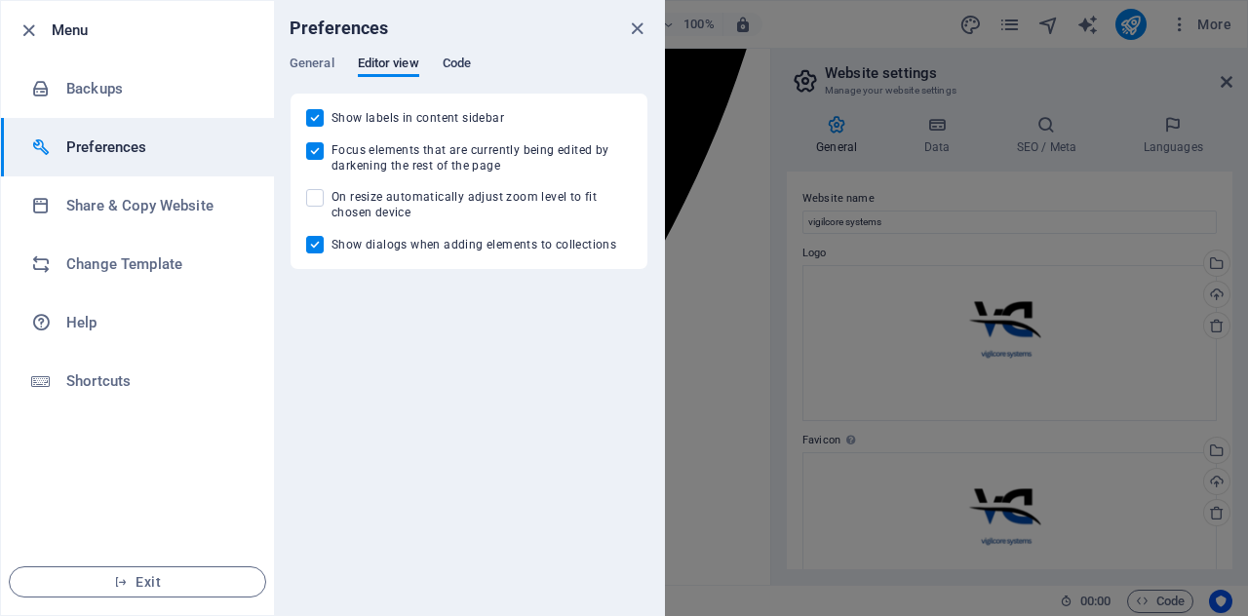
click at [443, 59] on span "Code" at bounding box center [457, 65] width 28 height 27
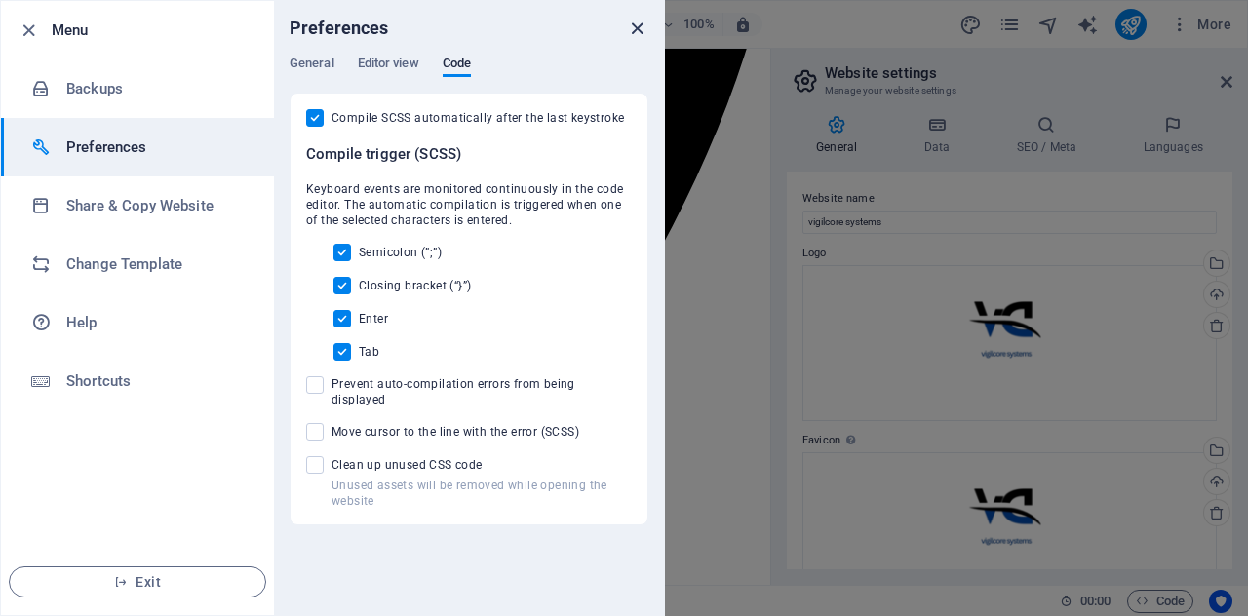
click at [637, 27] on icon "close" at bounding box center [637, 29] width 22 height 22
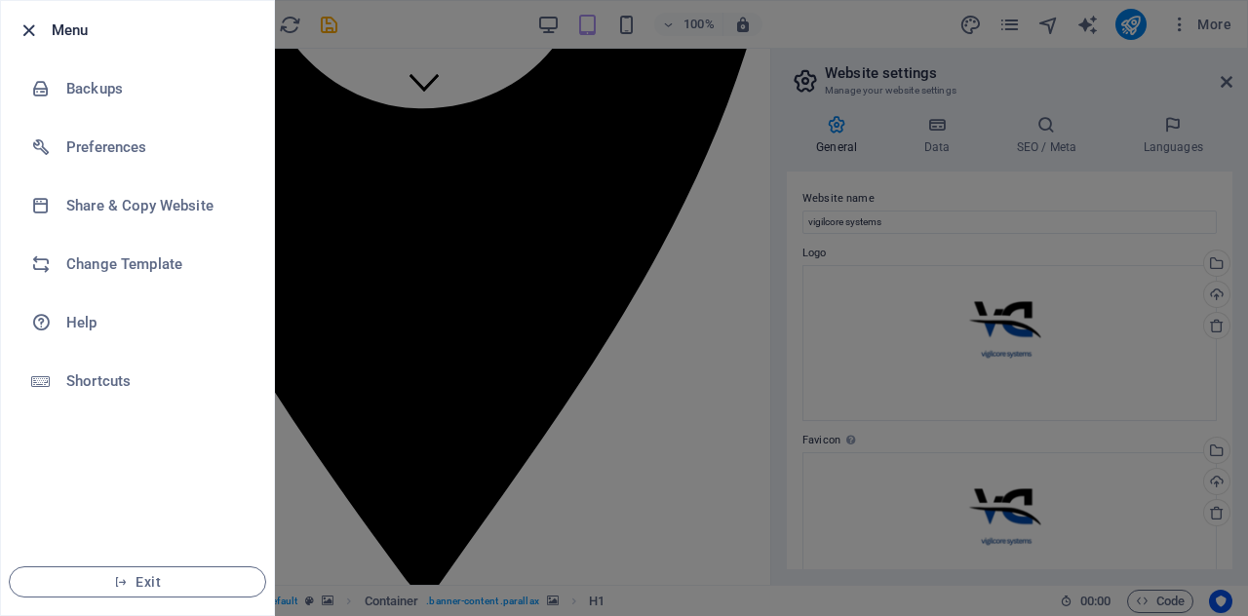
click at [31, 27] on icon "button" at bounding box center [29, 31] width 22 height 22
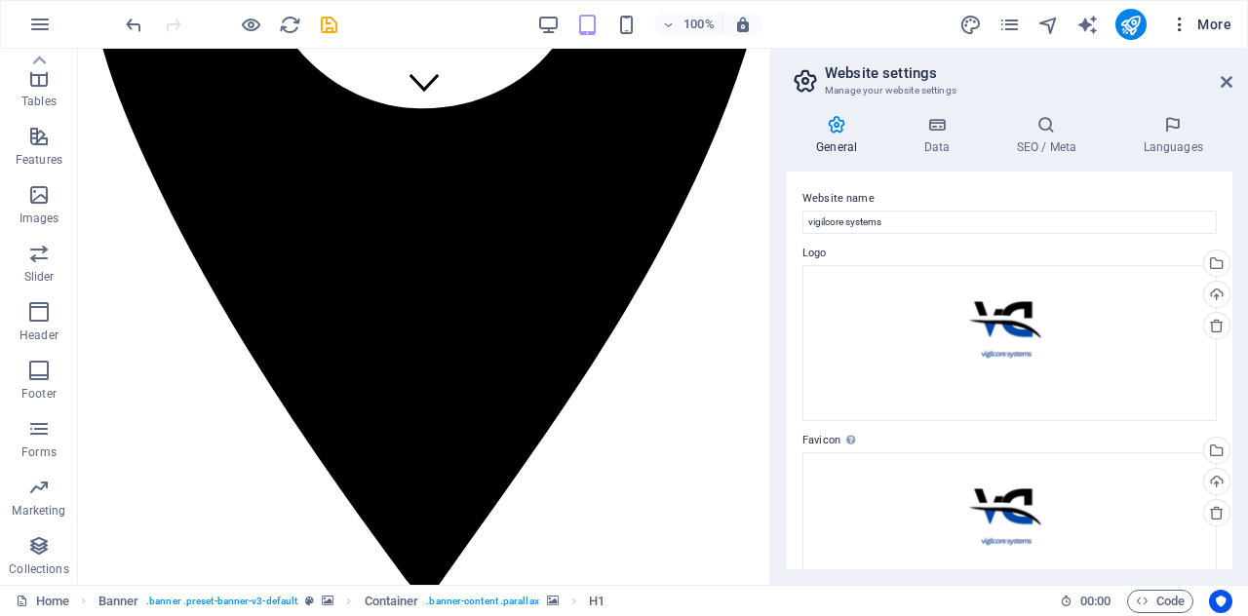
click at [1178, 29] on icon "button" at bounding box center [1180, 25] width 20 height 20
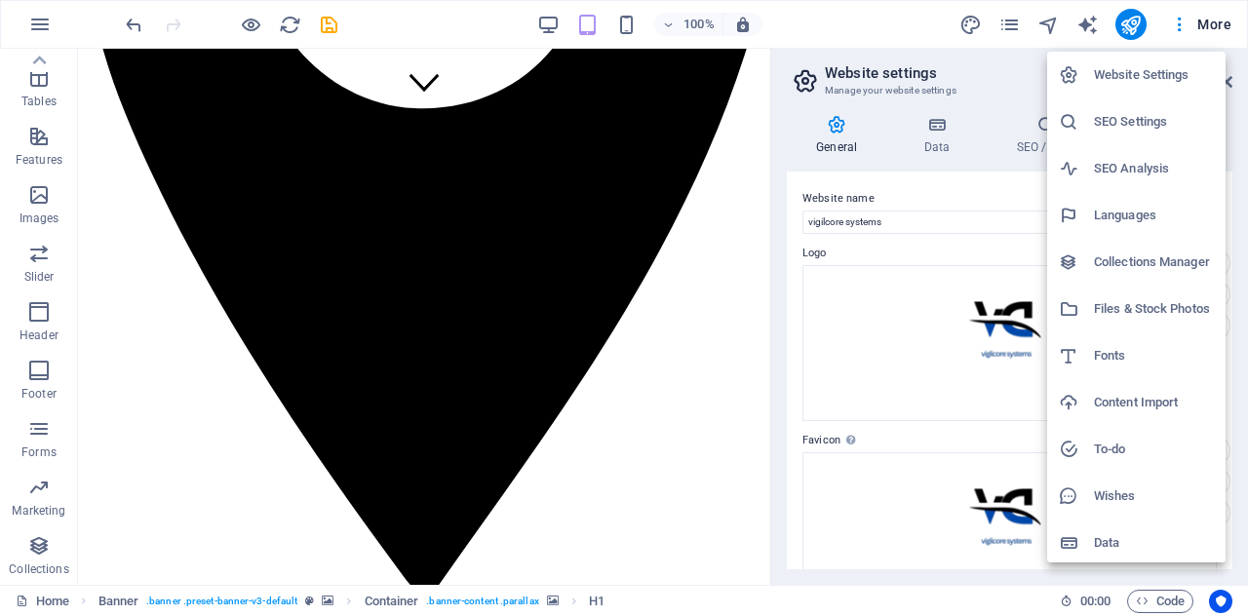
scroll to position [4, 0]
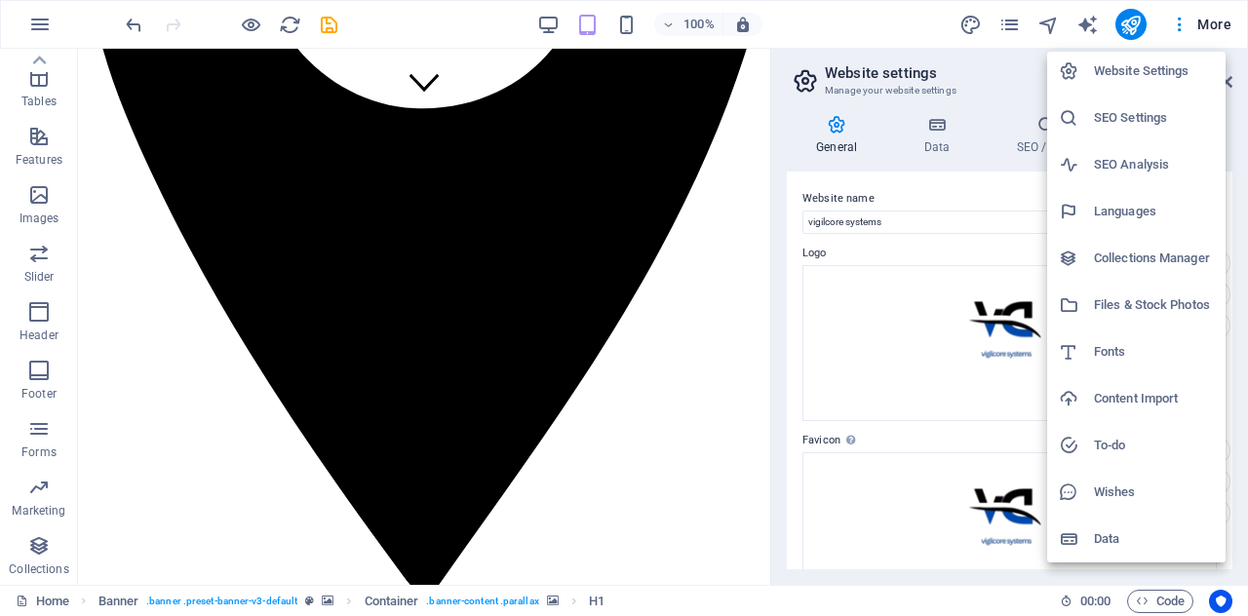
click at [1142, 84] on li "Website Settings" at bounding box center [1136, 71] width 178 height 47
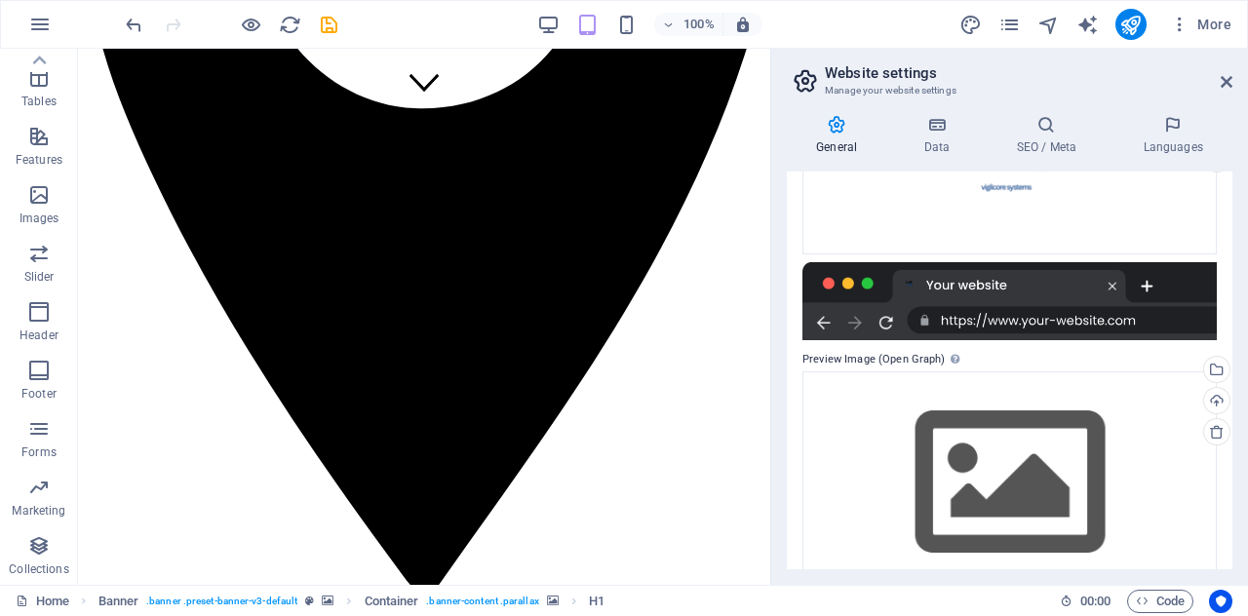
scroll to position [394, 0]
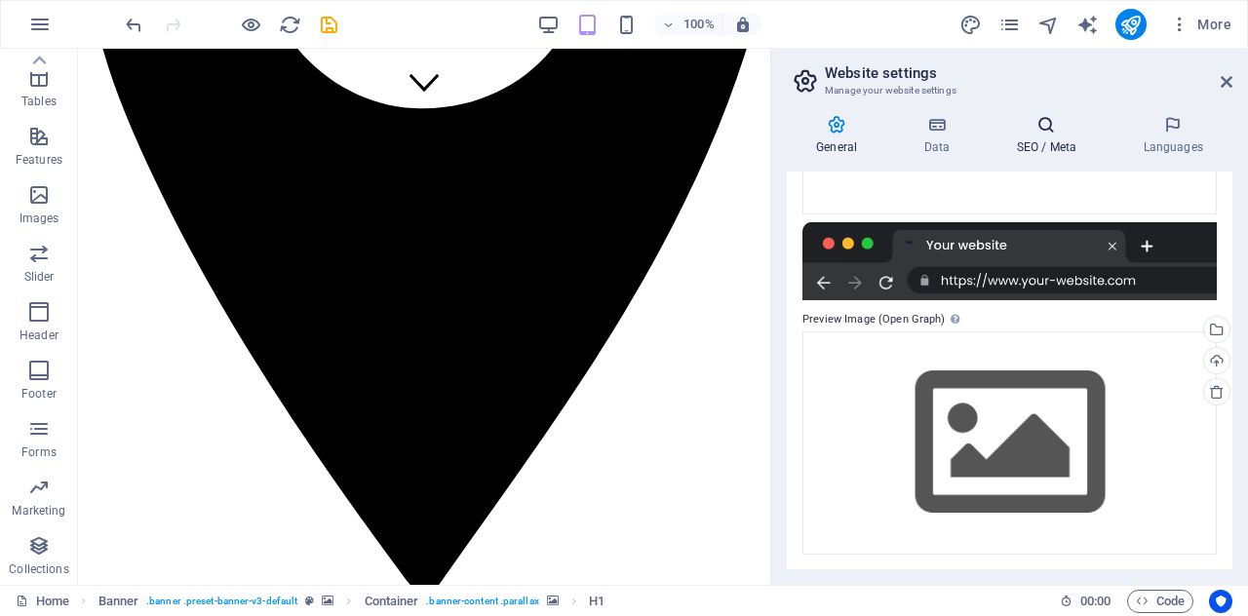
click at [1051, 145] on h4 "SEO / Meta" at bounding box center [1050, 135] width 127 height 41
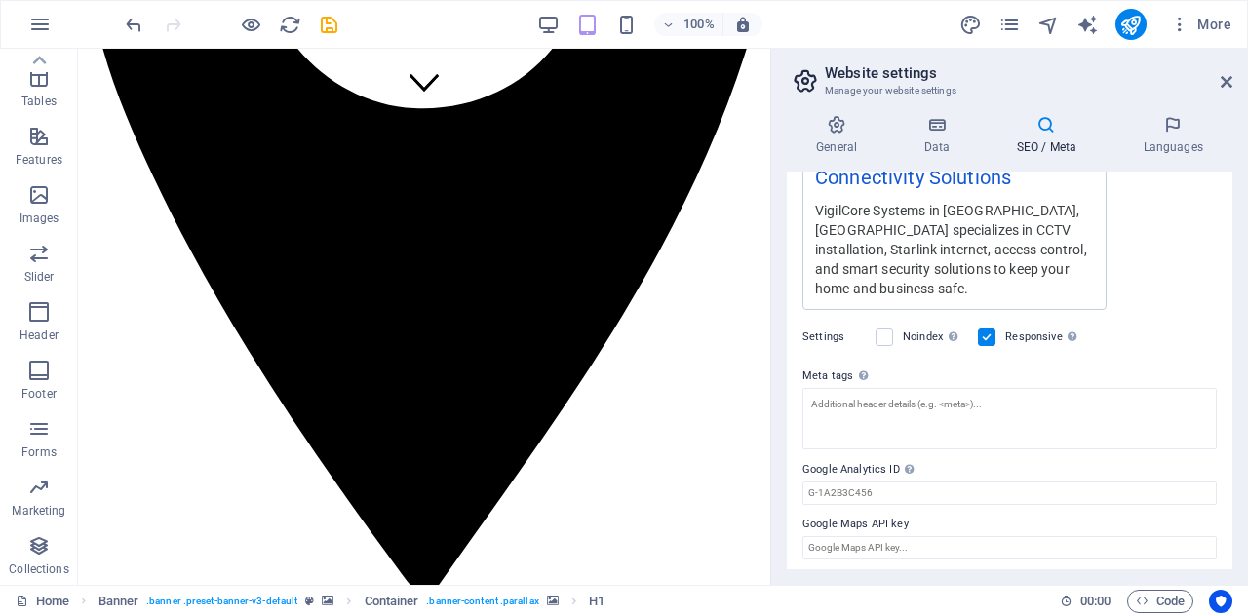
scroll to position [450, 0]
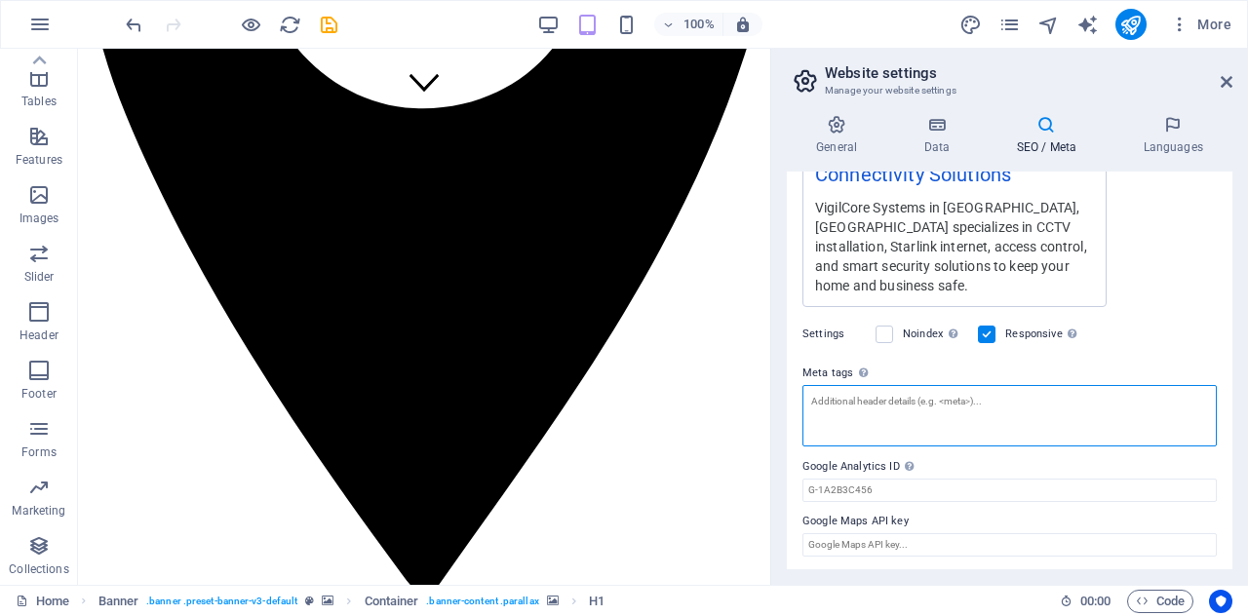
click at [874, 400] on textarea "Meta tags Enter HTML code here that will be placed inside the tags of your webs…" at bounding box center [1010, 415] width 414 height 61
paste textarea "CTV installation Nairobi, Starlink internet Kenya, access control systems, time…"
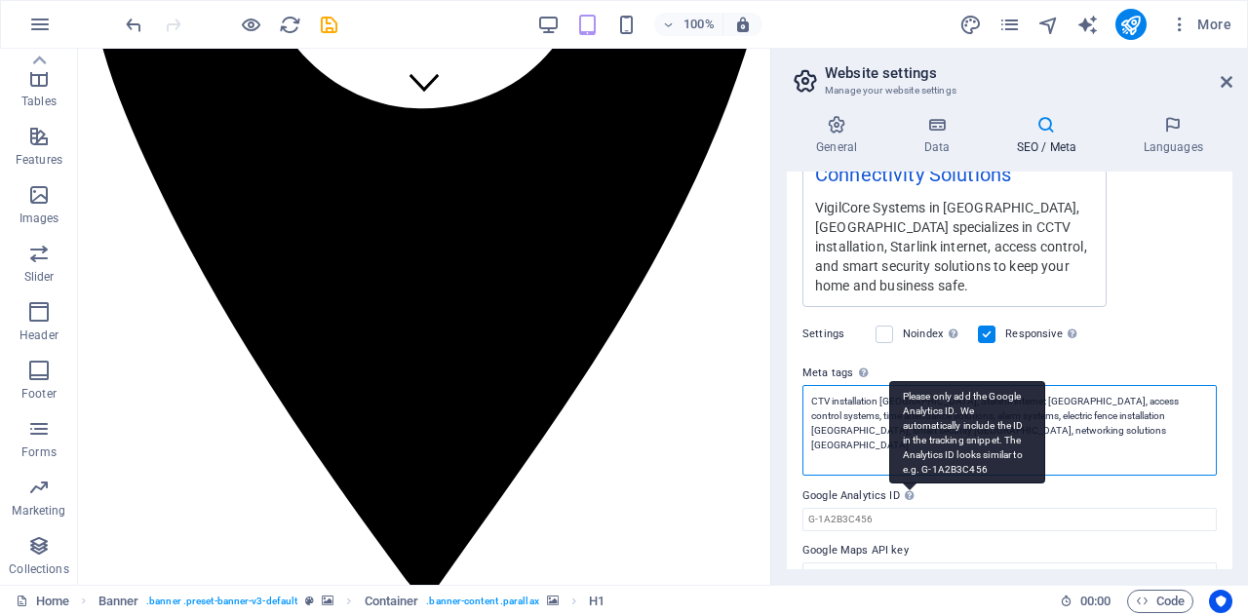
scroll to position [479, 0]
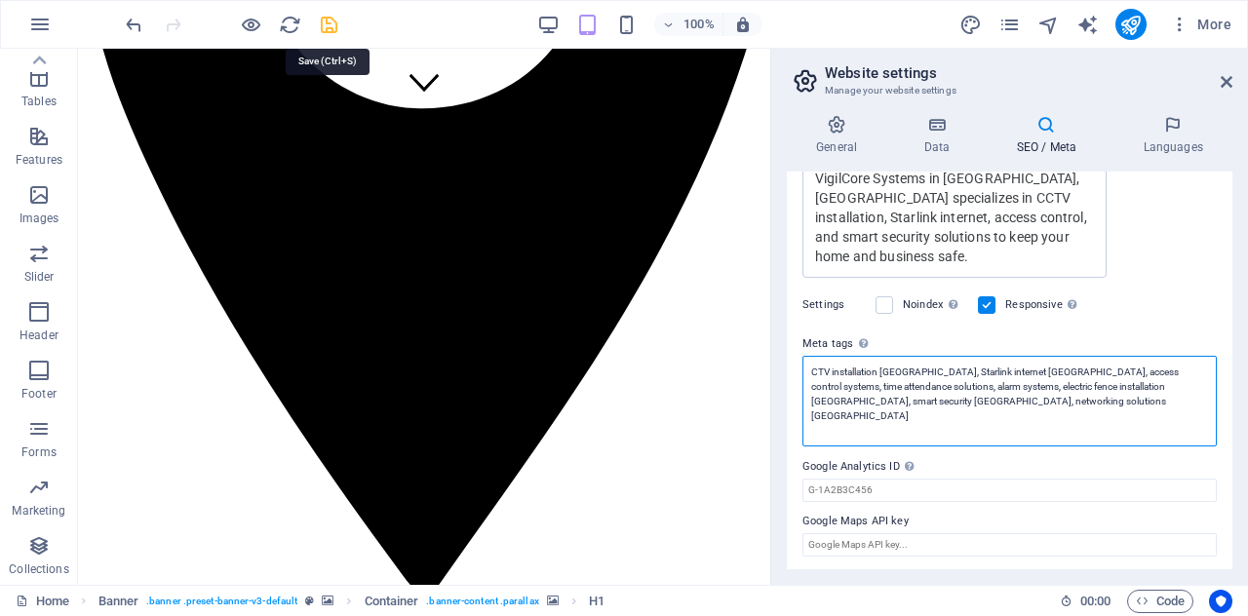
type textarea "CTV installation Nairobi, Starlink internet Kenya, access control systems, time…"
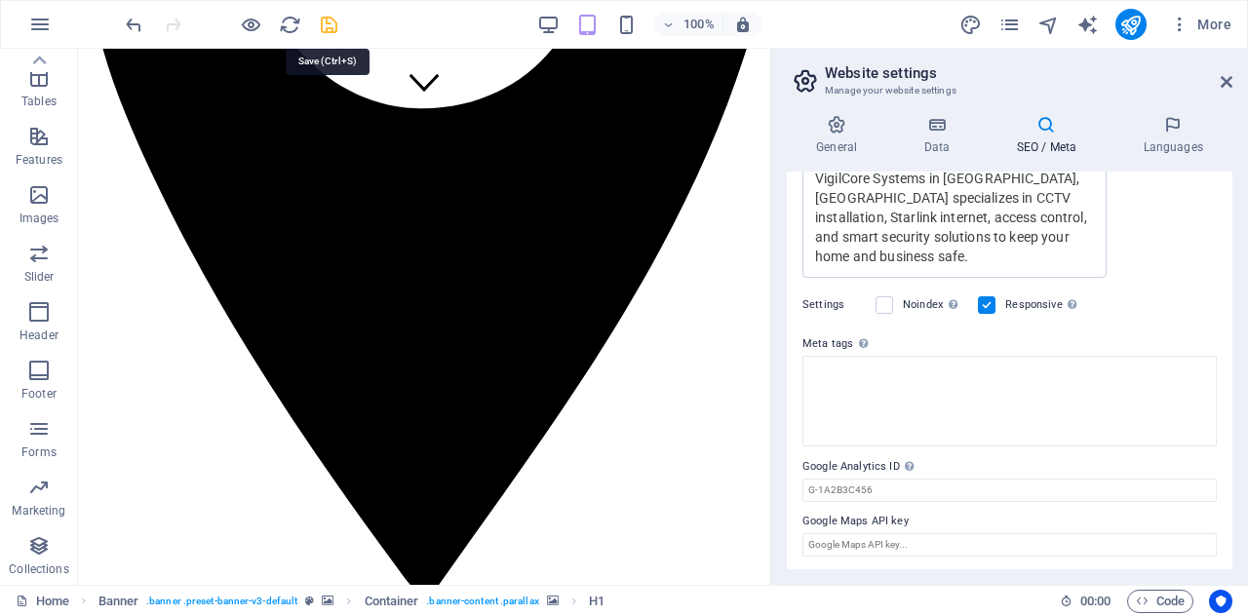
click at [320, 20] on body "vigilcore systems Home (en) Favorites Elements Columns Content Boxes Accordion …" at bounding box center [624, 308] width 1248 height 616
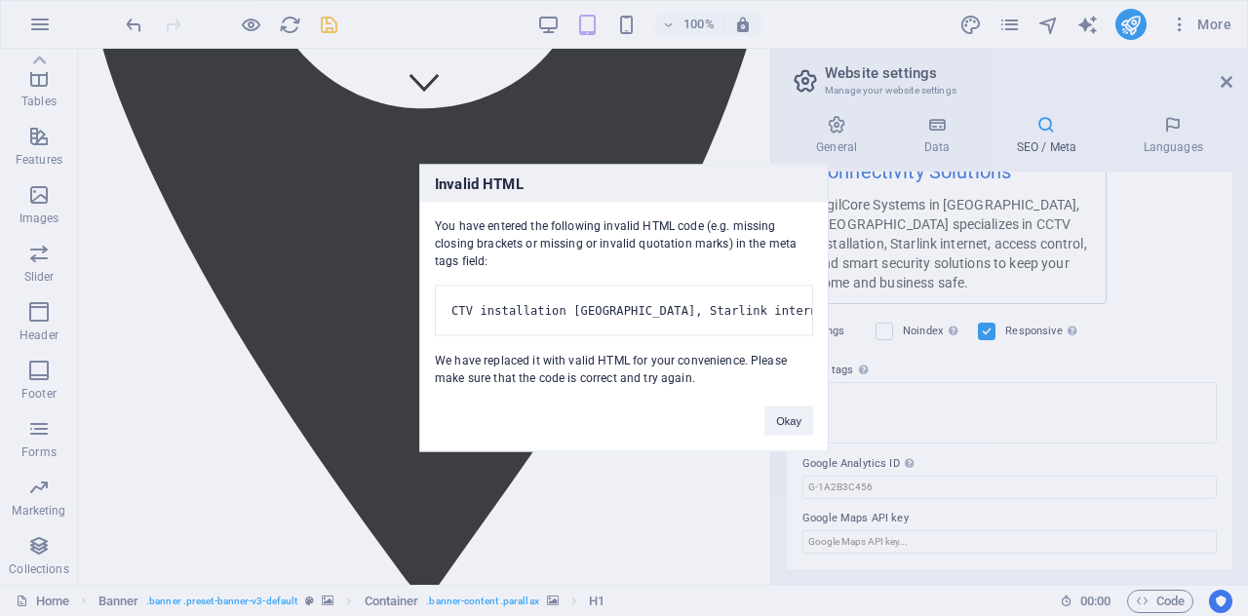
scroll to position [450, 0]
click at [796, 418] on button "Okay" at bounding box center [789, 421] width 49 height 29
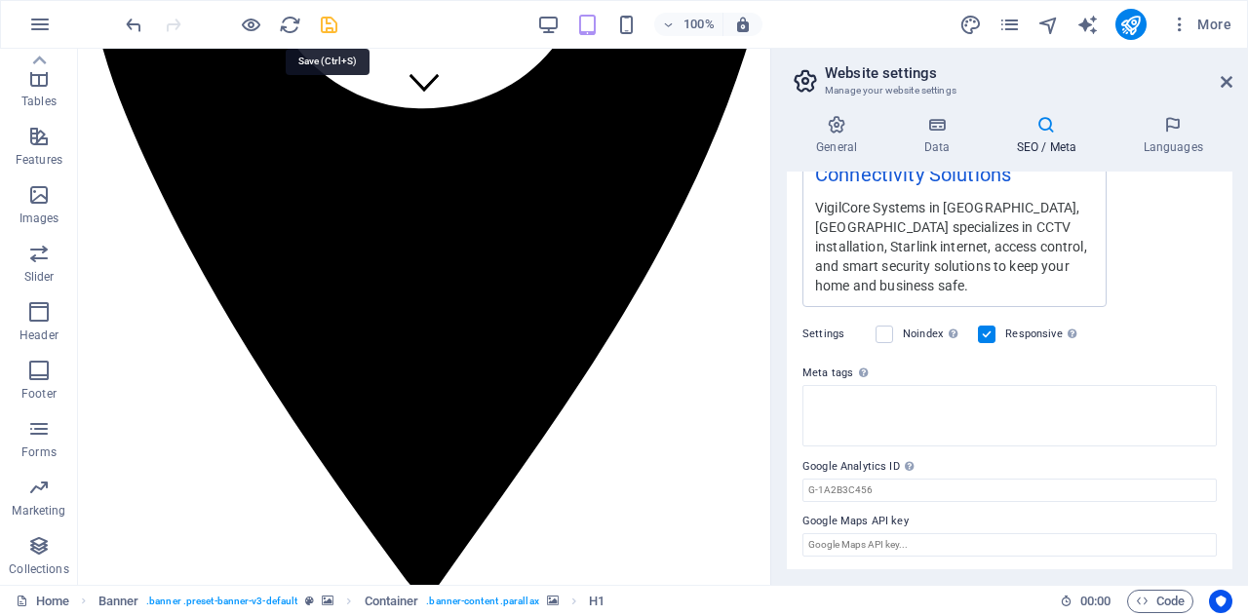
click at [334, 20] on icon "save" at bounding box center [329, 25] width 22 height 22
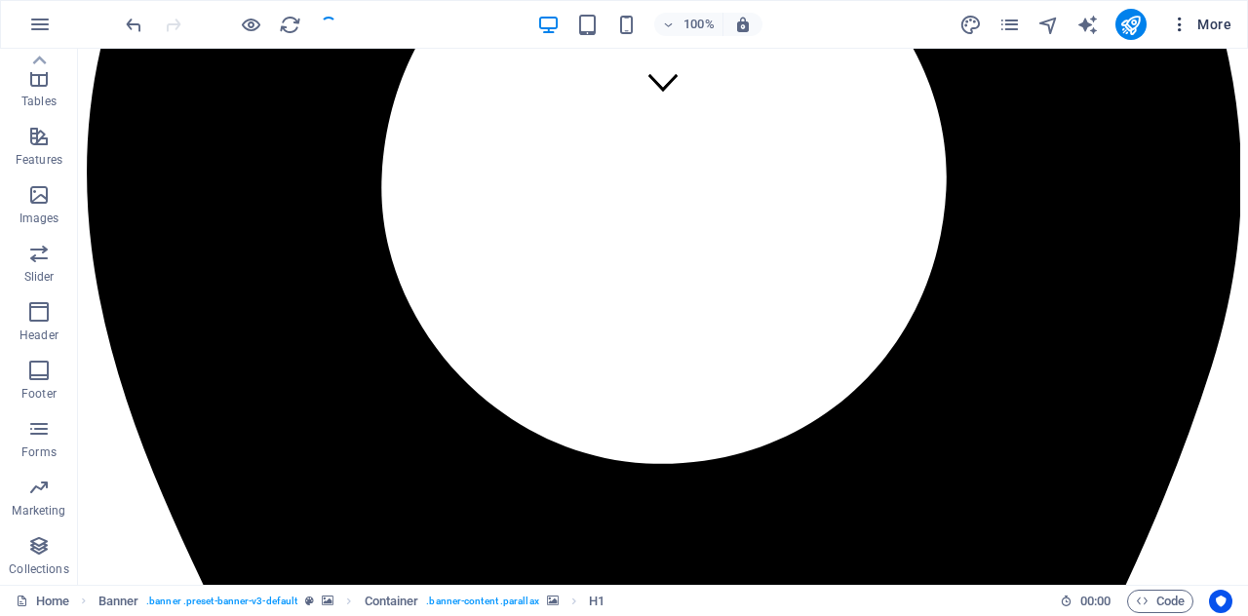
click at [1173, 23] on icon "button" at bounding box center [1180, 25] width 20 height 20
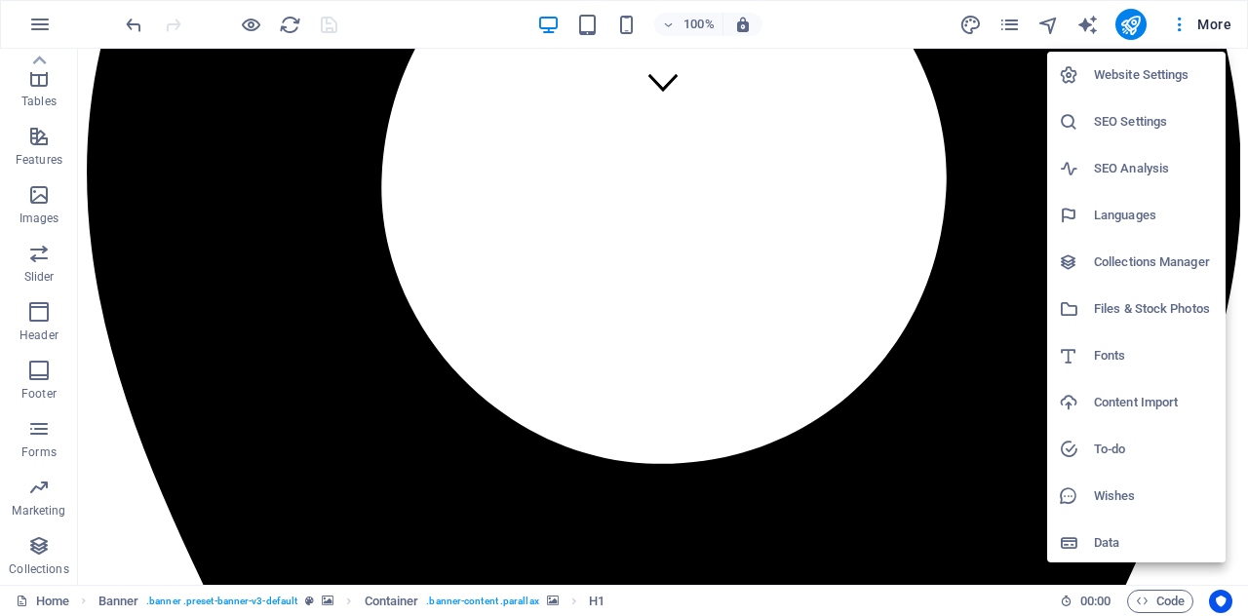
click at [1119, 126] on h6 "SEO Settings" at bounding box center [1154, 121] width 120 height 23
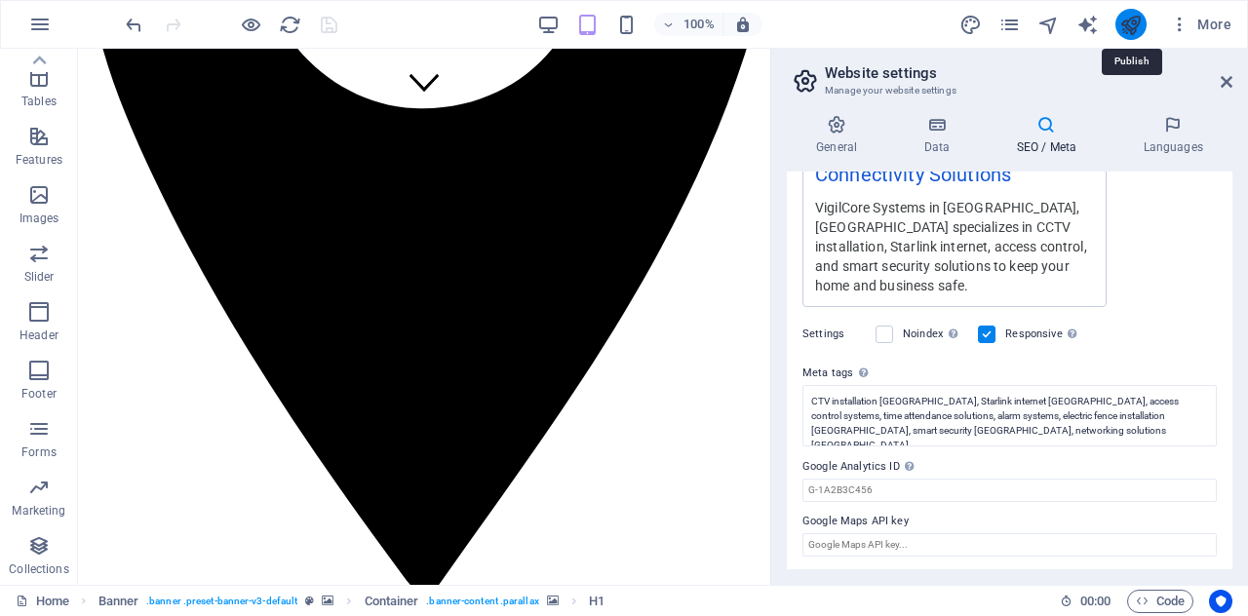
click at [1123, 24] on icon "publish" at bounding box center [1131, 25] width 22 height 22
